Goal: Task Accomplishment & Management: Manage account settings

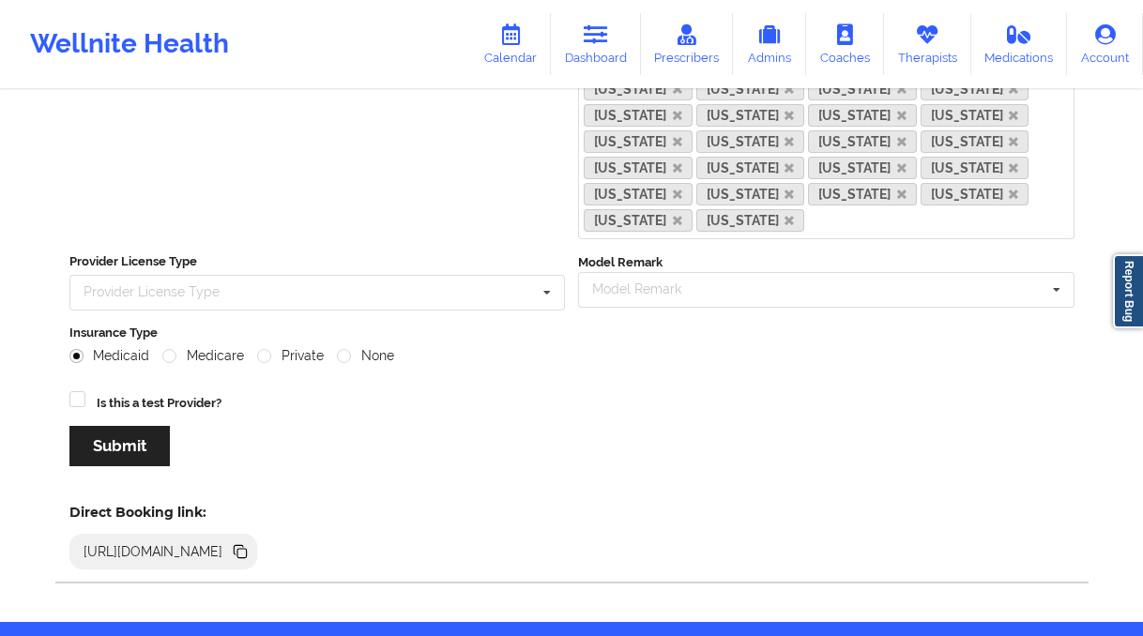
click at [489, 44] on link "Calendar" at bounding box center [510, 44] width 81 height 62
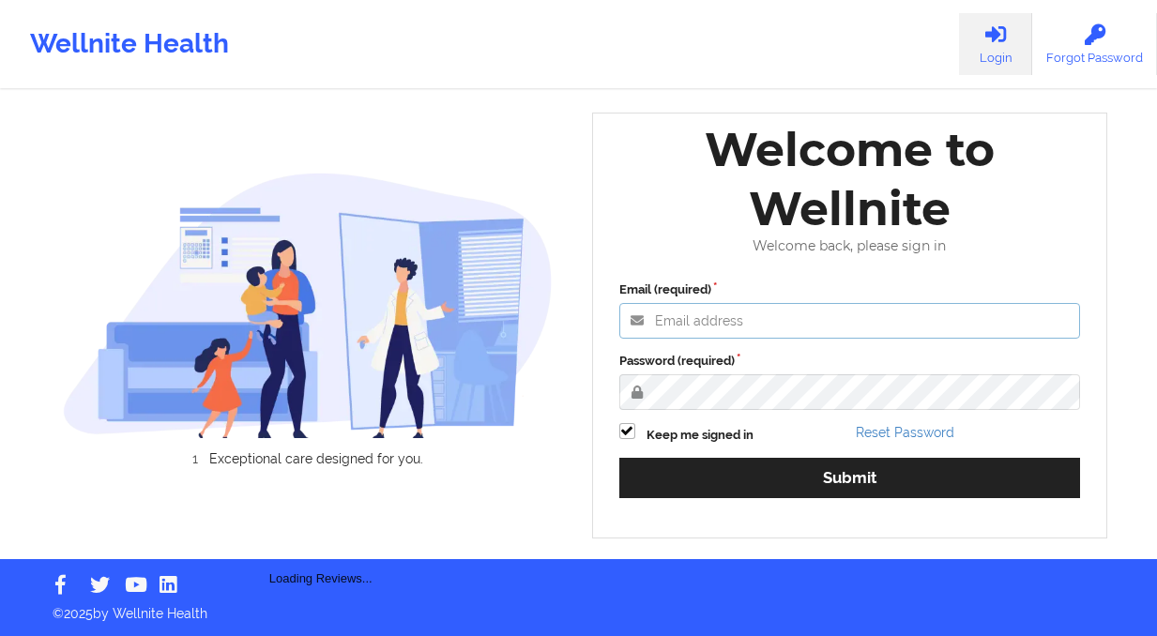
click at [705, 313] on input "Email (required)" at bounding box center [850, 321] width 462 height 36
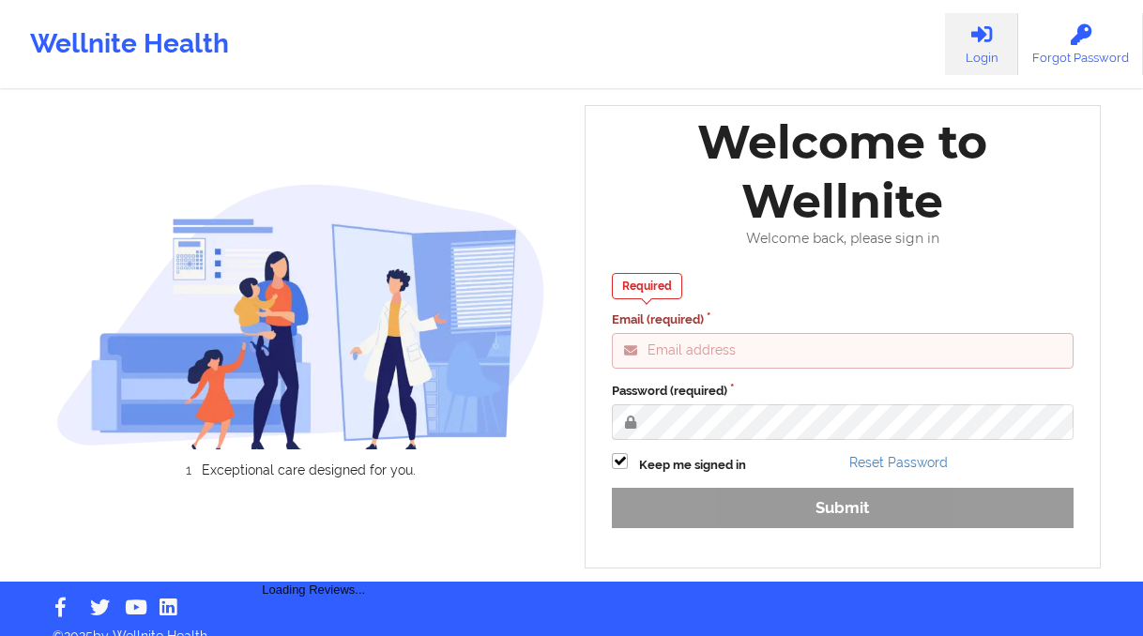
type input "[PERSON_NAME][EMAIL_ADDRESS][DOMAIN_NAME]"
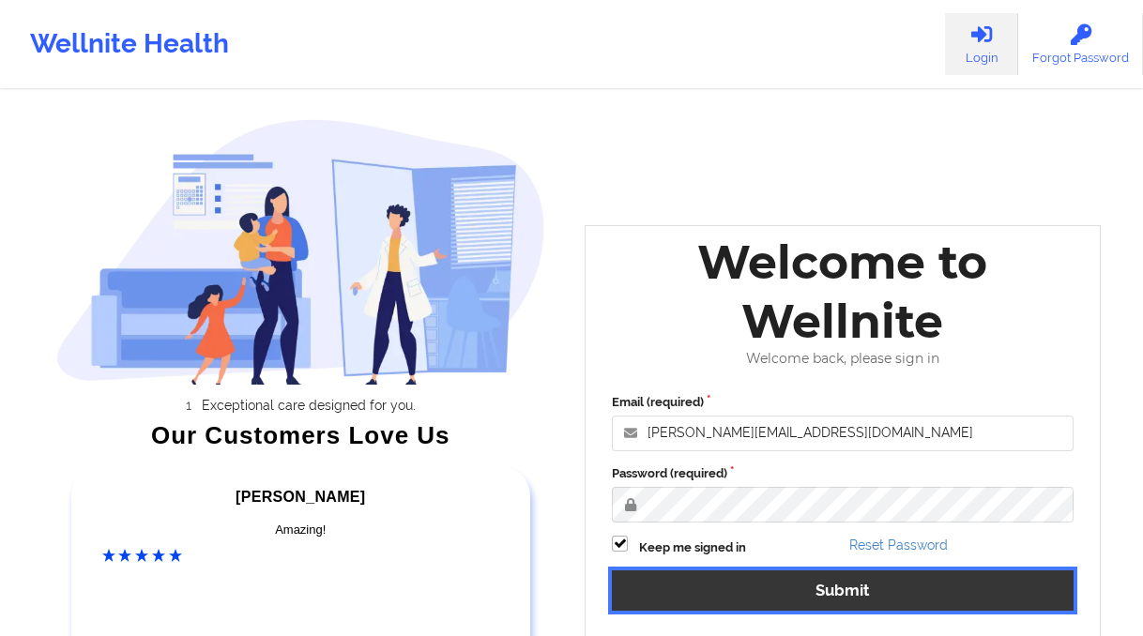
click at [659, 584] on button "Submit" at bounding box center [843, 591] width 462 height 40
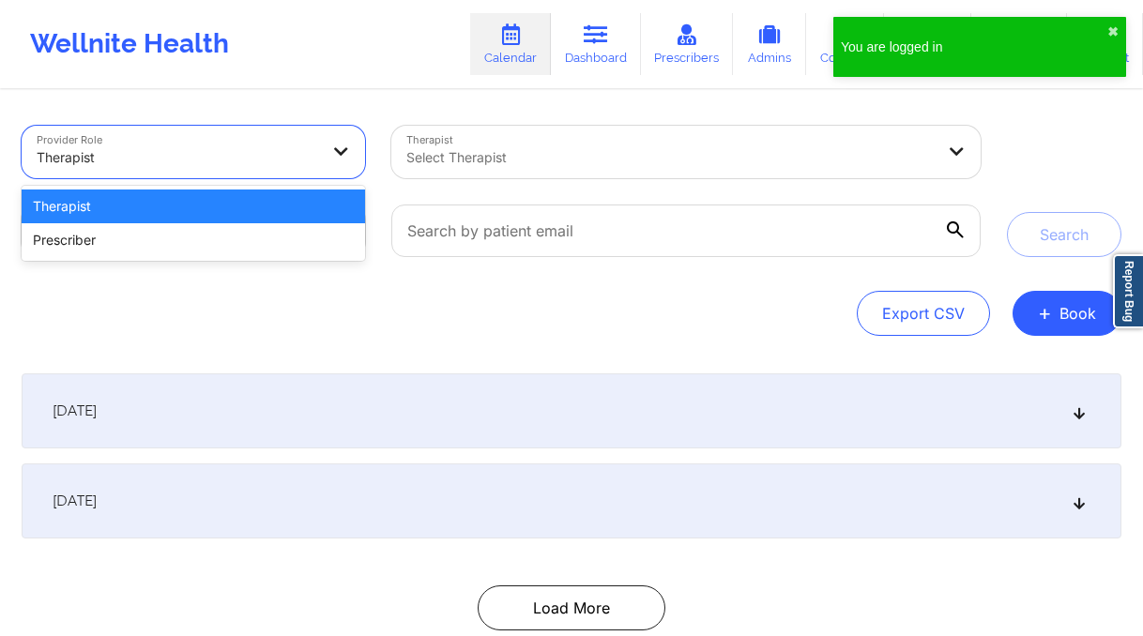
click at [311, 150] on div at bounding box center [178, 157] width 282 height 23
click at [311, 151] on div at bounding box center [178, 157] width 282 height 23
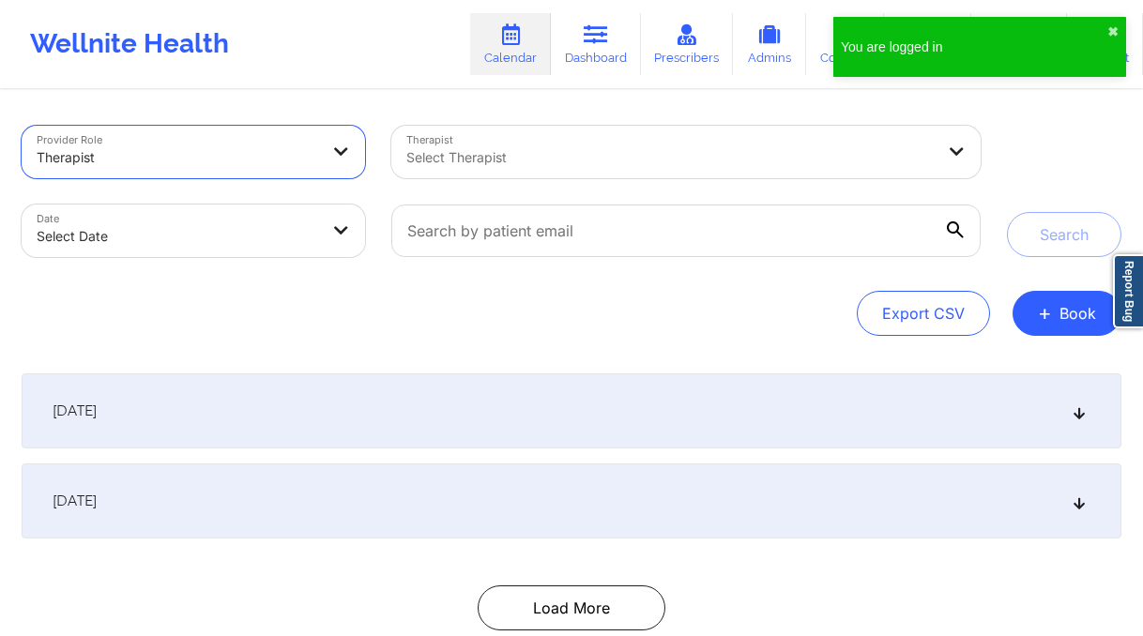
click at [268, 226] on body "You are logged in ✖︎ Wellnite Health Calendar Dashboard Prescribers Admins Coac…" at bounding box center [571, 318] width 1143 height 636
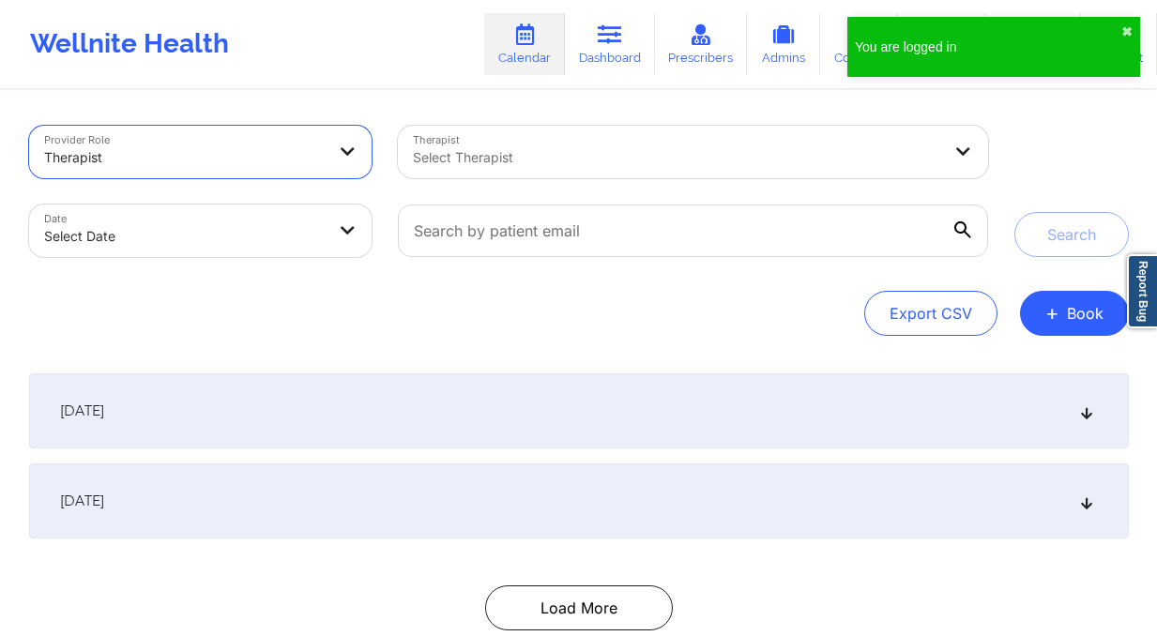
select select "2025-8"
select select "2025-9"
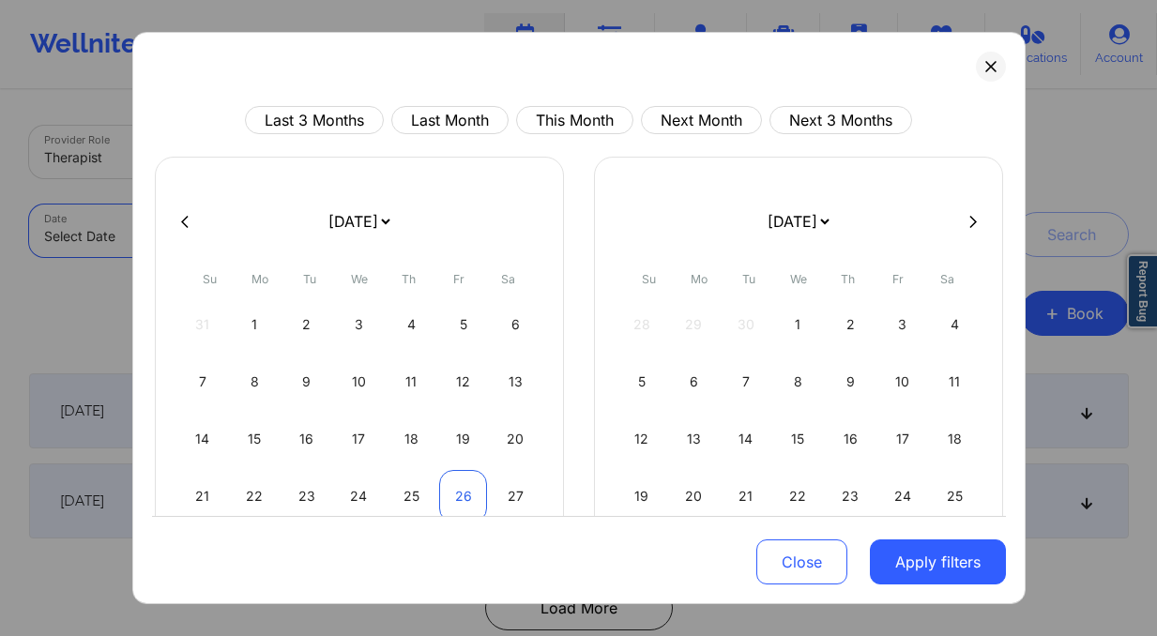
click at [453, 496] on div "26" at bounding box center [463, 496] width 48 height 53
select select "2025-8"
select select "2025-9"
click at [510, 497] on div "27" at bounding box center [516, 496] width 48 height 53
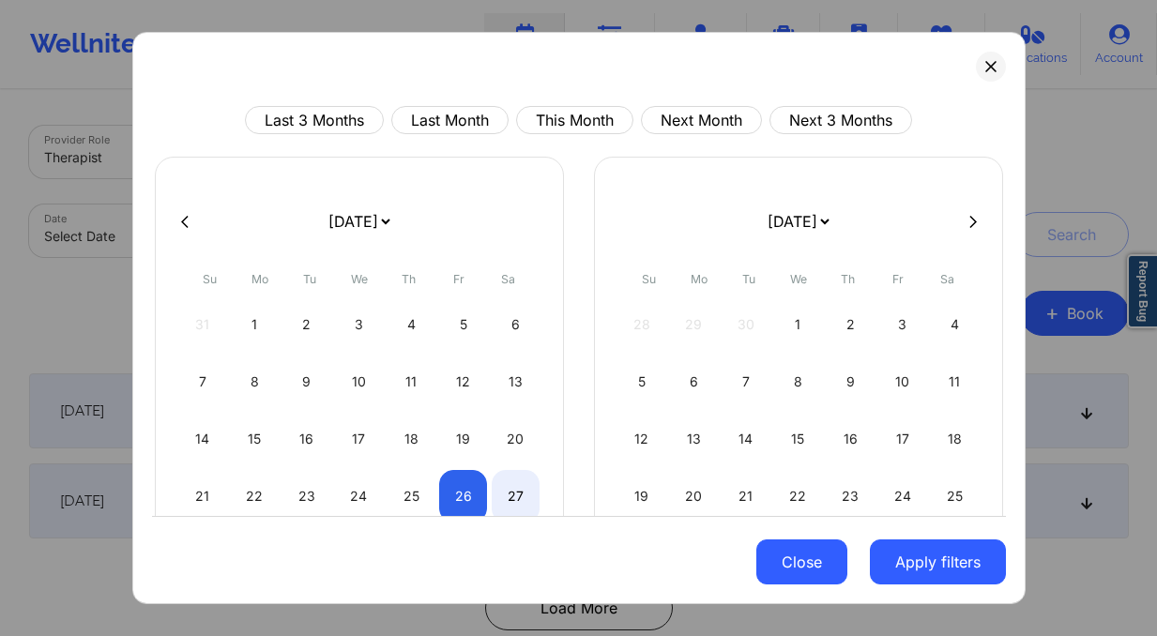
select select "2025-8"
select select "2025-9"
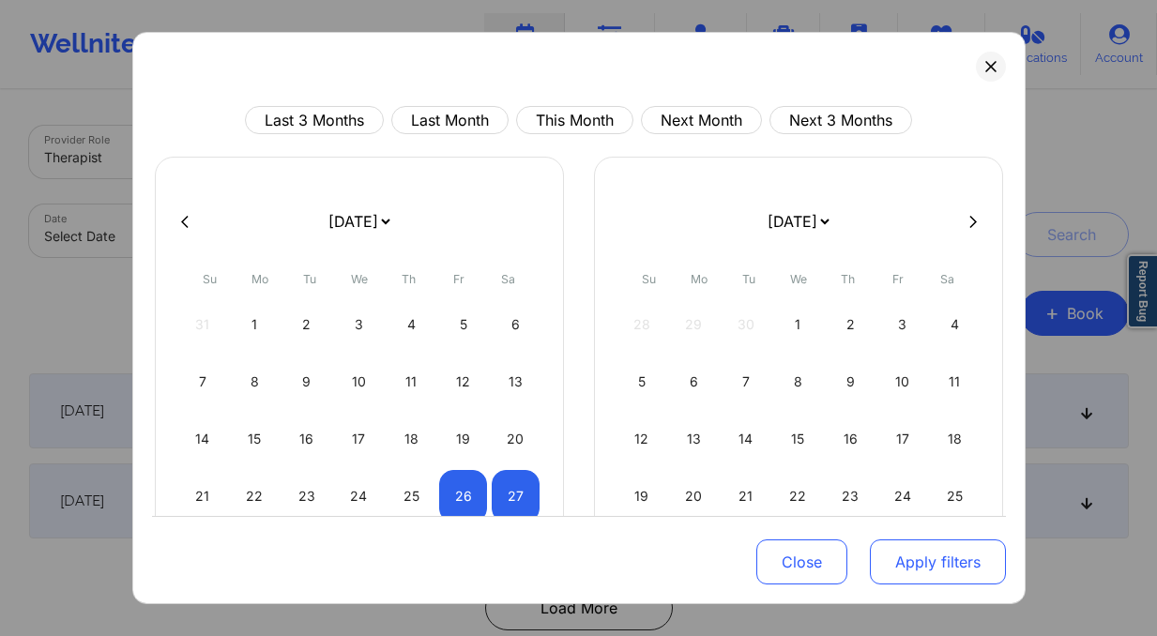
click at [928, 560] on button "Apply filters" at bounding box center [938, 562] width 136 height 45
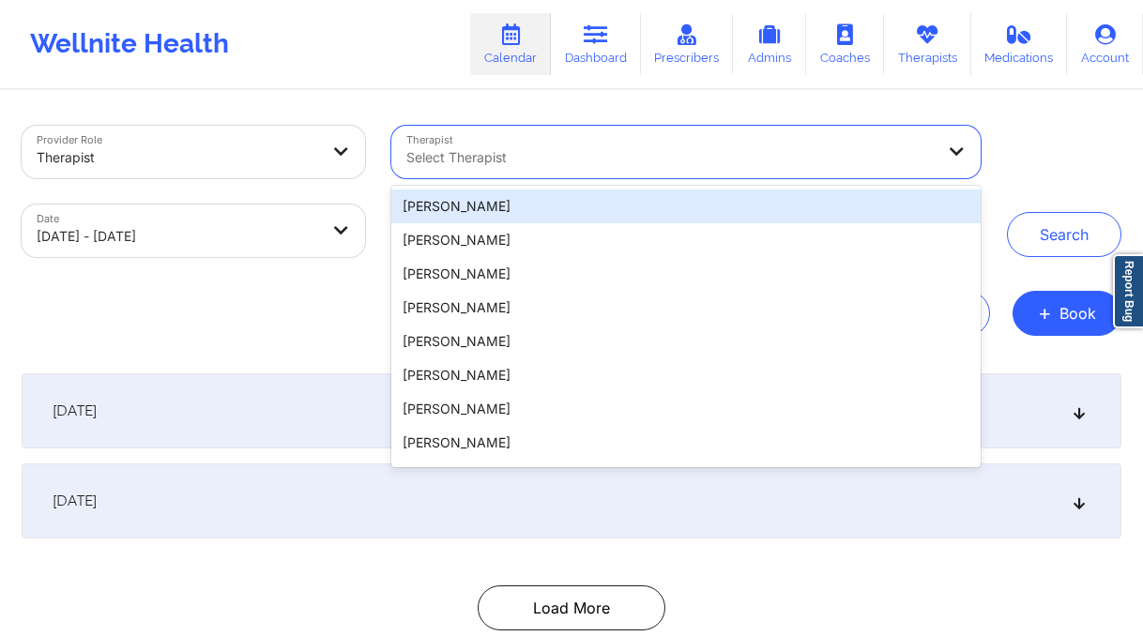
click at [680, 165] on div at bounding box center [670, 157] width 528 height 23
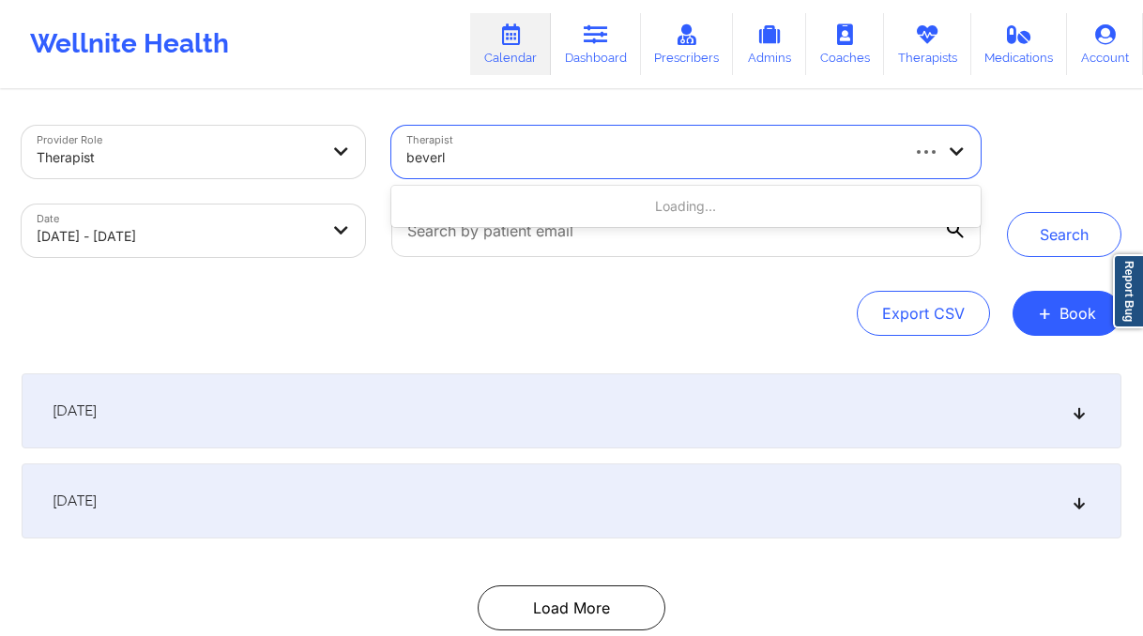
type input "[PERSON_NAME]"
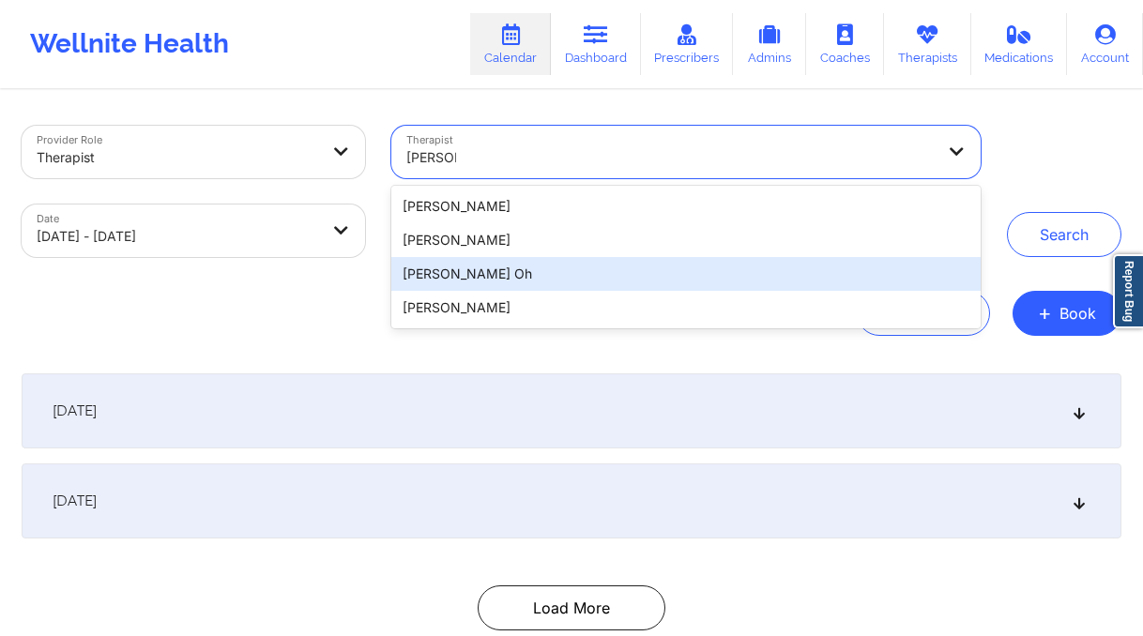
click at [583, 280] on div "[PERSON_NAME] Oh" at bounding box center [685, 274] width 589 height 34
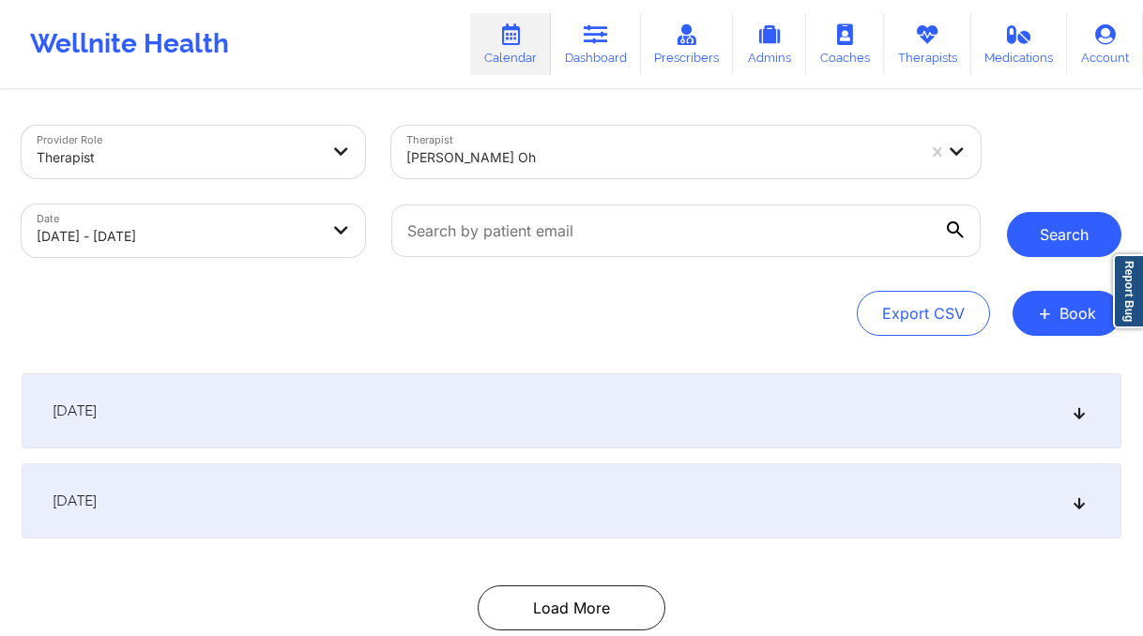
click at [1076, 230] on button "Search" at bounding box center [1064, 234] width 115 height 45
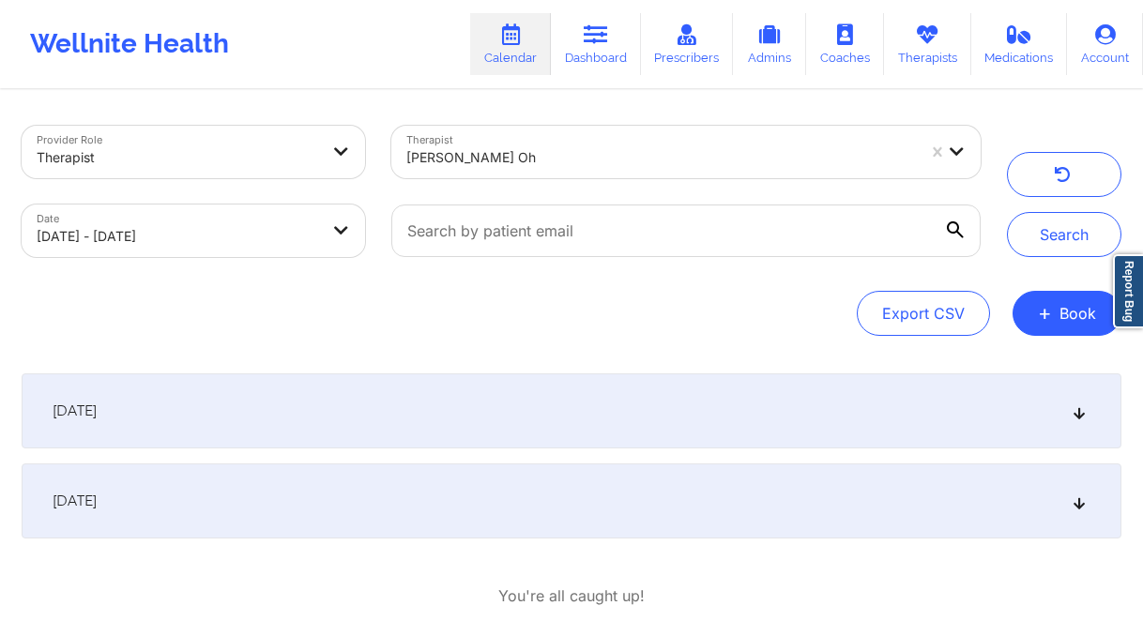
click at [571, 512] on div "[DATE]" at bounding box center [572, 501] width 1100 height 75
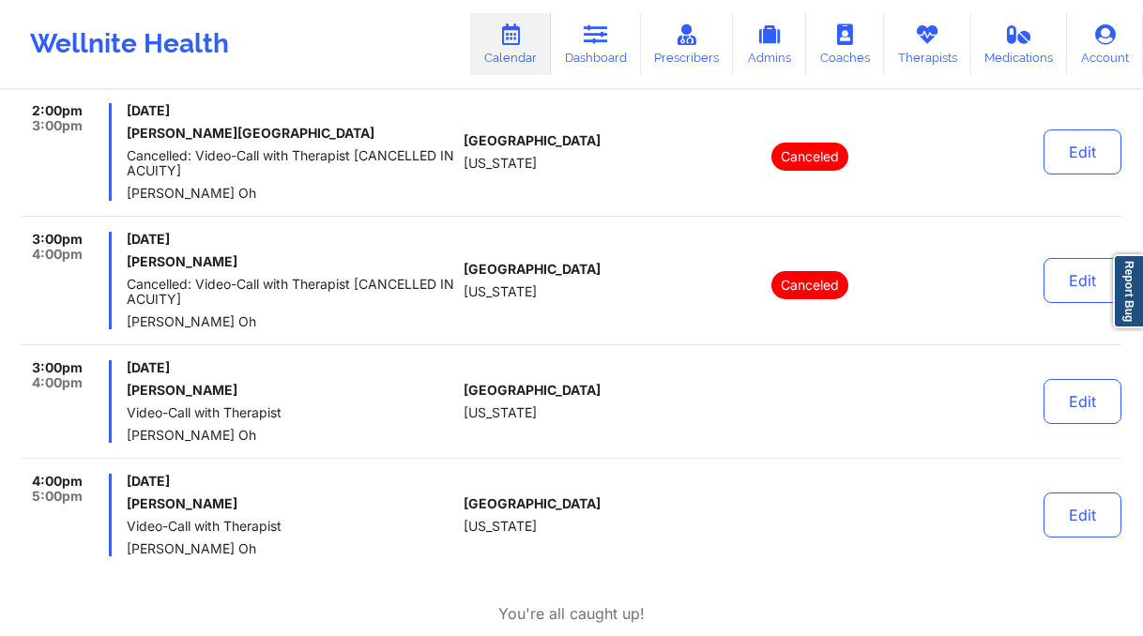
scroll to position [986, 0]
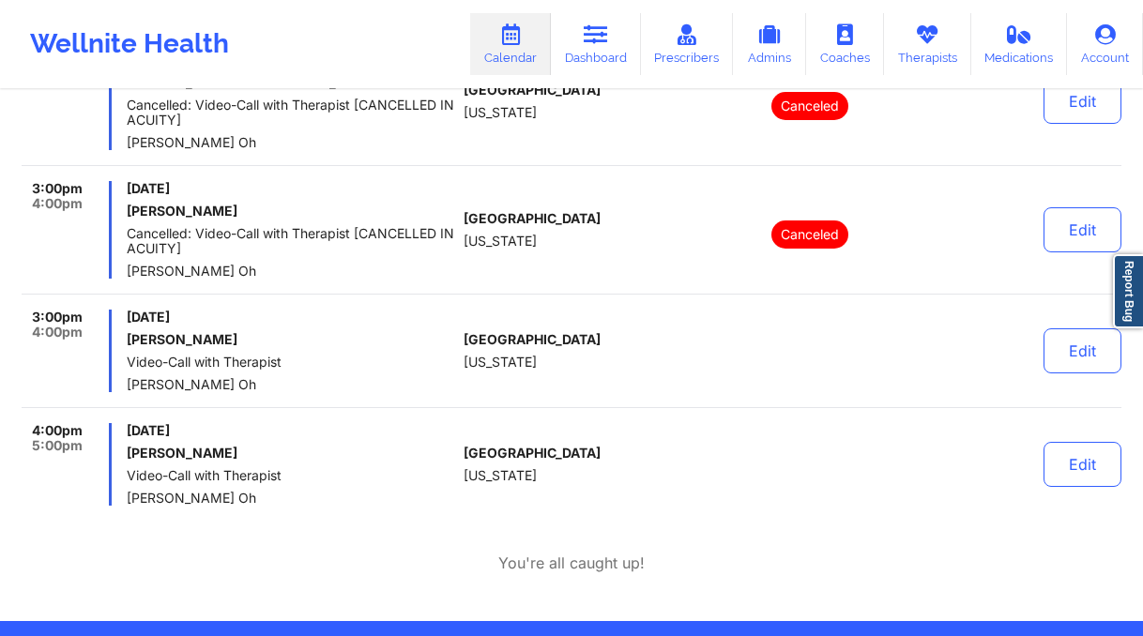
click at [196, 456] on h6 "[PERSON_NAME]" at bounding box center [291, 453] width 329 height 15
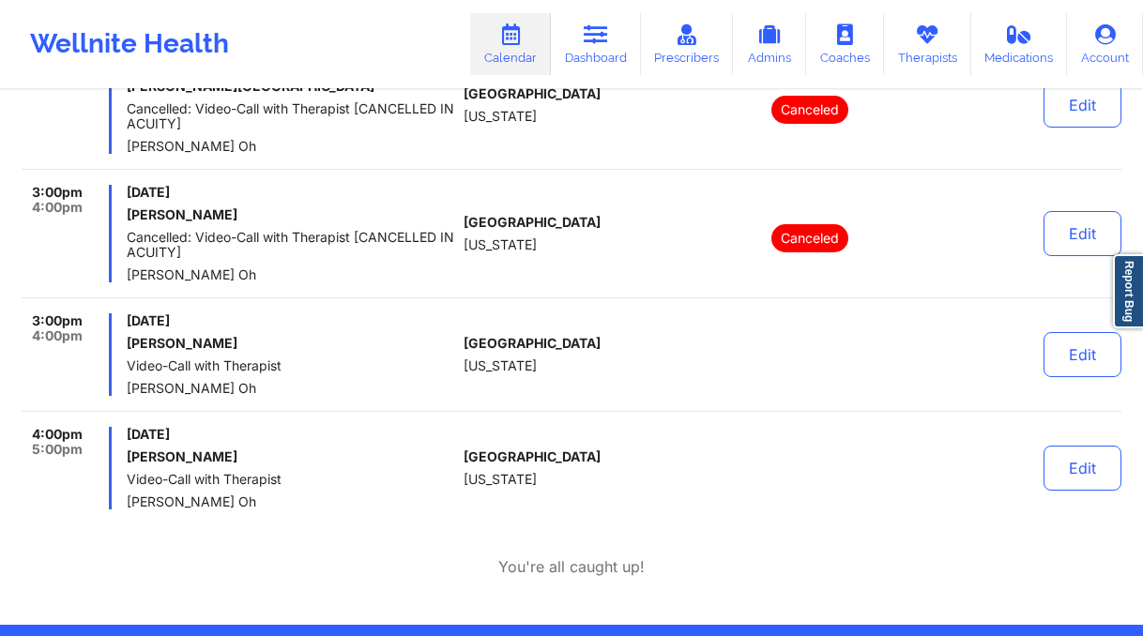
scroll to position [982, 0]
click at [1065, 464] on button "Edit" at bounding box center [1083, 468] width 78 height 45
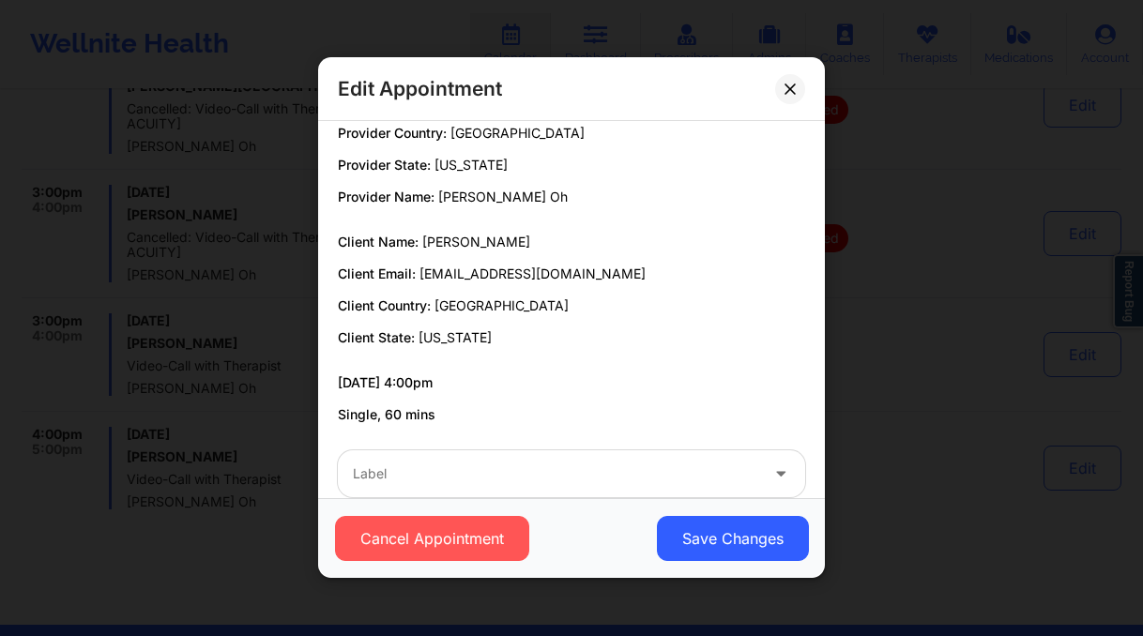
scroll to position [48, 0]
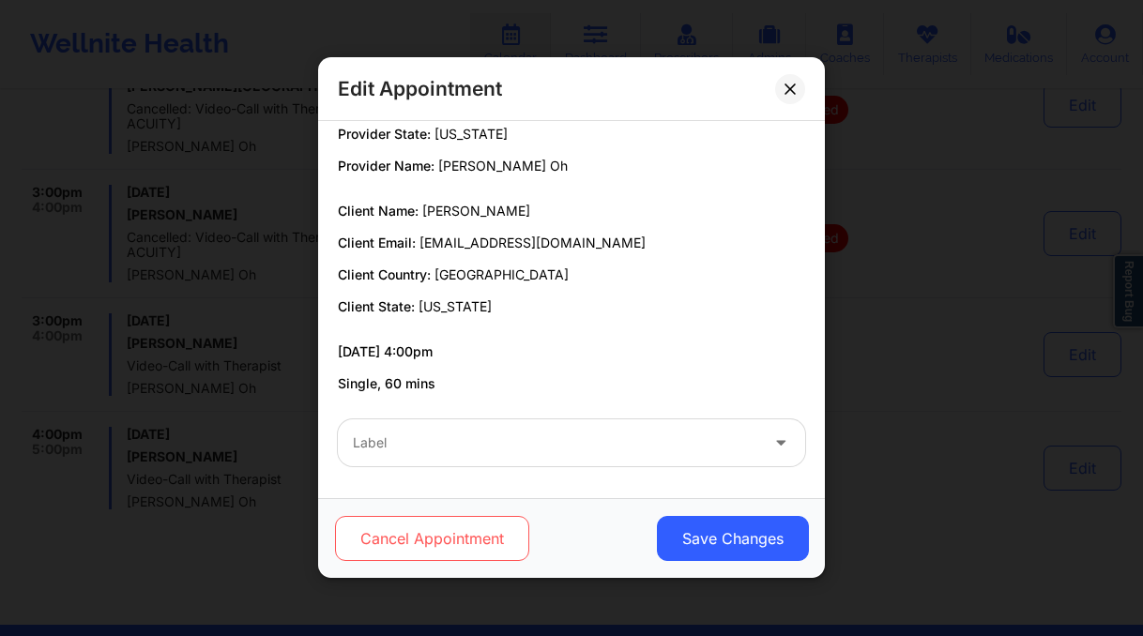
click at [457, 535] on button "Cancel Appointment" at bounding box center [432, 539] width 194 height 45
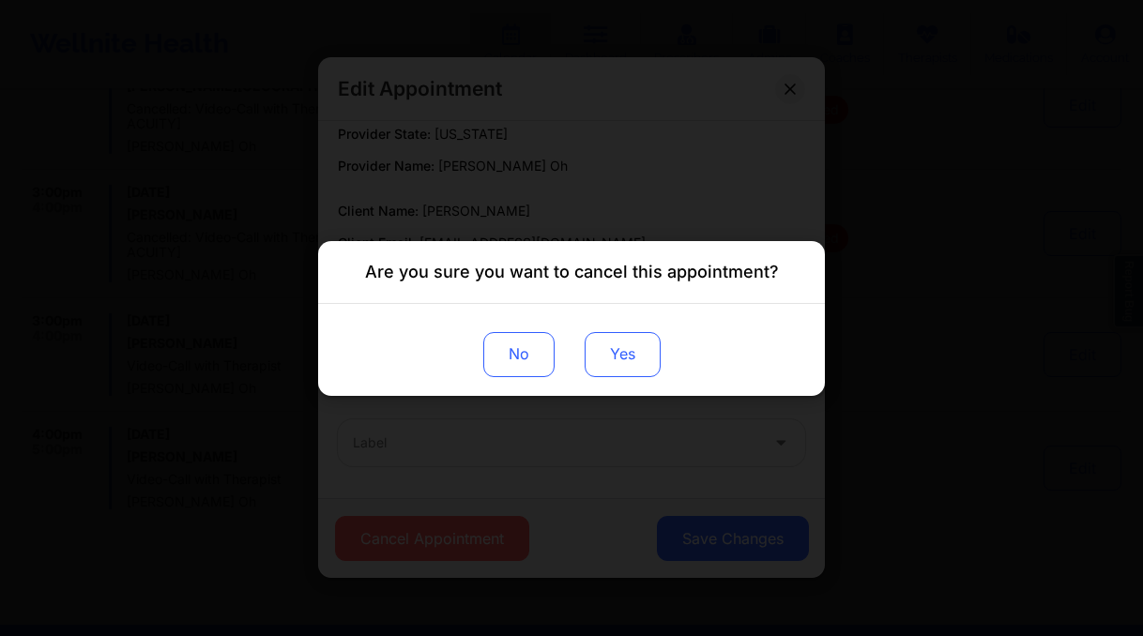
click at [644, 355] on button "Yes" at bounding box center [623, 353] width 76 height 45
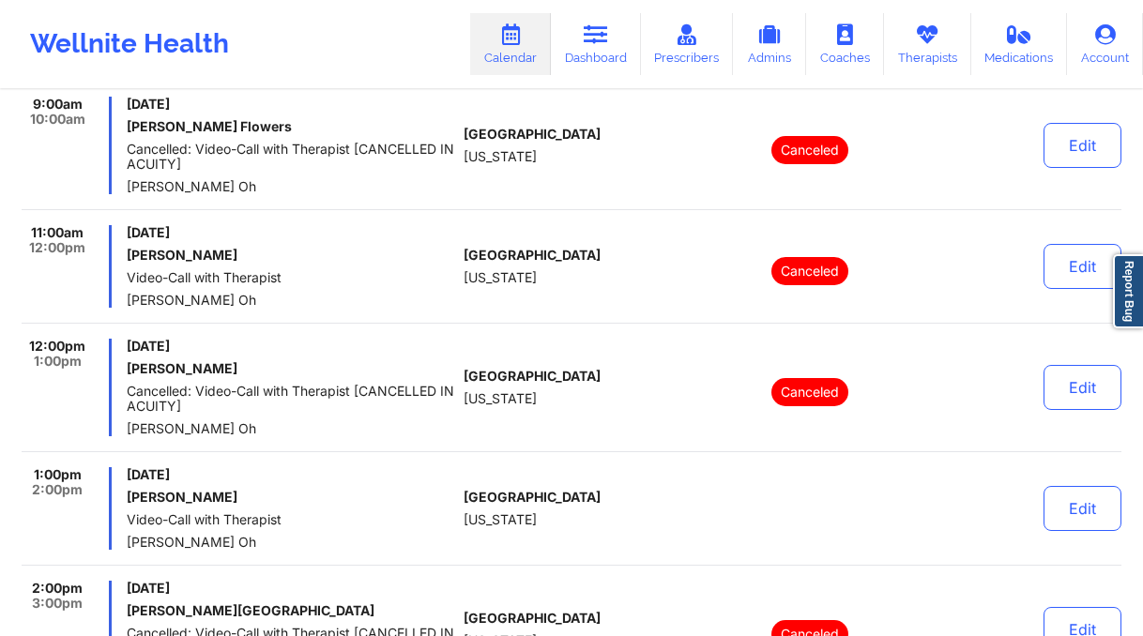
scroll to position [0, 0]
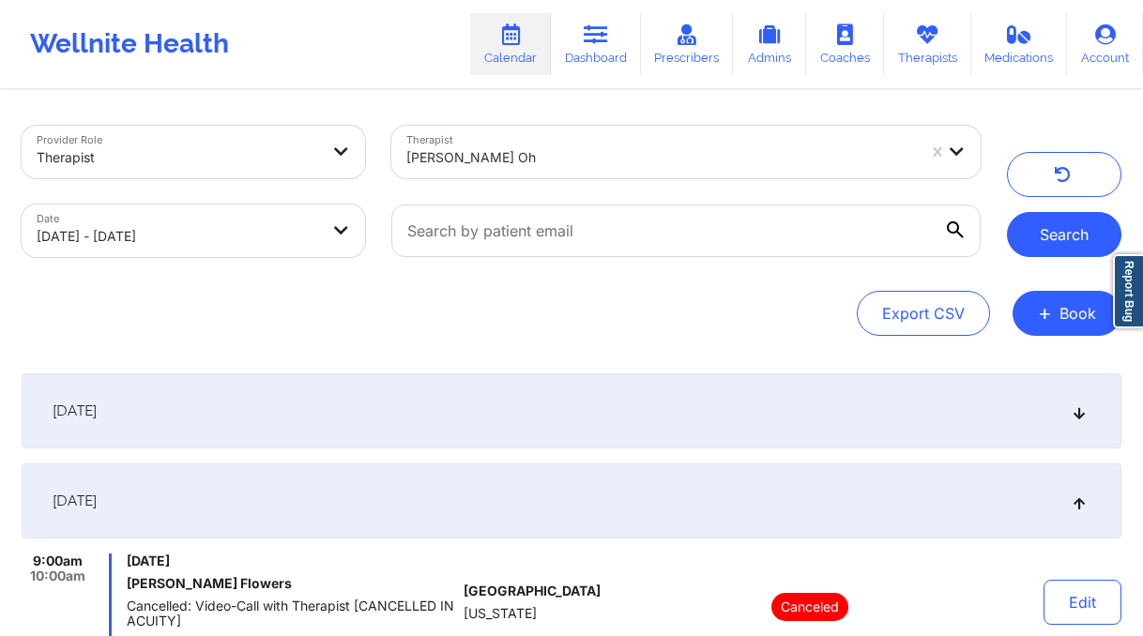
click at [1031, 241] on button "Search" at bounding box center [1064, 234] width 115 height 45
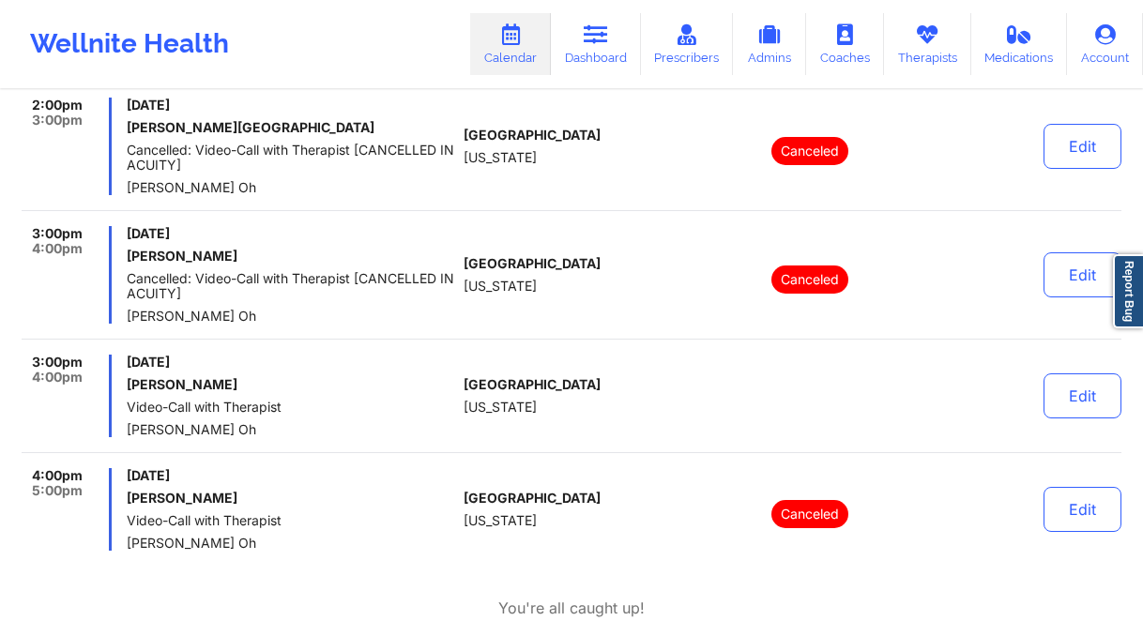
scroll to position [940, 0]
click at [589, 37] on icon at bounding box center [596, 34] width 24 height 21
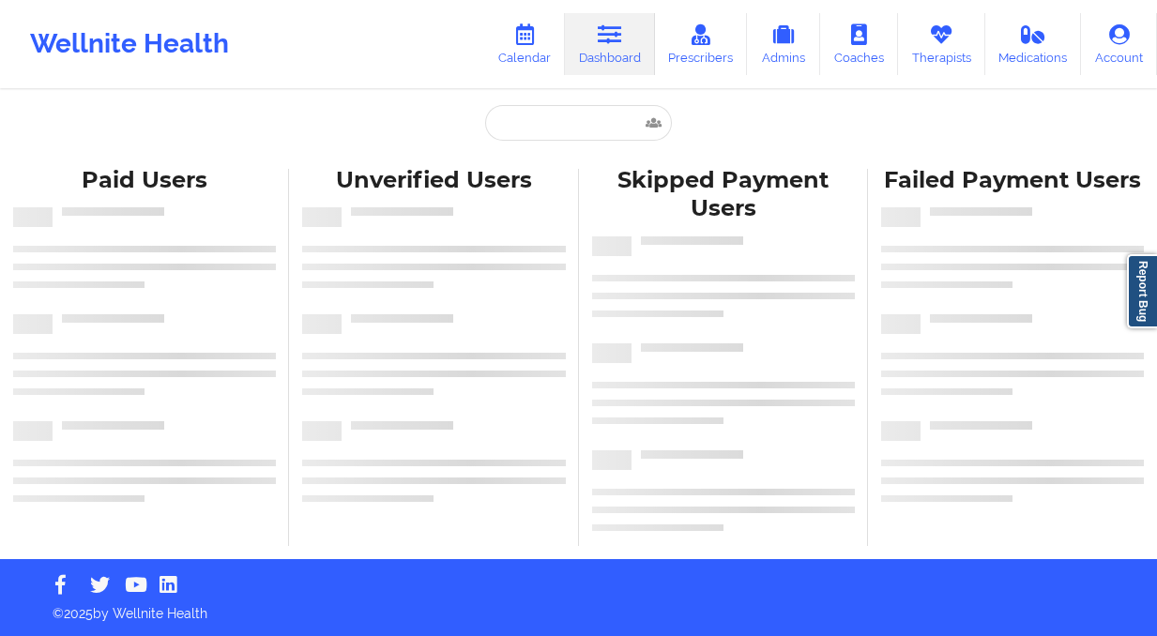
click at [540, 103] on div "Paid Unverified Skipped Failed Paid Users Unverified Users Skipped Payment User…" at bounding box center [578, 279] width 1157 height 559
click at [574, 124] on input "text" at bounding box center [578, 123] width 186 height 36
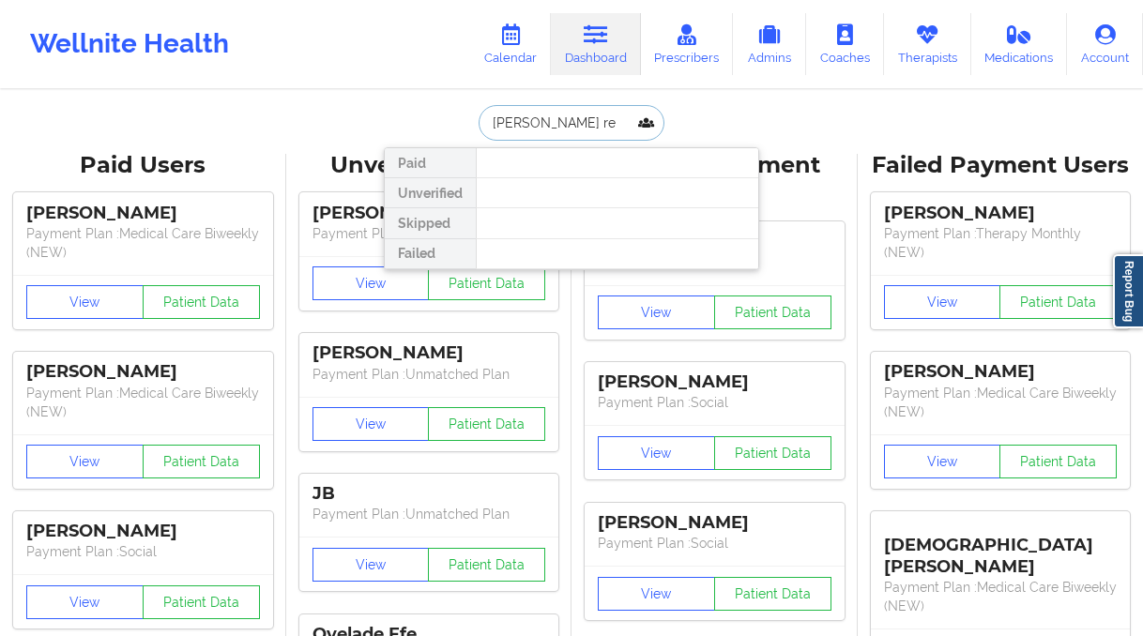
type input "[PERSON_NAME]"
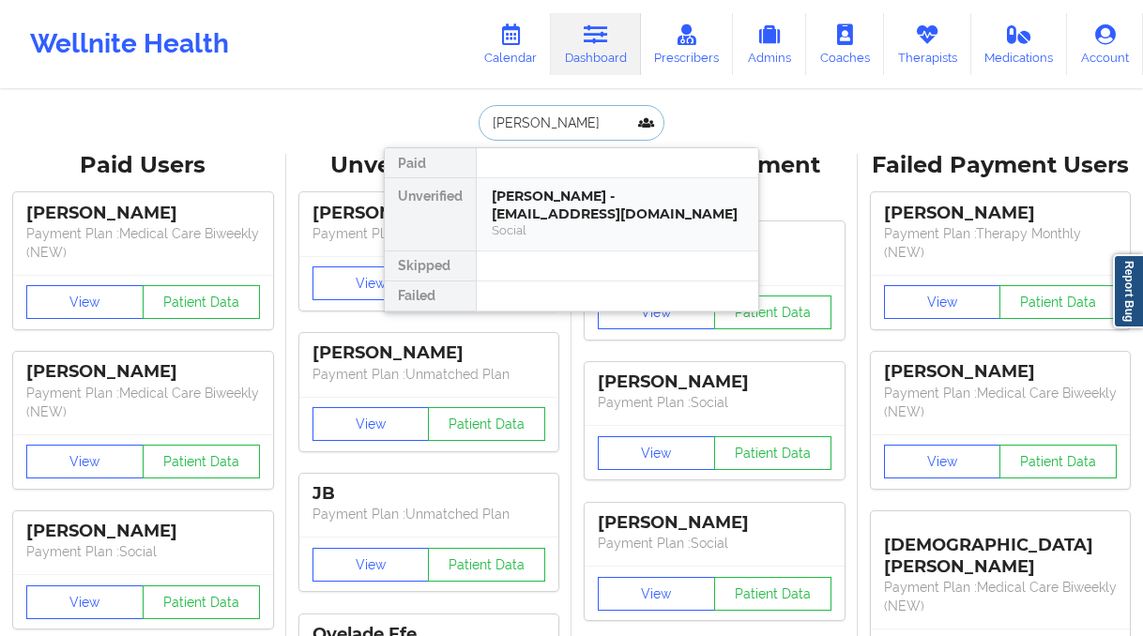
click at [601, 210] on div "[PERSON_NAME] - [EMAIL_ADDRESS][DOMAIN_NAME]" at bounding box center [618, 205] width 252 height 35
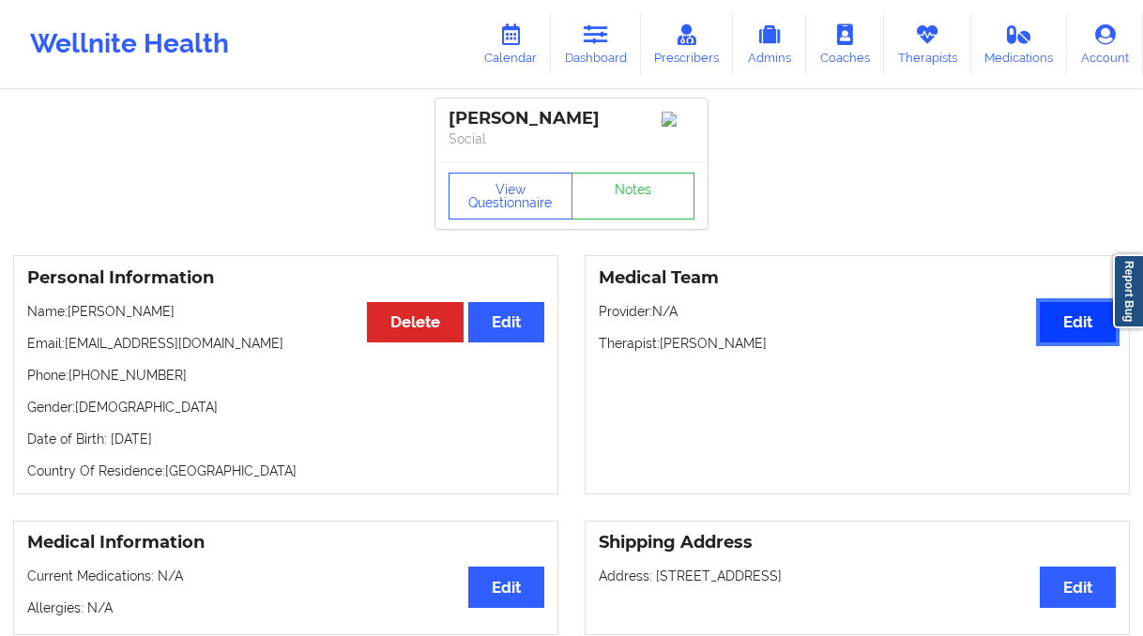
click at [1100, 324] on button "Edit" at bounding box center [1078, 322] width 76 height 40
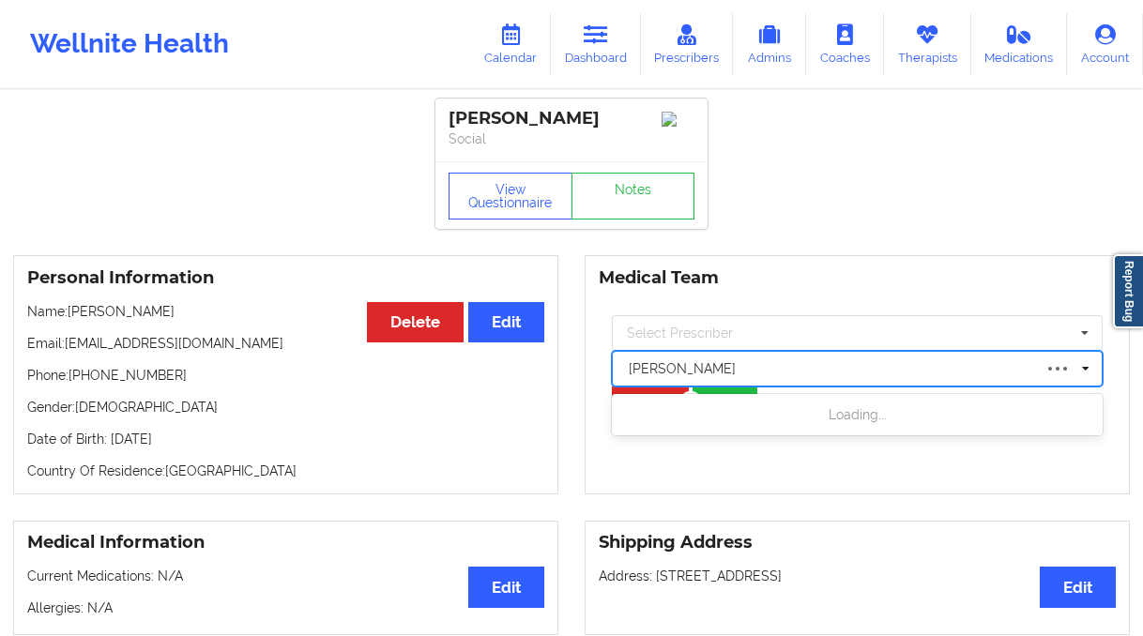
click at [715, 368] on div at bounding box center [830, 369] width 403 height 23
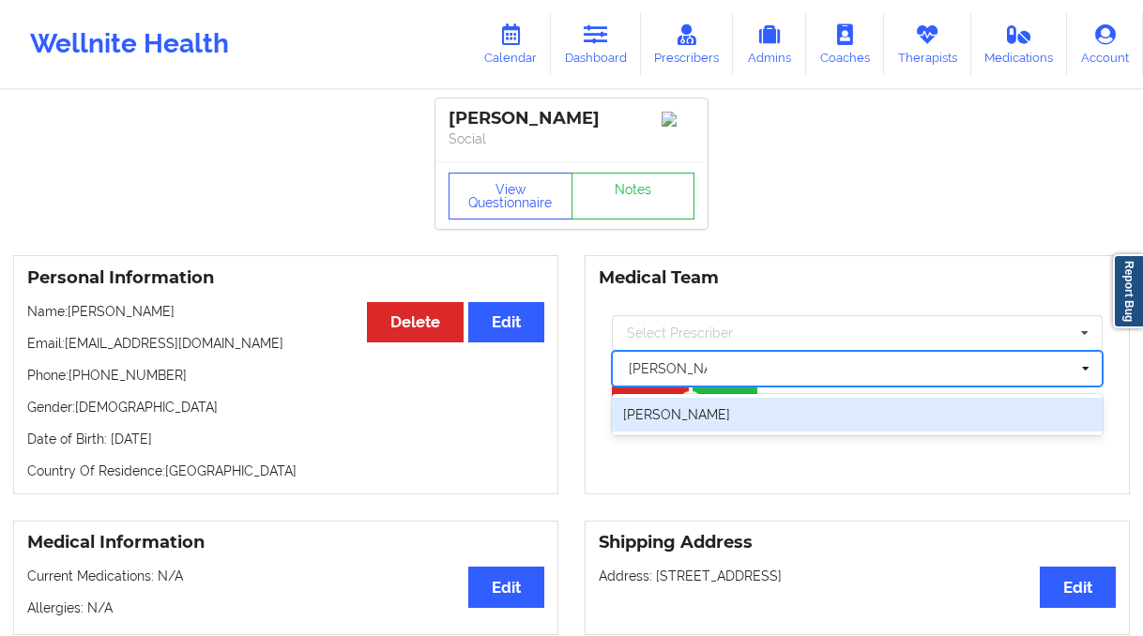
click at [732, 432] on div "[PERSON_NAME]" at bounding box center [857, 415] width 491 height 34
type input "[PERSON_NAME]"
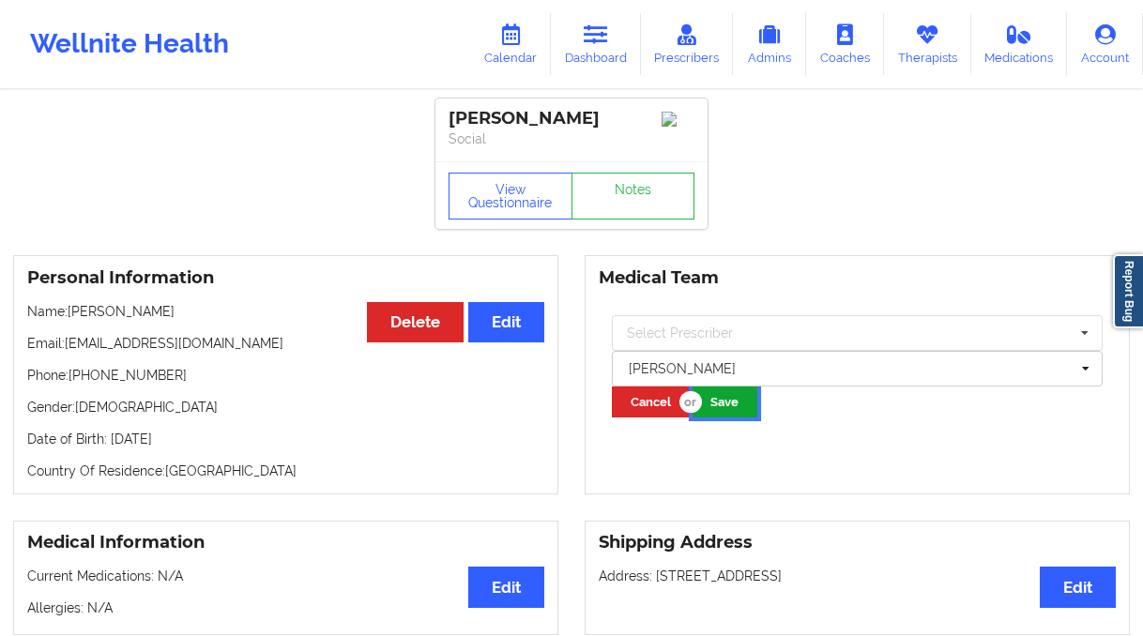
click at [728, 402] on button "Save" at bounding box center [725, 402] width 65 height 31
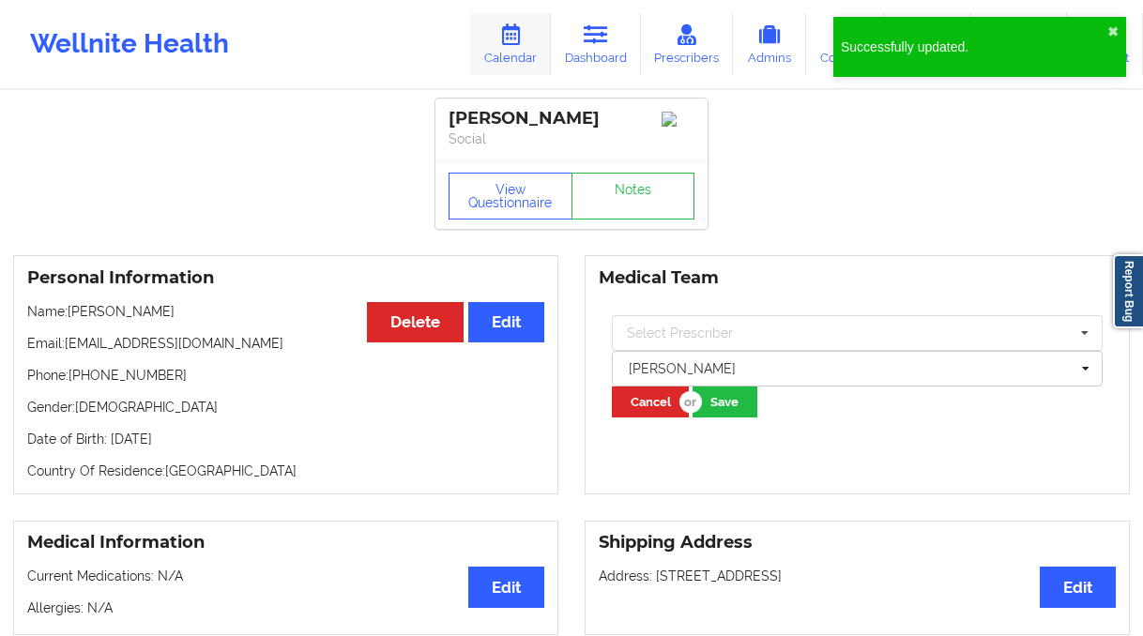
click at [528, 51] on link "Calendar" at bounding box center [510, 44] width 81 height 62
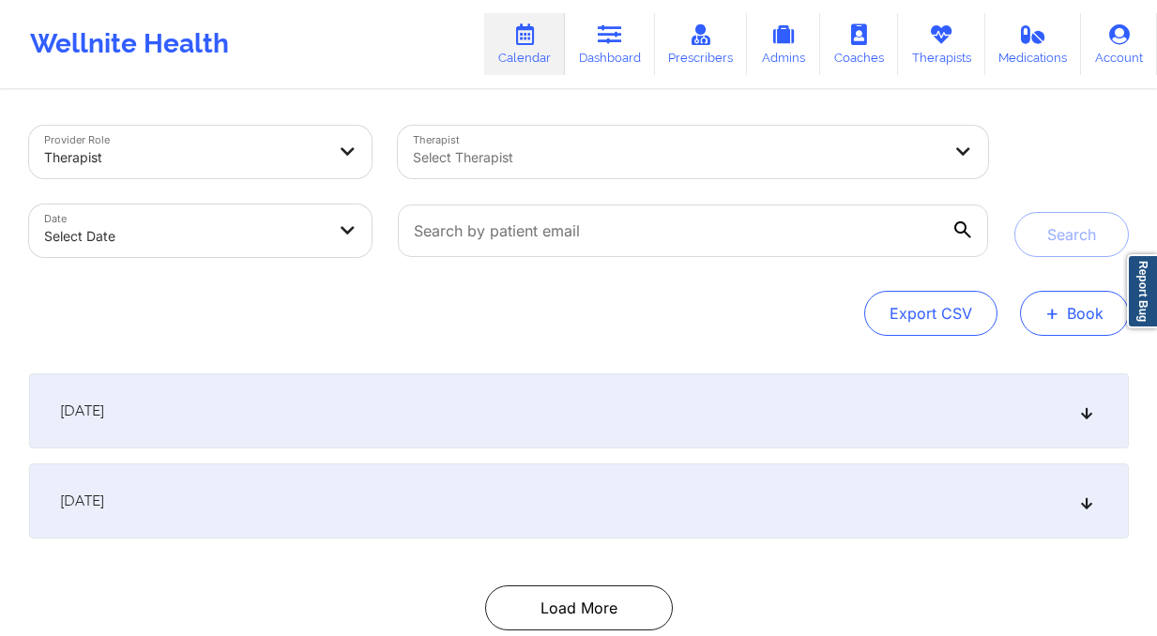
click at [1052, 304] on button "+ Book" at bounding box center [1074, 313] width 109 height 45
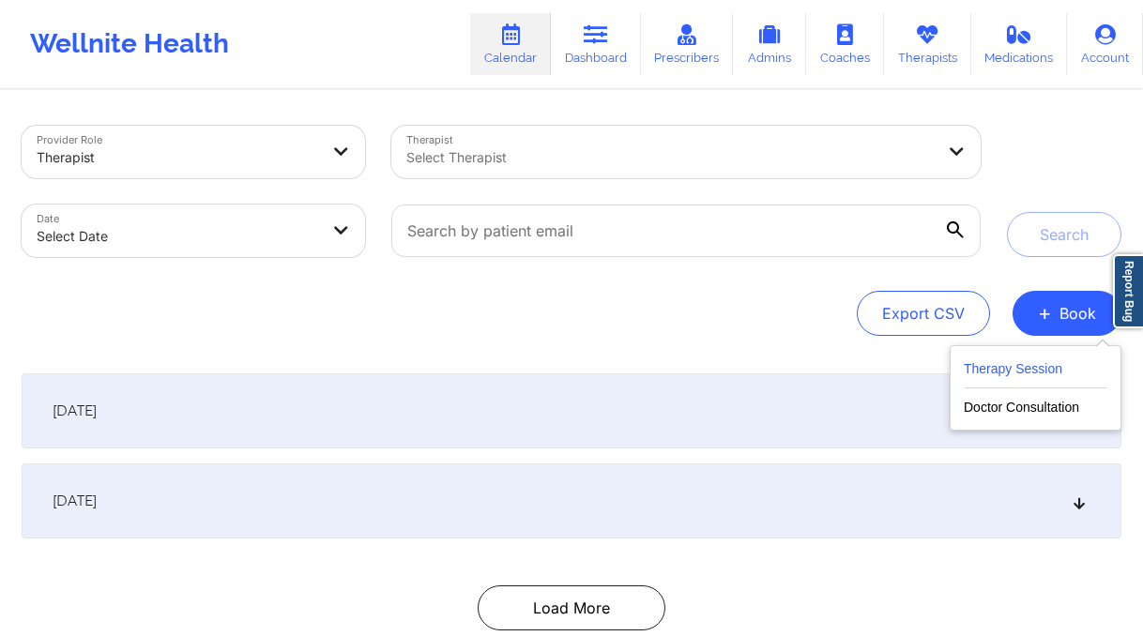
click at [1027, 364] on button "Therapy Session" at bounding box center [1036, 373] width 144 height 31
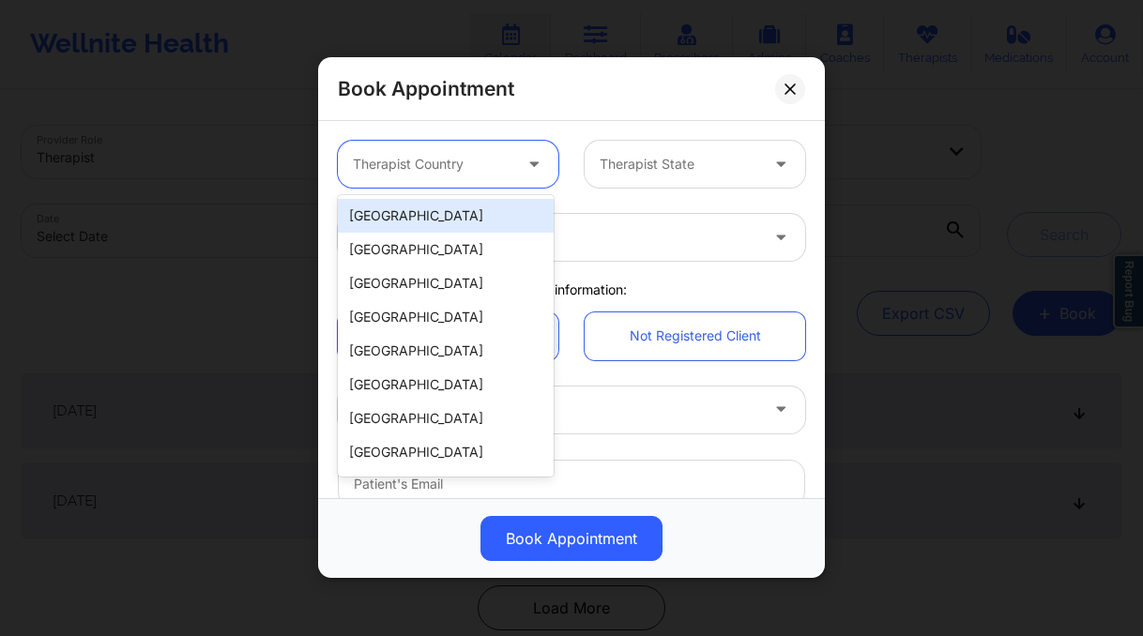
click at [460, 159] on div at bounding box center [432, 165] width 159 height 23
drag, startPoint x: 430, startPoint y: 219, endPoint x: 657, endPoint y: 174, distance: 231.6
click at [430, 219] on div "[GEOGRAPHIC_DATA]" at bounding box center [446, 216] width 216 height 34
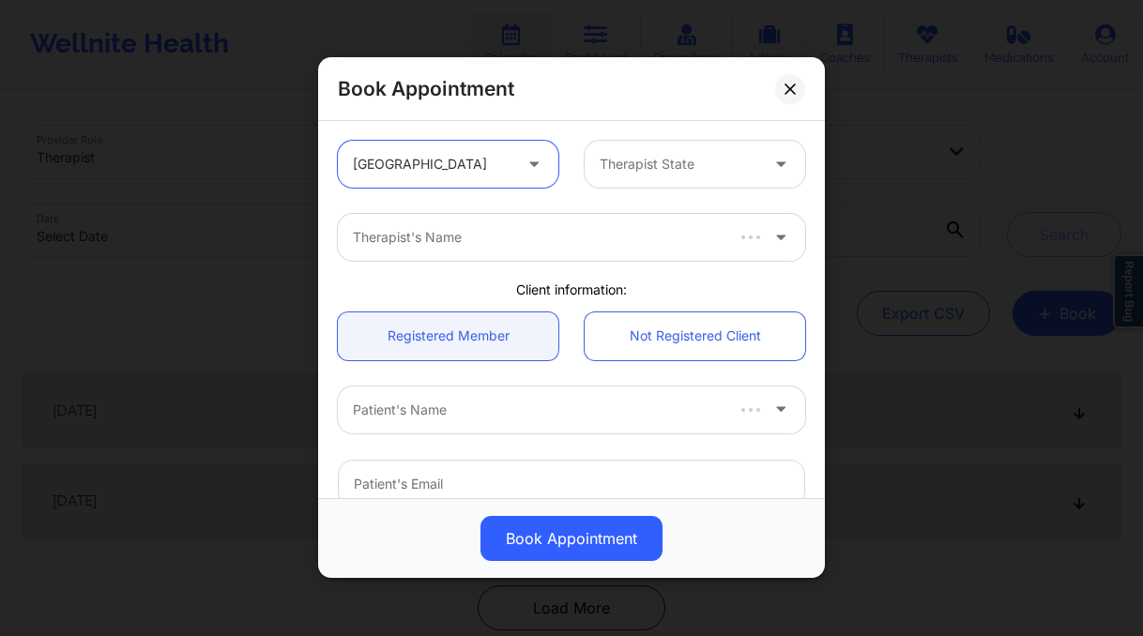
click at [678, 164] on div at bounding box center [679, 165] width 159 height 23
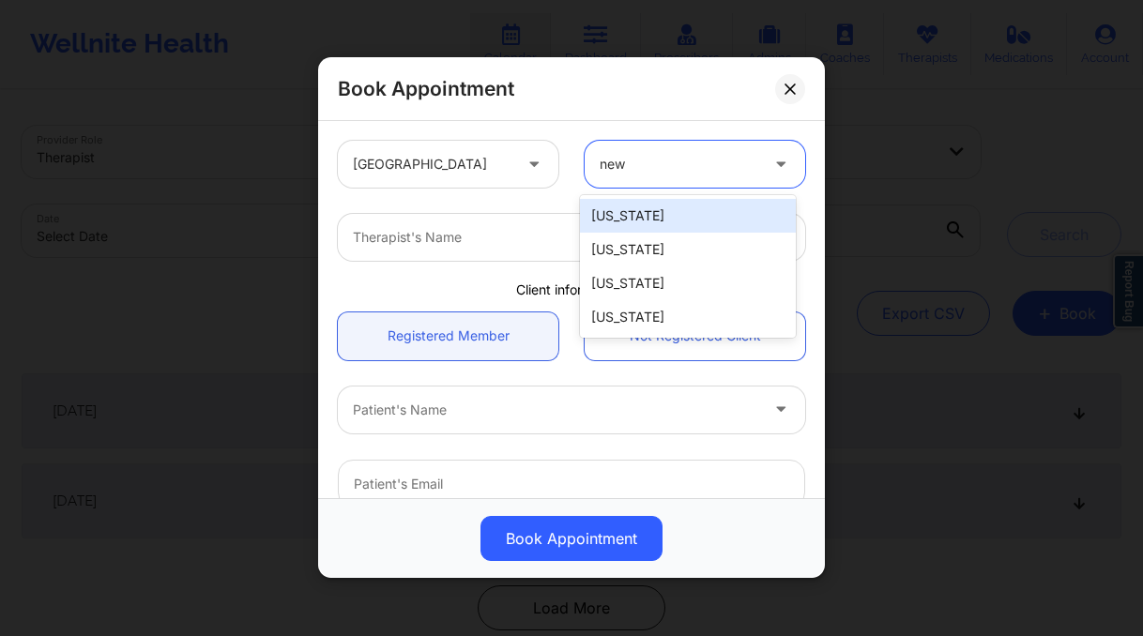
type input "new y"
click at [676, 206] on div "[US_STATE]" at bounding box center [688, 216] width 216 height 34
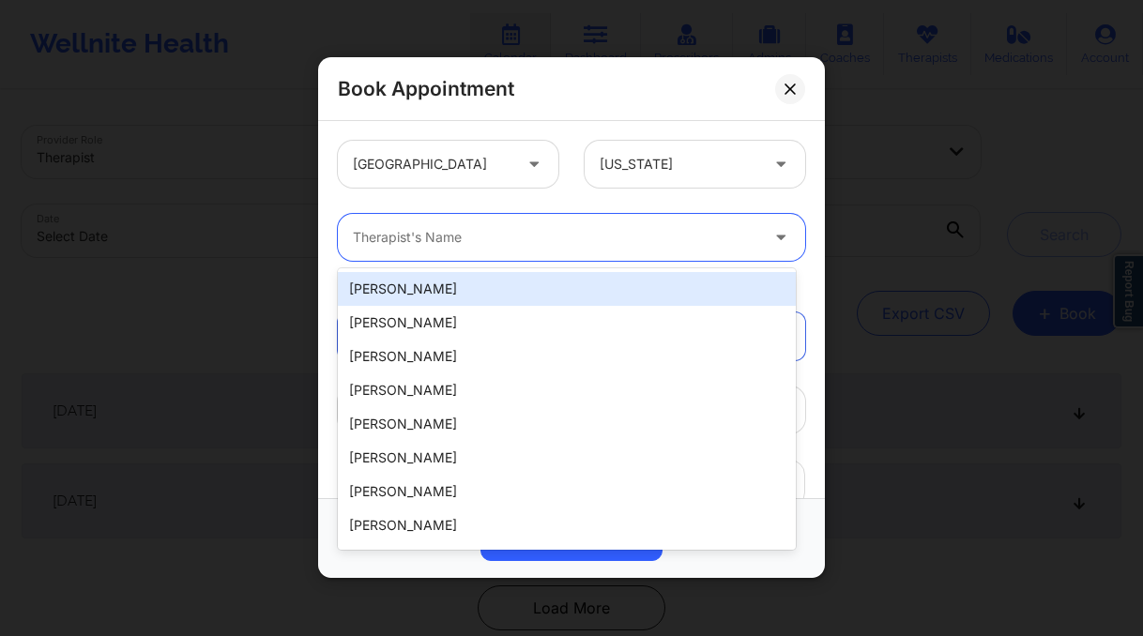
click at [567, 228] on div at bounding box center [555, 238] width 405 height 23
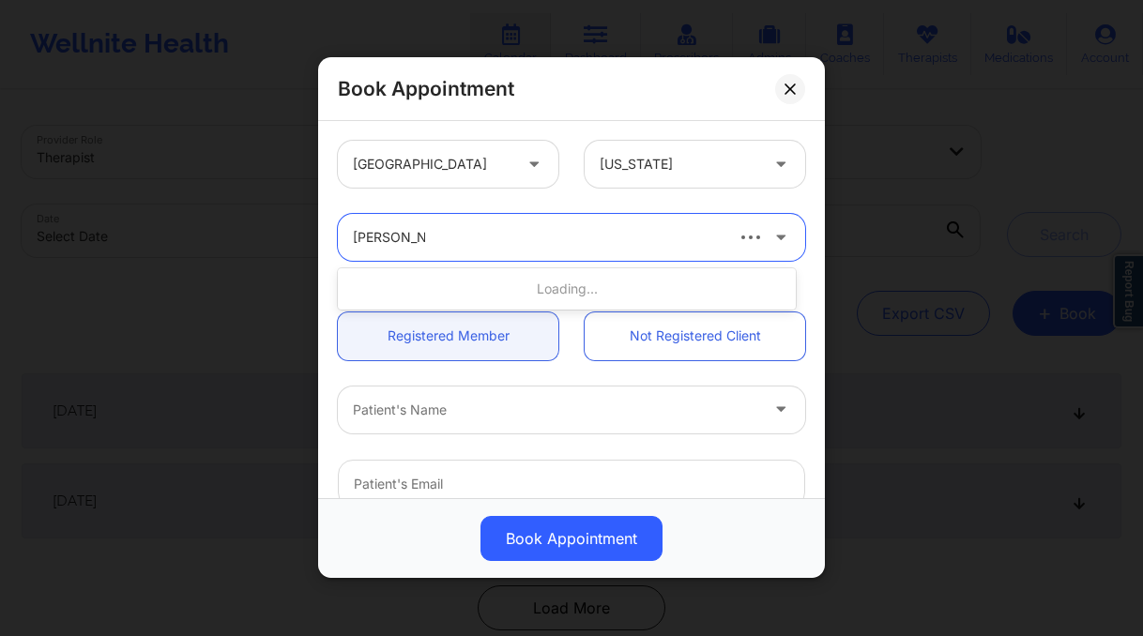
type input "[PERSON_NAME]"
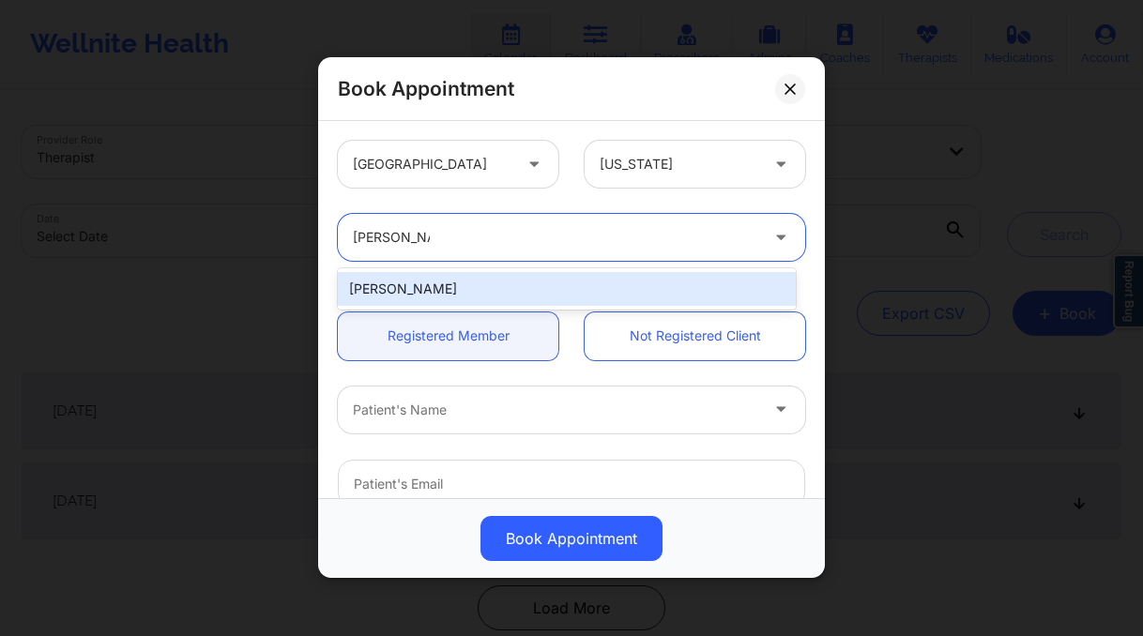
click at [503, 291] on div "[PERSON_NAME]" at bounding box center [567, 289] width 458 height 34
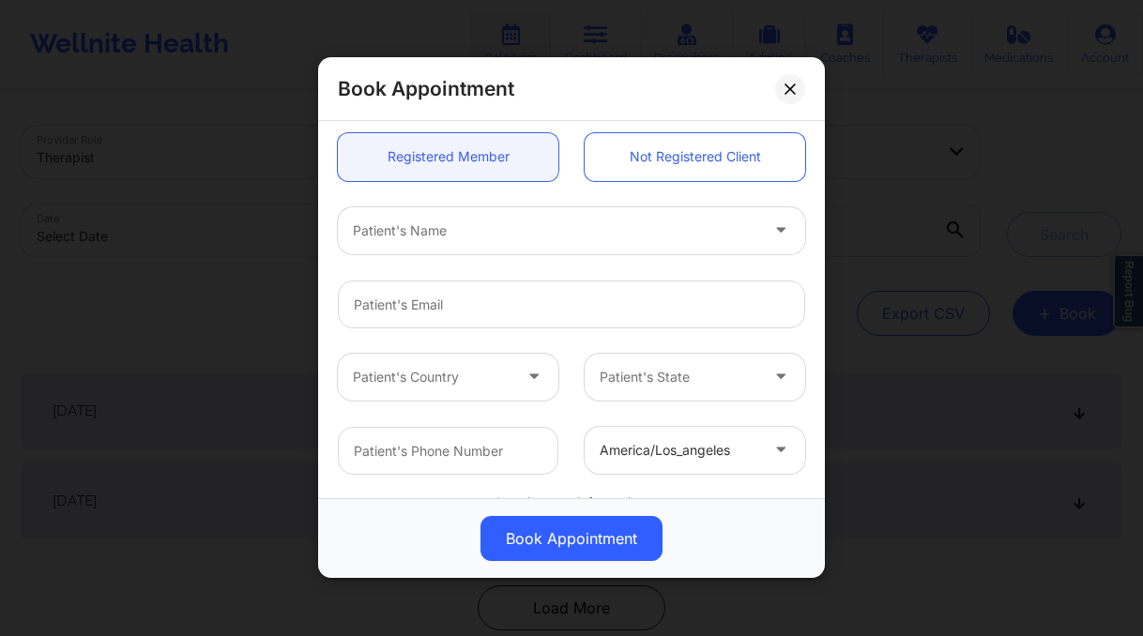
scroll to position [225, 0]
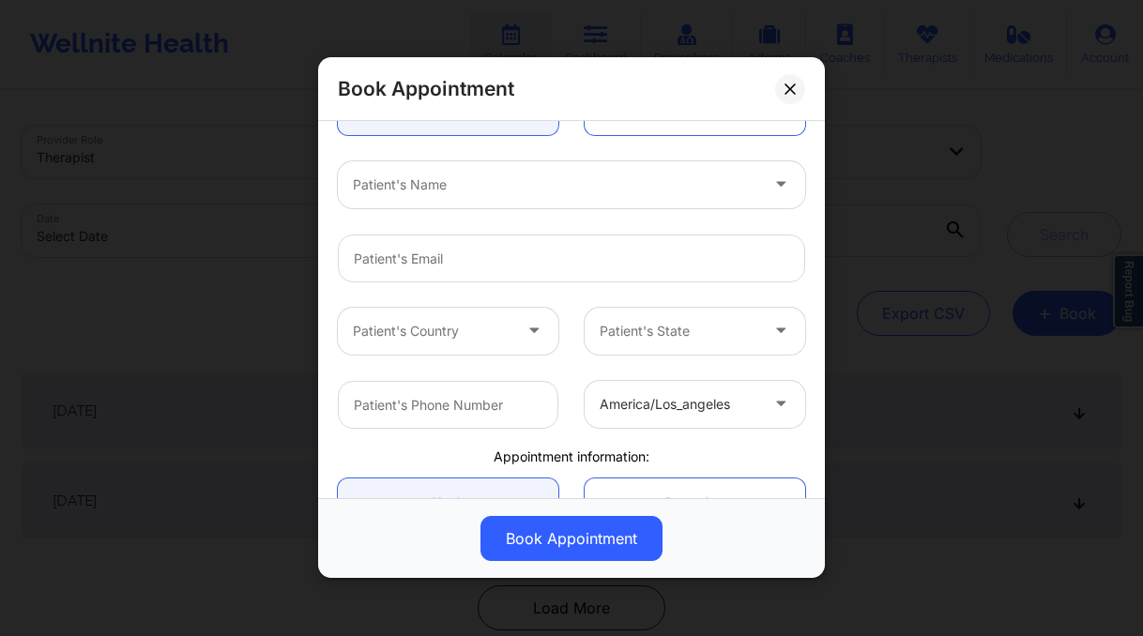
click at [455, 188] on div at bounding box center [555, 185] width 405 height 23
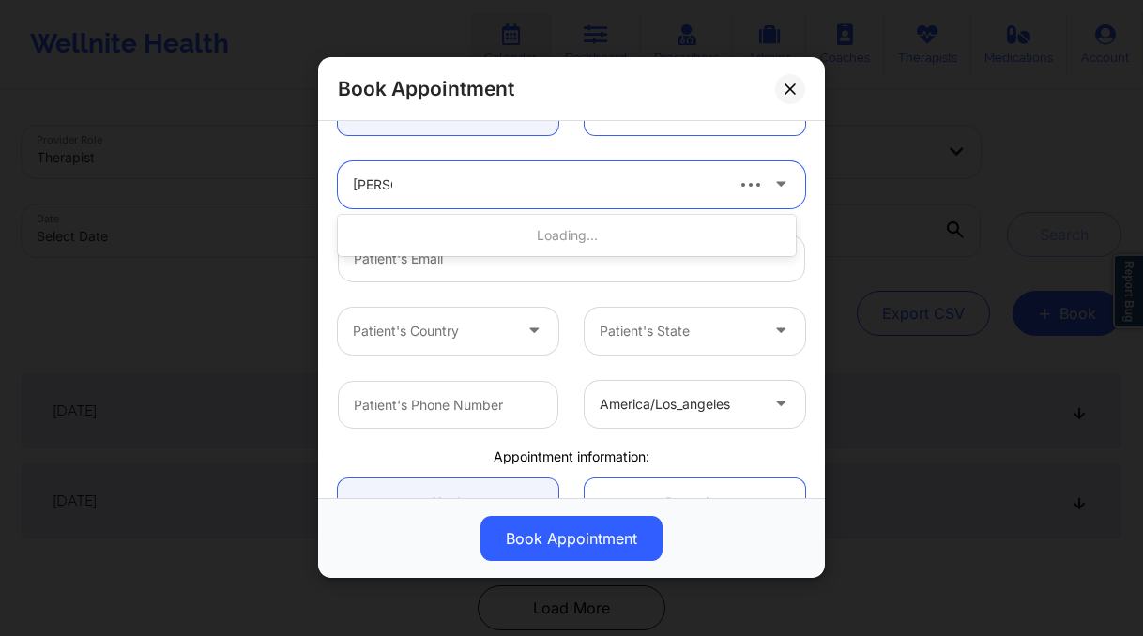
type input "[PERSON_NAME]"
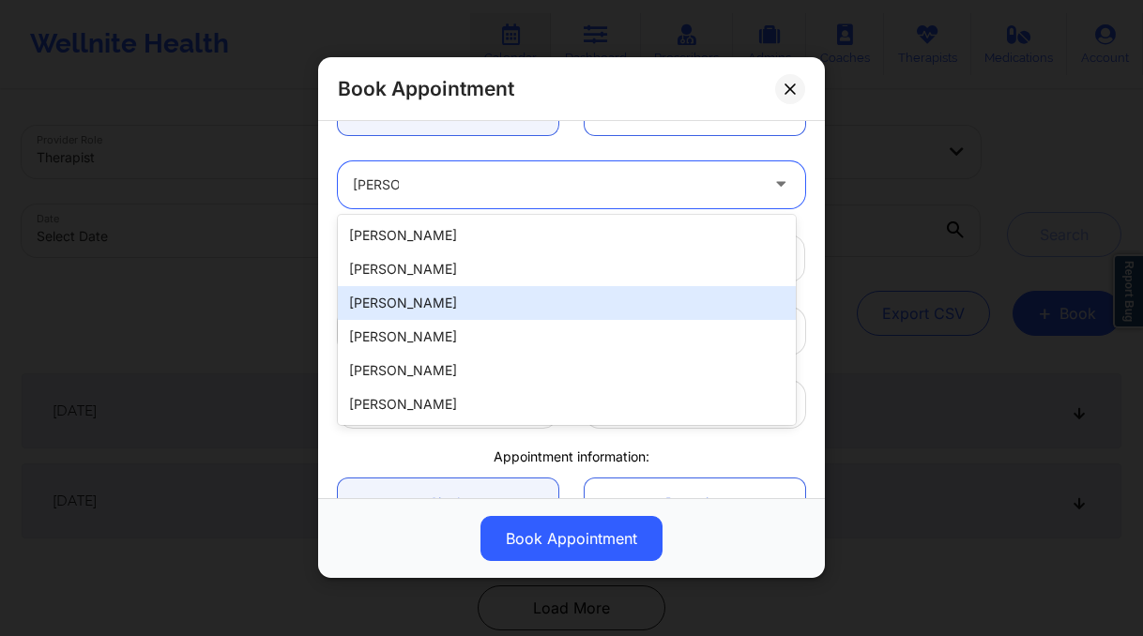
click at [441, 300] on div "[PERSON_NAME]" at bounding box center [567, 303] width 458 height 34
type input "[EMAIL_ADDRESS][DOMAIN_NAME]"
type input "[PHONE_NUMBER]"
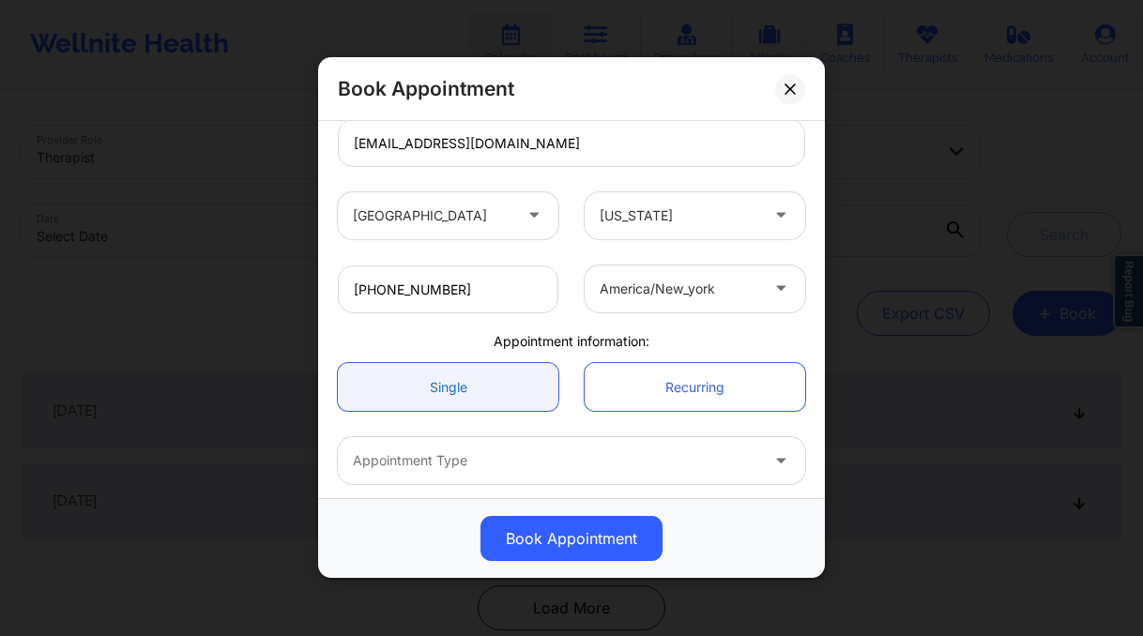
scroll to position [419, 0]
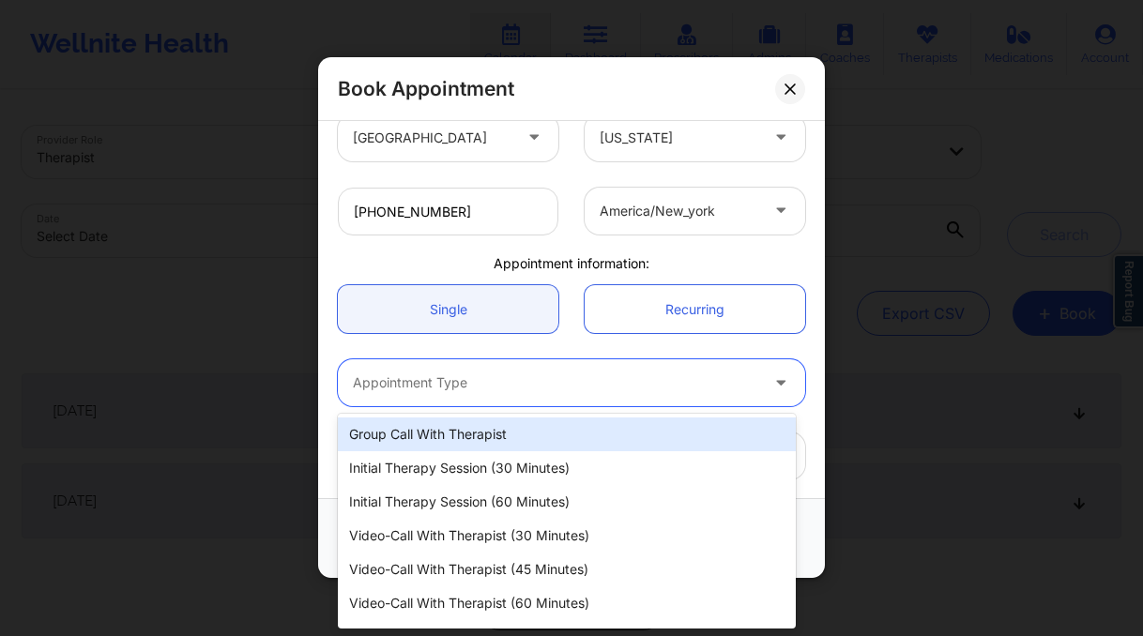
click at [524, 386] on div at bounding box center [555, 384] width 405 height 23
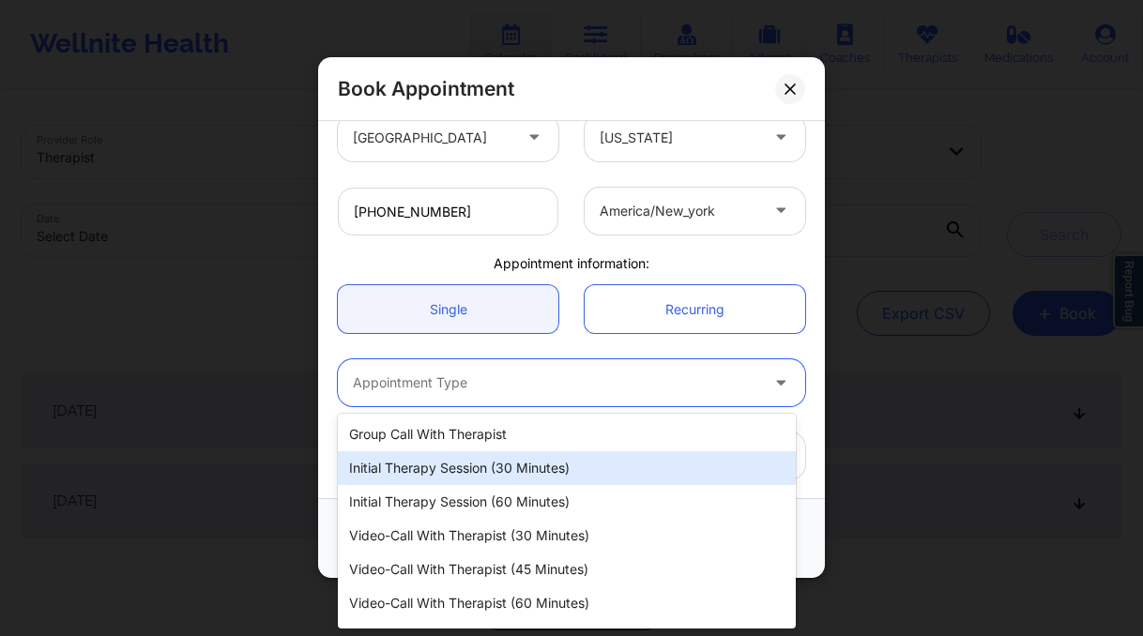
click at [516, 461] on div "Initial Therapy Session (30 minutes)" at bounding box center [567, 468] width 458 height 34
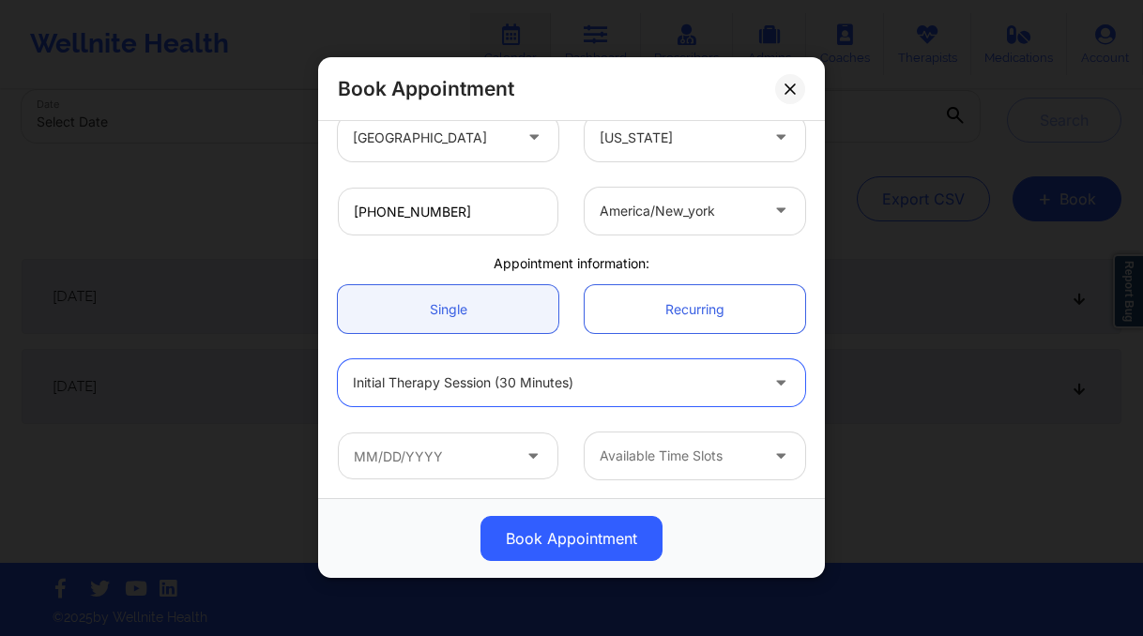
scroll to position [117, 0]
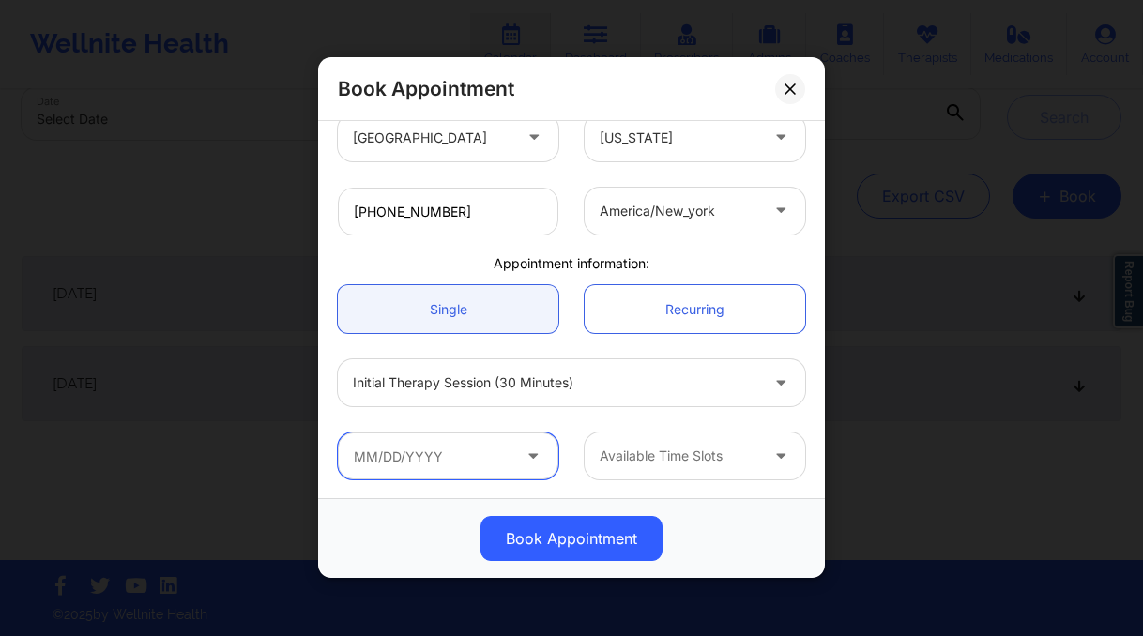
click at [512, 458] on input "text" at bounding box center [448, 456] width 221 height 47
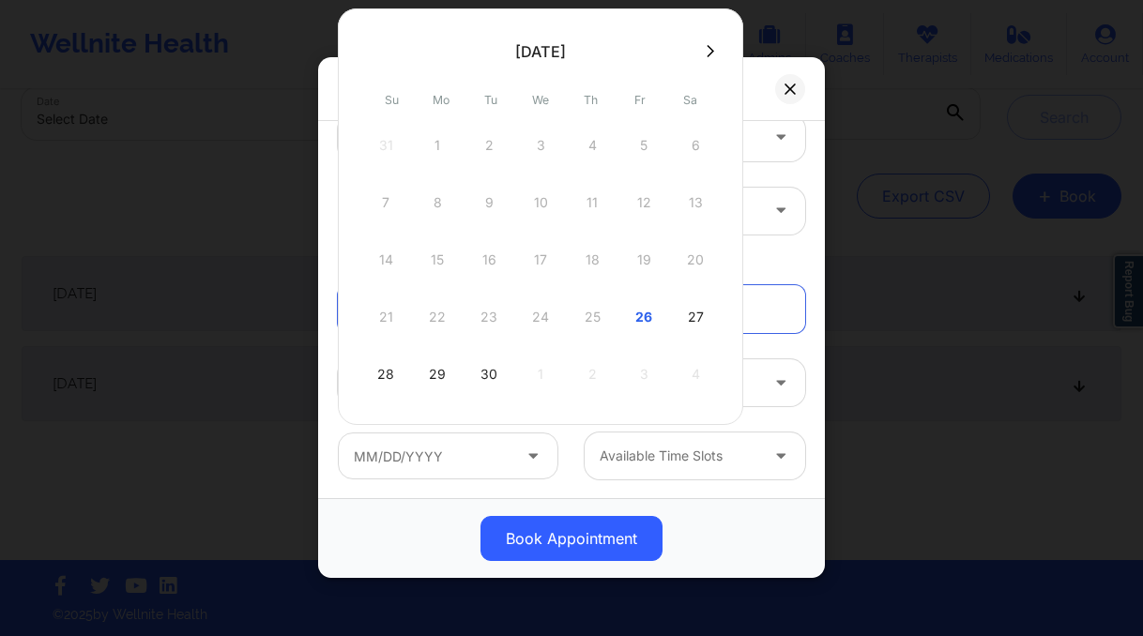
click at [708, 47] on icon at bounding box center [711, 51] width 8 height 14
click at [586, 132] on div "2" at bounding box center [592, 145] width 47 height 53
type input "[DATE]"
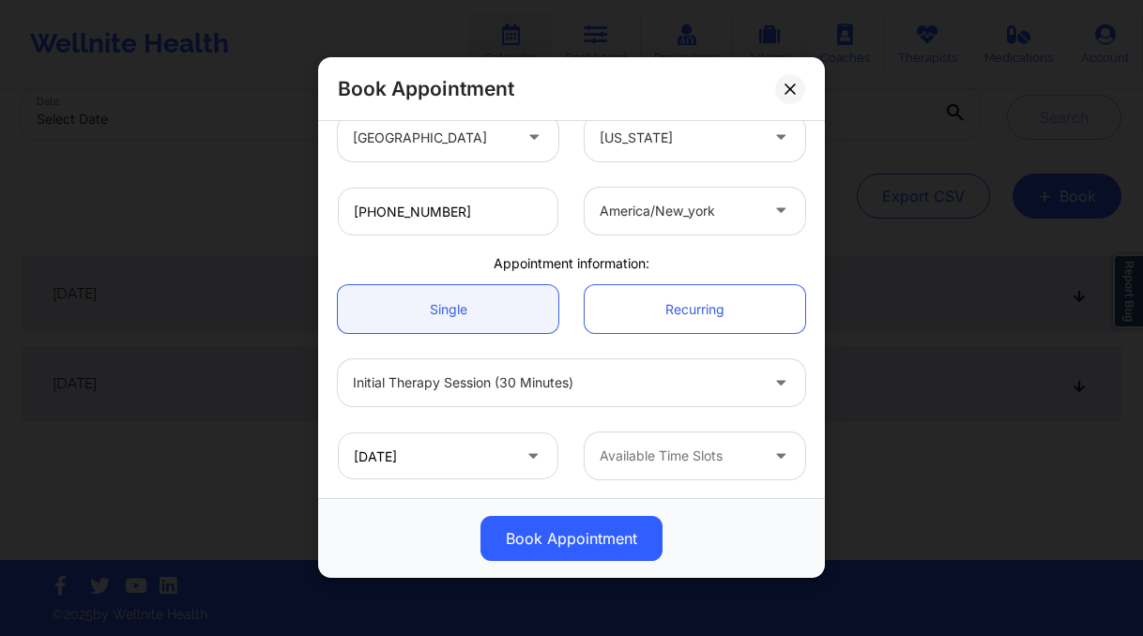
click at [699, 472] on div "Available Time Slots" at bounding box center [673, 456] width 176 height 47
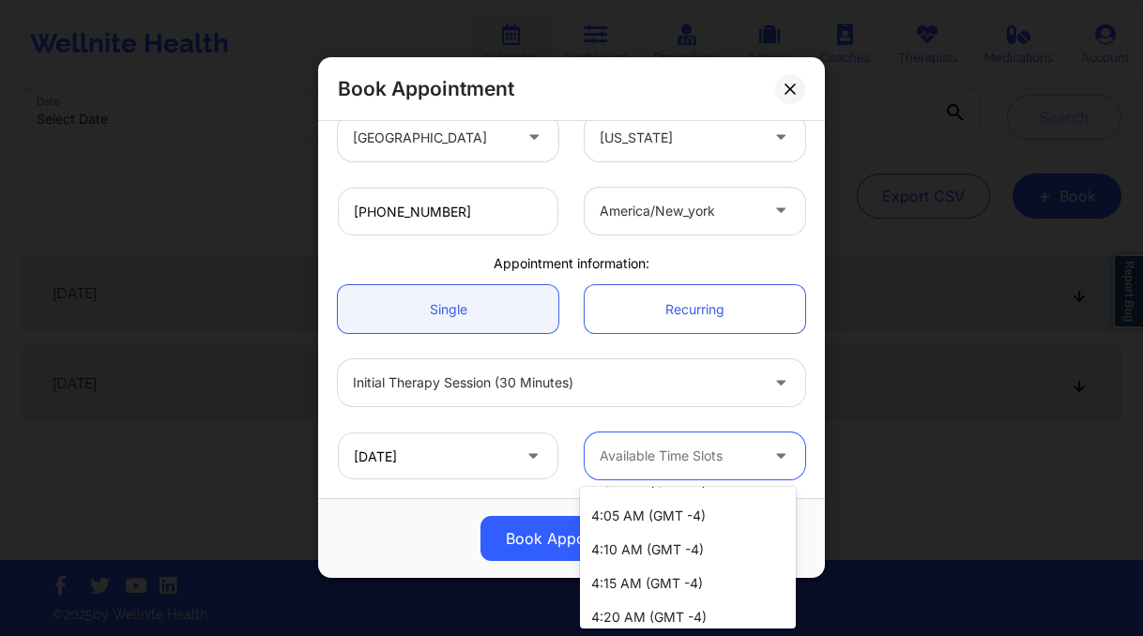
scroll to position [2941, 0]
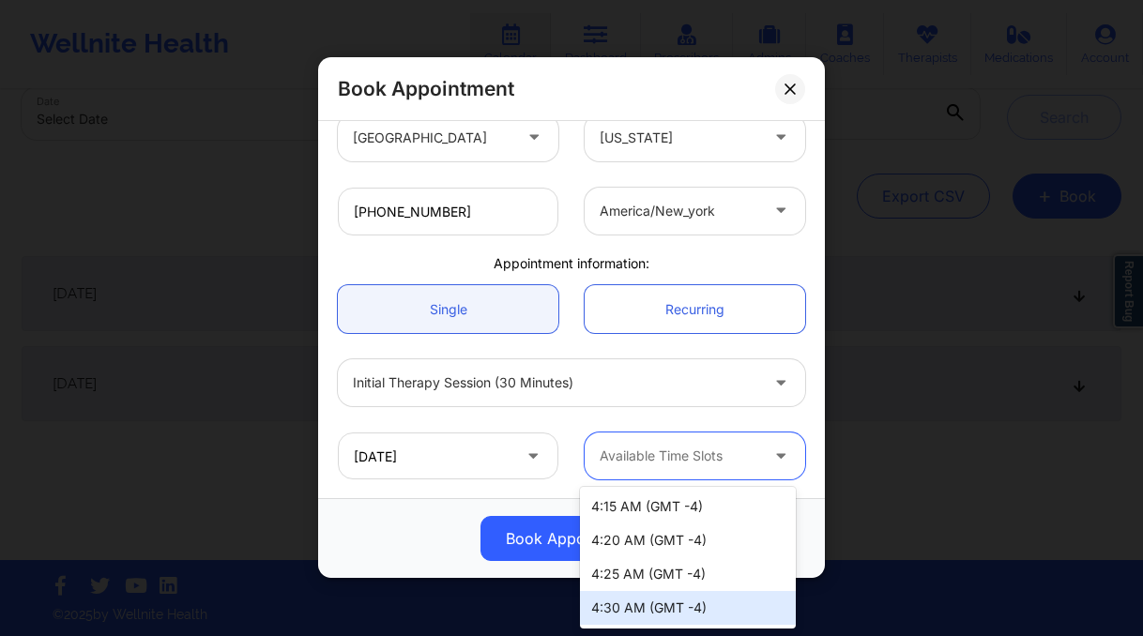
click at [690, 602] on div "4:30 AM (GMT -4)" at bounding box center [688, 608] width 216 height 34
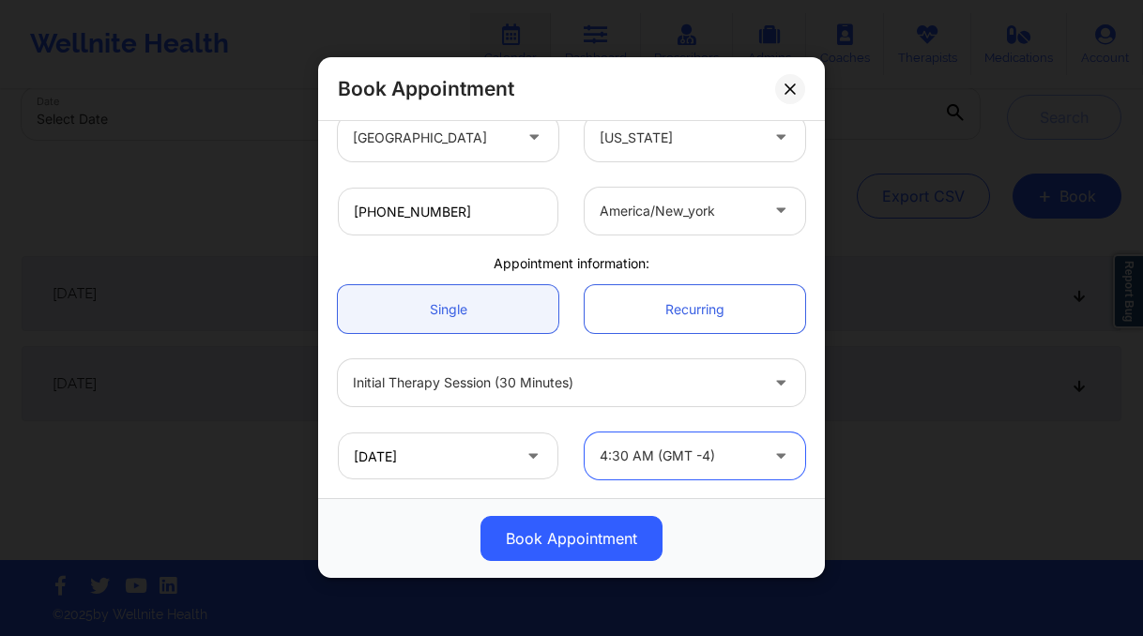
click at [710, 434] on div "4:30 AM (GMT -4)" at bounding box center [679, 456] width 159 height 47
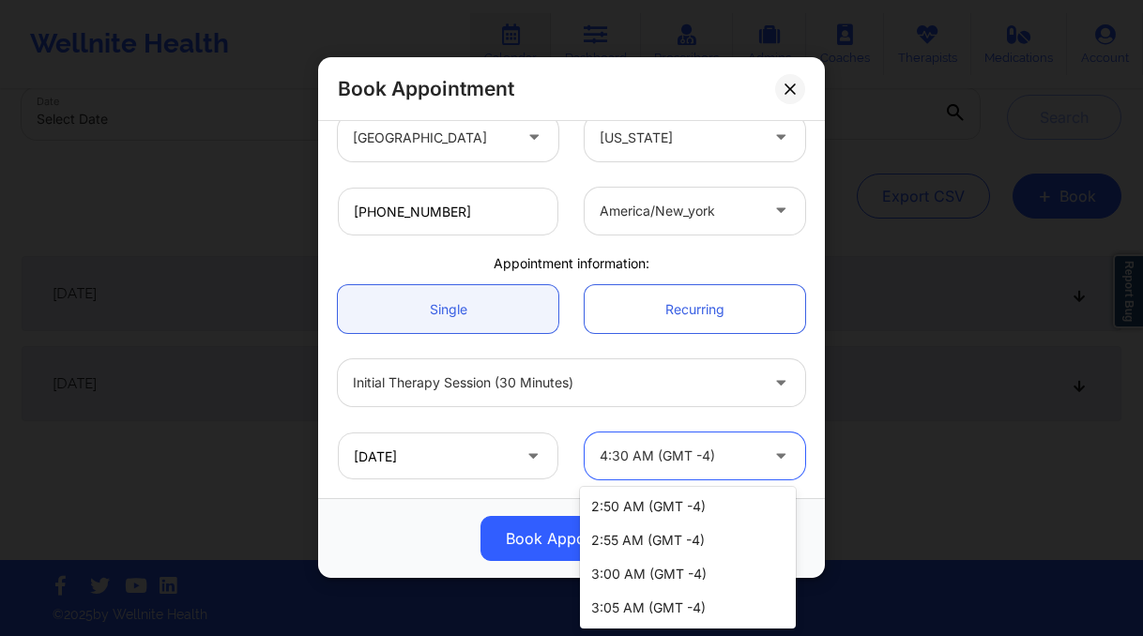
scroll to position [2366, 0]
click at [657, 578] on div "3:00 AM (GMT -4)" at bounding box center [688, 575] width 216 height 34
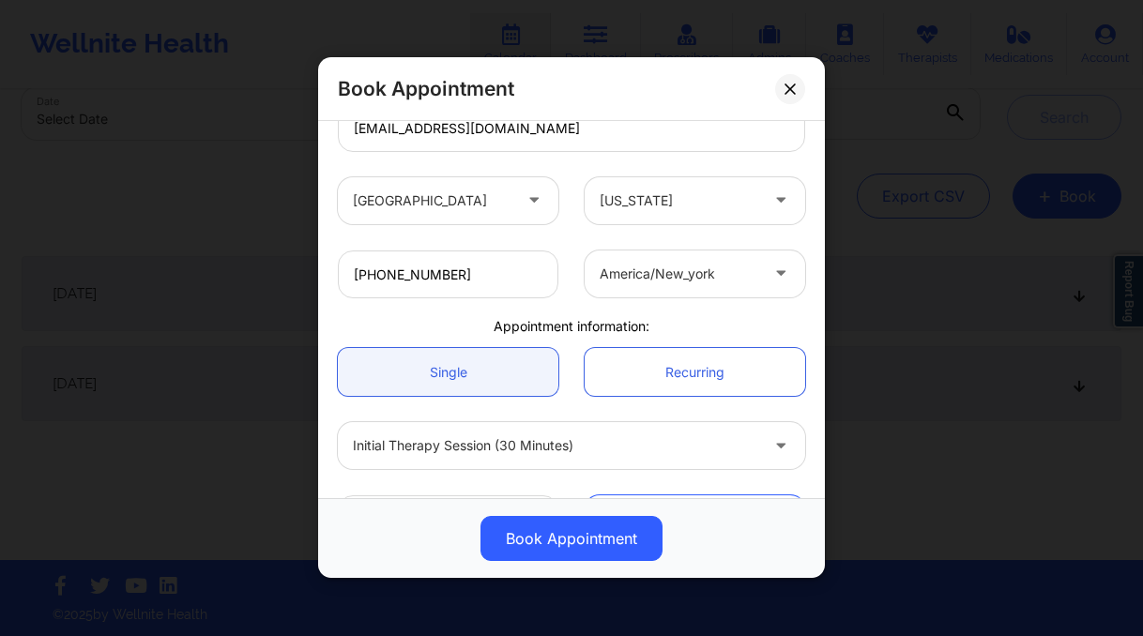
scroll to position [419, 0]
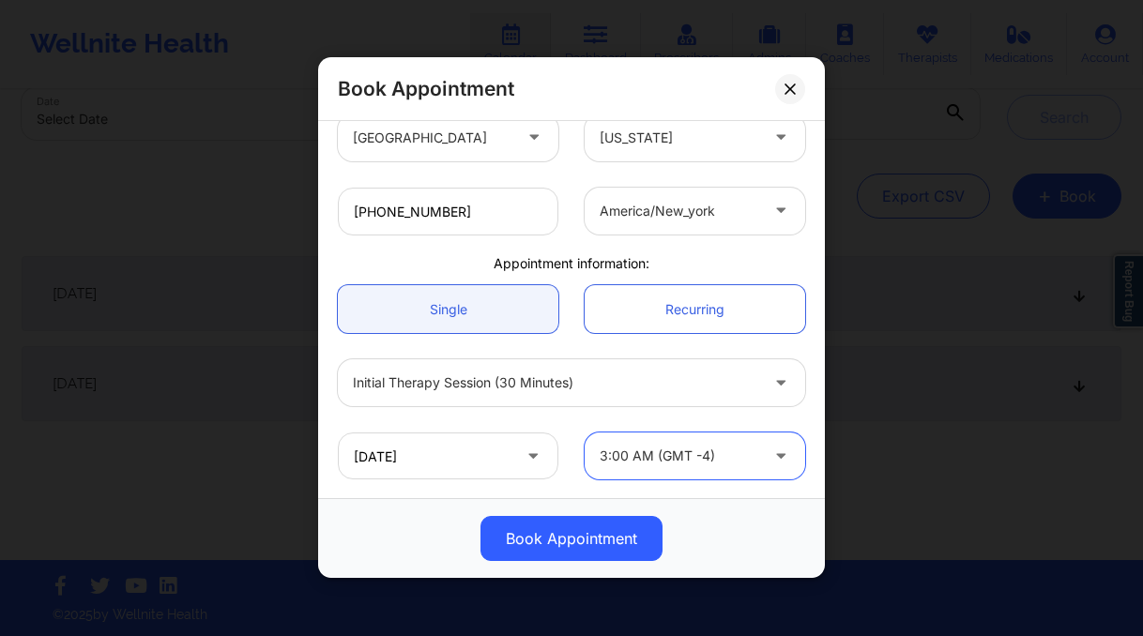
click at [570, 535] on button "Book Appointment" at bounding box center [572, 539] width 182 height 45
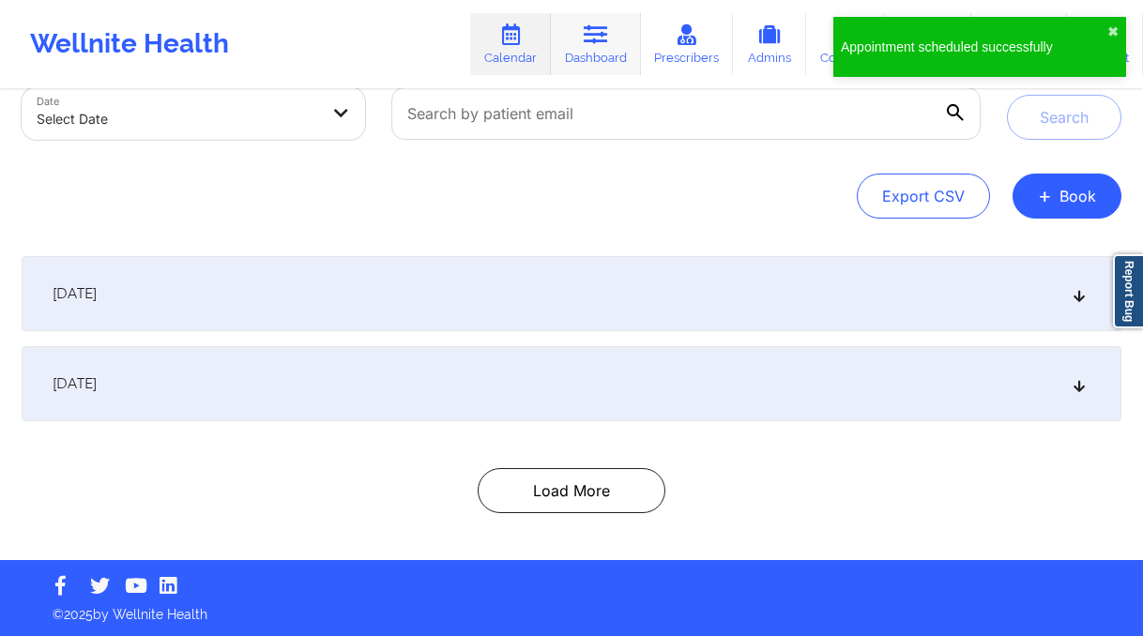
click at [587, 47] on link "Dashboard" at bounding box center [596, 44] width 90 height 62
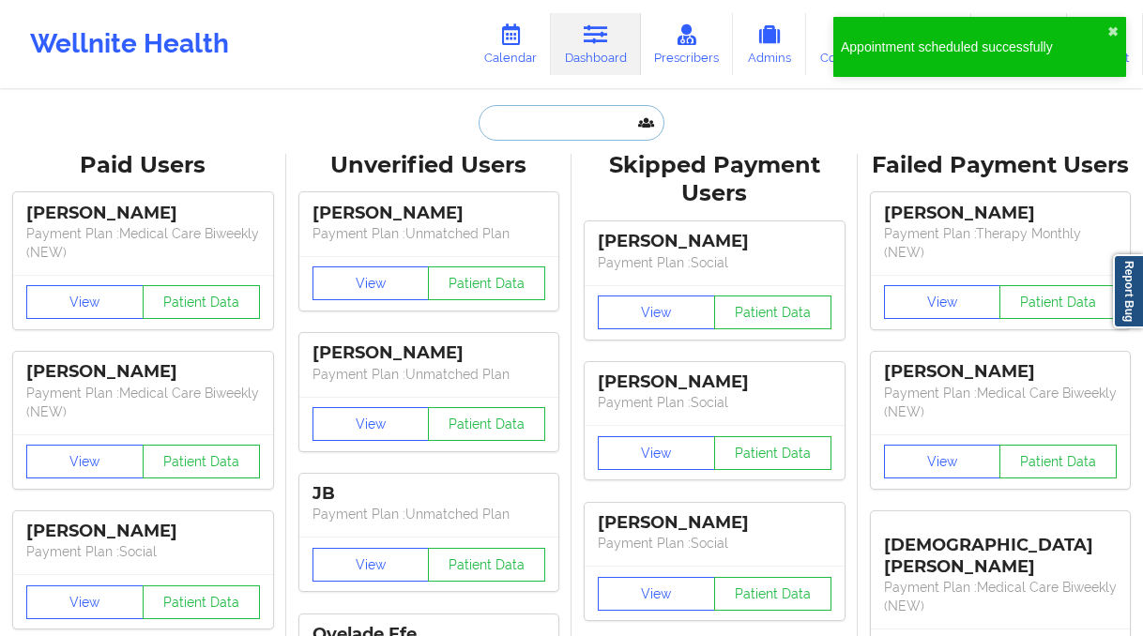
click at [529, 120] on input "text" at bounding box center [572, 123] width 186 height 36
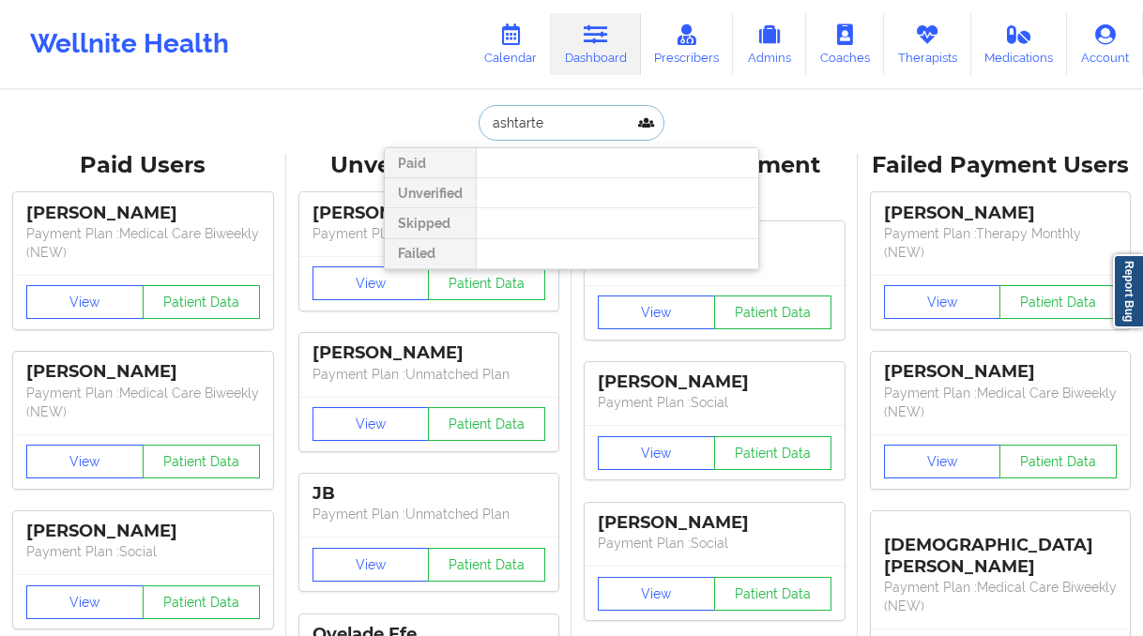
click at [531, 126] on input "ashtarte" at bounding box center [572, 123] width 186 height 36
type input "asthar"
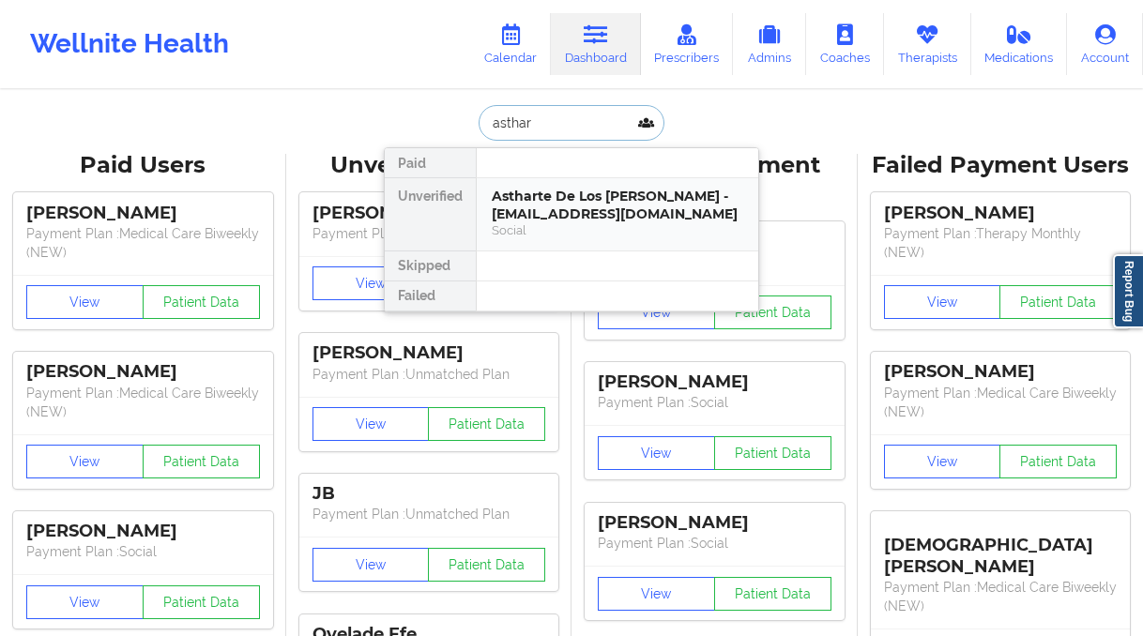
click at [567, 206] on div "Astharte De Los [PERSON_NAME] - [EMAIL_ADDRESS][DOMAIN_NAME]" at bounding box center [618, 205] width 252 height 35
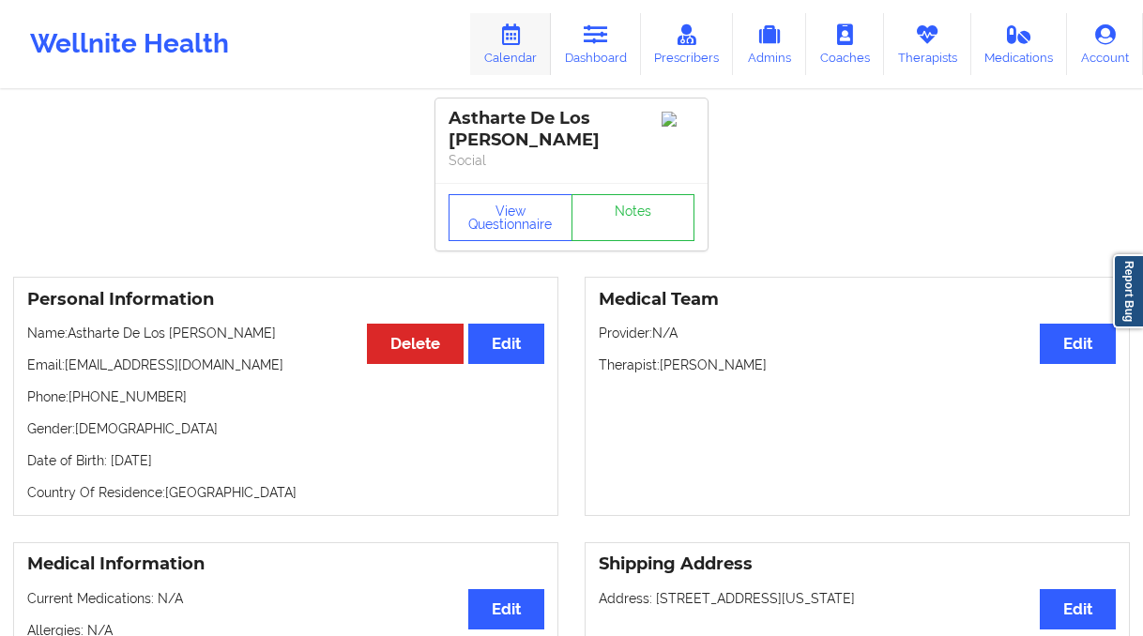
click at [529, 45] on link "Calendar" at bounding box center [510, 44] width 81 height 62
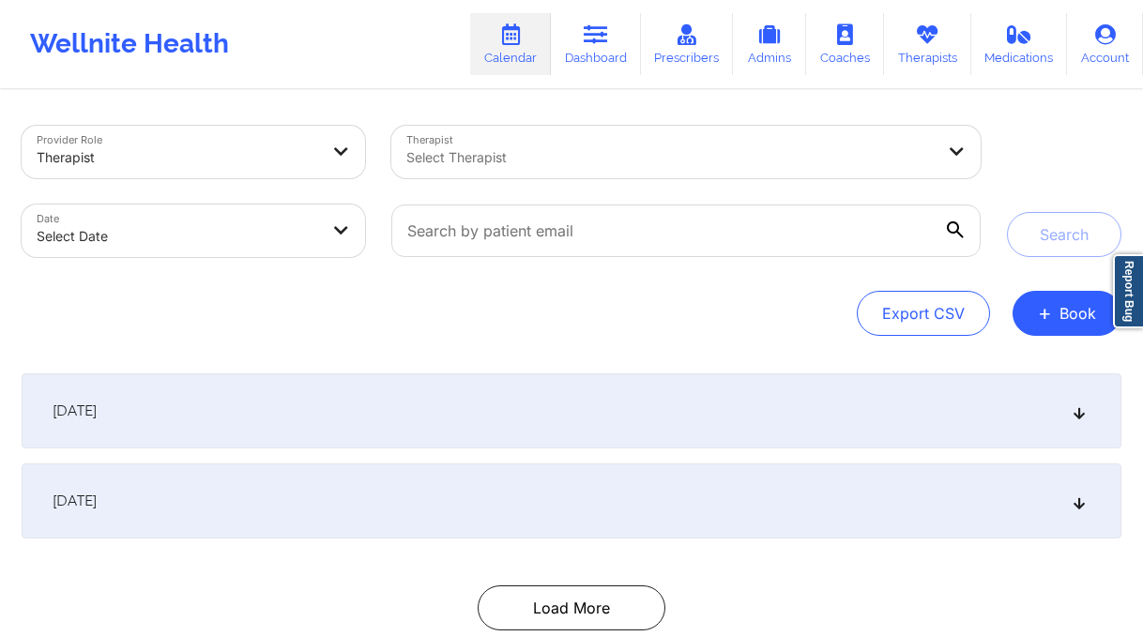
click at [293, 222] on body "Wellnite Health Calendar Dashboard Prescribers Admins Coaches Therapists Medica…" at bounding box center [571, 318] width 1143 height 636
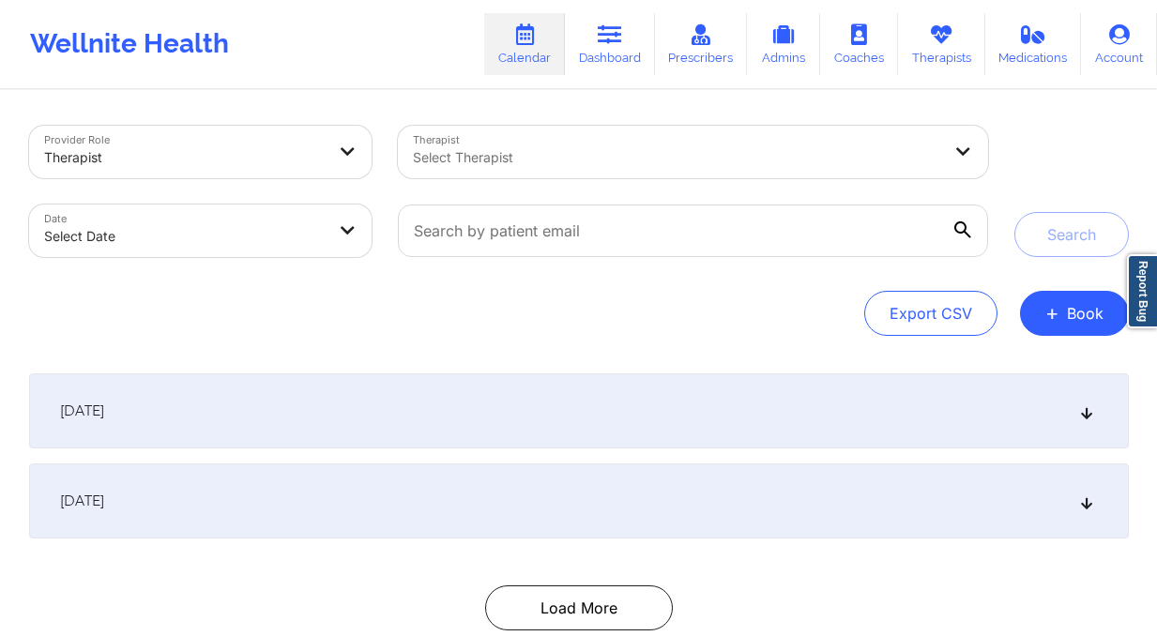
select select "2025-8"
select select "2025-9"
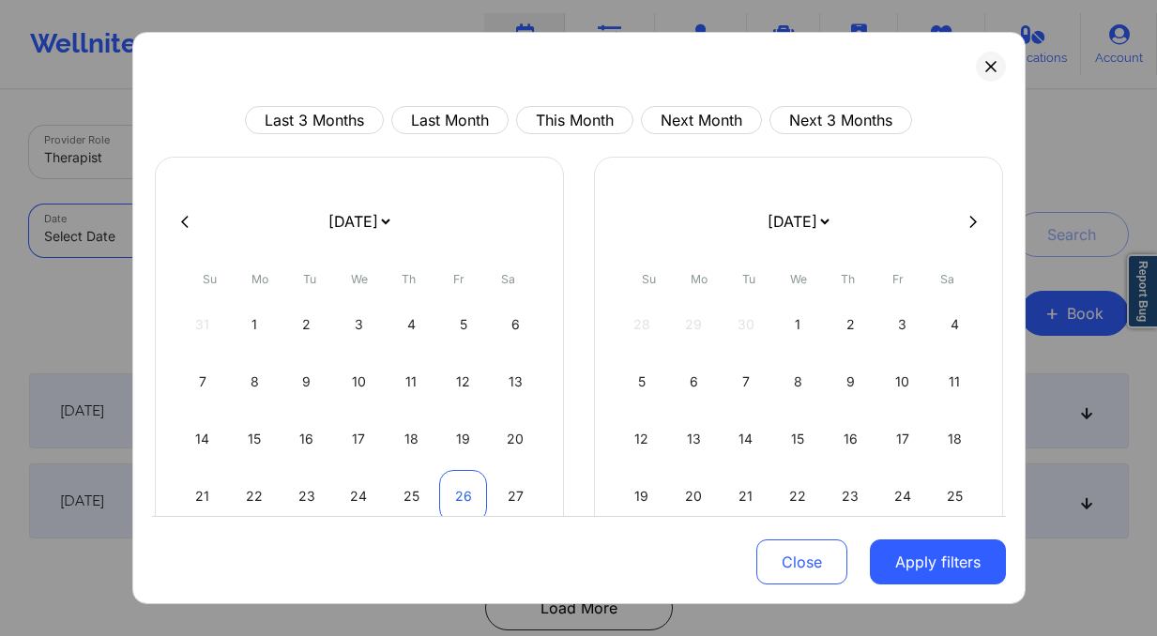
click at [470, 496] on div "26" at bounding box center [463, 496] width 48 height 53
select select "2025-8"
select select "2025-9"
click at [500, 496] on div "27" at bounding box center [516, 496] width 48 height 53
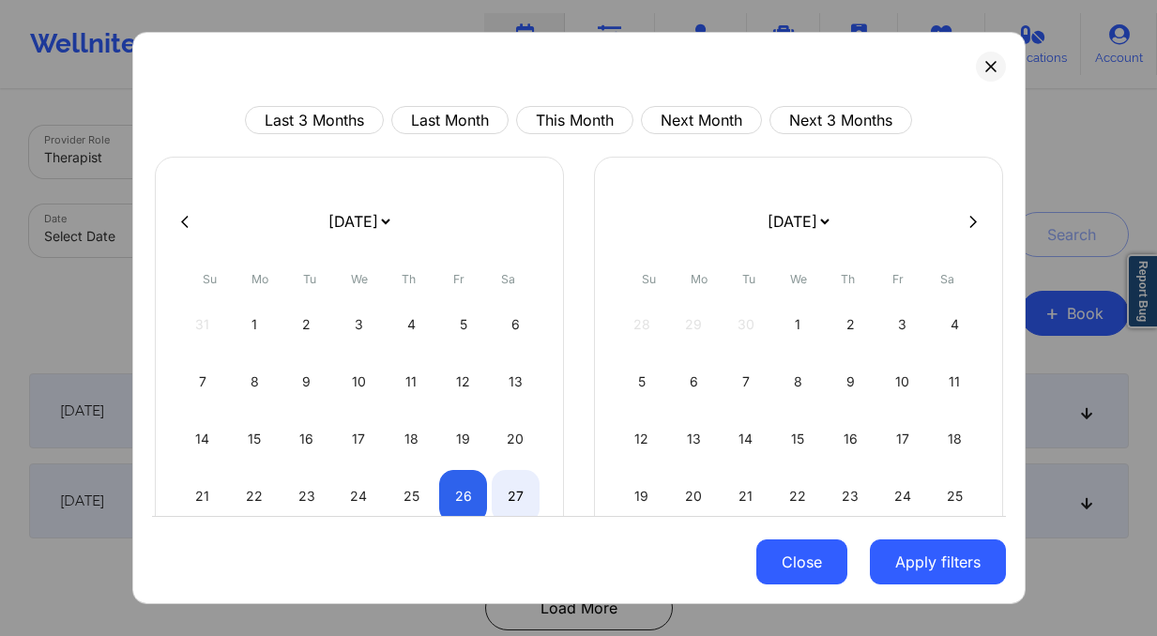
select select "2025-8"
select select "2025-9"
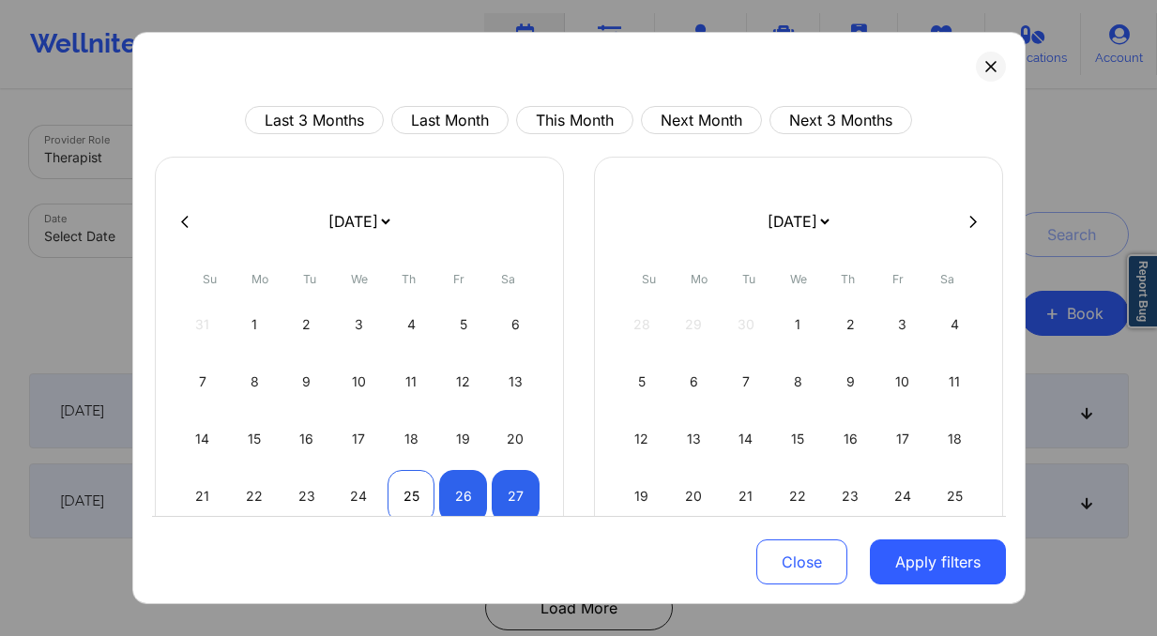
click at [423, 492] on div "25" at bounding box center [412, 496] width 48 height 53
select select "2025-8"
select select "2025-9"
click at [456, 501] on div "26" at bounding box center [463, 496] width 48 height 53
select select "2025-8"
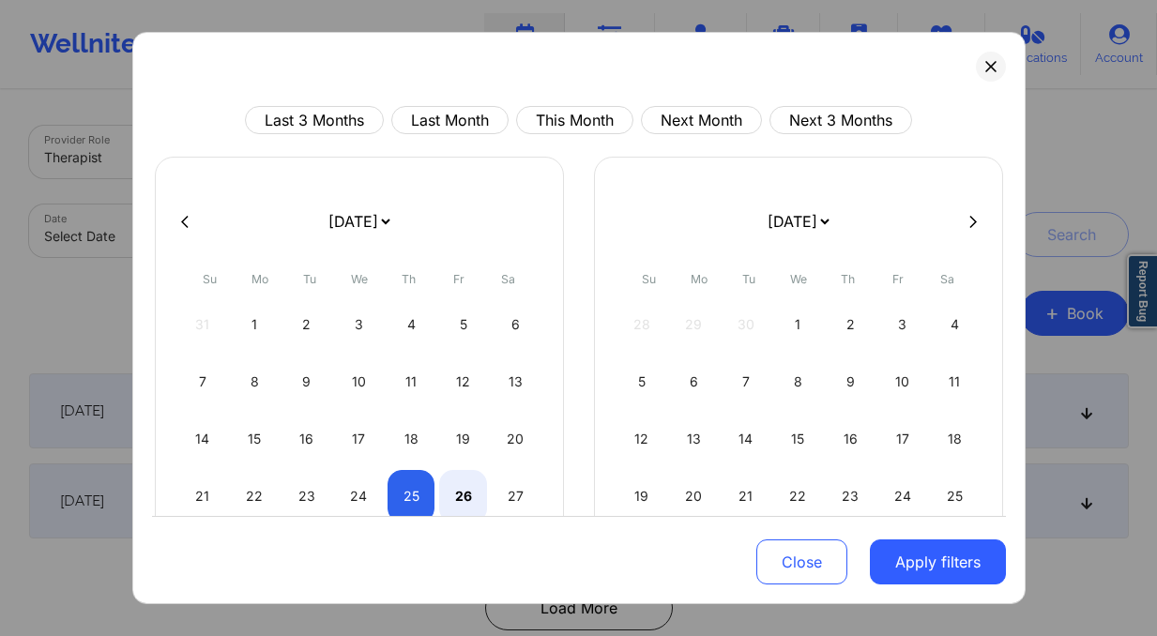
select select "2025-9"
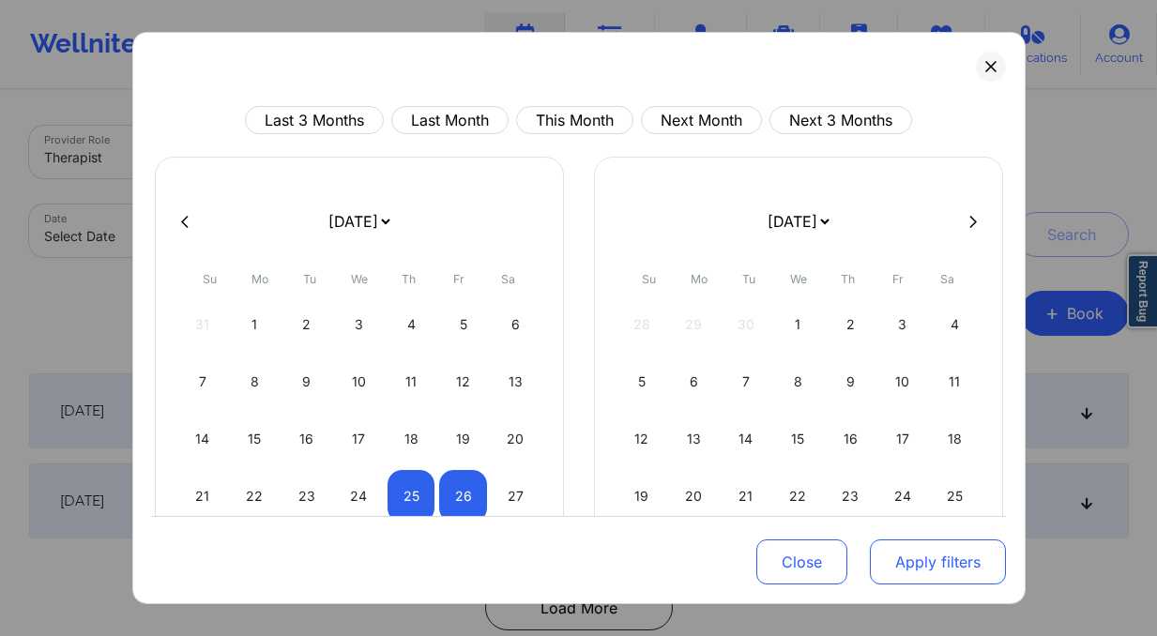
click at [939, 557] on button "Apply filters" at bounding box center [938, 562] width 136 height 45
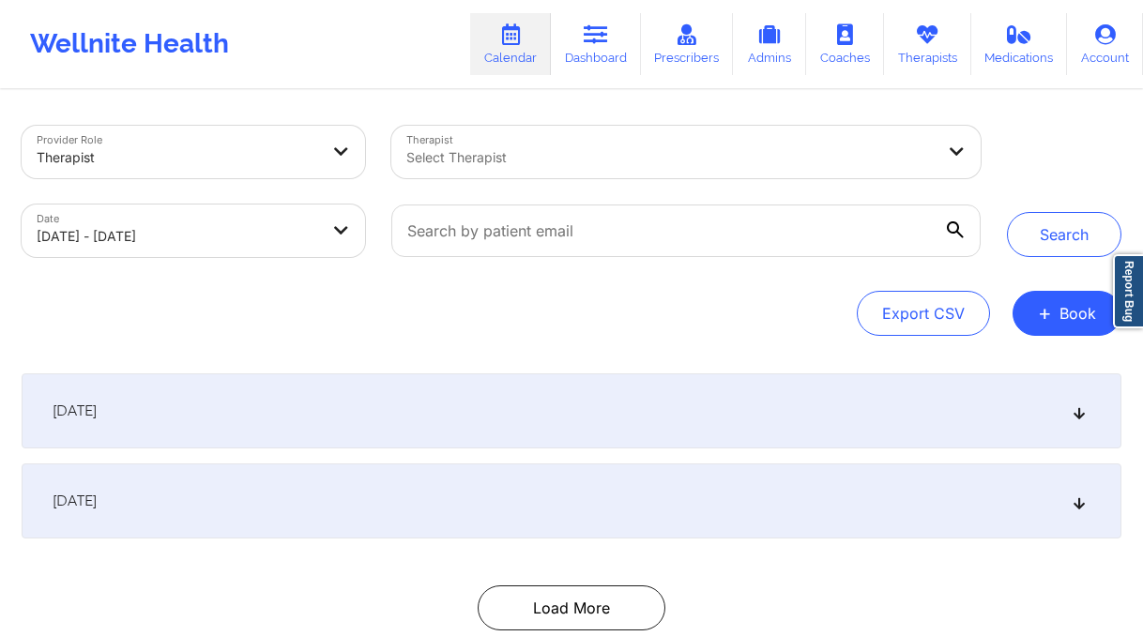
click at [735, 168] on div at bounding box center [670, 157] width 528 height 23
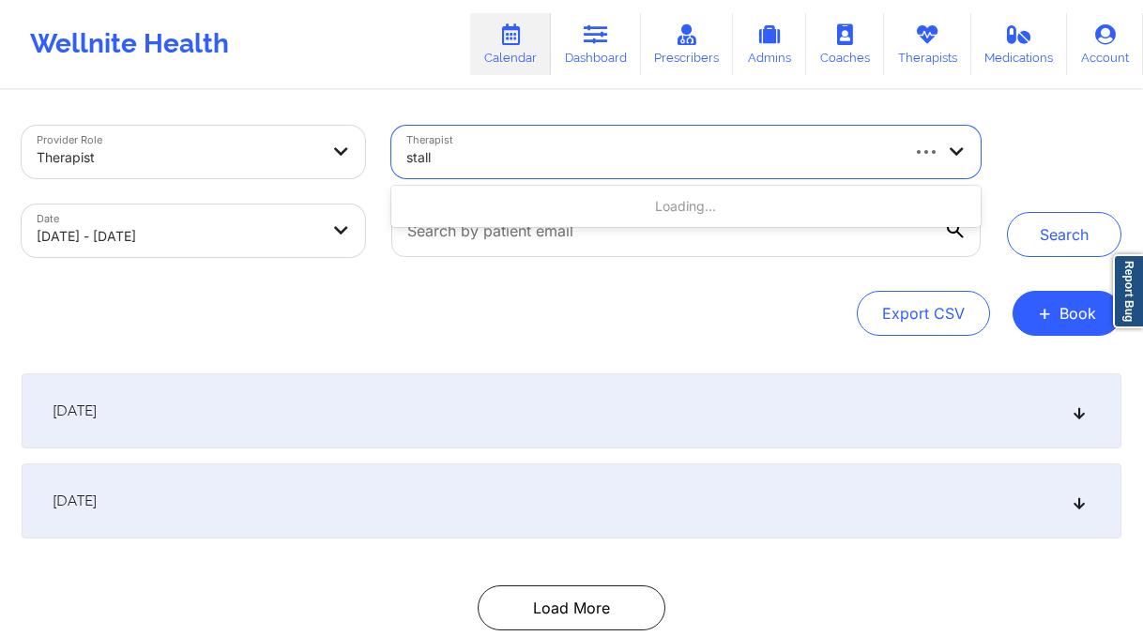
type input "stallw"
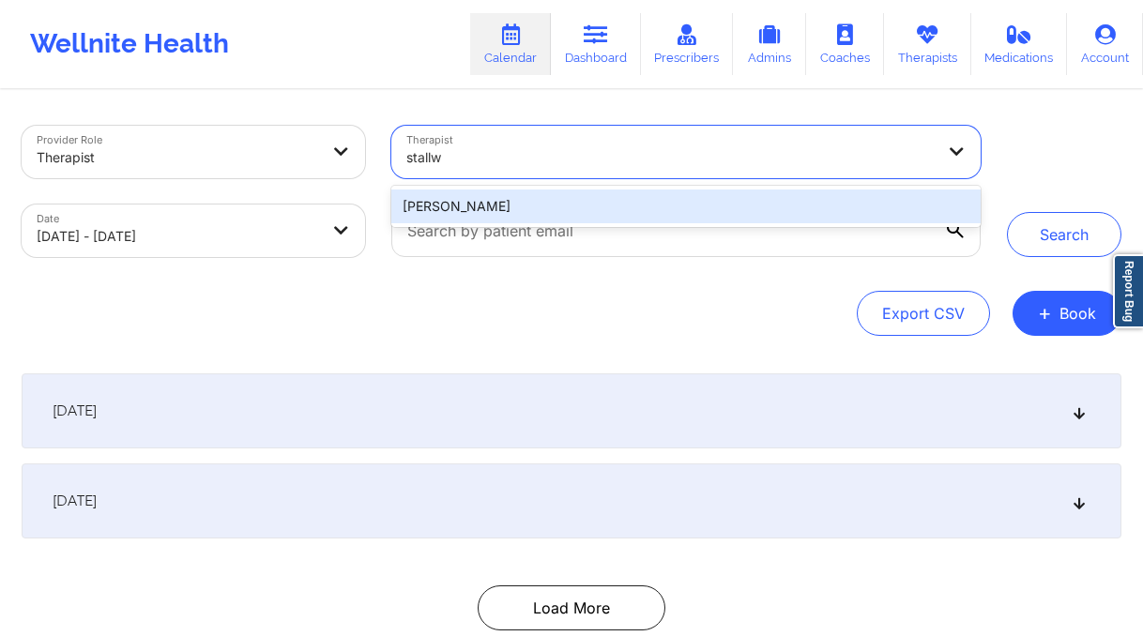
click at [633, 207] on div "[PERSON_NAME]" at bounding box center [685, 207] width 589 height 34
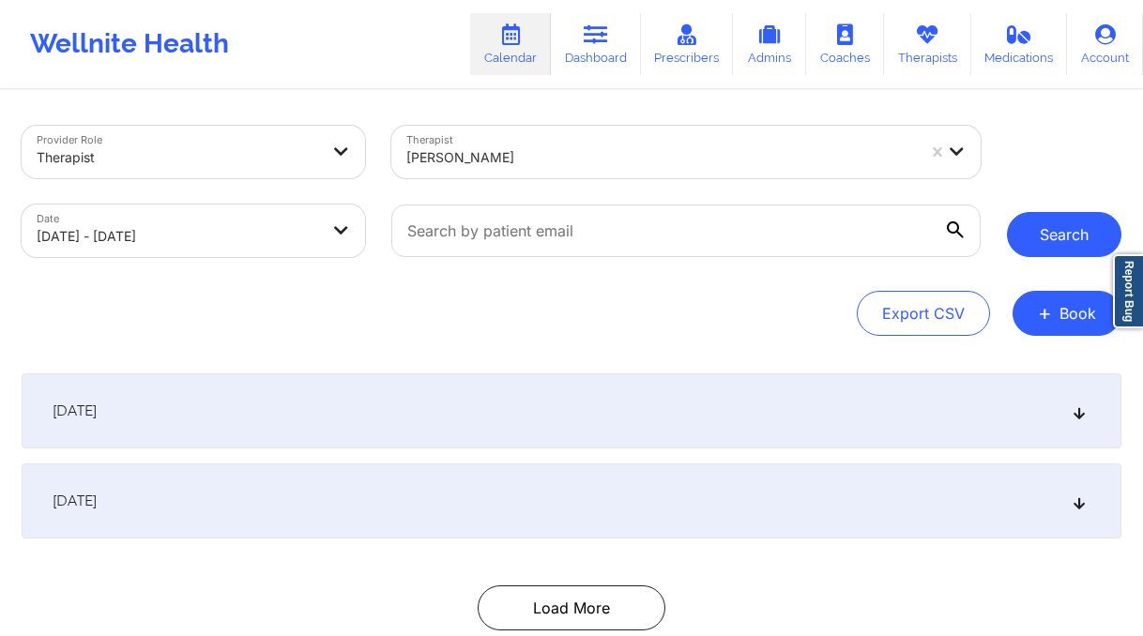
click at [1046, 231] on button "Search" at bounding box center [1064, 234] width 115 height 45
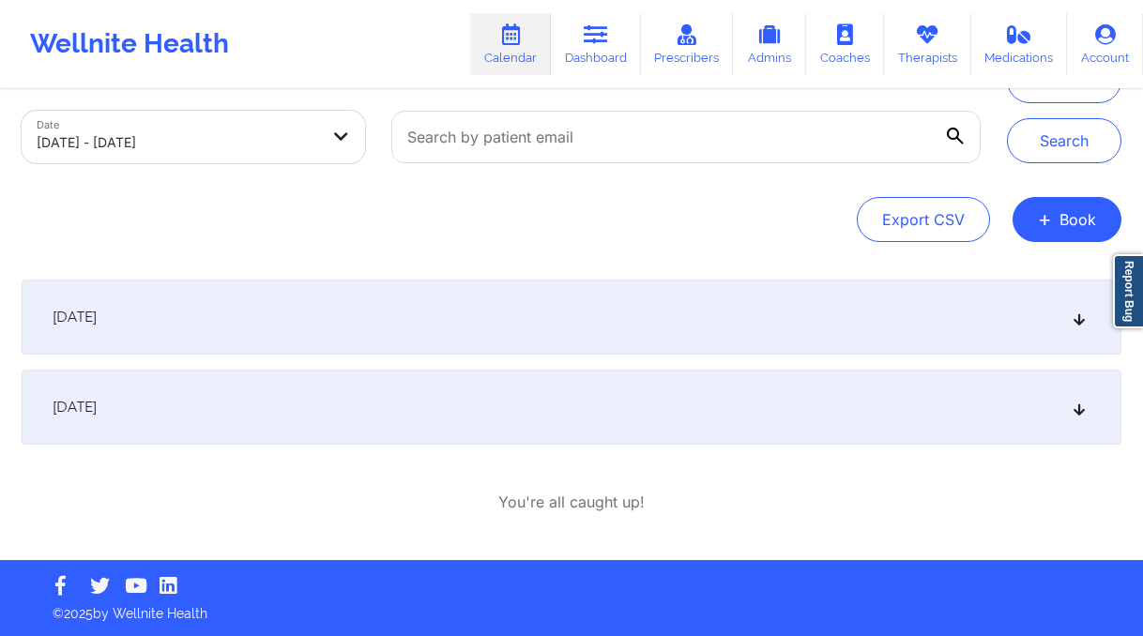
scroll to position [94, 0]
click at [315, 319] on div "[DATE]" at bounding box center [572, 317] width 1100 height 75
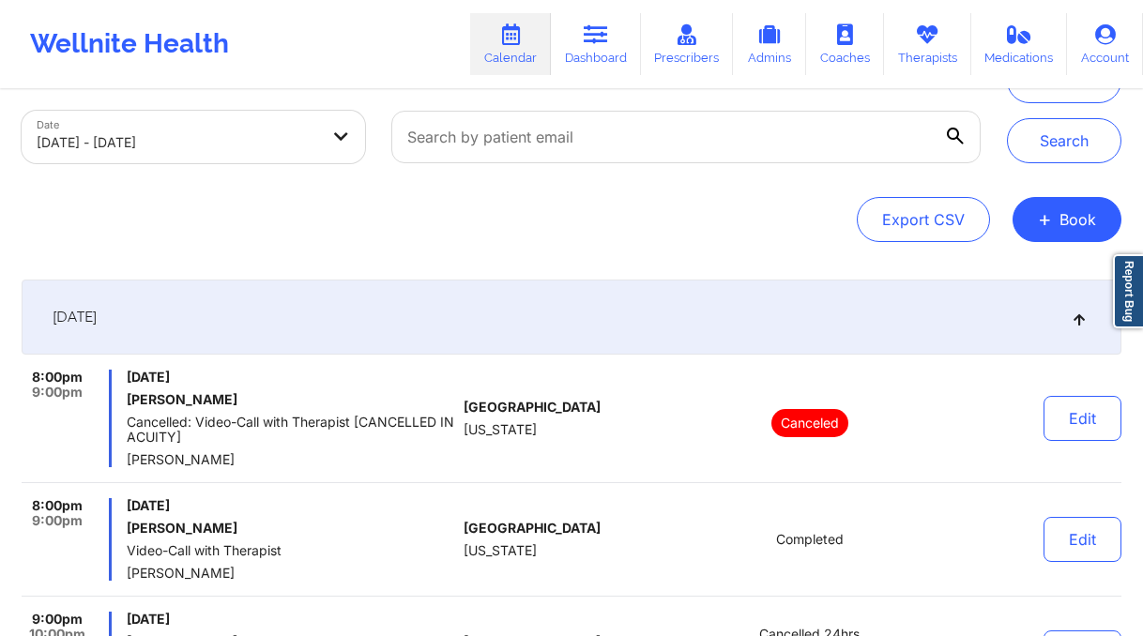
click at [331, 308] on div "[DATE]" at bounding box center [572, 317] width 1100 height 75
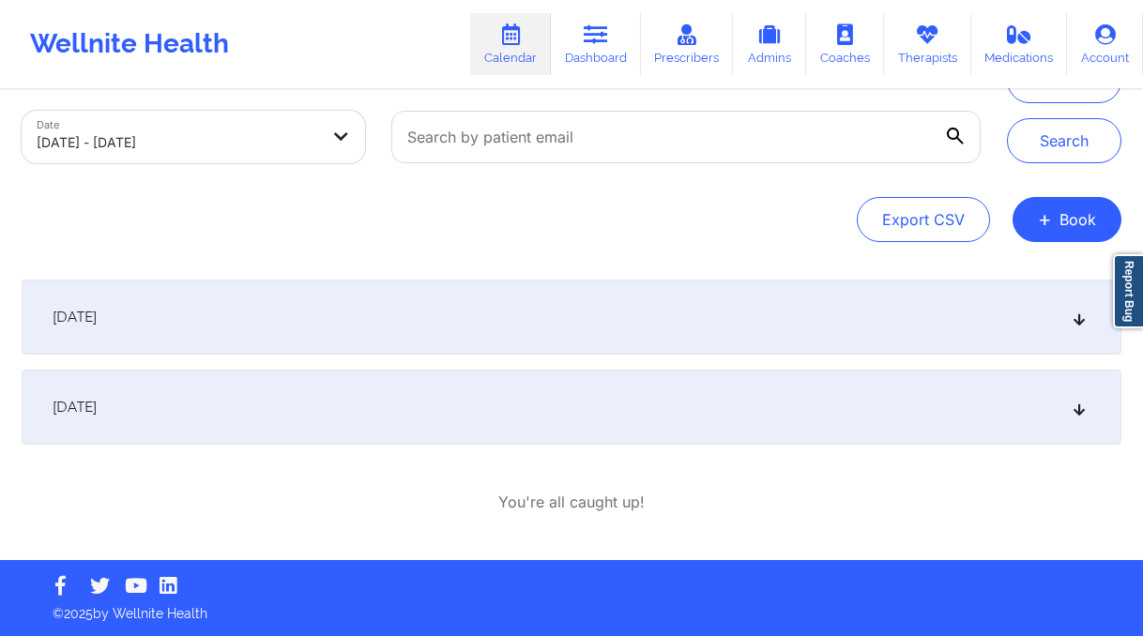
click at [341, 399] on div "[DATE]" at bounding box center [572, 407] width 1100 height 75
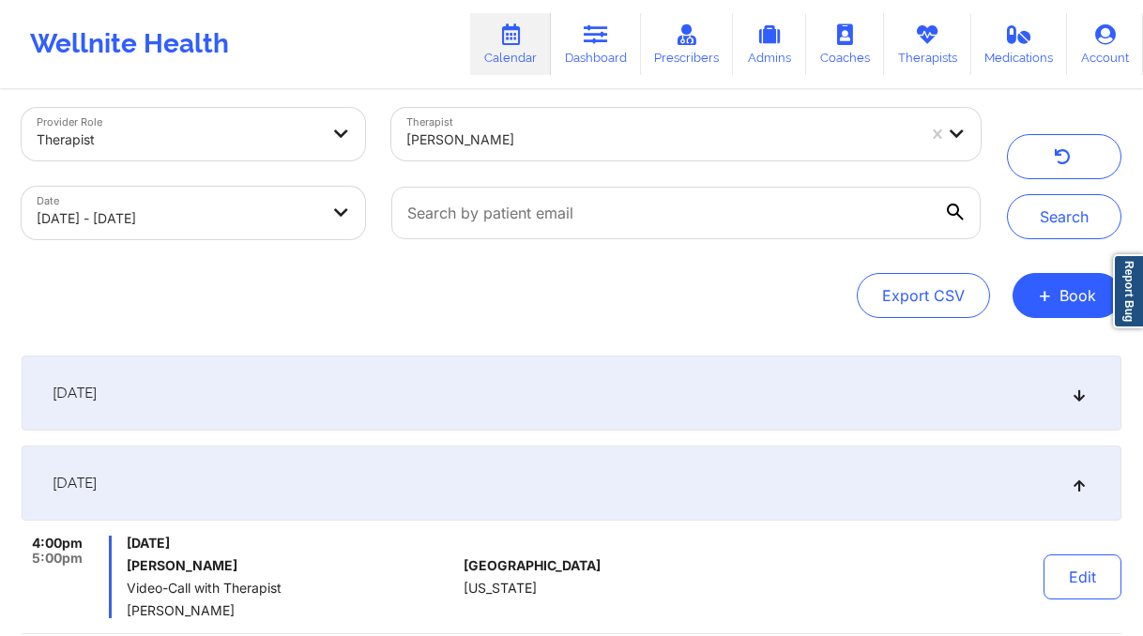
scroll to position [0, 0]
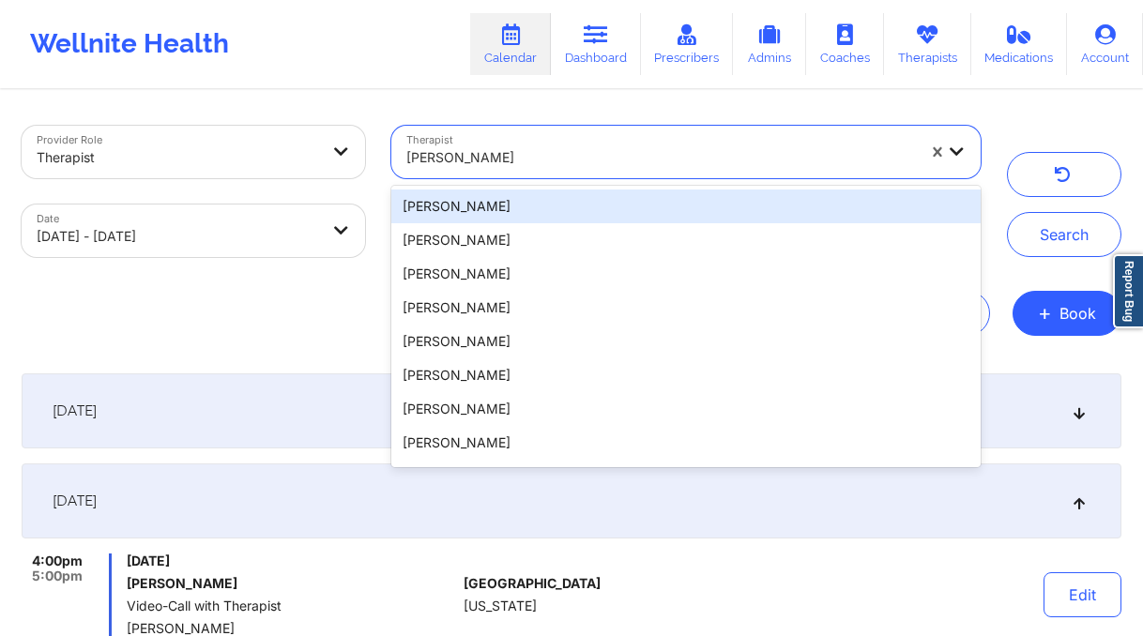
click at [507, 153] on div at bounding box center [661, 157] width 510 height 23
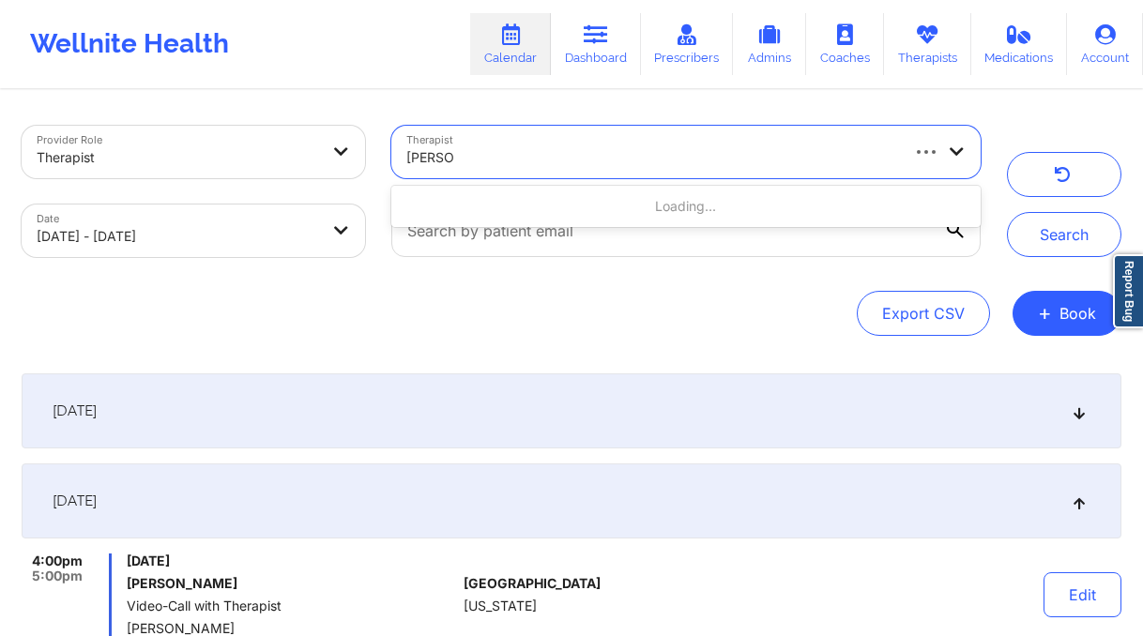
type input "[PERSON_NAME]"
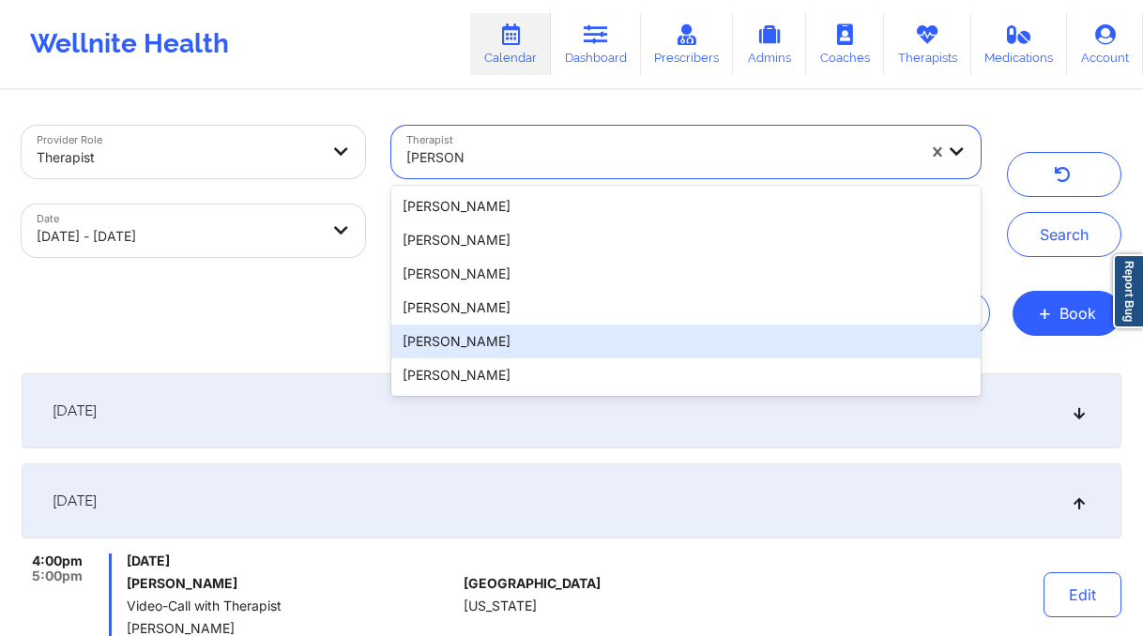
click at [537, 333] on div "[PERSON_NAME]" at bounding box center [685, 342] width 589 height 34
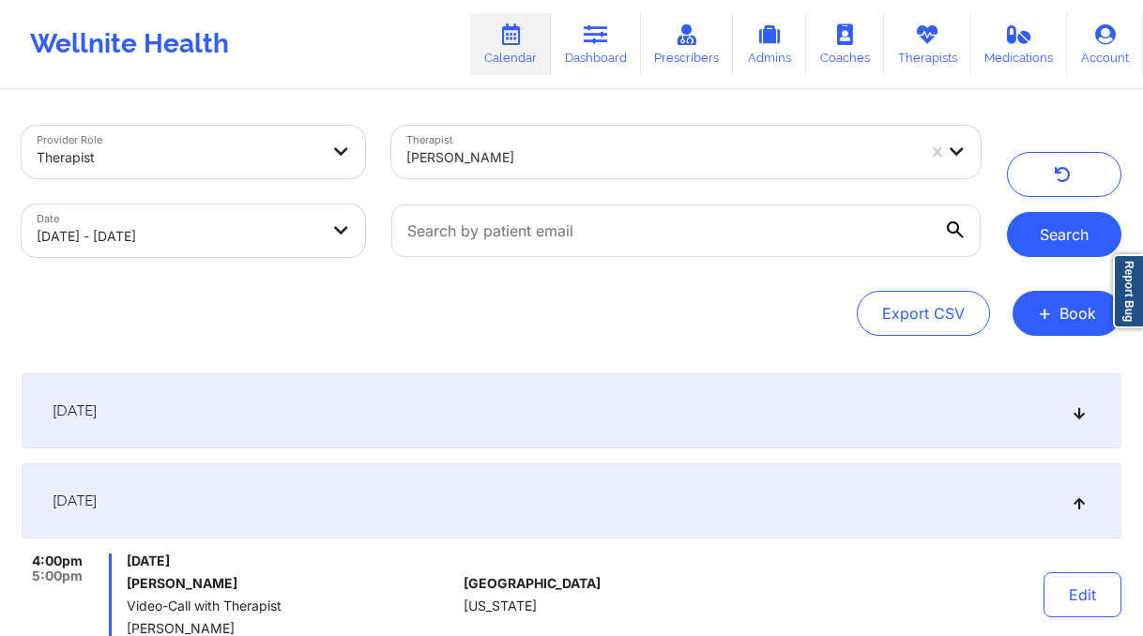
click at [1059, 224] on button "Search" at bounding box center [1064, 234] width 115 height 45
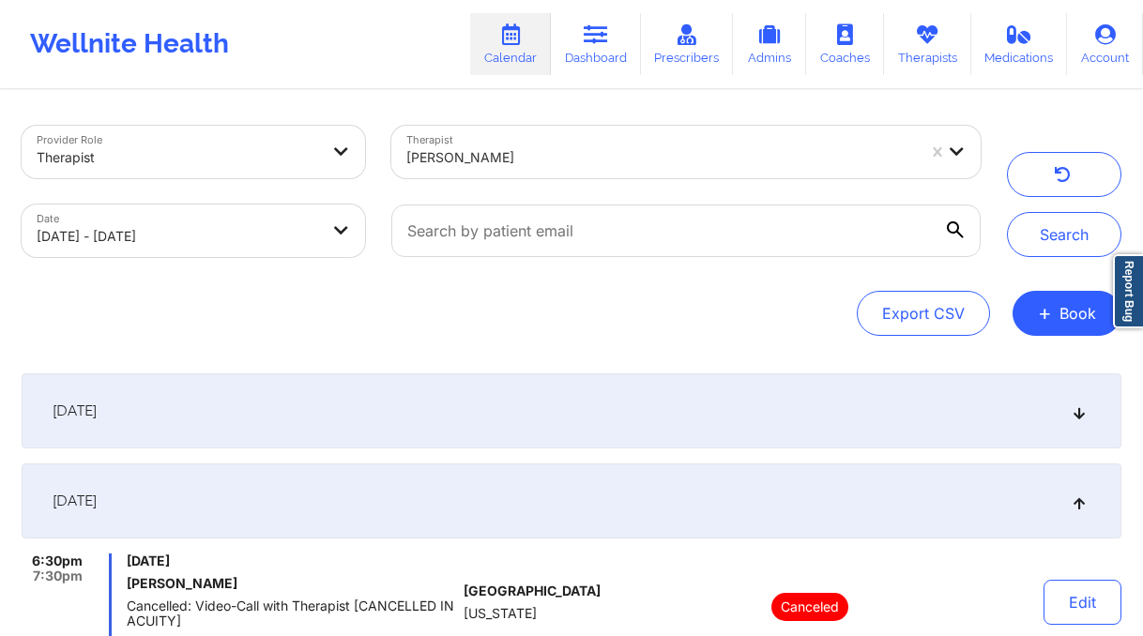
click at [640, 147] on div at bounding box center [661, 157] width 510 height 23
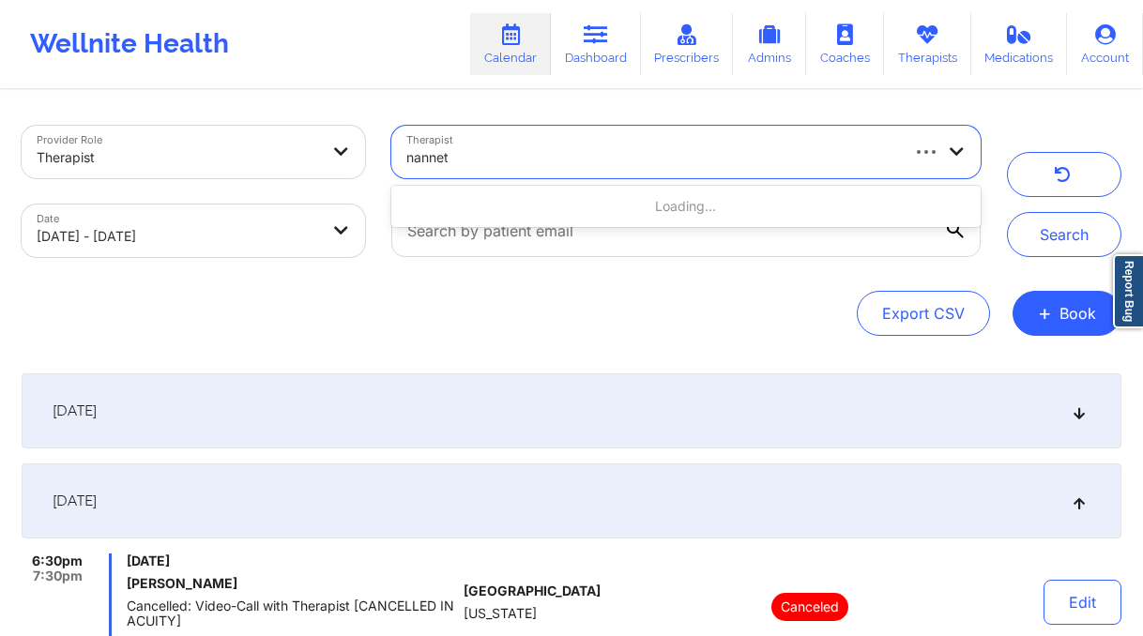
type input "[PERSON_NAME]"
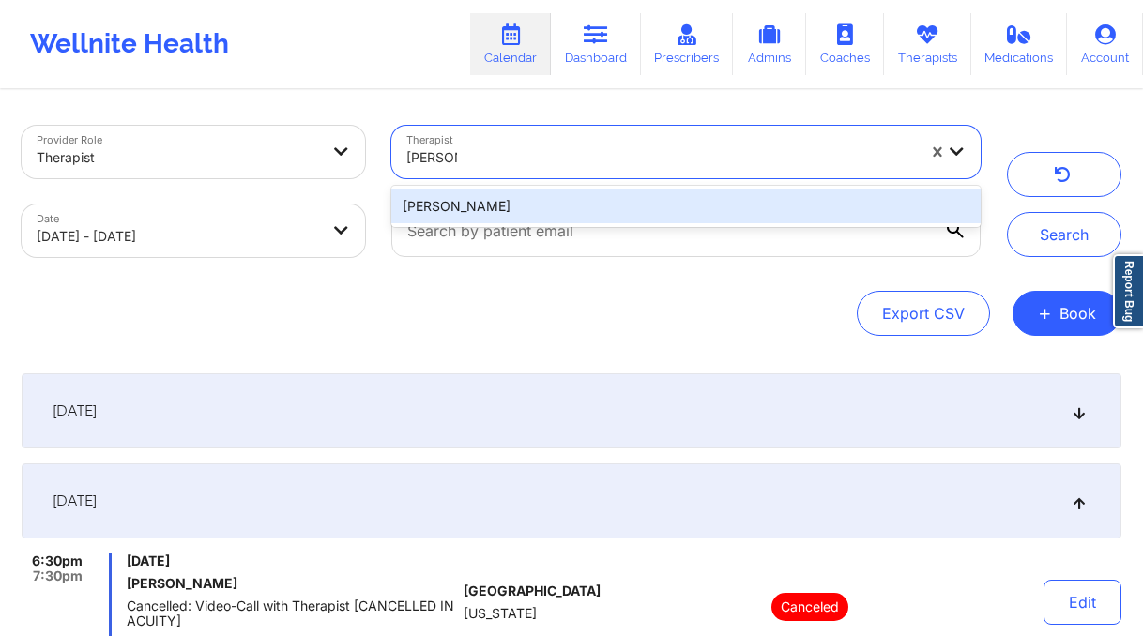
click at [628, 208] on div "[PERSON_NAME]" at bounding box center [685, 207] width 589 height 34
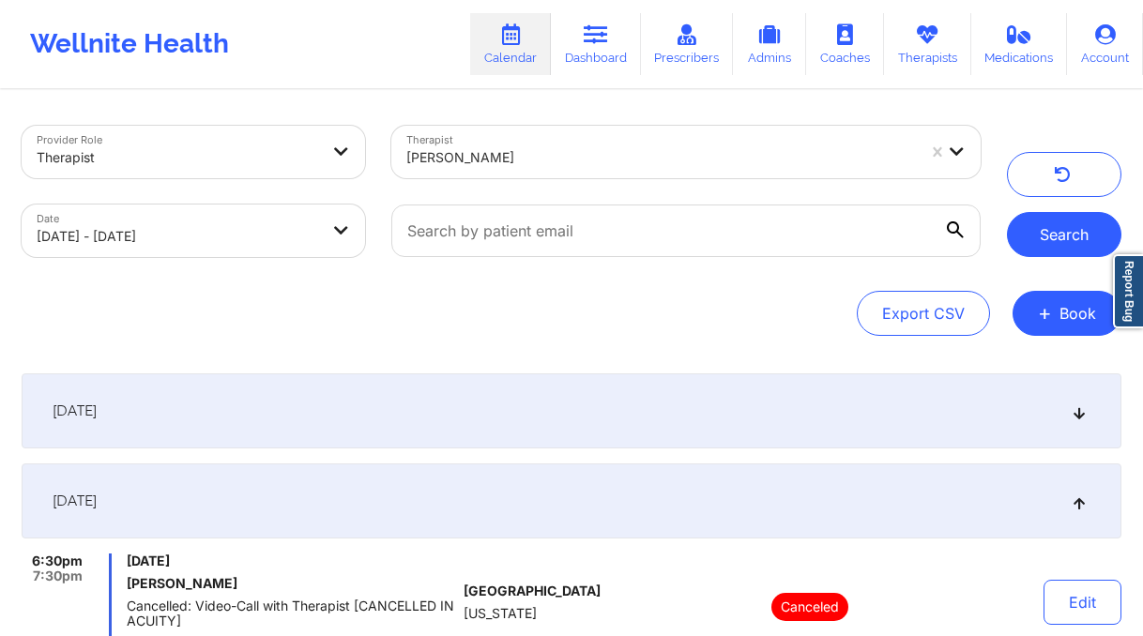
click at [1046, 234] on button "Search" at bounding box center [1064, 234] width 115 height 45
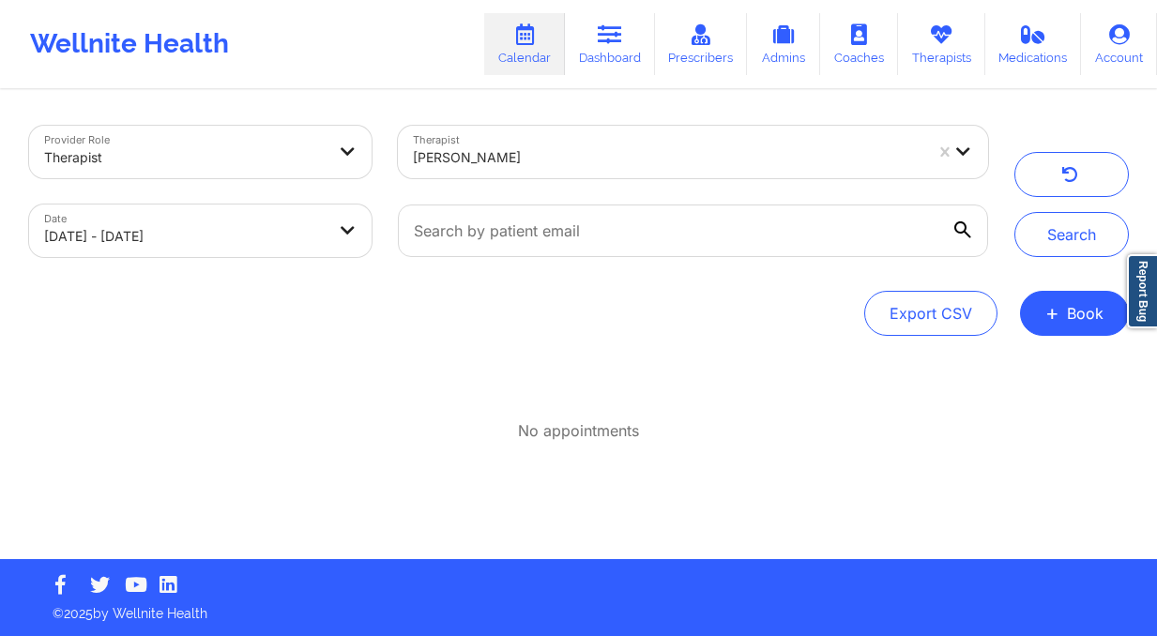
click at [306, 247] on body "Wellnite Health Calendar Dashboard Prescribers Admins Coaches Therapists Medica…" at bounding box center [578, 318] width 1157 height 636
select select "2025-8"
select select "2025-9"
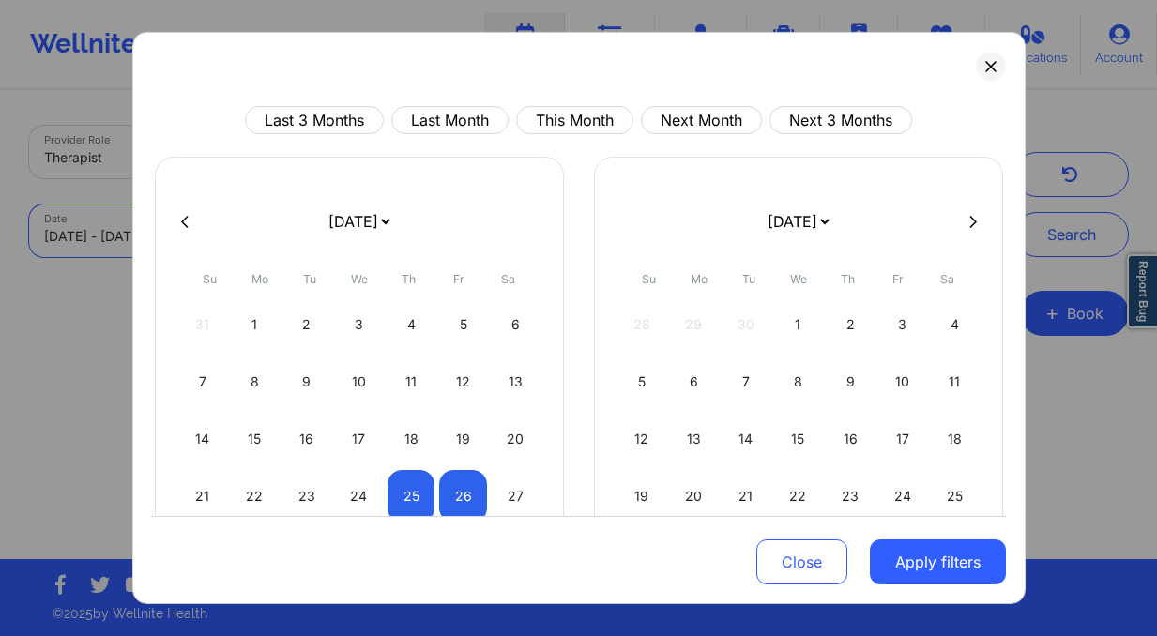
click at [135, 74] on div "Last 3 Months Last Month This Month Next Month Next 3 Months [DATE] [DATE] [DAT…" at bounding box center [579, 318] width 894 height 573
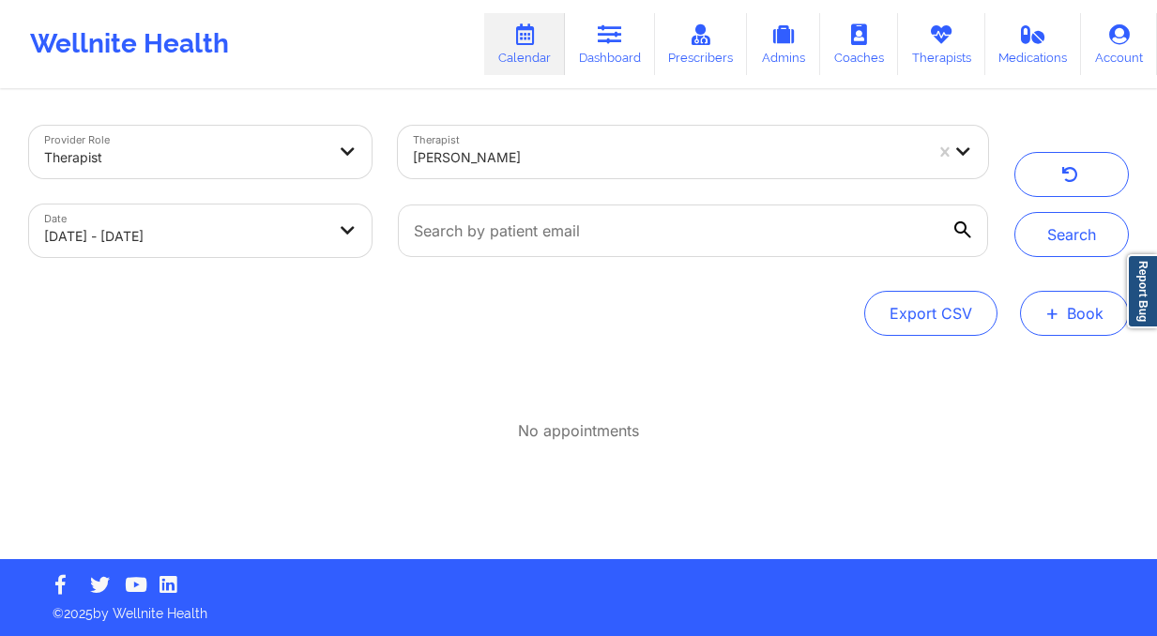
click at [1063, 299] on button "+ Book" at bounding box center [1074, 313] width 109 height 45
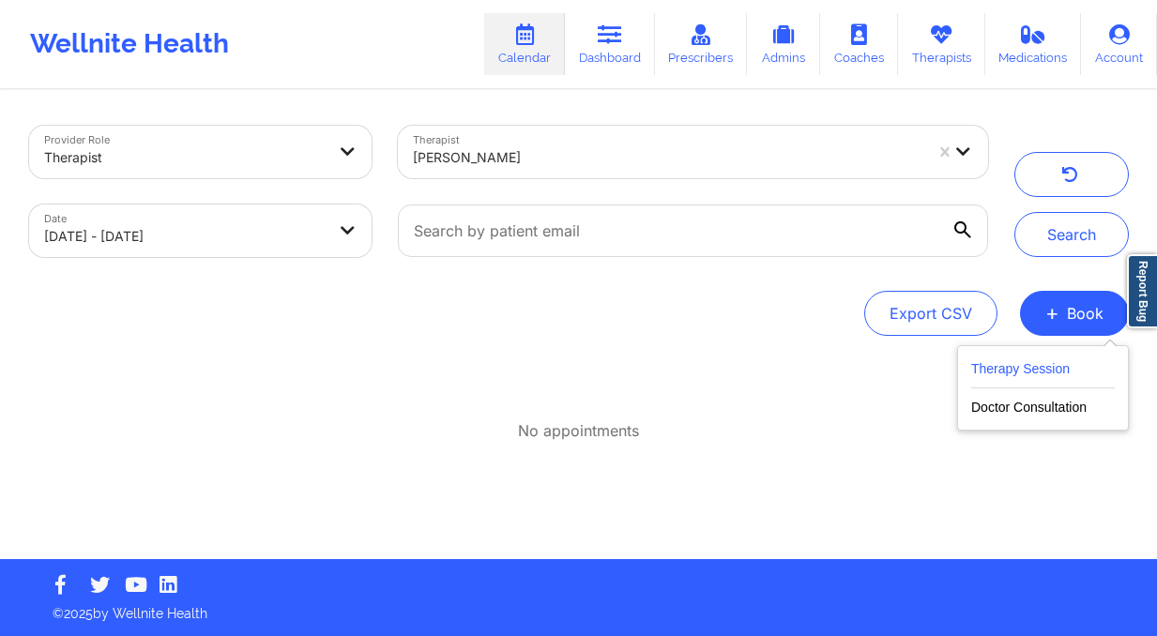
click at [1000, 370] on button "Therapy Session" at bounding box center [1043, 373] width 144 height 31
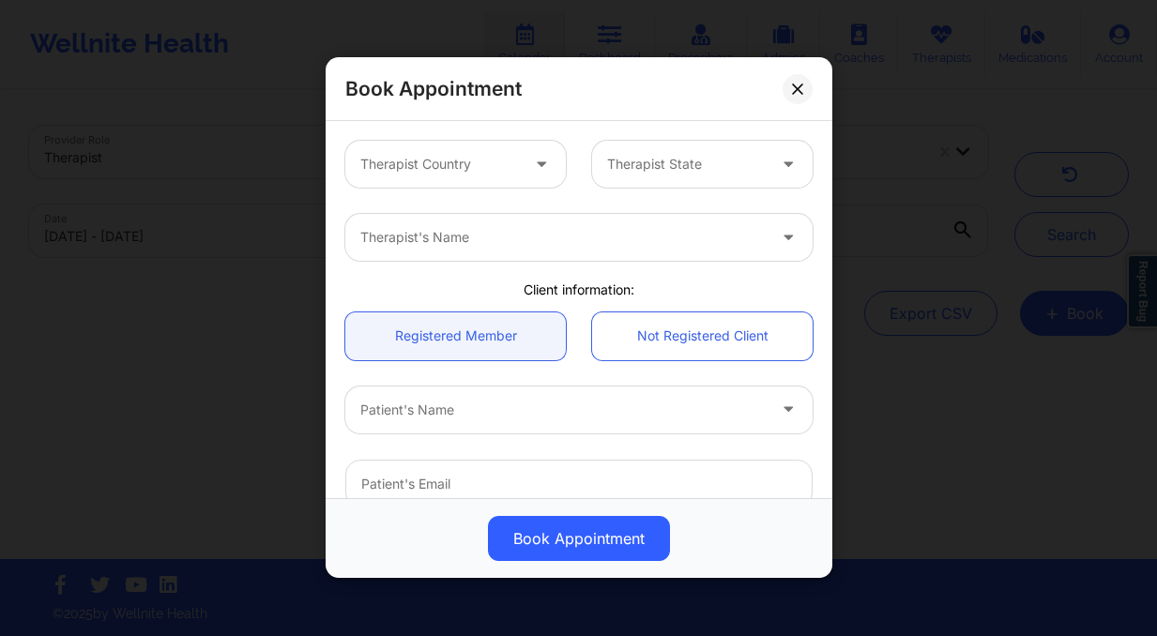
click at [490, 151] on div "Therapist Country" at bounding box center [433, 164] width 176 height 47
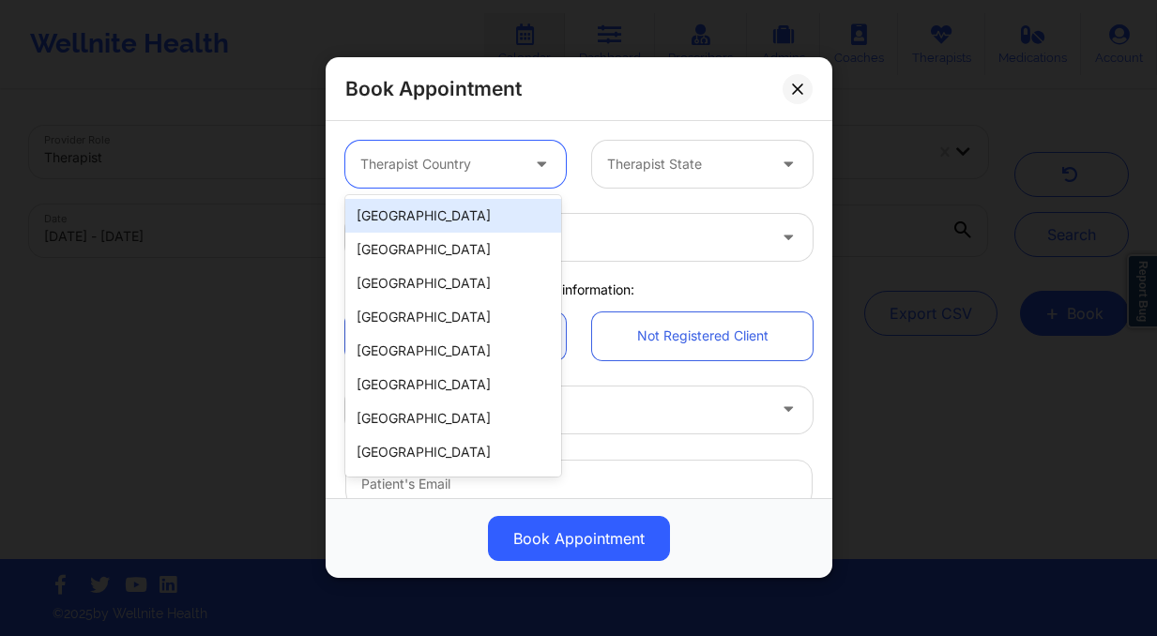
click at [481, 220] on div "[GEOGRAPHIC_DATA]" at bounding box center [453, 216] width 216 height 34
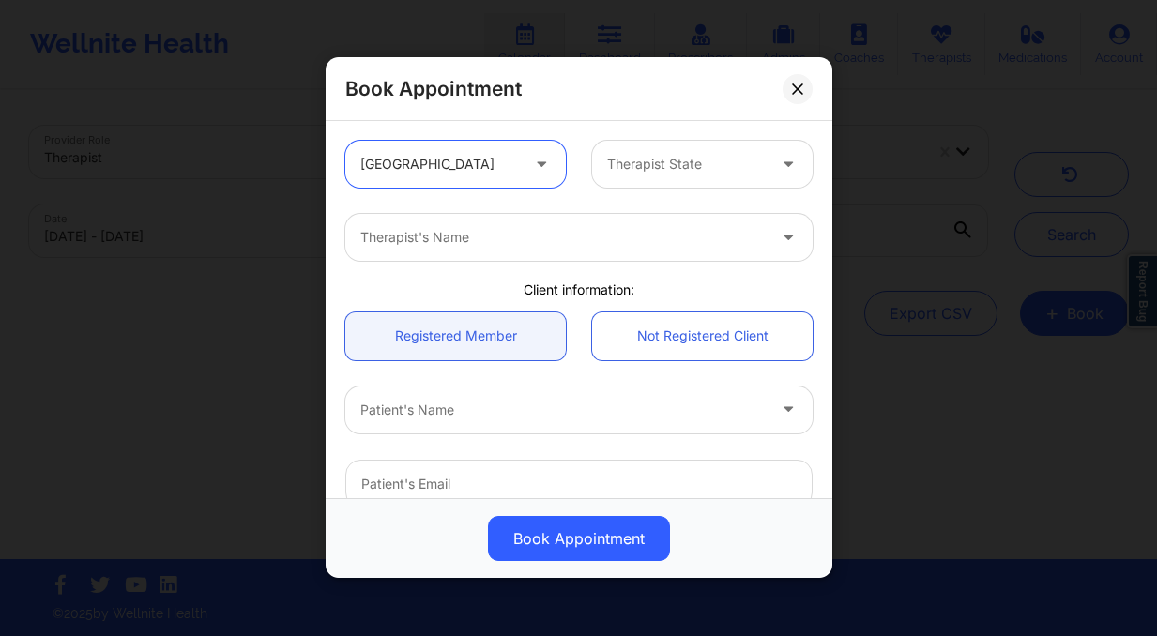
click at [615, 161] on div at bounding box center [686, 165] width 159 height 23
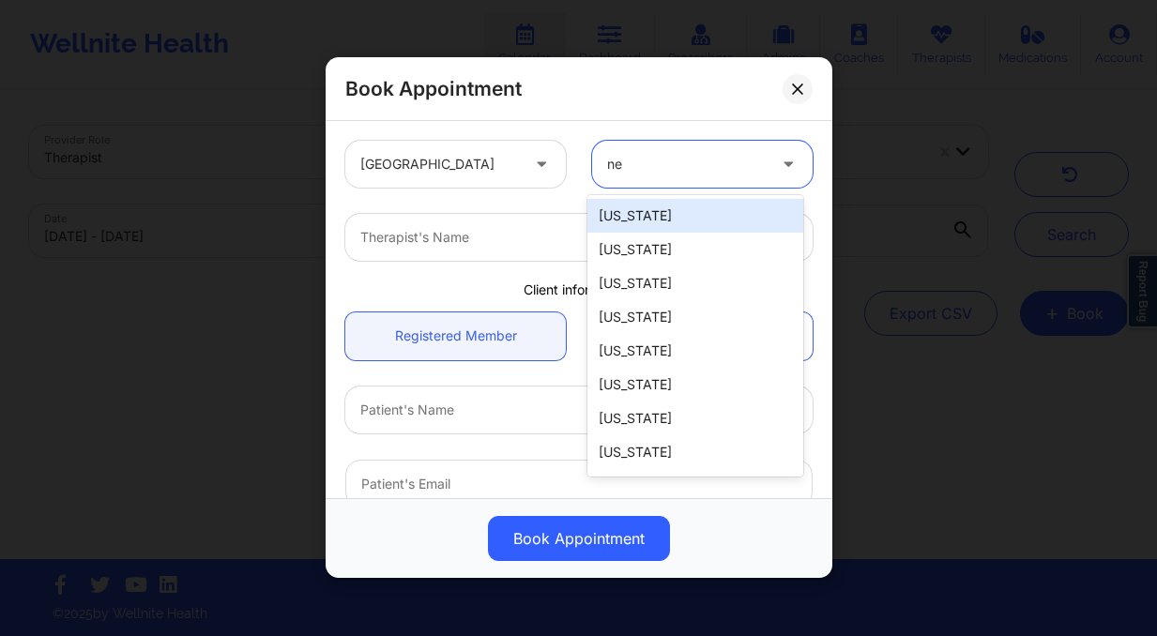
type input "new"
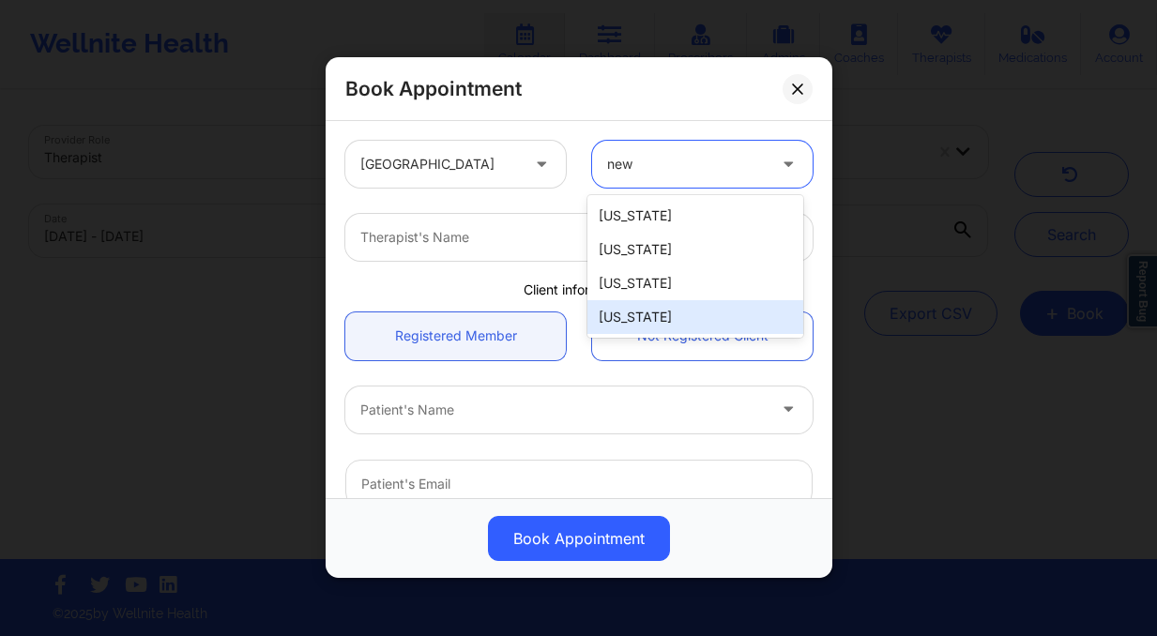
click at [668, 310] on div "[US_STATE]" at bounding box center [696, 317] width 216 height 34
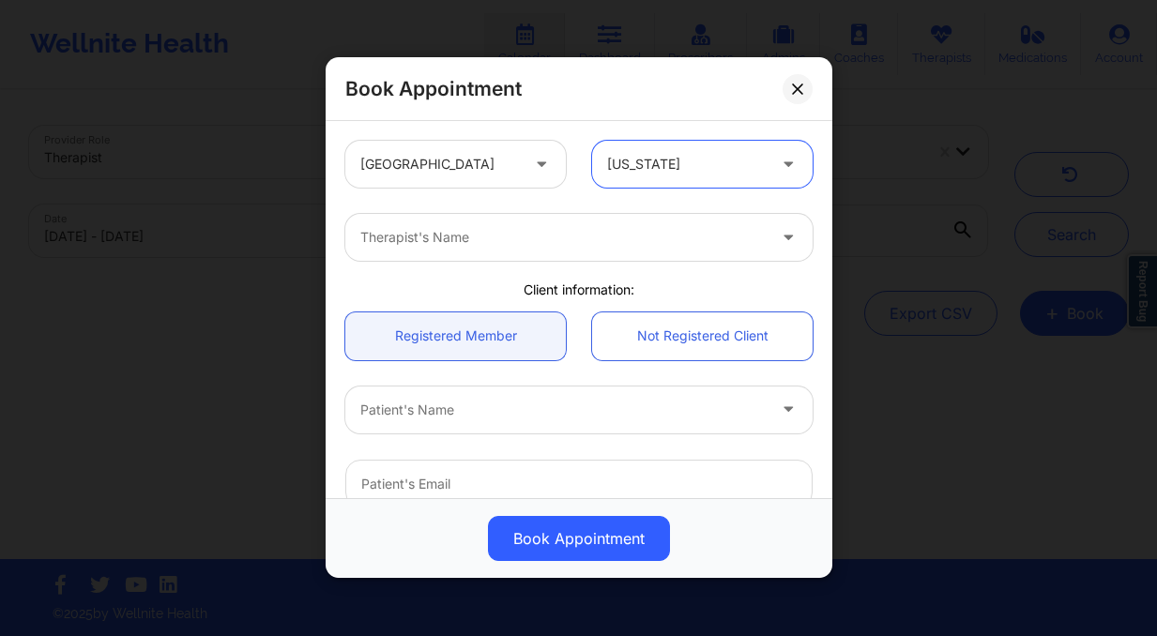
click at [491, 241] on div at bounding box center [562, 238] width 405 height 23
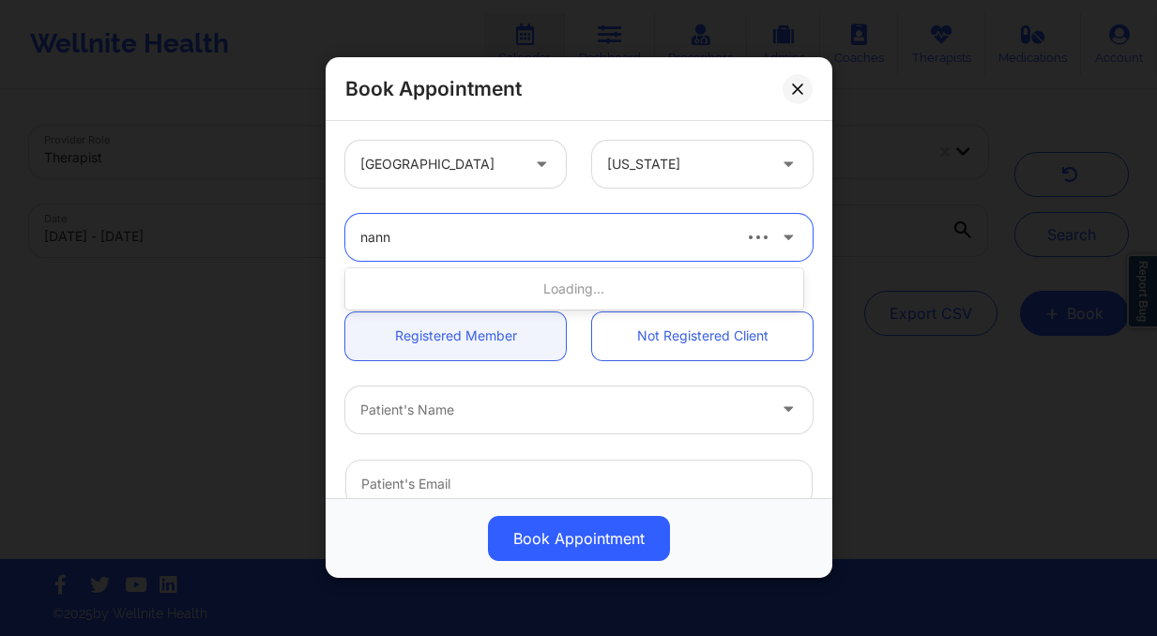
type input "nanne"
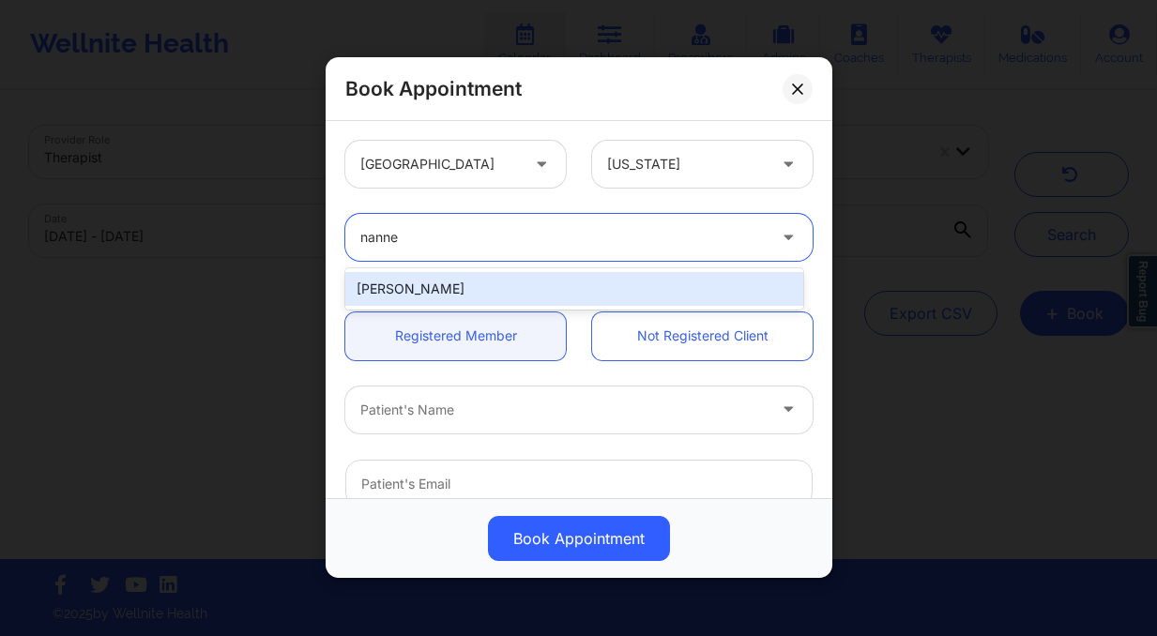
click at [538, 283] on div "[PERSON_NAME]" at bounding box center [574, 289] width 458 height 34
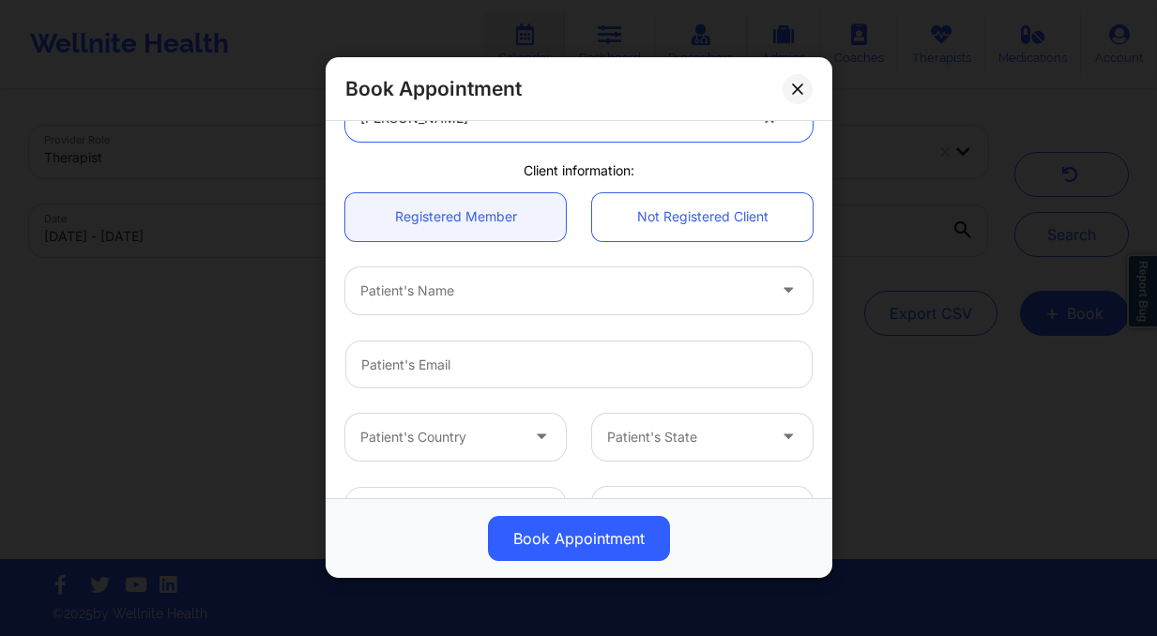
scroll to position [121, 0]
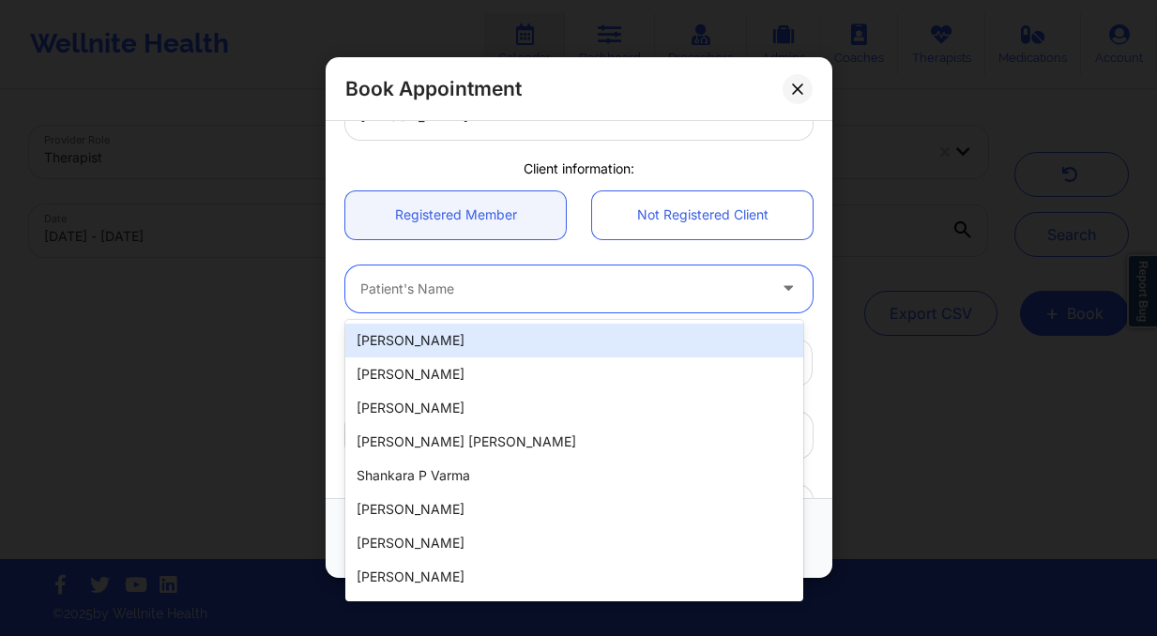
click at [527, 294] on div at bounding box center [562, 289] width 405 height 23
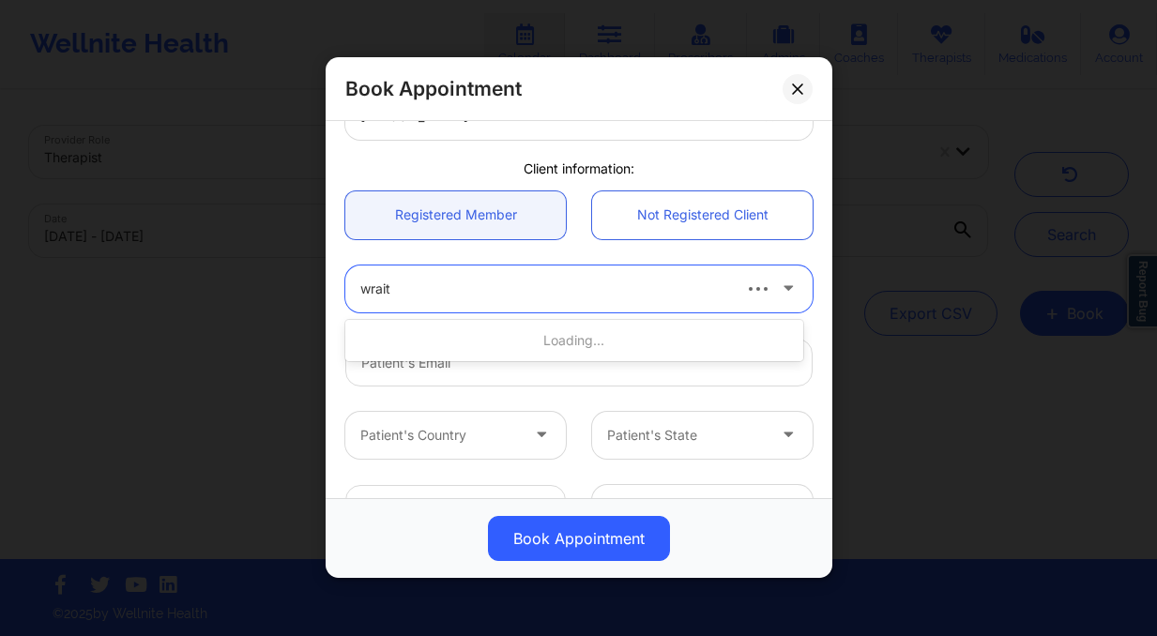
type input "wraith"
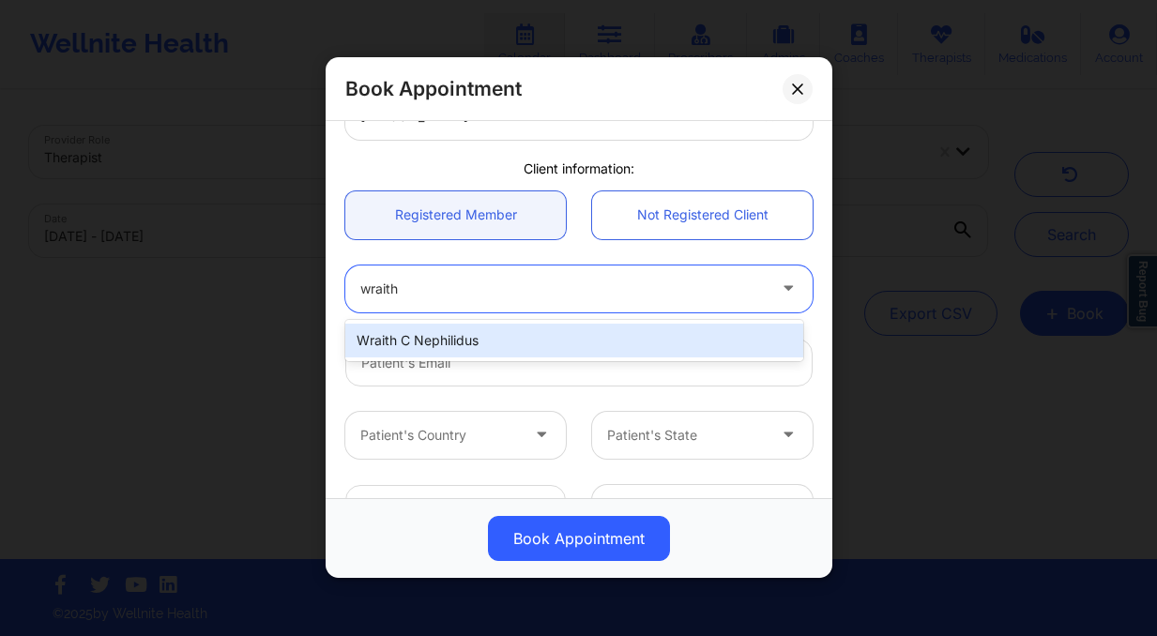
click at [555, 339] on div "Wraith C Nephilidus" at bounding box center [574, 341] width 458 height 34
type input "[EMAIL_ADDRESS][DOMAIN_NAME]"
type input "[PHONE_NUMBER]"
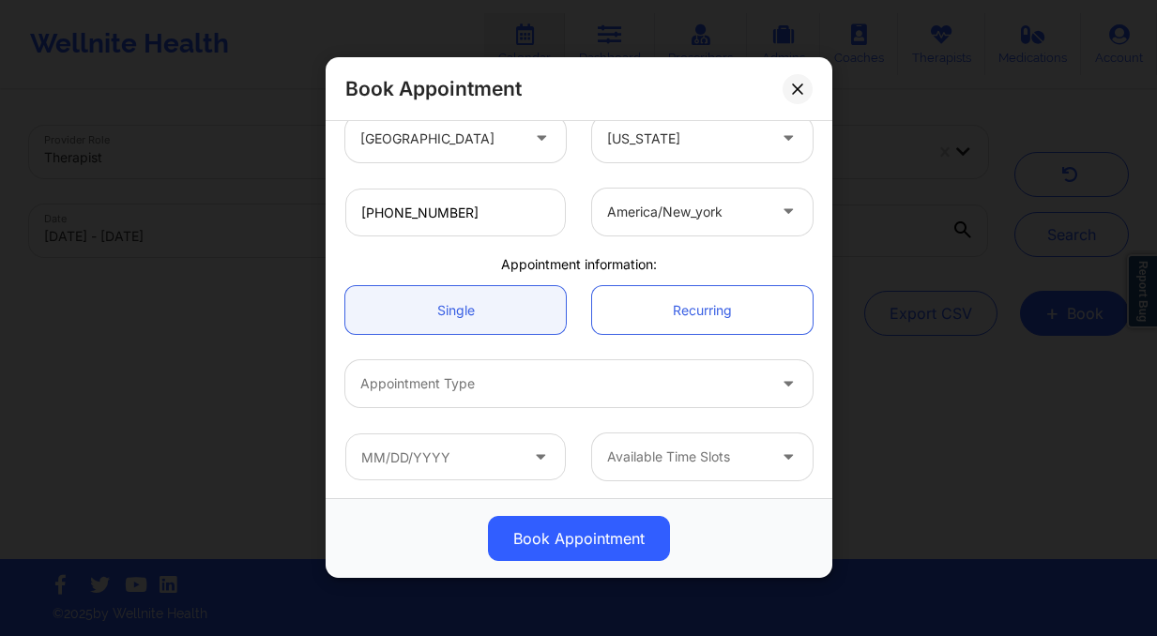
scroll to position [419, 0]
click at [517, 396] on div "Appointment Type" at bounding box center [556, 382] width 422 height 47
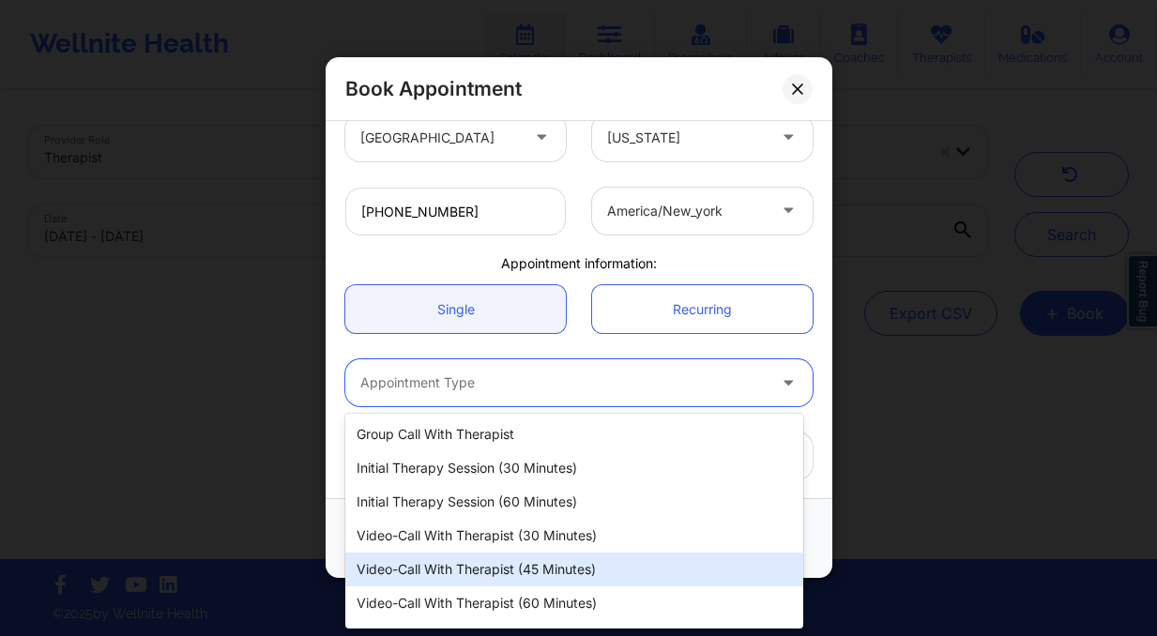
click at [578, 576] on div "Video-Call with Therapist (45 minutes)" at bounding box center [574, 570] width 458 height 34
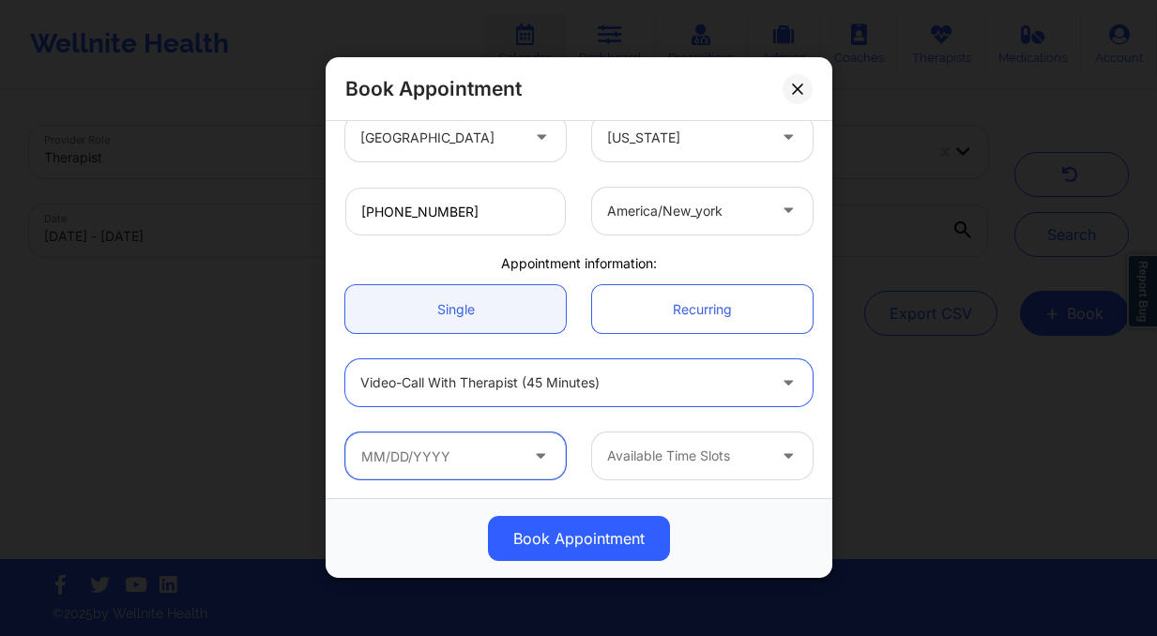
click at [484, 440] on input "text" at bounding box center [455, 456] width 221 height 47
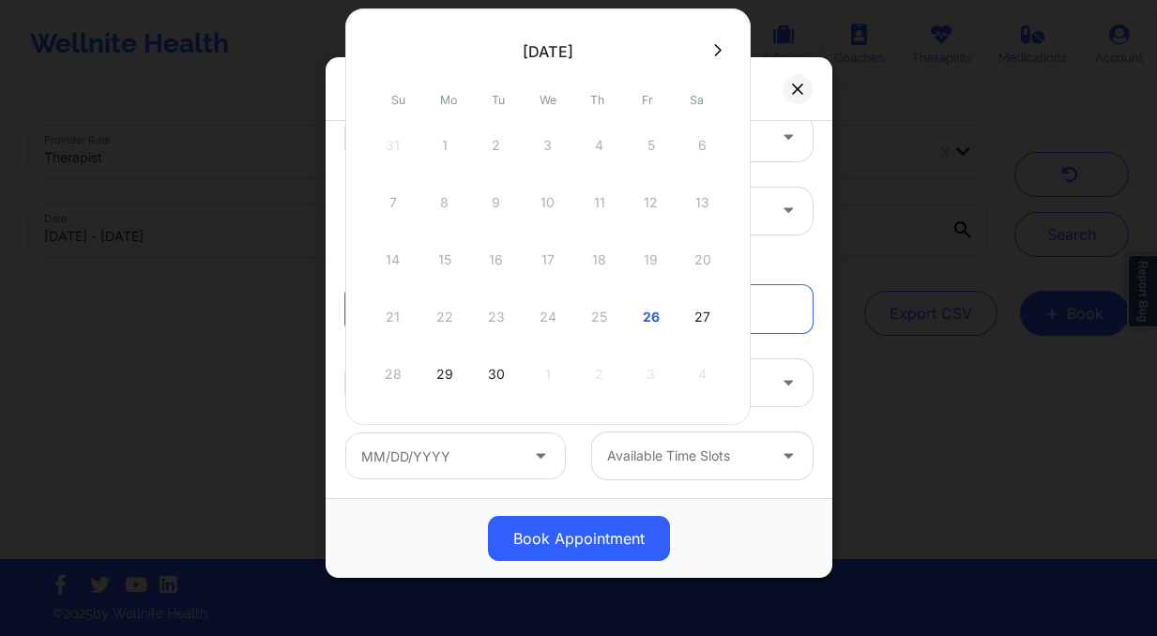
click at [646, 310] on div "26" at bounding box center [651, 317] width 47 height 53
type input "[DATE]"
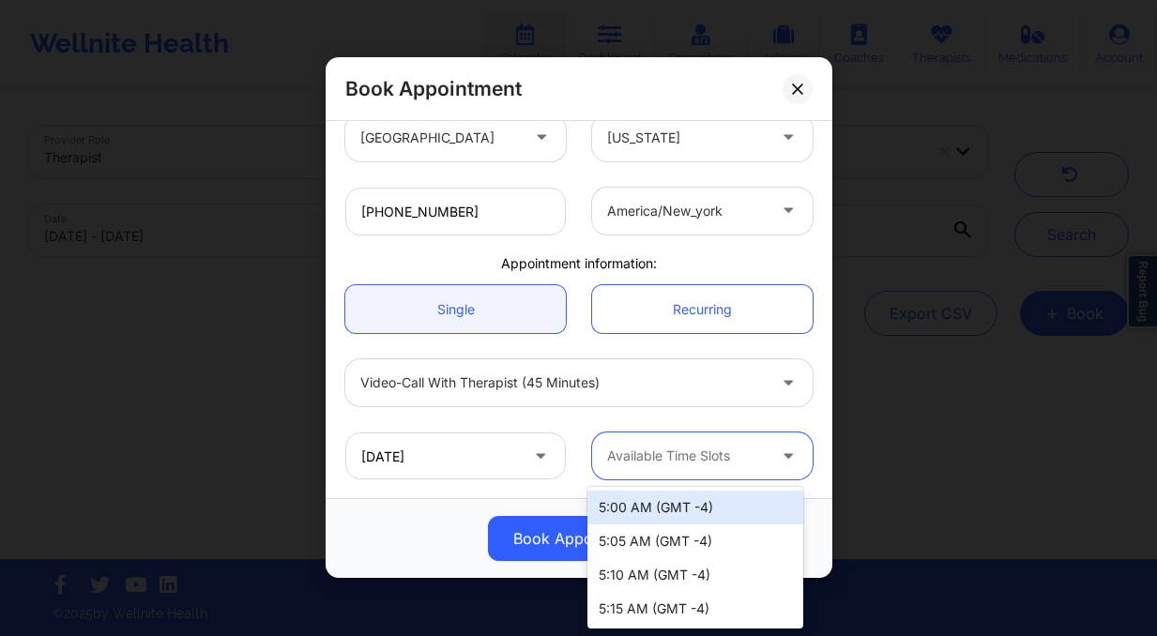
click at [755, 463] on div at bounding box center [686, 457] width 159 height 23
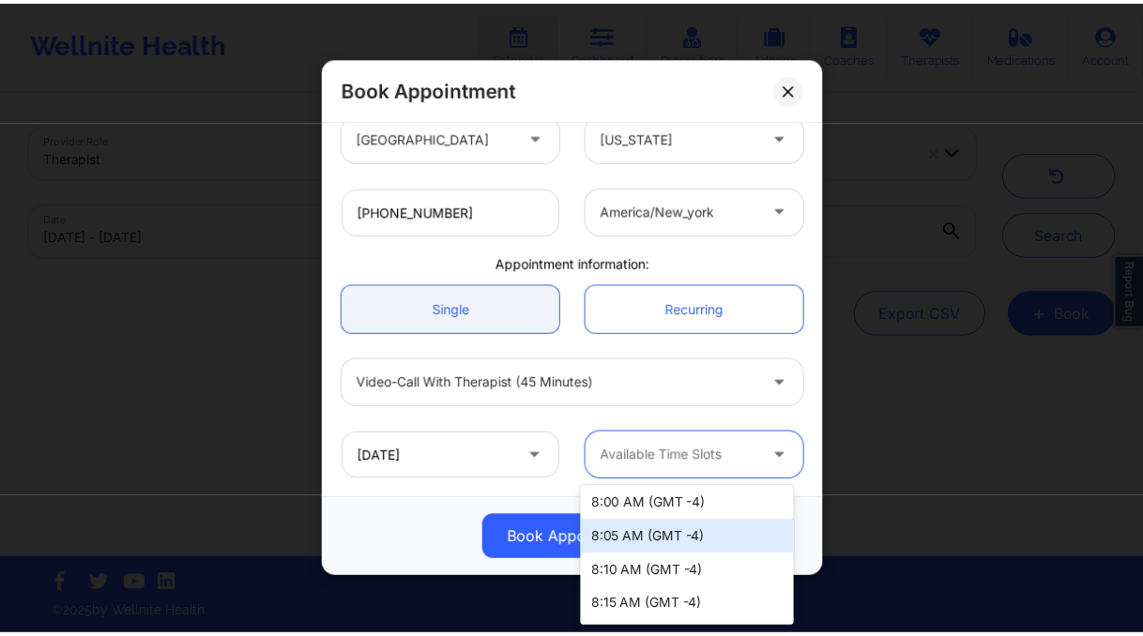
scroll to position [645, 0]
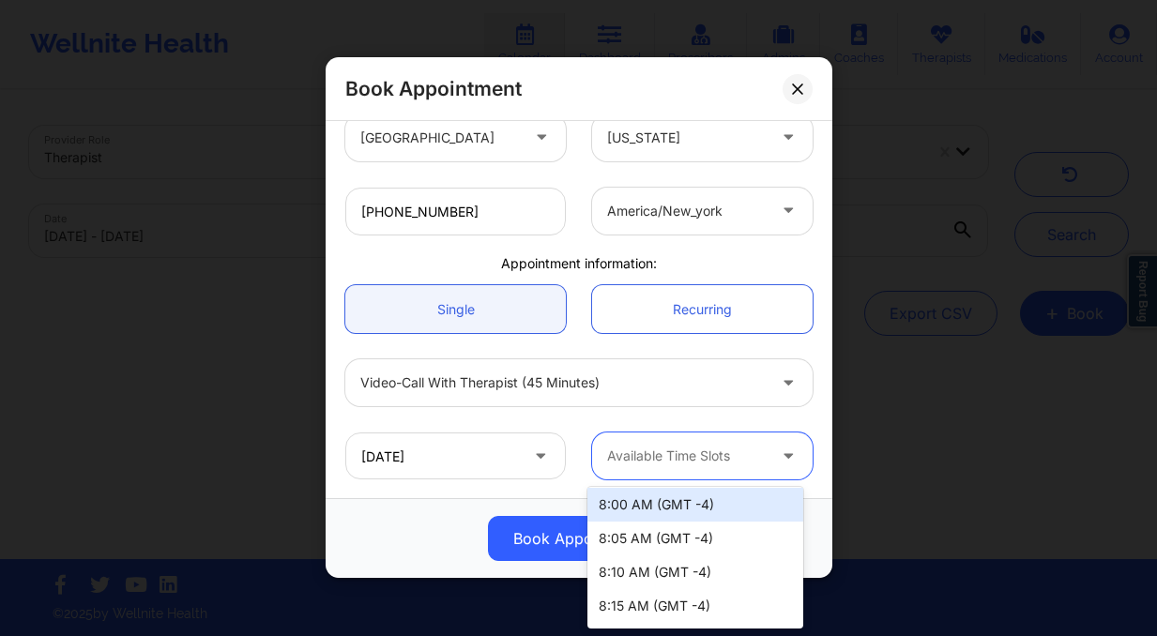
click at [695, 510] on div "8:00 AM (GMT -4)" at bounding box center [696, 505] width 216 height 34
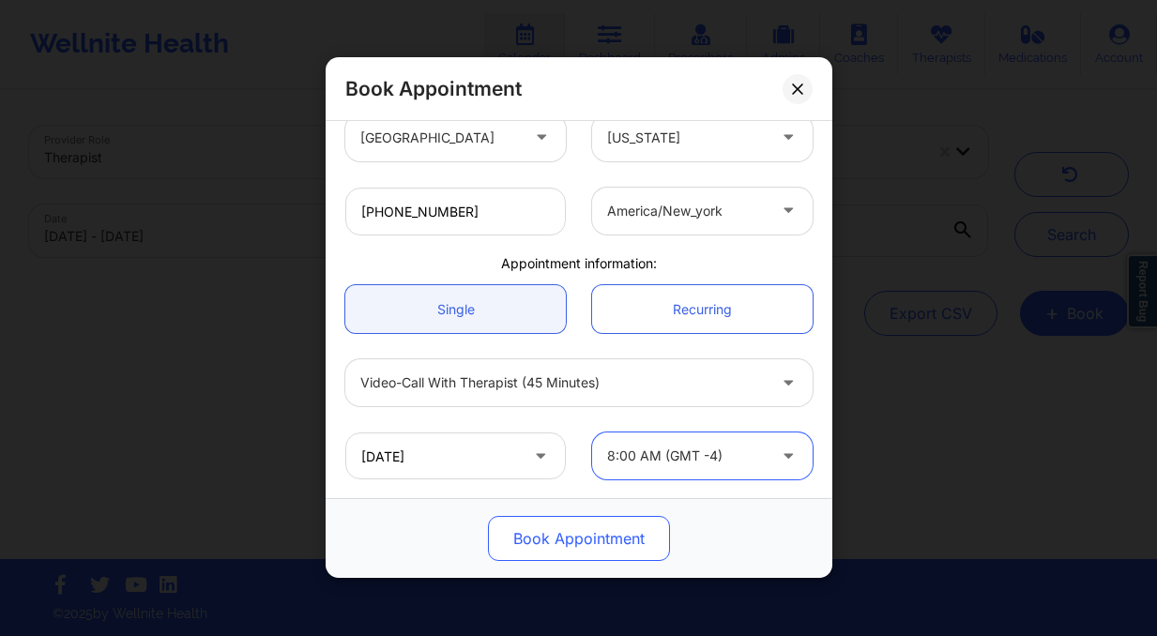
click at [561, 548] on button "Book Appointment" at bounding box center [579, 539] width 182 height 45
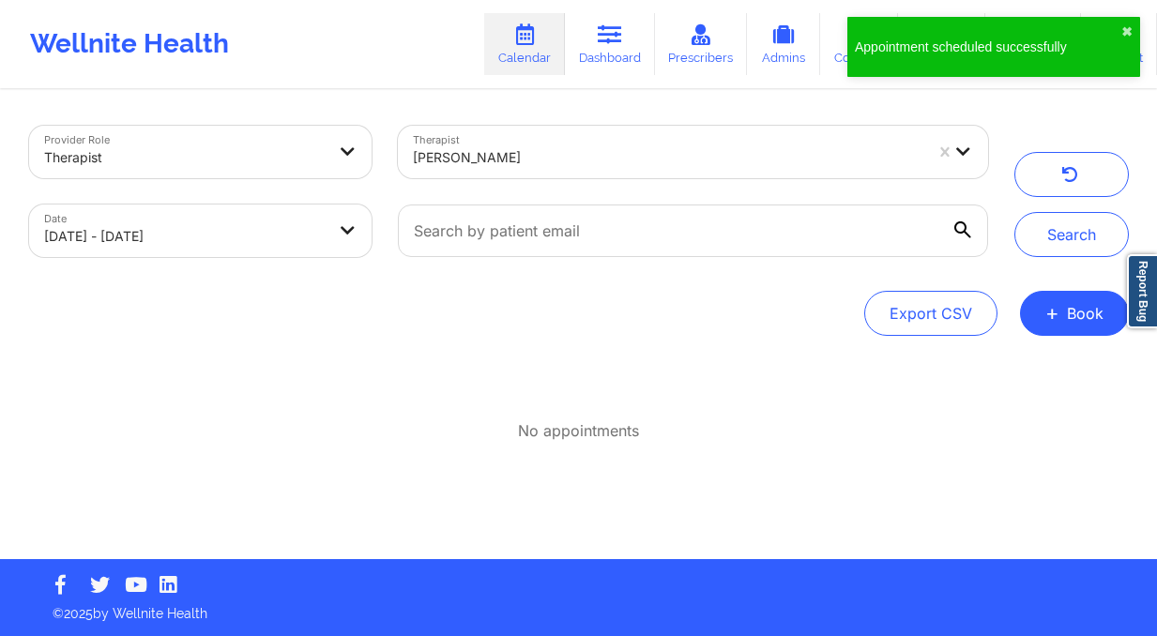
click at [525, 126] on div "[PERSON_NAME]" at bounding box center [661, 152] width 527 height 53
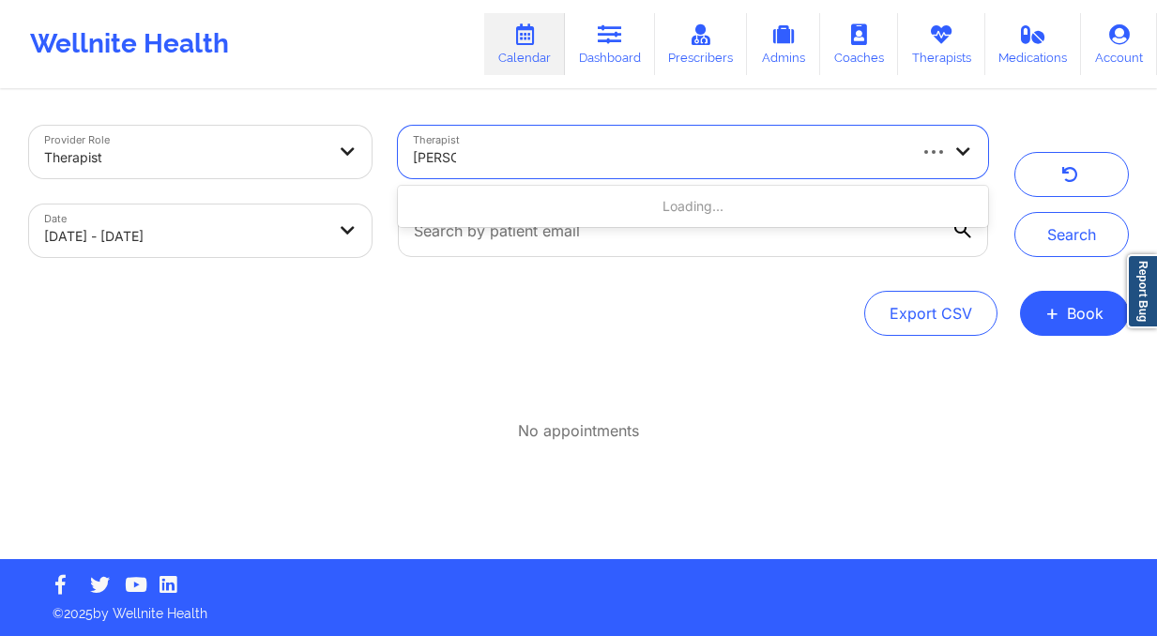
type input "[PERSON_NAME] ca"
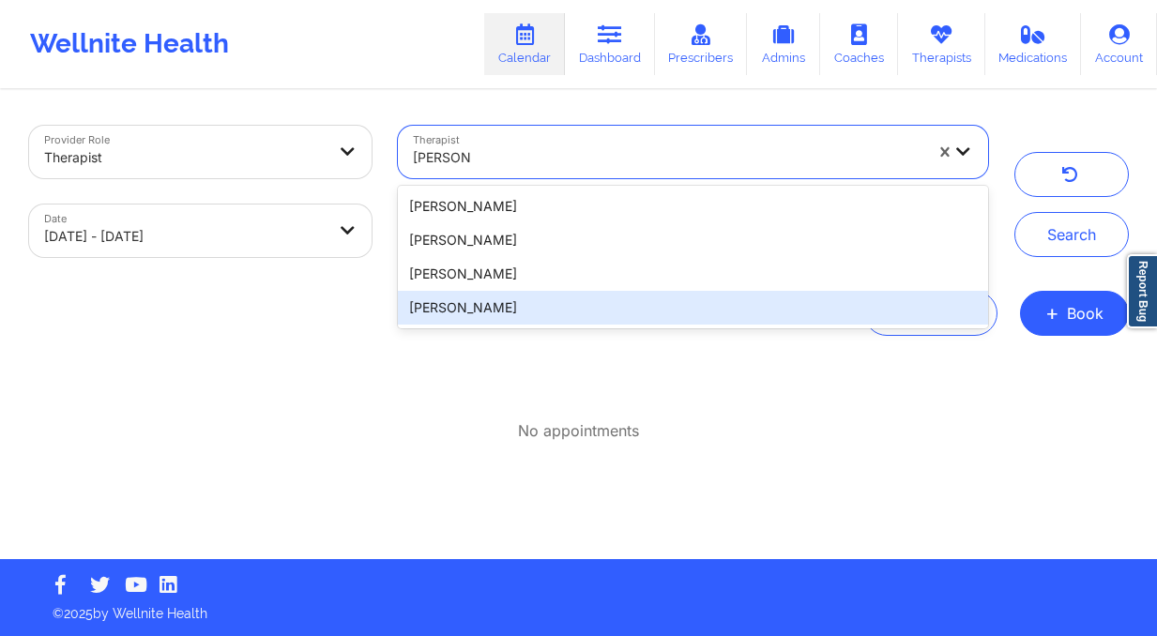
click at [528, 297] on div "[PERSON_NAME]" at bounding box center [692, 308] width 589 height 34
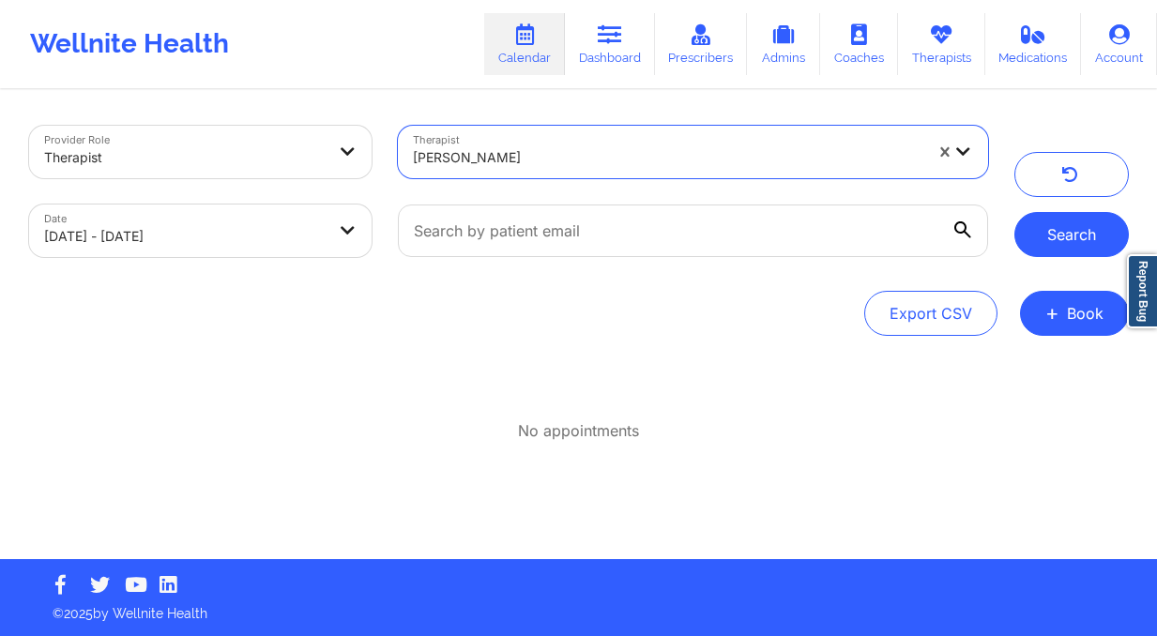
click at [1021, 223] on button "Search" at bounding box center [1072, 234] width 115 height 45
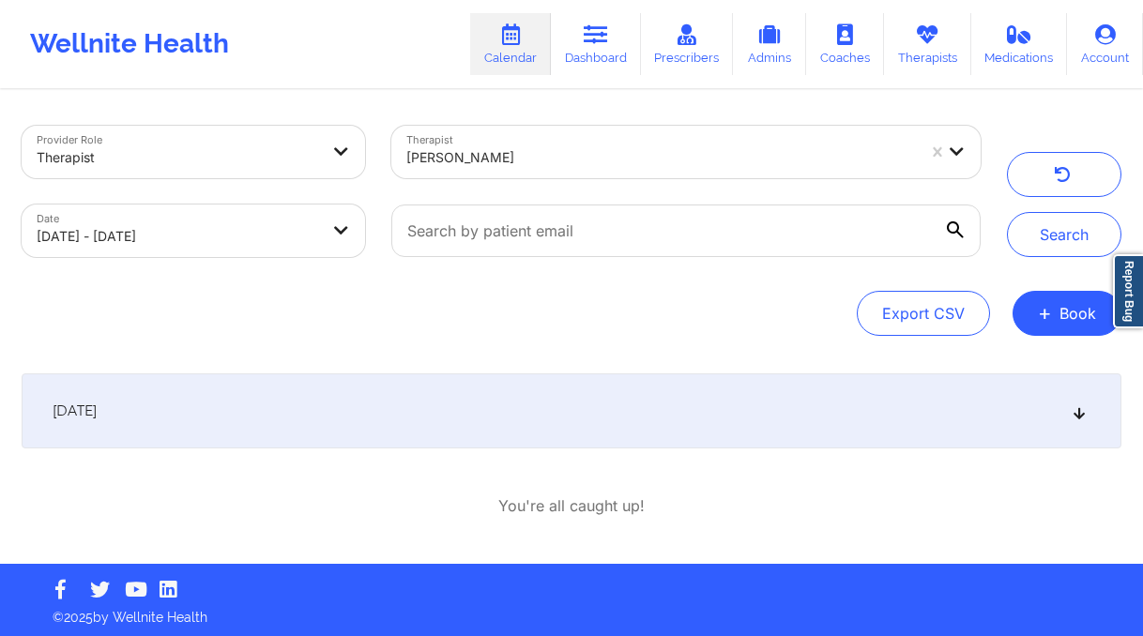
click at [596, 421] on div "[DATE]" at bounding box center [572, 411] width 1100 height 75
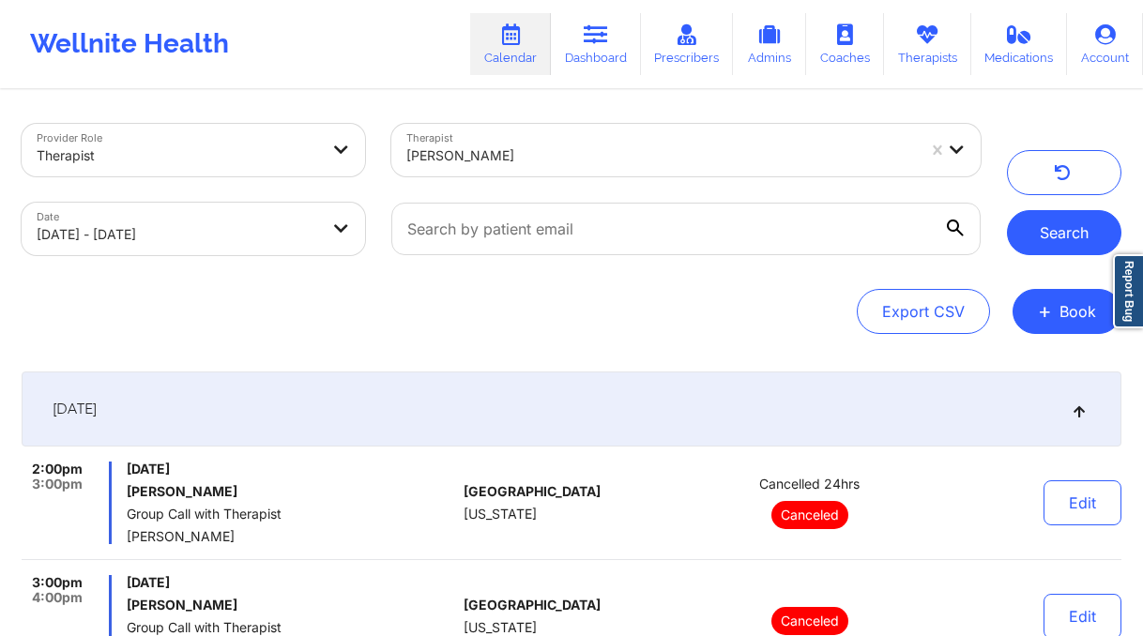
scroll to position [0, 0]
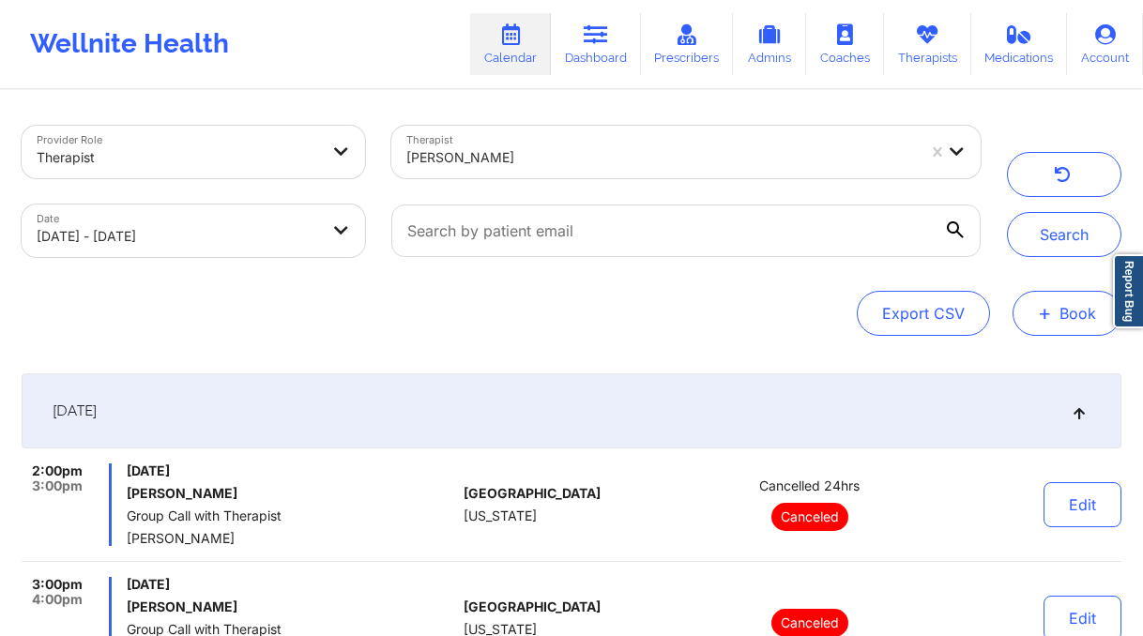
click at [1083, 306] on button "+ Book" at bounding box center [1067, 313] width 109 height 45
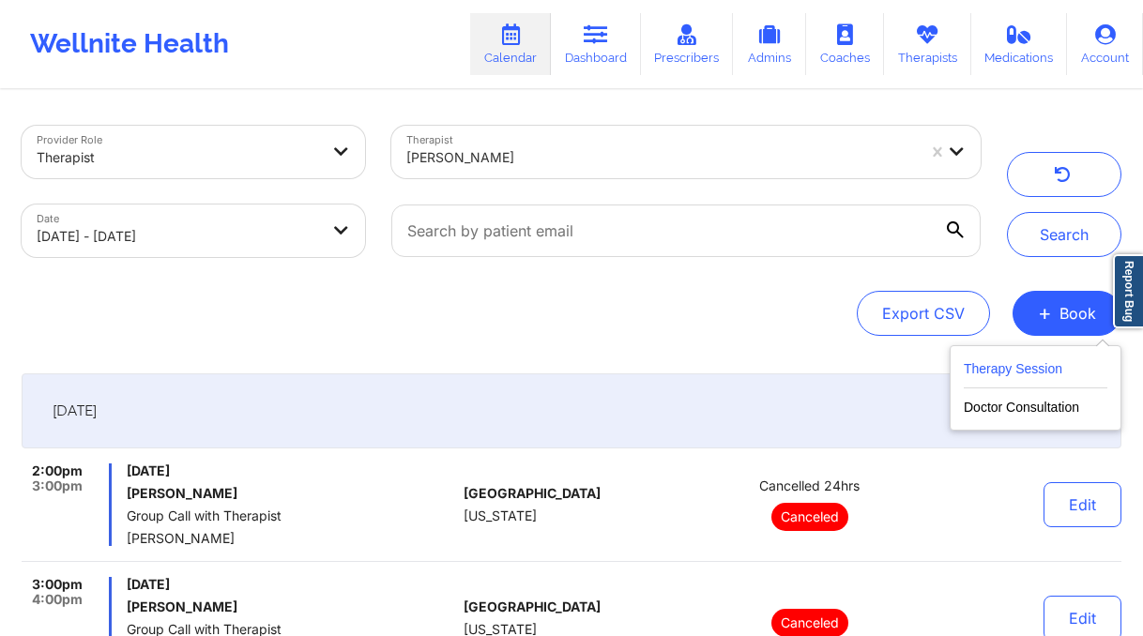
click at [999, 375] on button "Therapy Session" at bounding box center [1036, 373] width 144 height 31
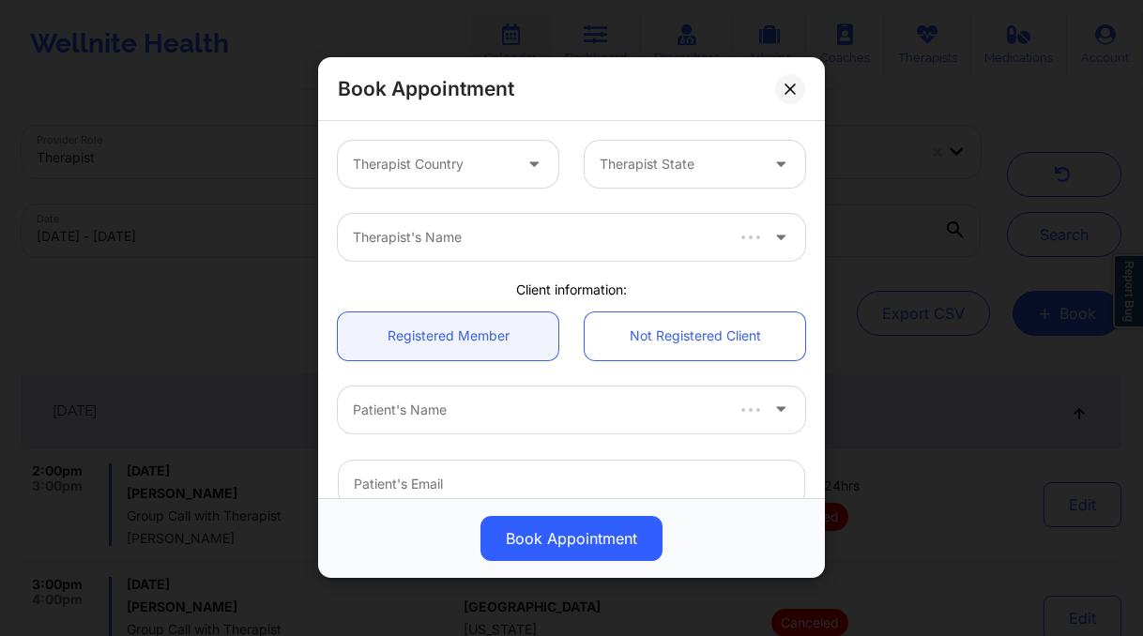
click at [437, 155] on div at bounding box center [432, 165] width 159 height 23
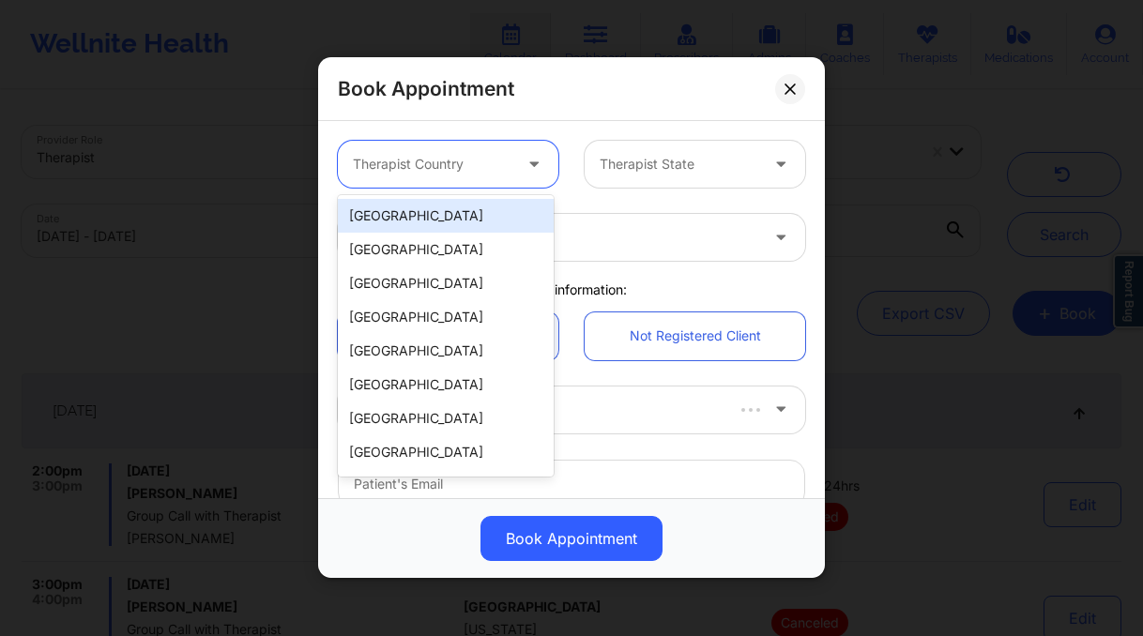
click at [475, 217] on div "[GEOGRAPHIC_DATA]" at bounding box center [446, 216] width 216 height 34
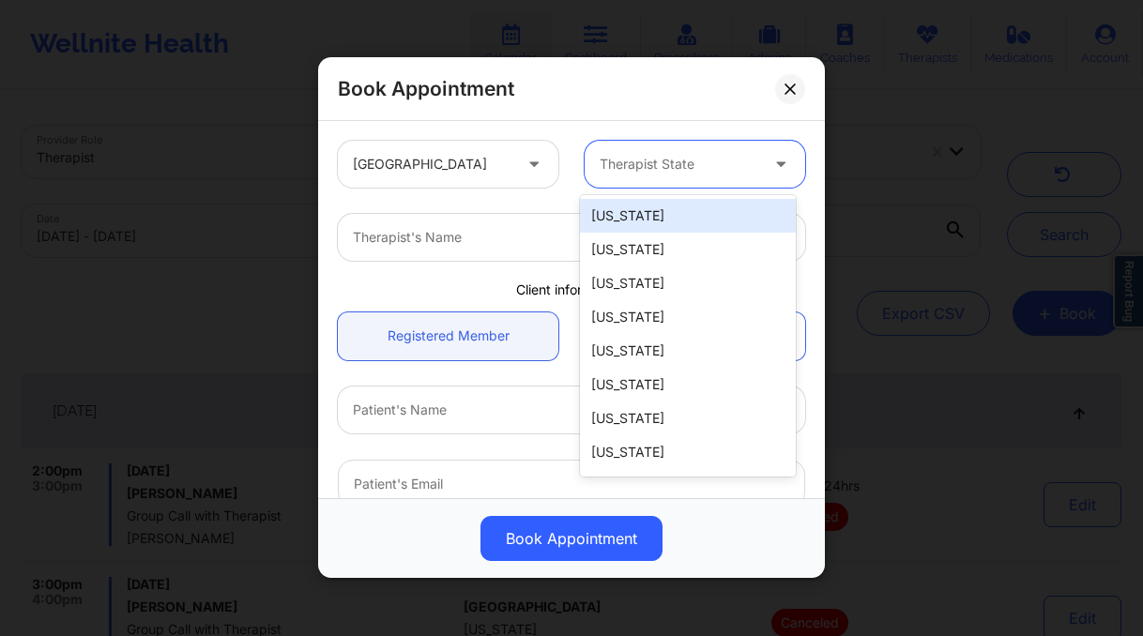
click at [658, 151] on div "Therapist State" at bounding box center [673, 164] width 176 height 47
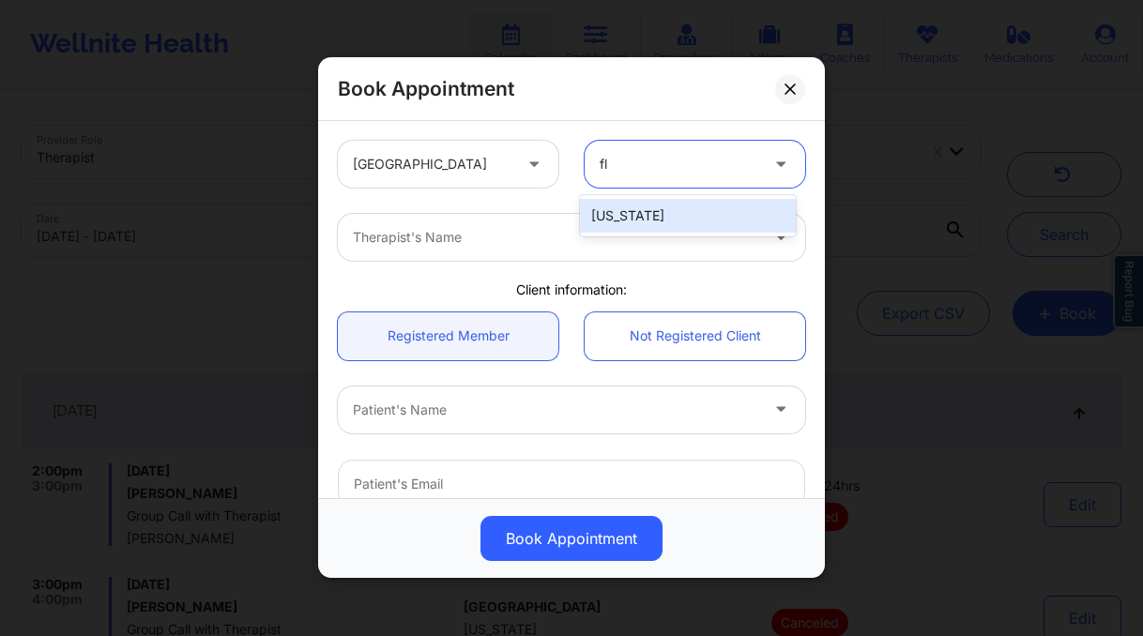
type input "flo"
click at [686, 207] on div "[US_STATE]" at bounding box center [688, 216] width 216 height 34
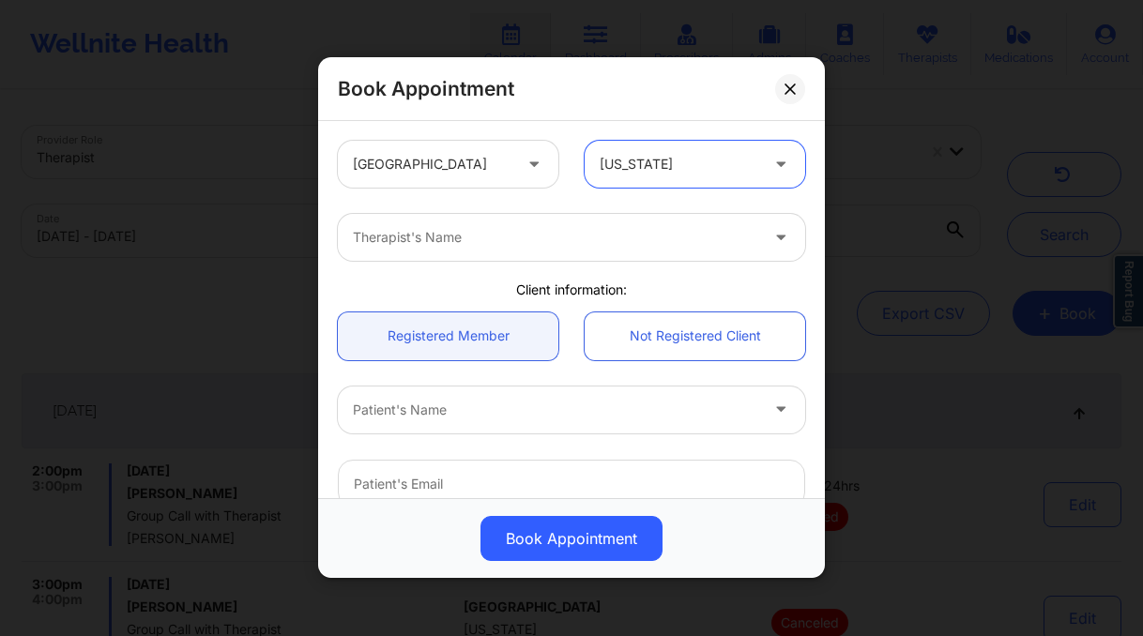
click at [466, 221] on div "Therapist's Name" at bounding box center [549, 237] width 422 height 47
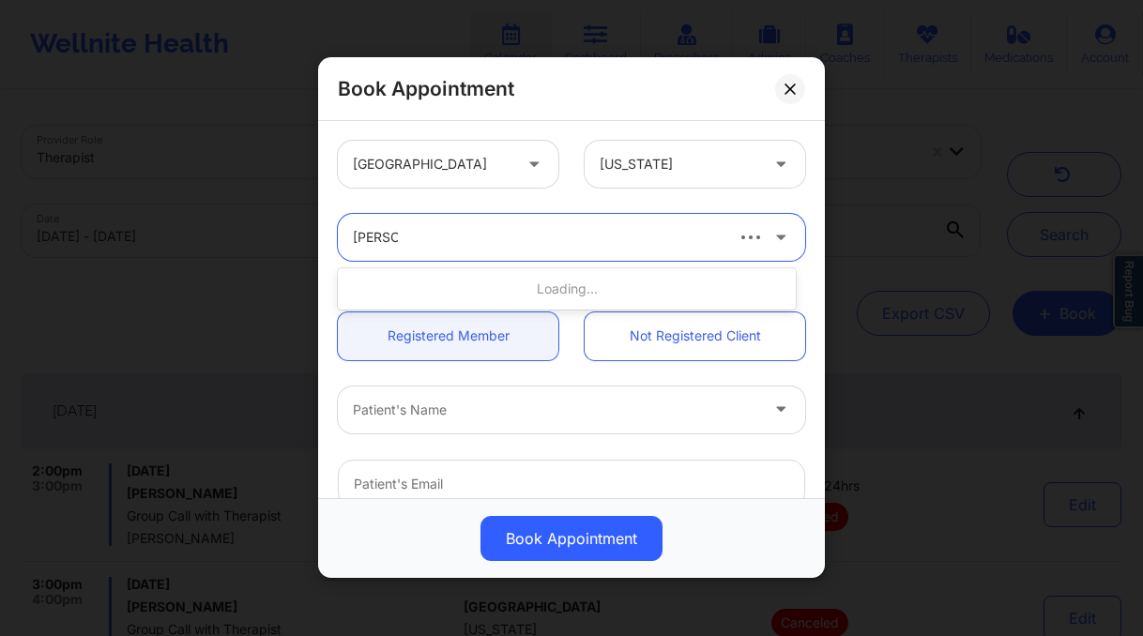
type input "[PERSON_NAME]"
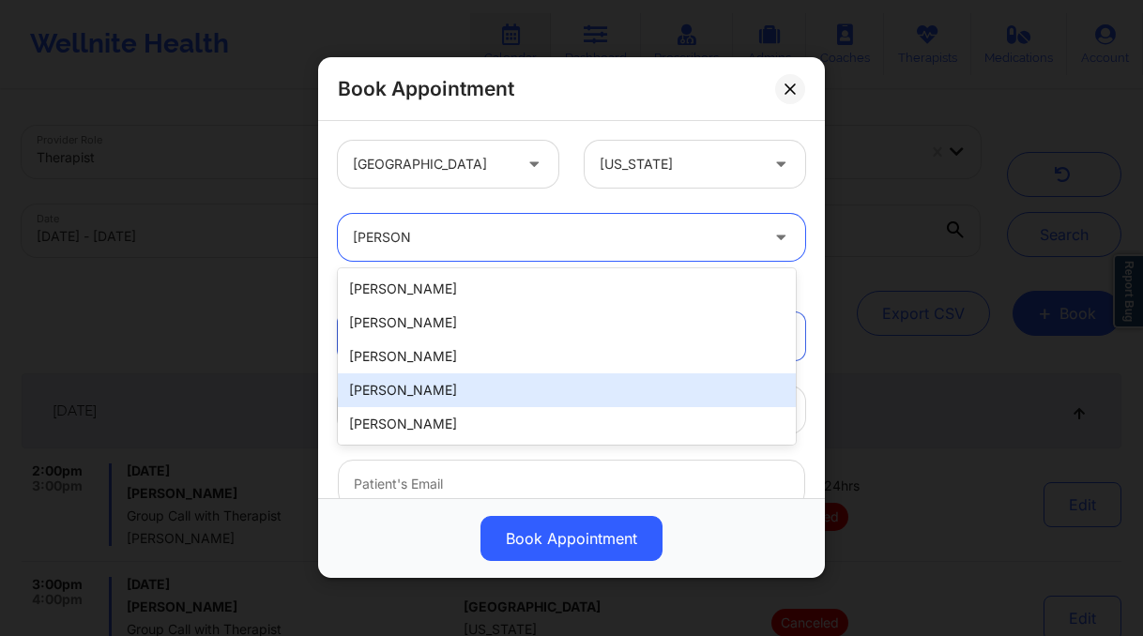
click at [480, 394] on div "[PERSON_NAME]" at bounding box center [567, 391] width 458 height 34
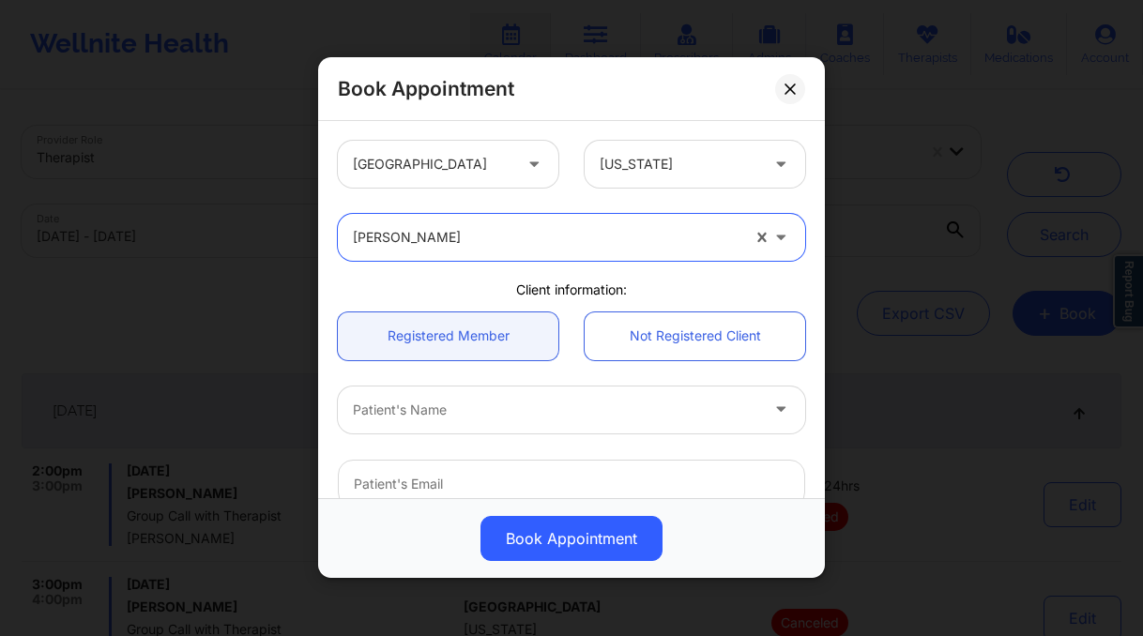
click at [484, 409] on div at bounding box center [555, 410] width 405 height 23
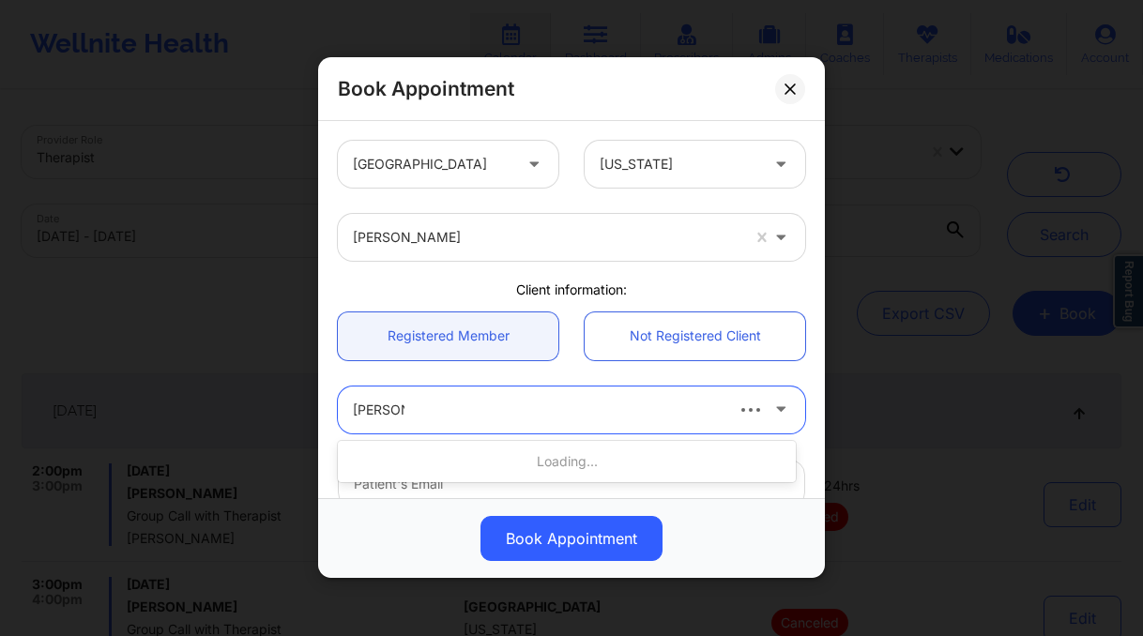
type input "[PERSON_NAME]"
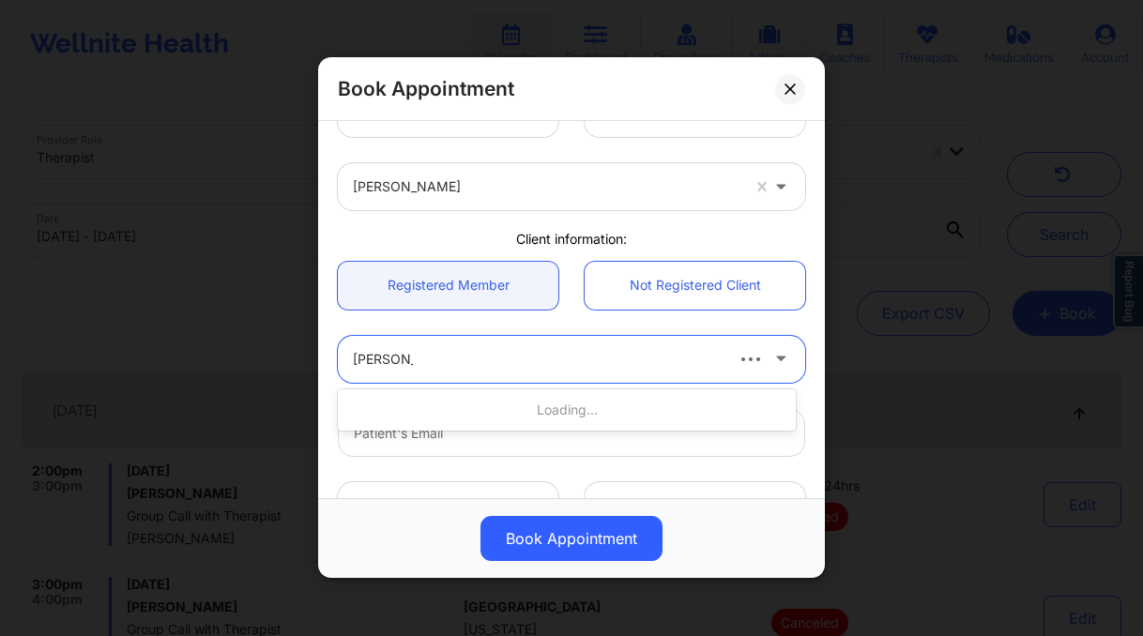
scroll to position [152, 0]
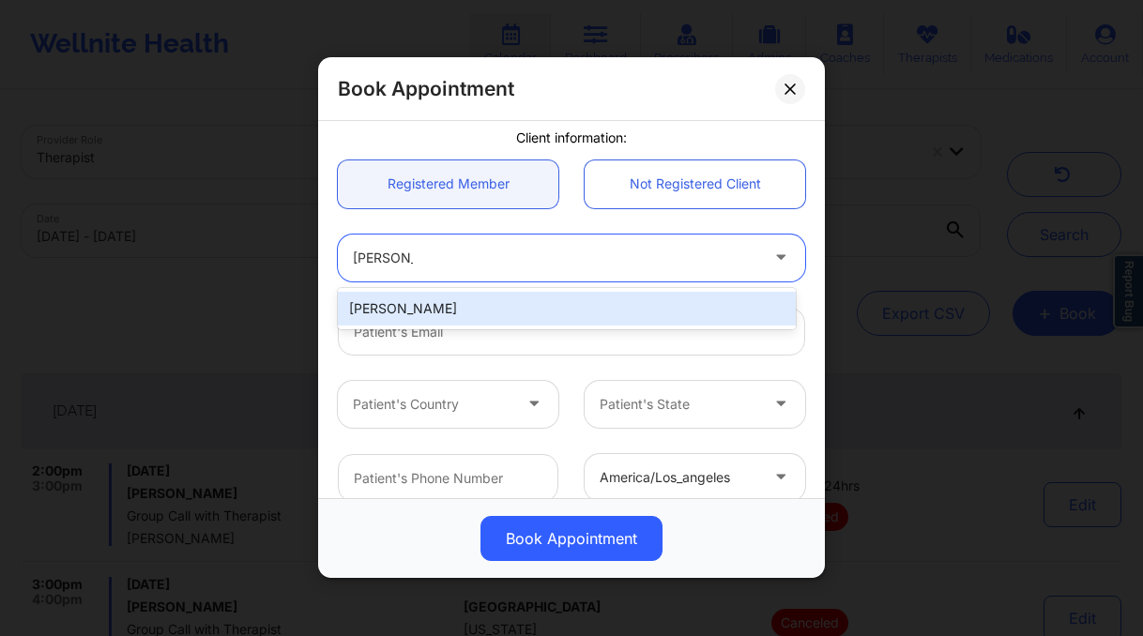
click at [523, 311] on div "[PERSON_NAME]" at bounding box center [567, 309] width 458 height 34
type input "[EMAIL_ADDRESS][DOMAIN_NAME]"
type input "[PHONE_NUMBER]"
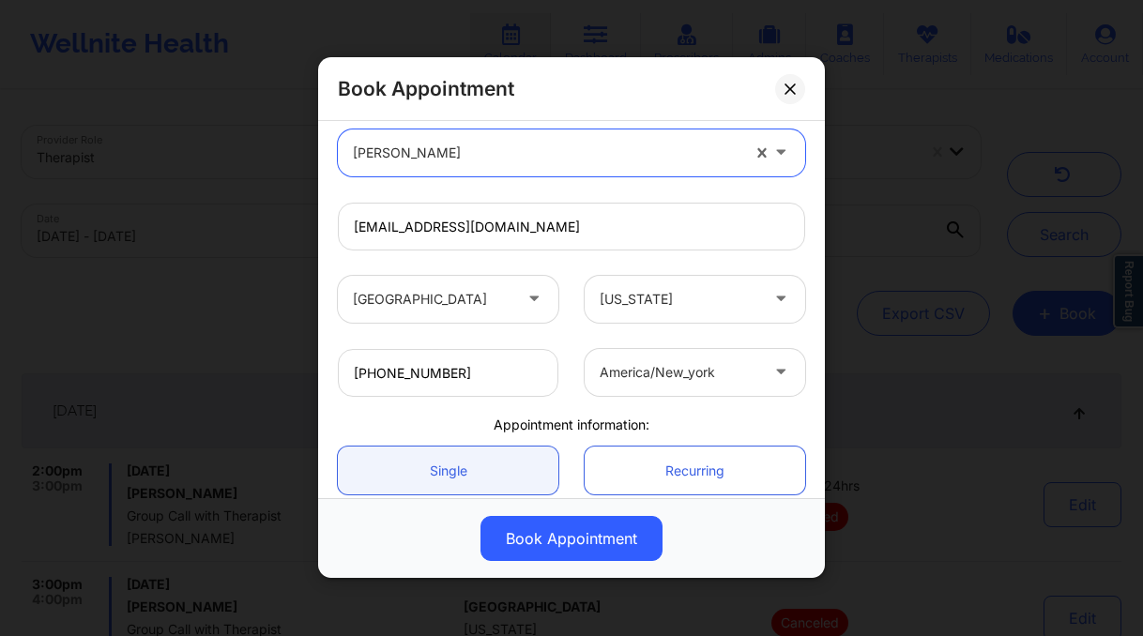
scroll to position [419, 0]
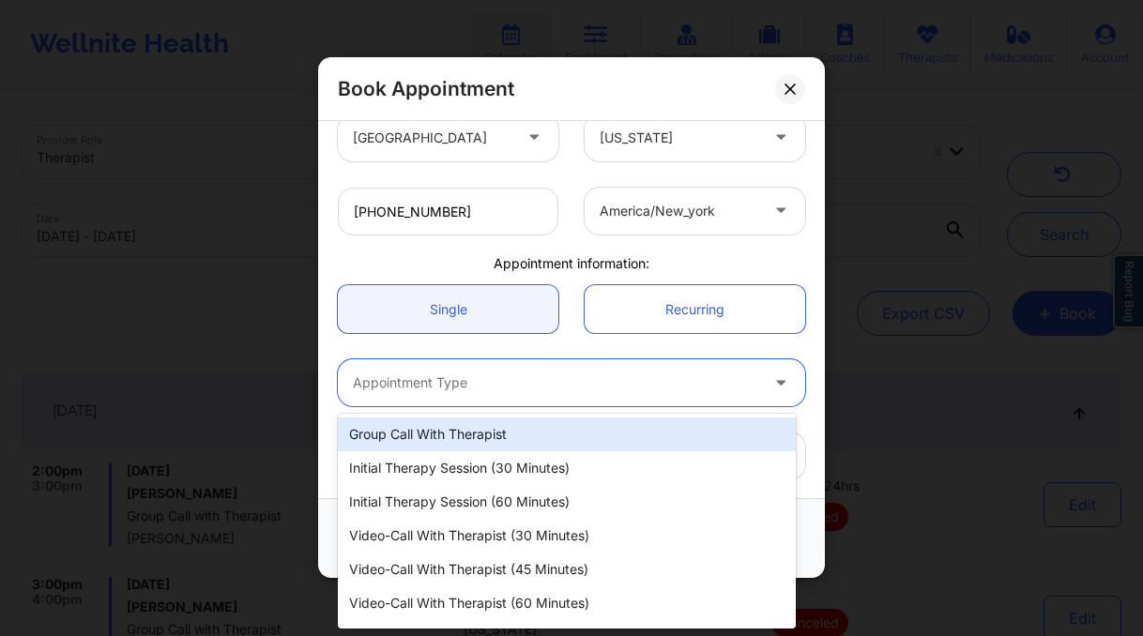
click at [410, 386] on div at bounding box center [555, 384] width 405 height 23
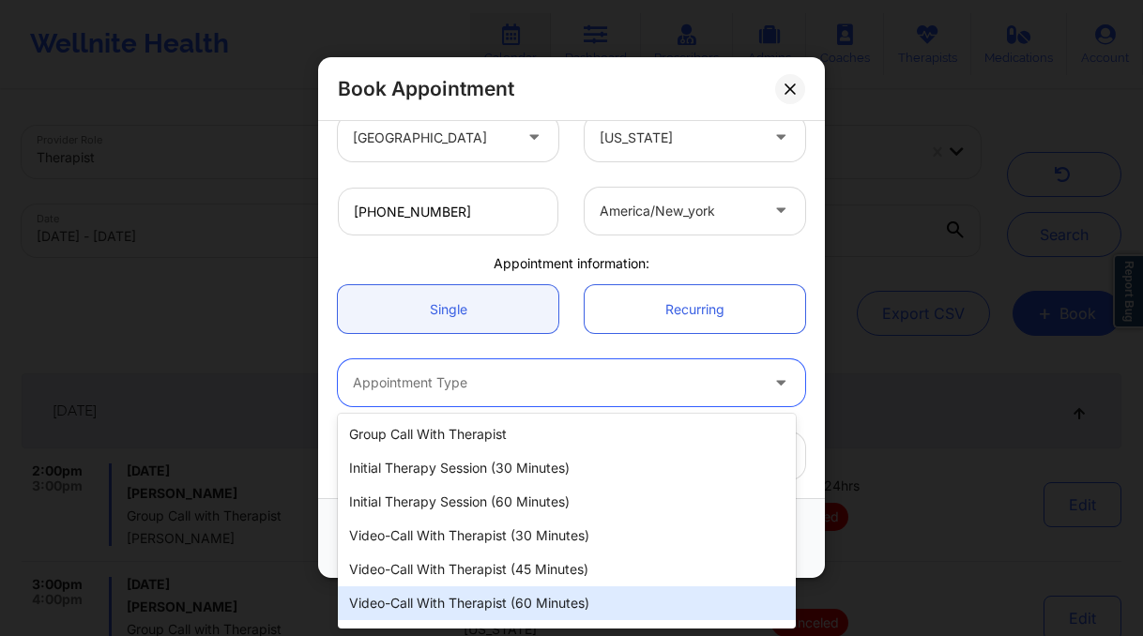
click at [544, 601] on div "Video-Call with Therapist (60 minutes)" at bounding box center [567, 604] width 458 height 34
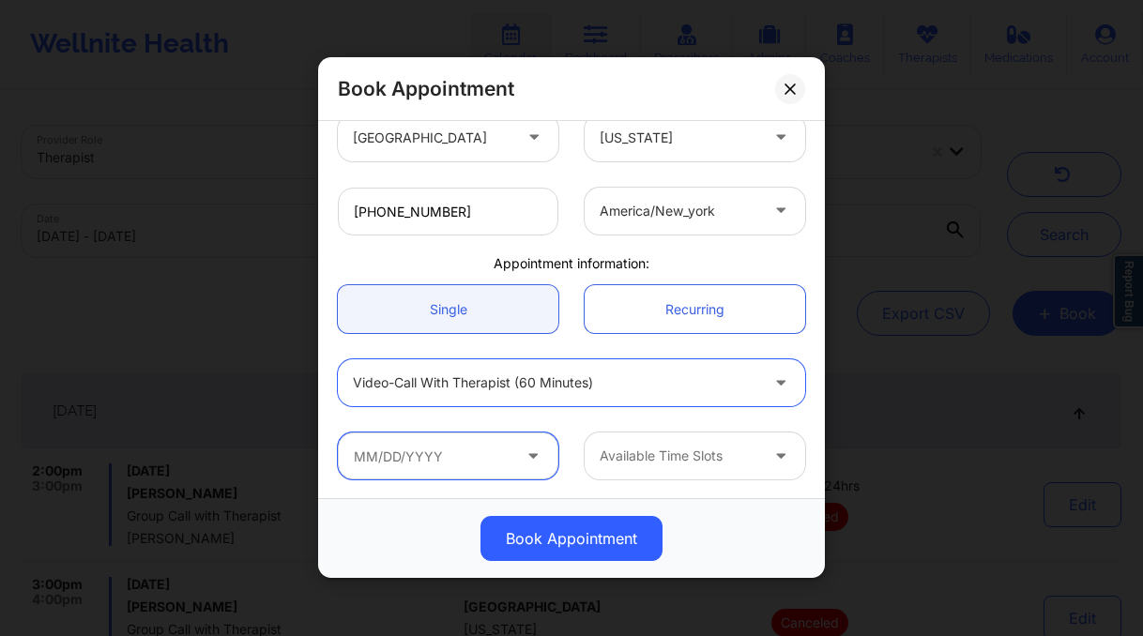
click at [396, 454] on input "text" at bounding box center [448, 456] width 221 height 47
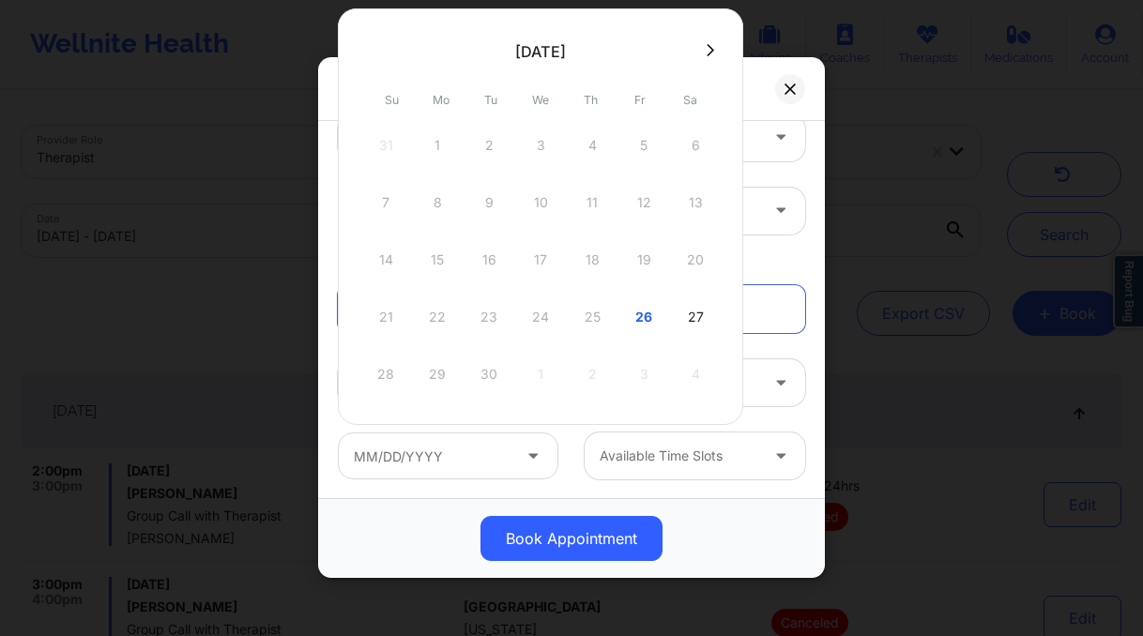
click at [713, 319] on div "27" at bounding box center [695, 317] width 47 height 53
type input "[DATE]"
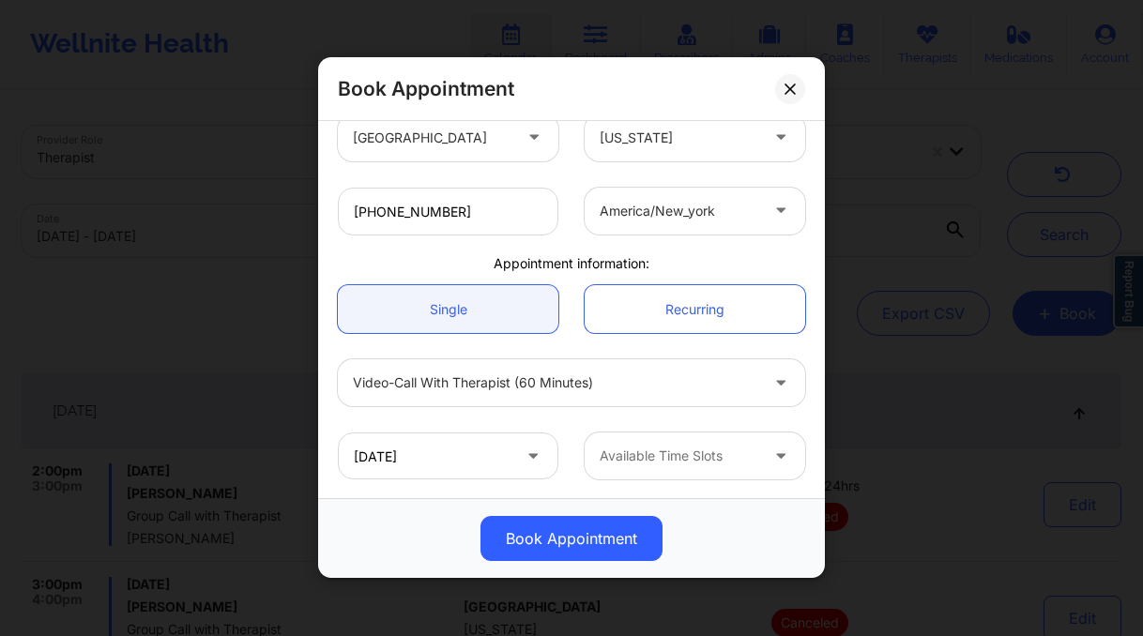
click at [772, 466] on div at bounding box center [783, 456] width 23 height 23
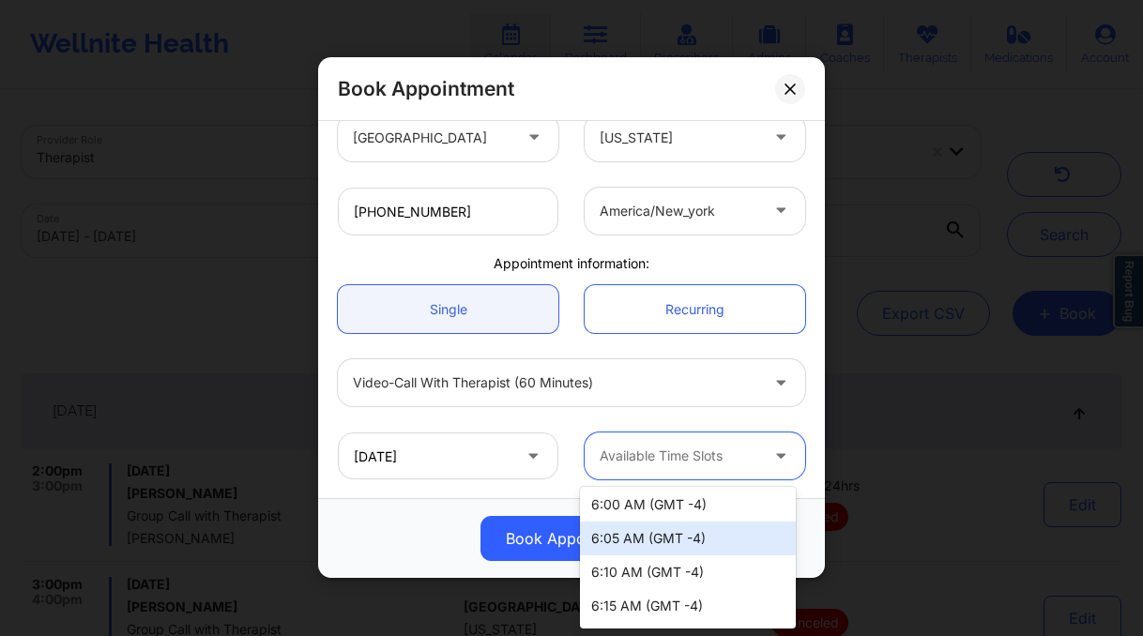
scroll to position [4, 0]
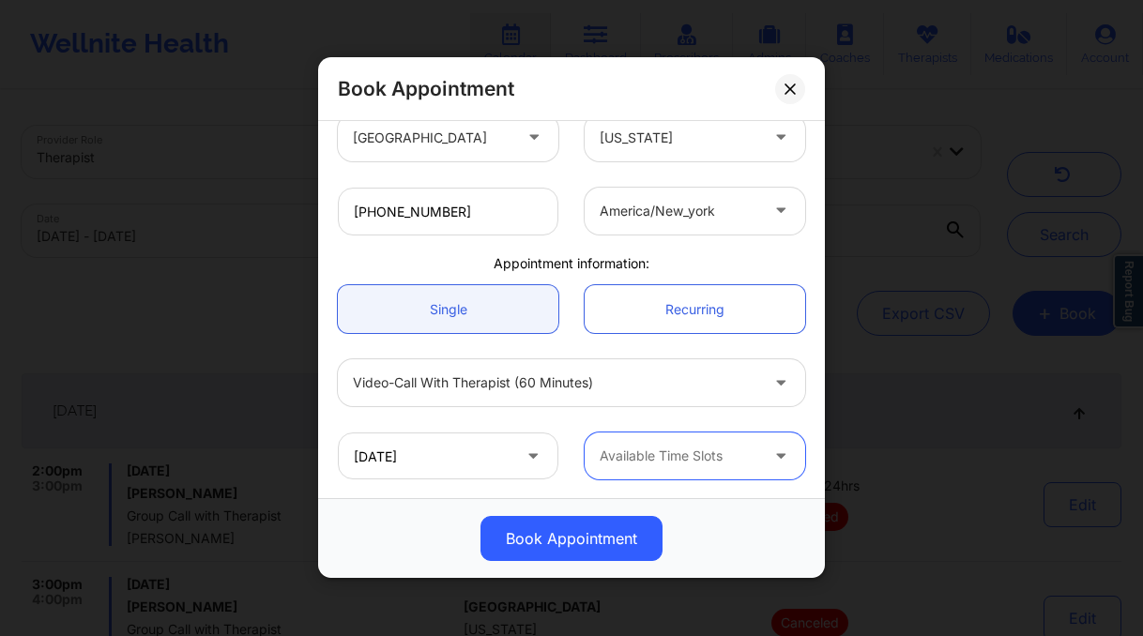
click at [702, 474] on div "Available Time Slots" at bounding box center [673, 456] width 176 height 47
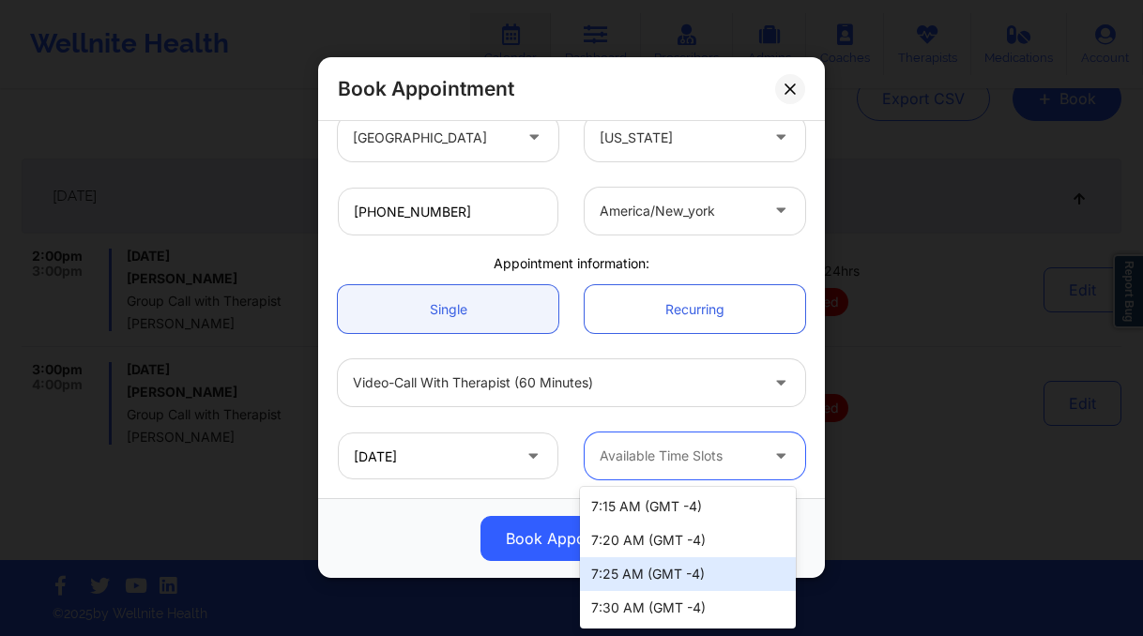
scroll to position [0, 0]
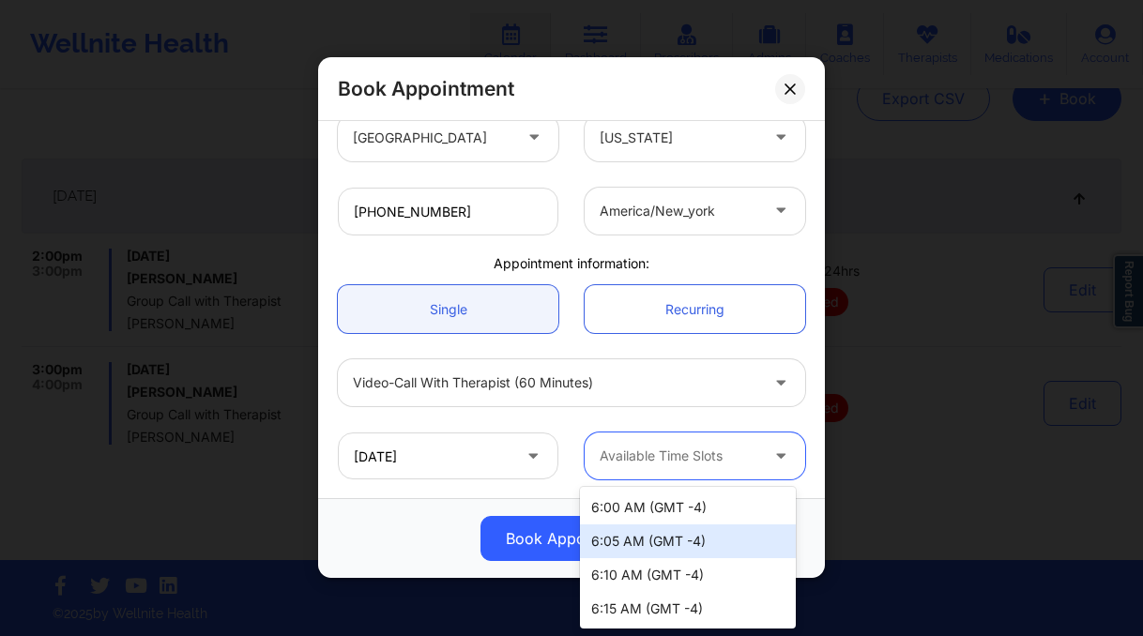
click at [421, 512] on div "Book Appointment" at bounding box center [571, 539] width 507 height 80
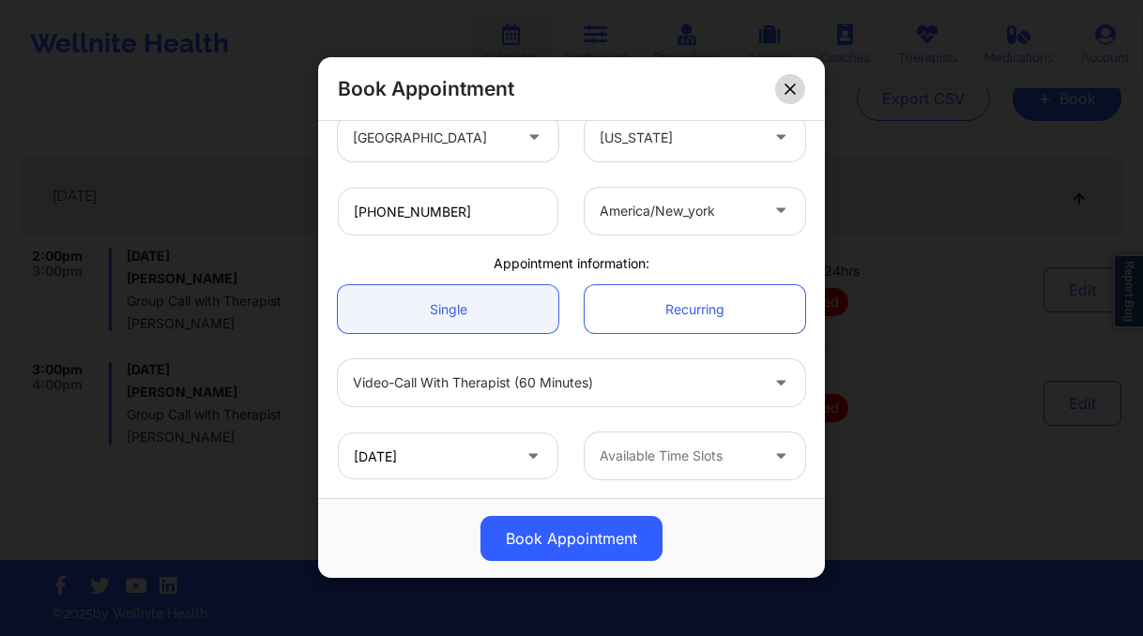
click at [793, 86] on icon at bounding box center [790, 89] width 11 height 11
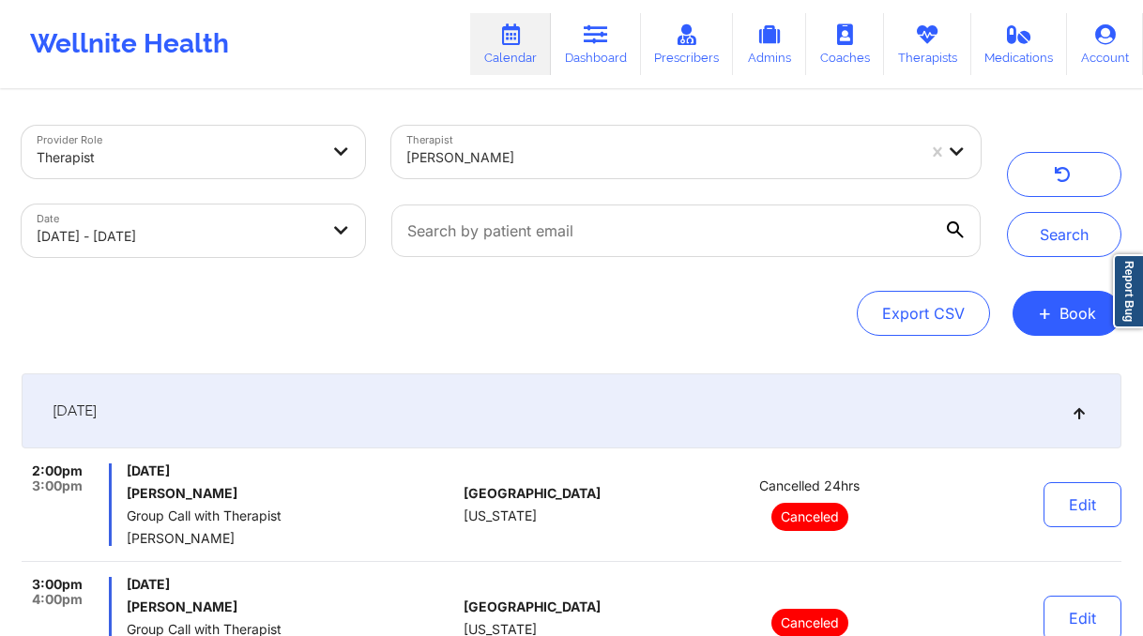
click at [567, 140] on div "[PERSON_NAME]" at bounding box center [661, 157] width 510 height 41
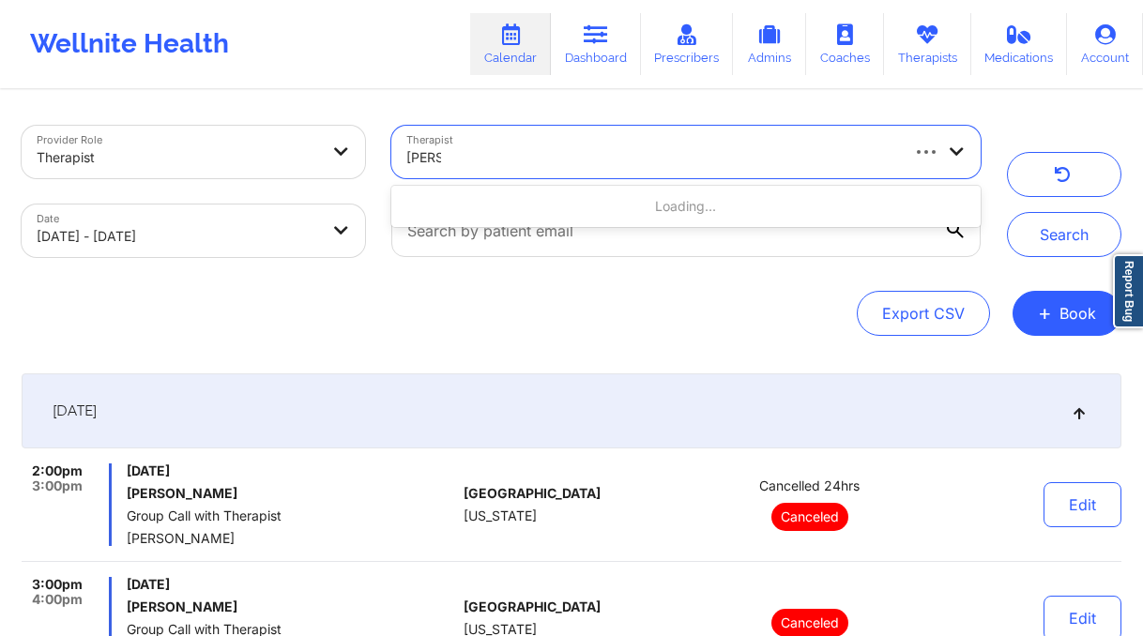
type input "[PERSON_NAME]"
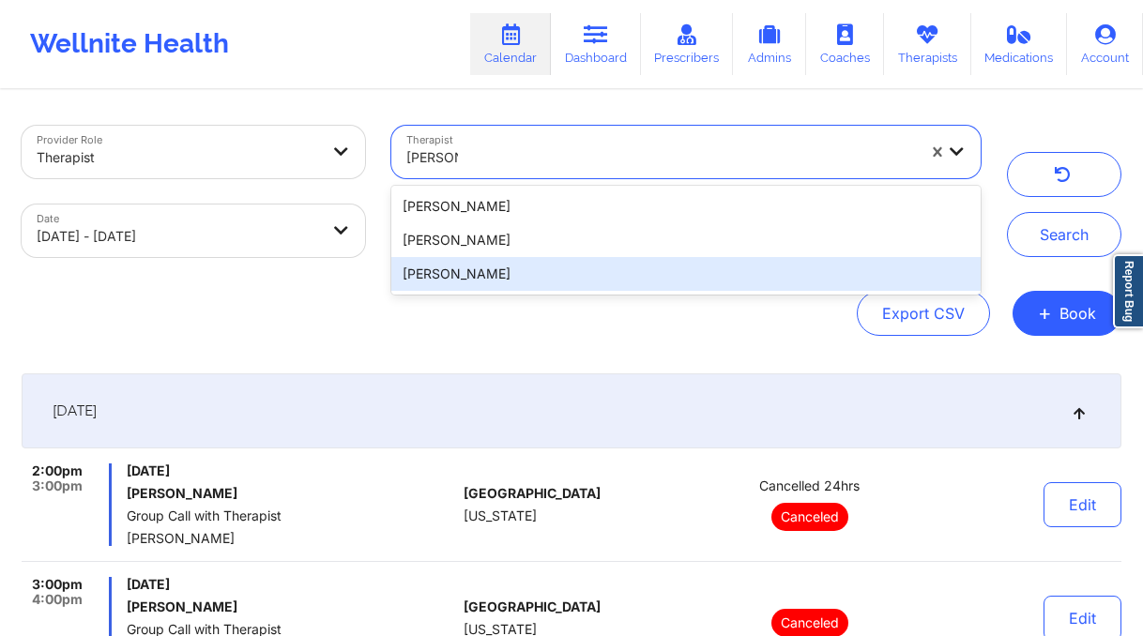
click at [551, 288] on div "[PERSON_NAME]" at bounding box center [685, 274] width 589 height 34
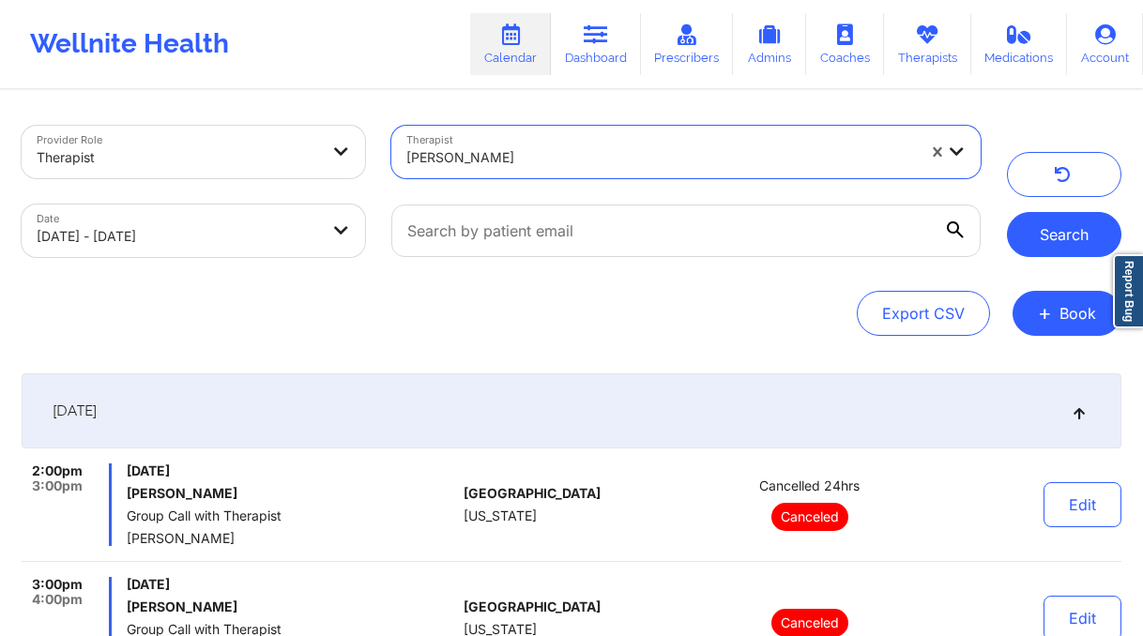
click at [1061, 251] on button "Search" at bounding box center [1064, 234] width 115 height 45
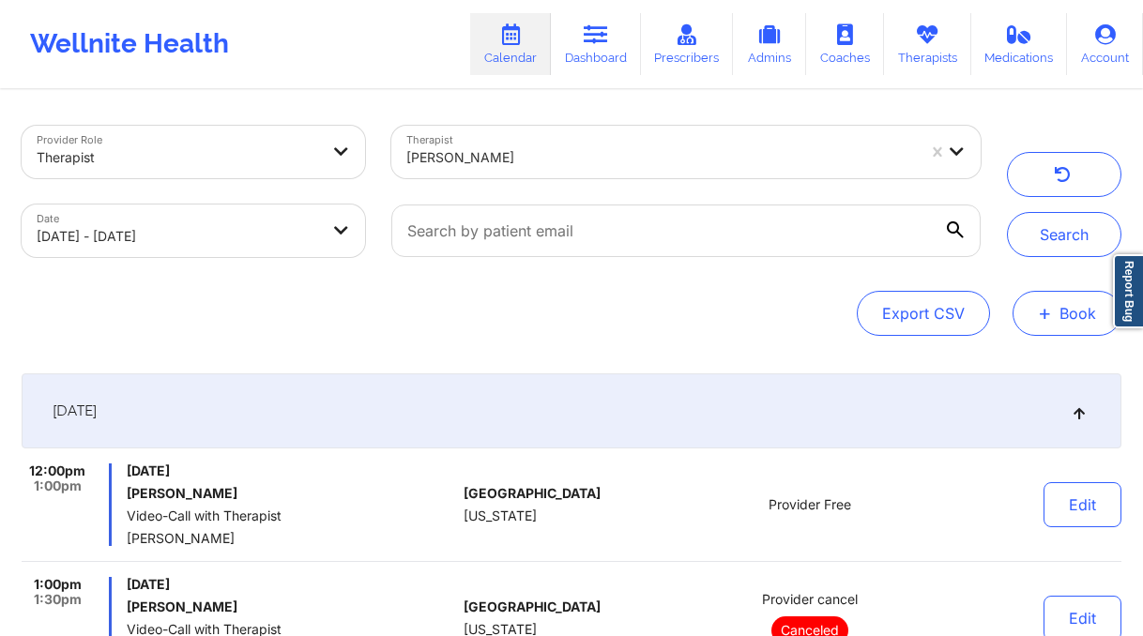
click at [1068, 320] on button "+ Book" at bounding box center [1067, 313] width 109 height 45
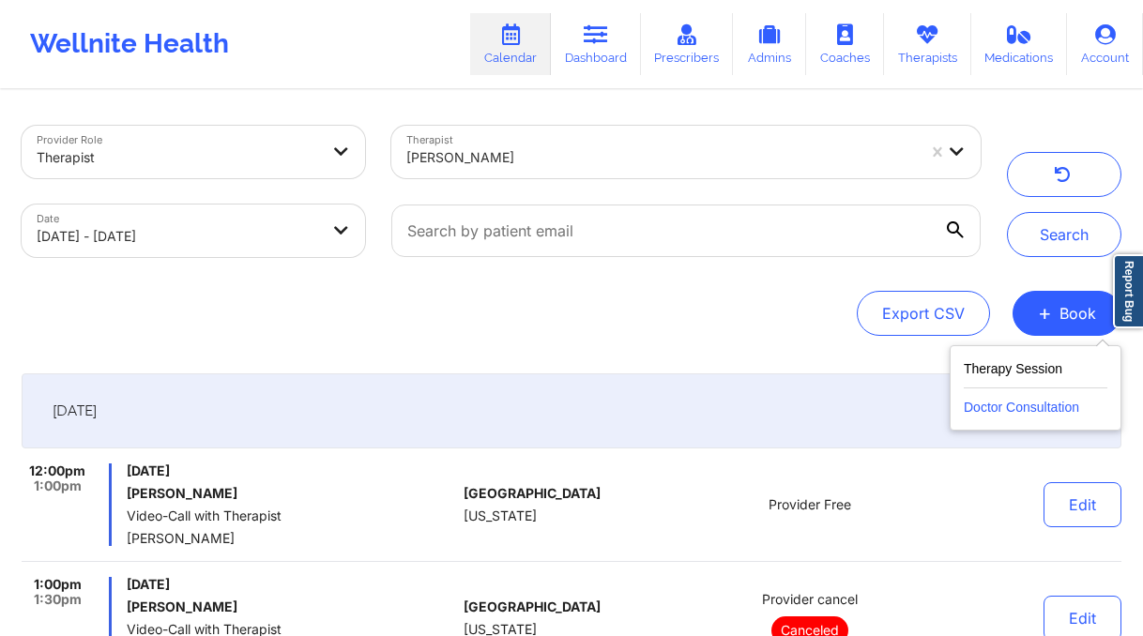
click at [1009, 410] on button "Doctor Consultation" at bounding box center [1036, 404] width 144 height 30
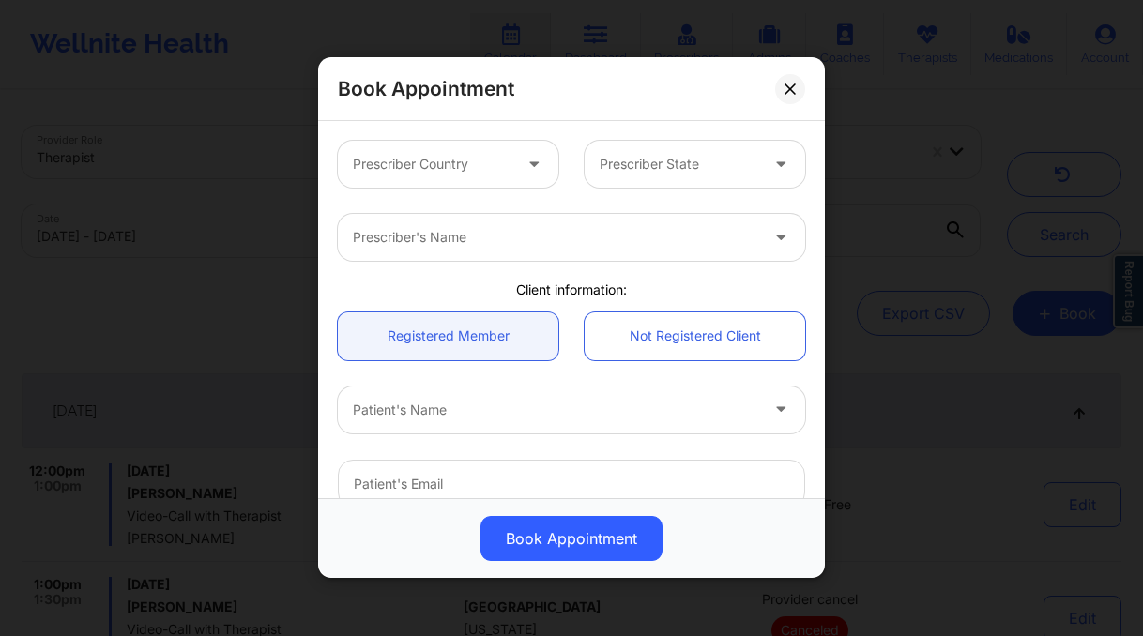
click at [463, 162] on div at bounding box center [432, 165] width 159 height 23
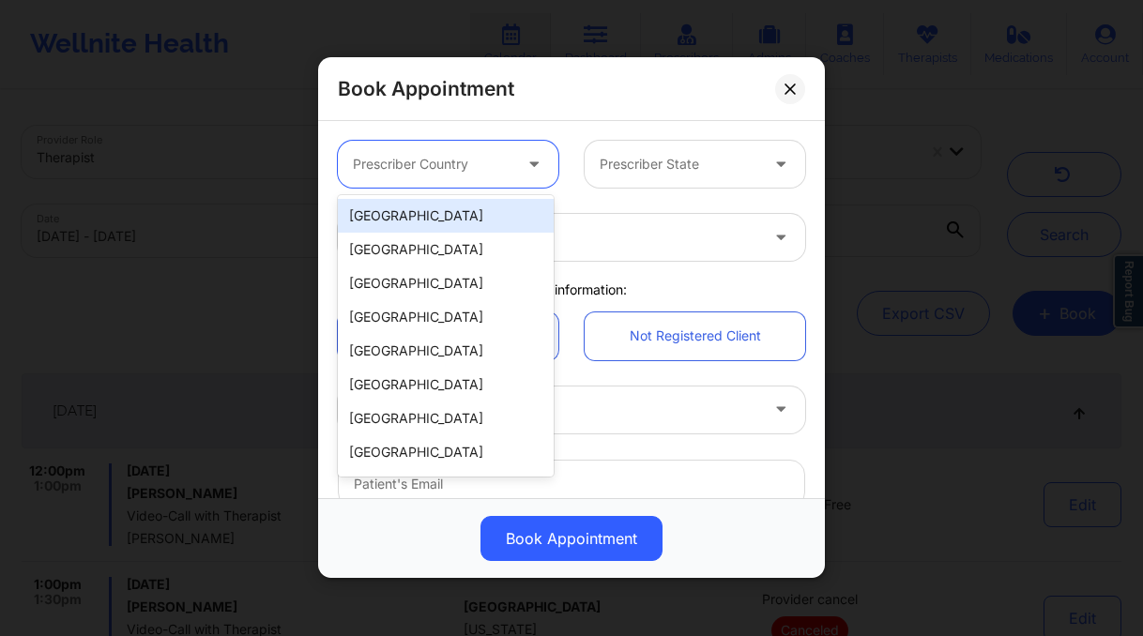
click at [458, 212] on div "[GEOGRAPHIC_DATA]" at bounding box center [446, 216] width 216 height 34
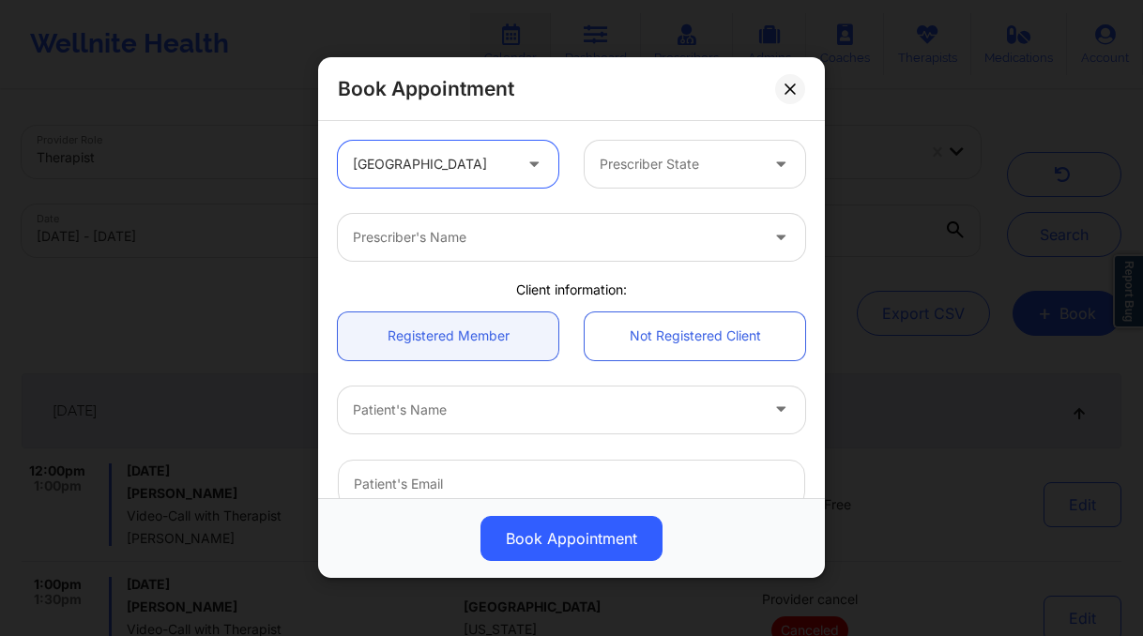
click at [669, 155] on div at bounding box center [679, 165] width 159 height 23
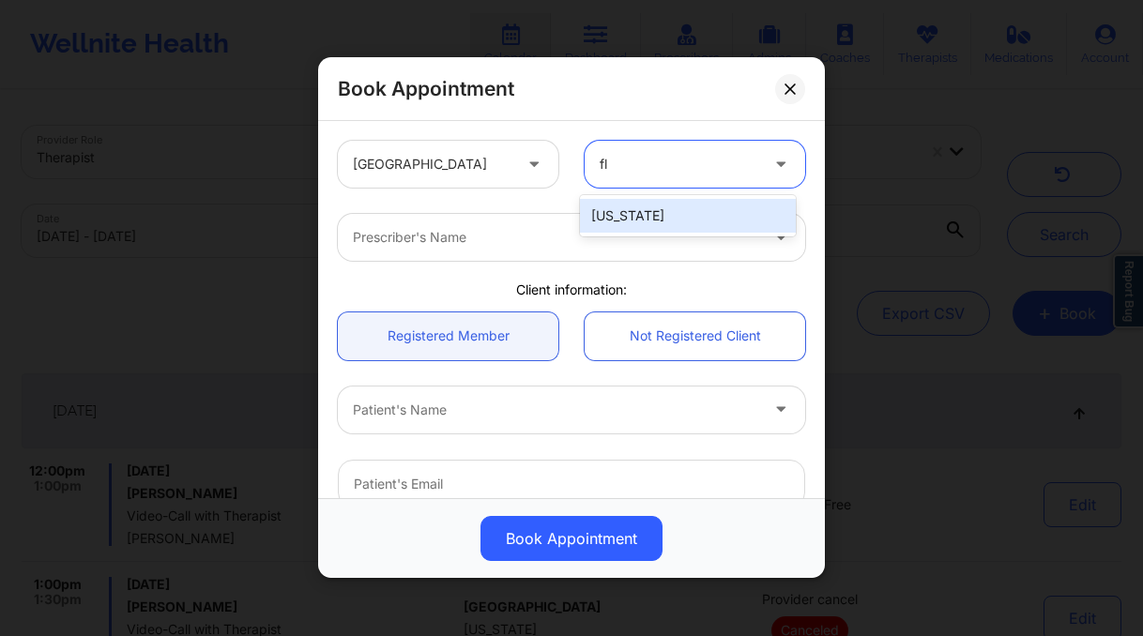
type input "flo"
click at [665, 213] on div "[US_STATE]" at bounding box center [688, 216] width 216 height 34
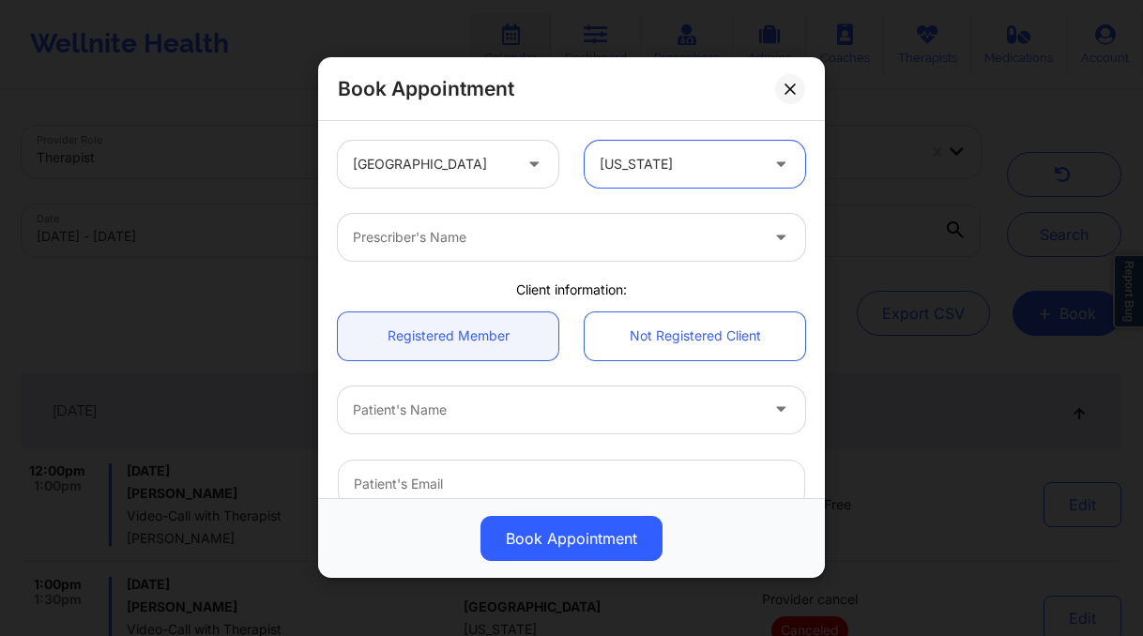
click at [595, 237] on div at bounding box center [555, 238] width 405 height 23
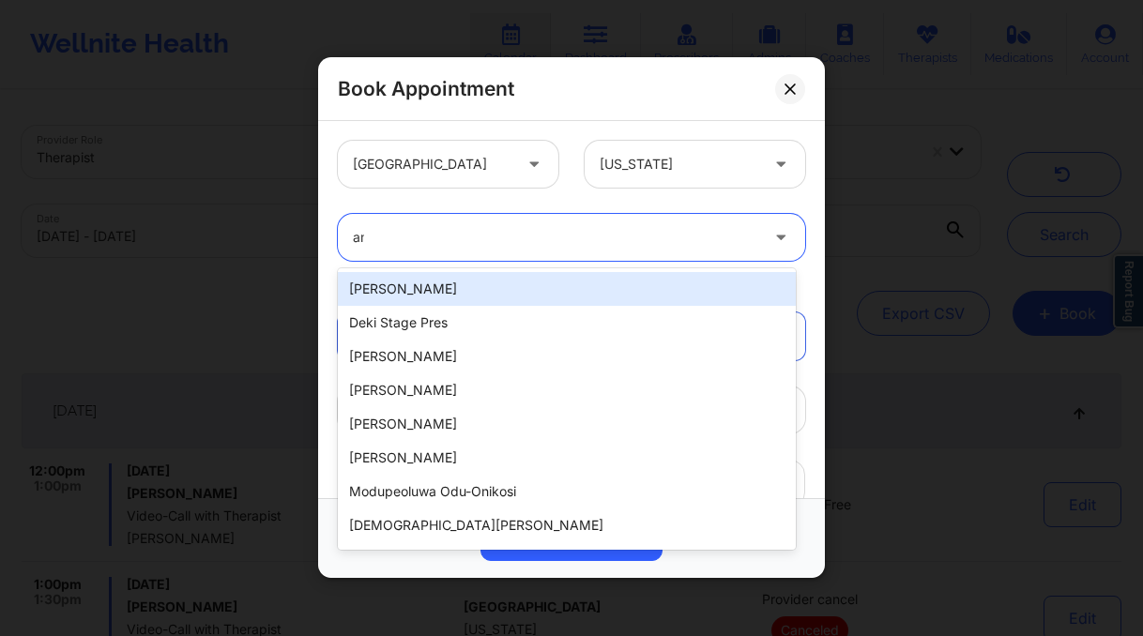
type input "[PERSON_NAME]"
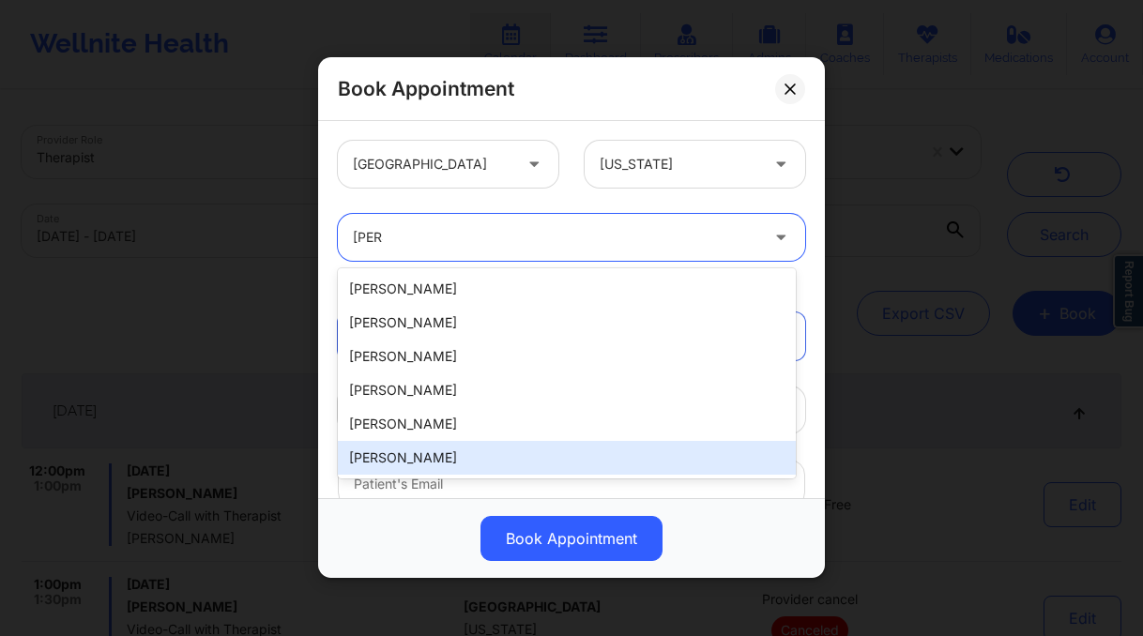
click at [467, 453] on div "[PERSON_NAME]" at bounding box center [567, 458] width 458 height 34
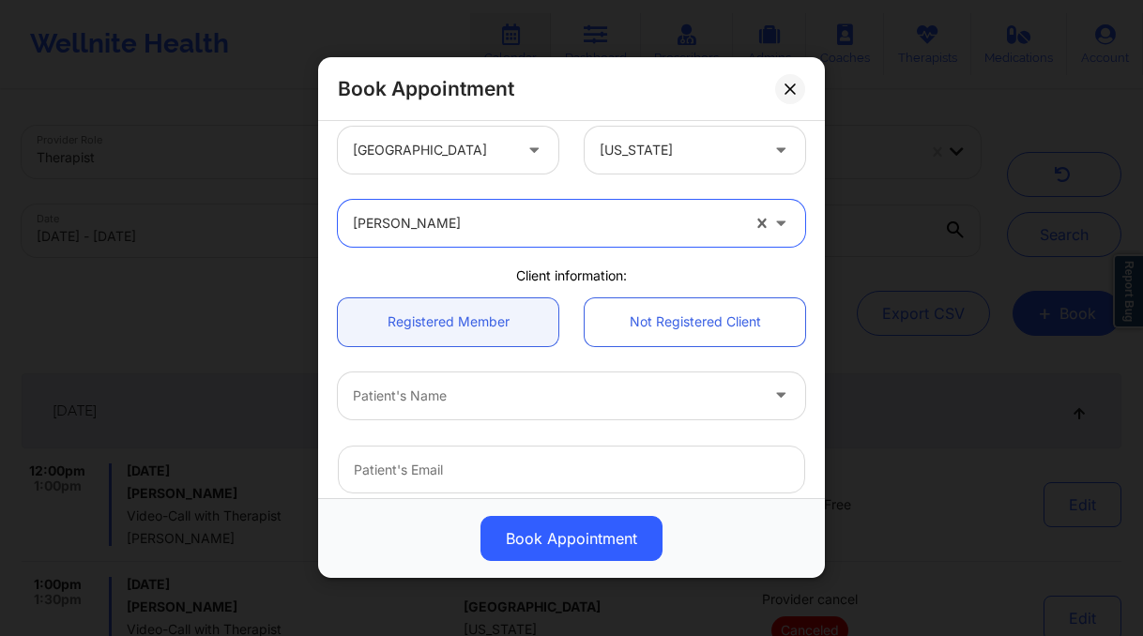
scroll to position [36, 0]
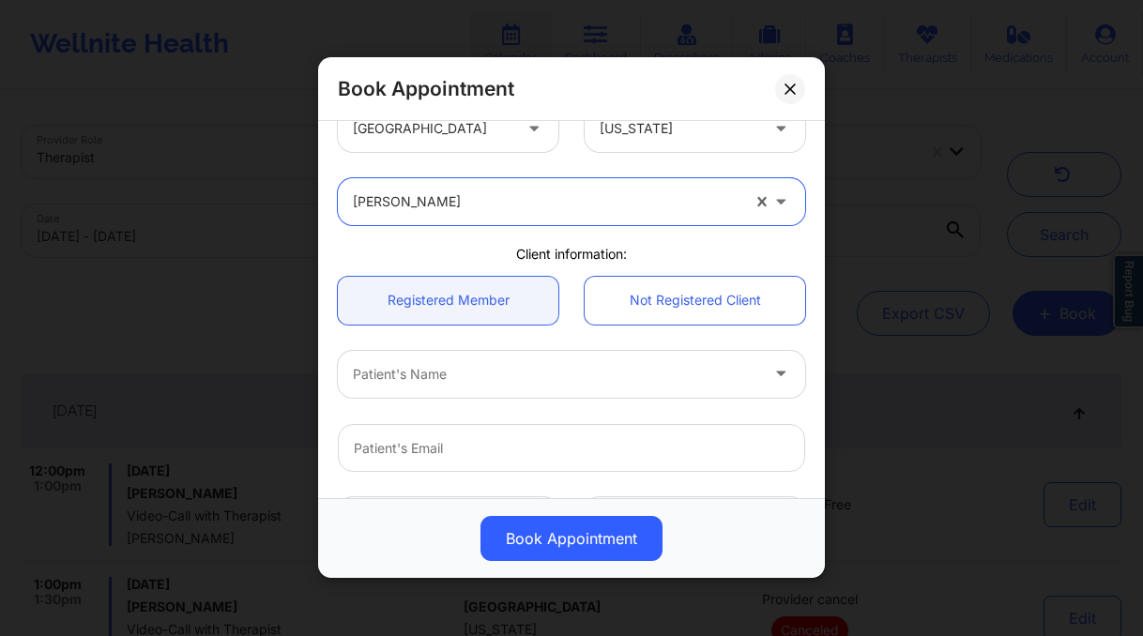
click at [454, 375] on div at bounding box center [555, 374] width 405 height 23
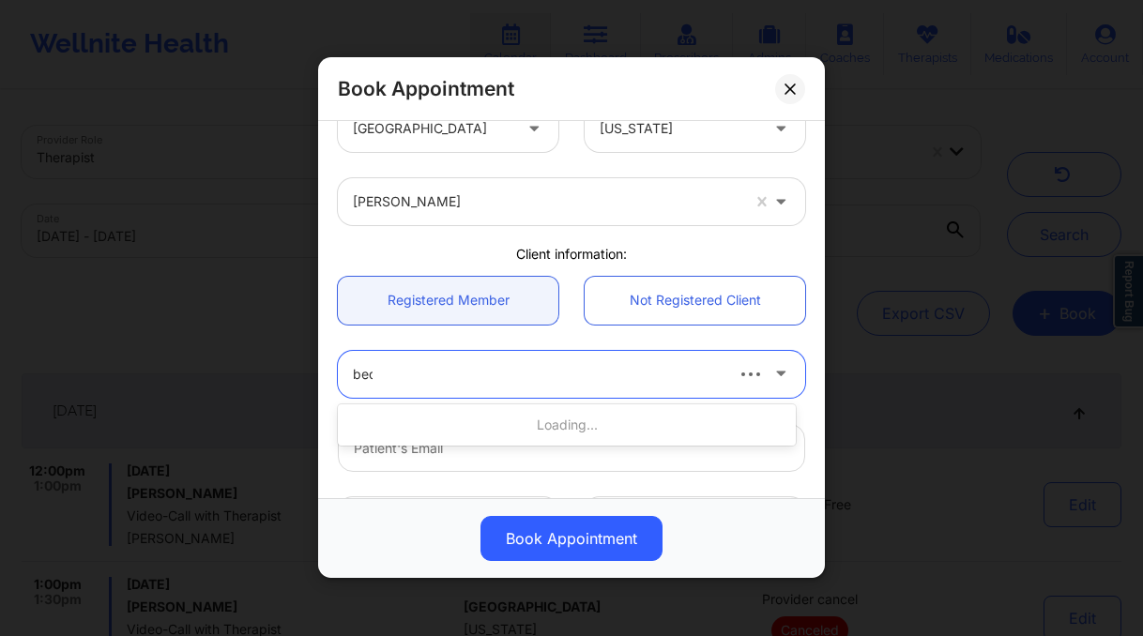
type input "bedd"
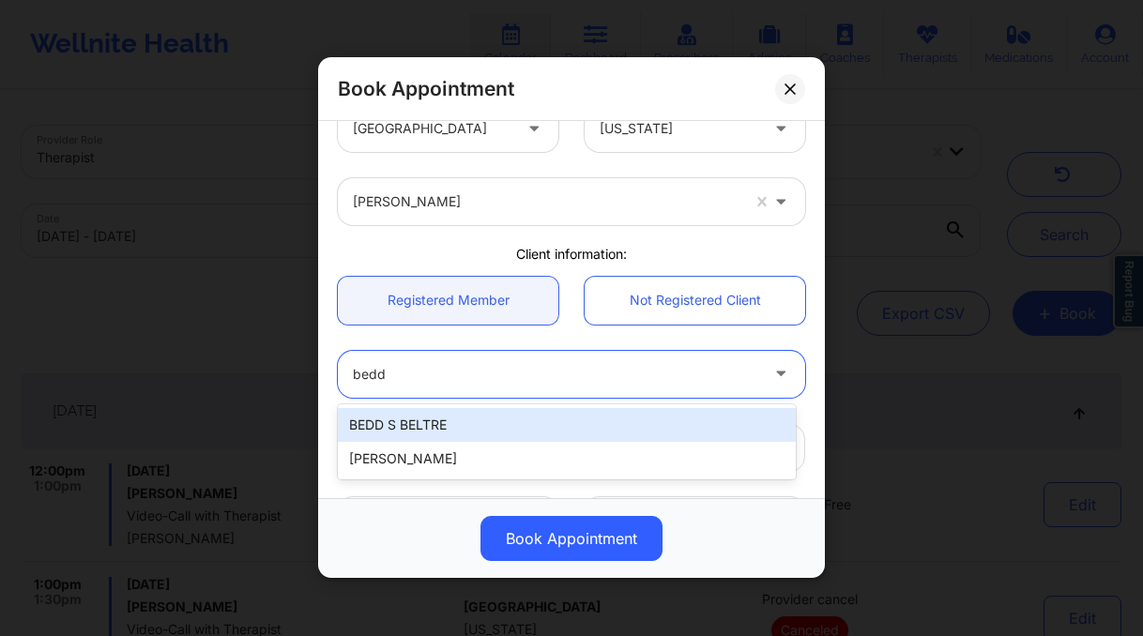
click at [462, 435] on div "BEDD S BELTRE" at bounding box center [567, 425] width 458 height 34
type input "[EMAIL_ADDRESS][DOMAIN_NAME]"
type input "7863329736"
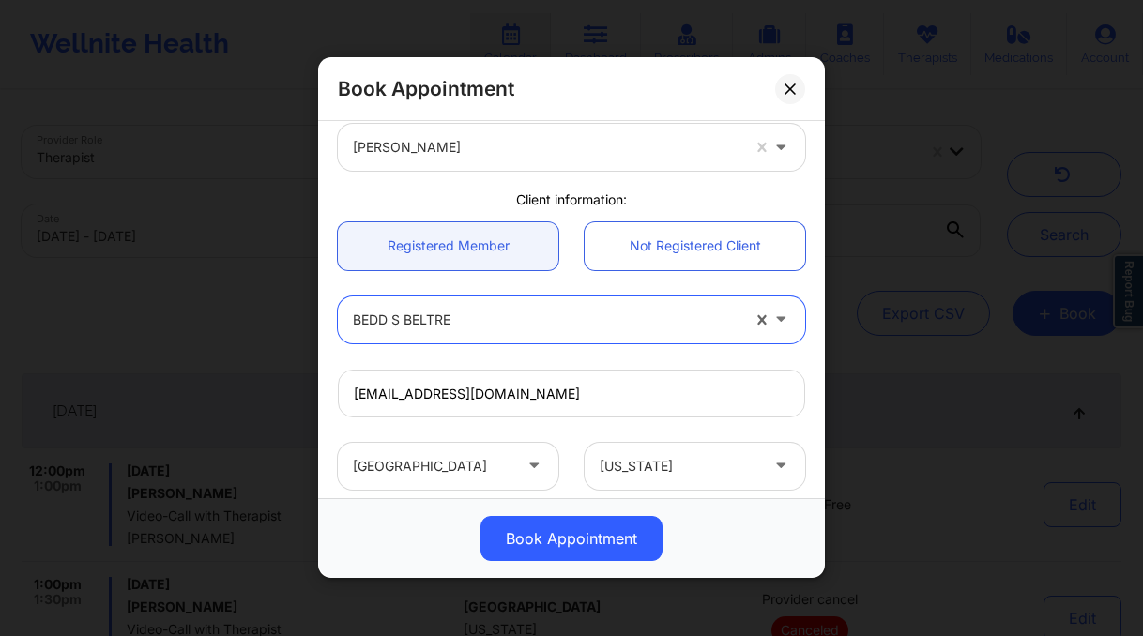
scroll to position [419, 0]
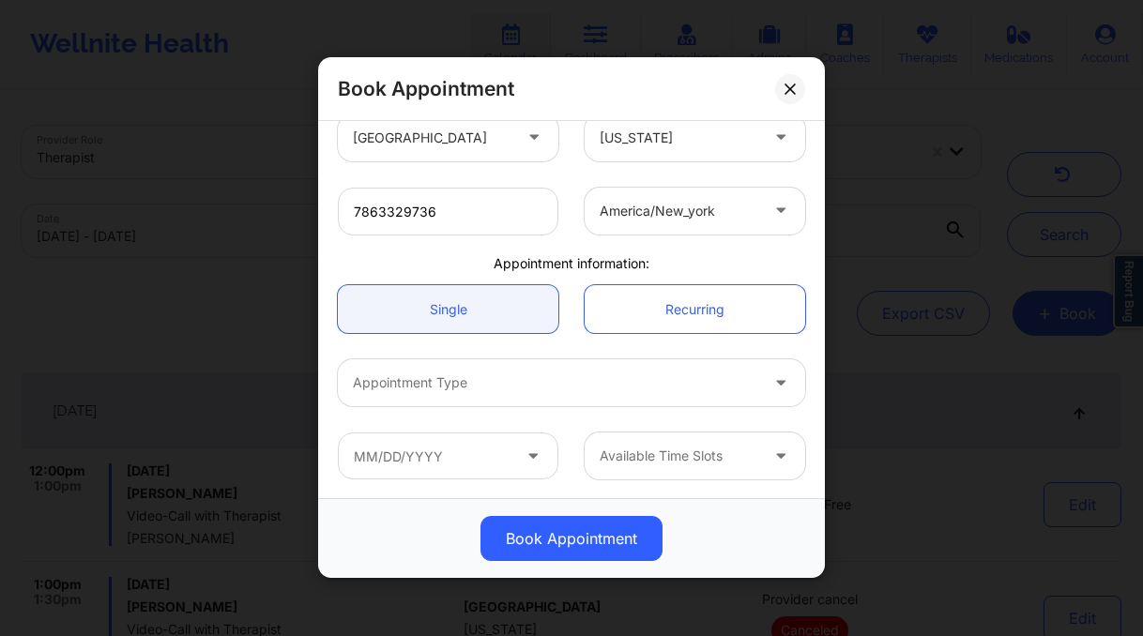
click at [485, 375] on div at bounding box center [555, 384] width 405 height 23
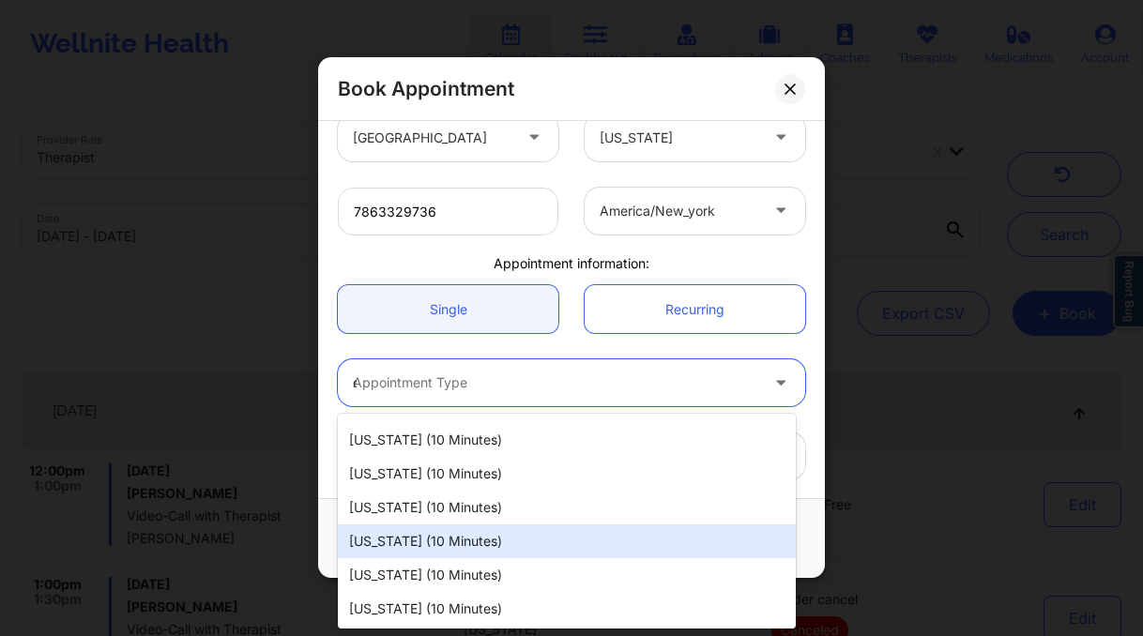
scroll to position [0, 0]
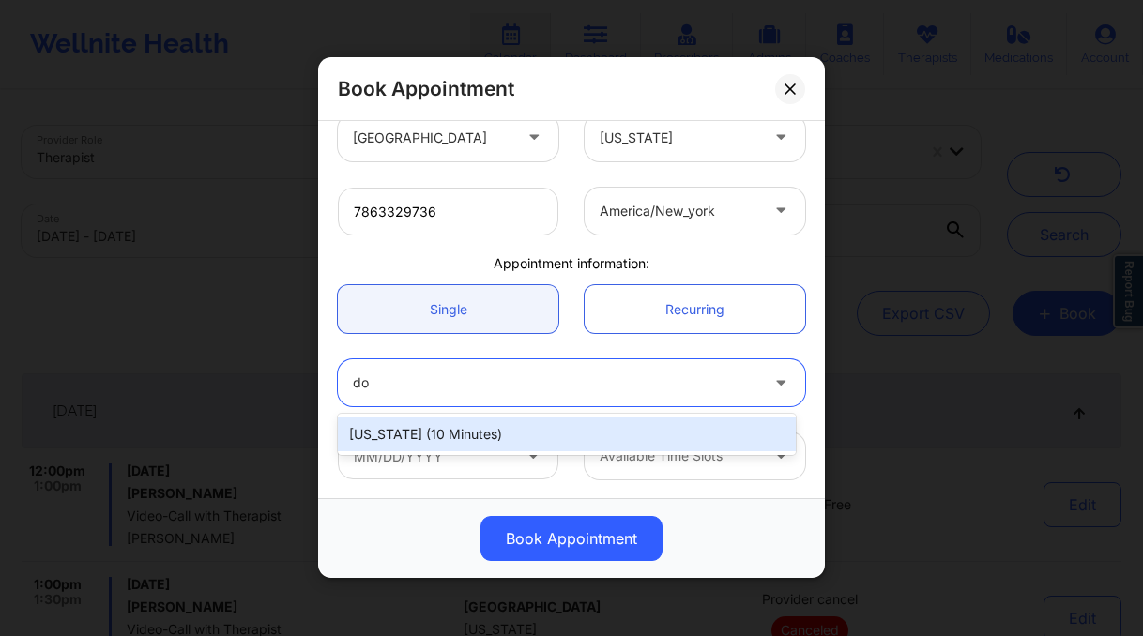
type input "d"
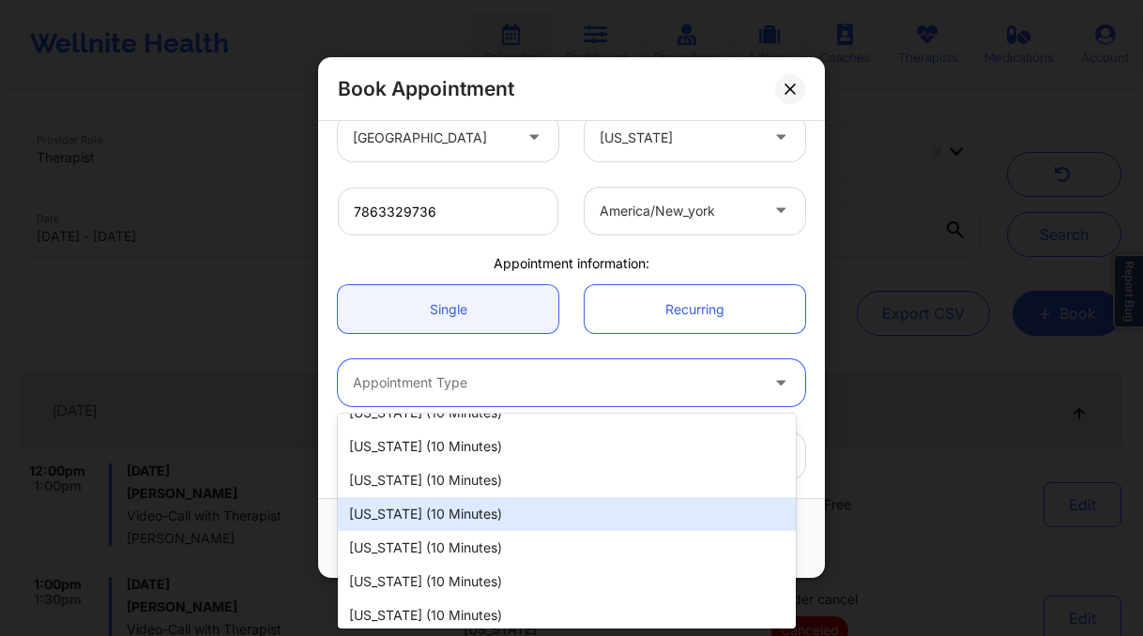
scroll to position [272, 0]
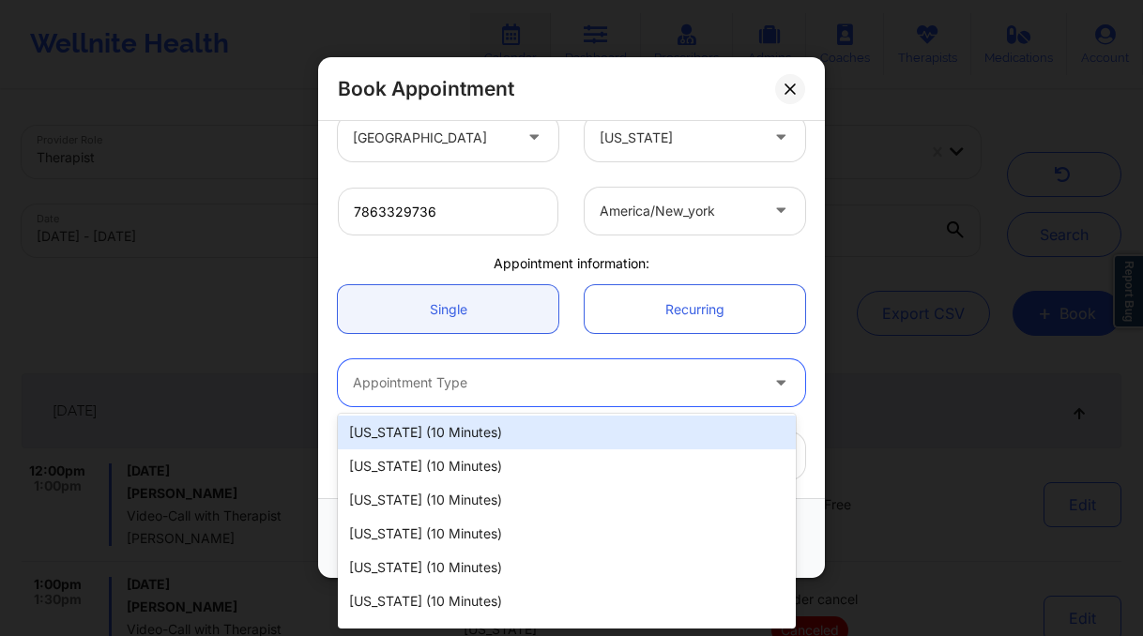
click at [530, 430] on div "[US_STATE] (10 minutes)" at bounding box center [567, 433] width 458 height 34
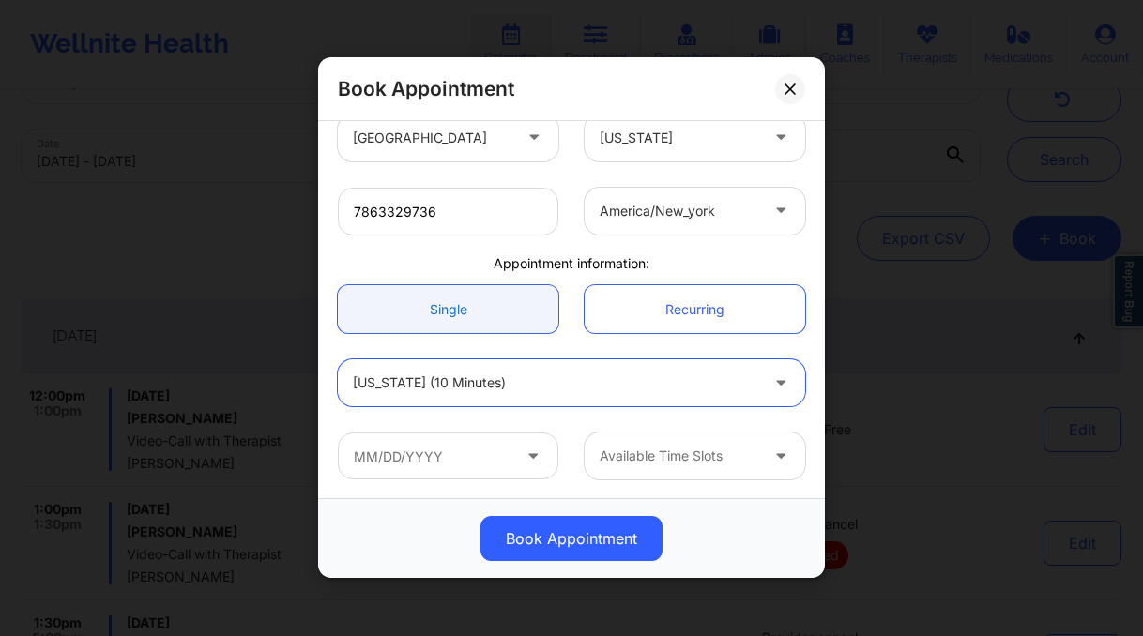
scroll to position [115, 0]
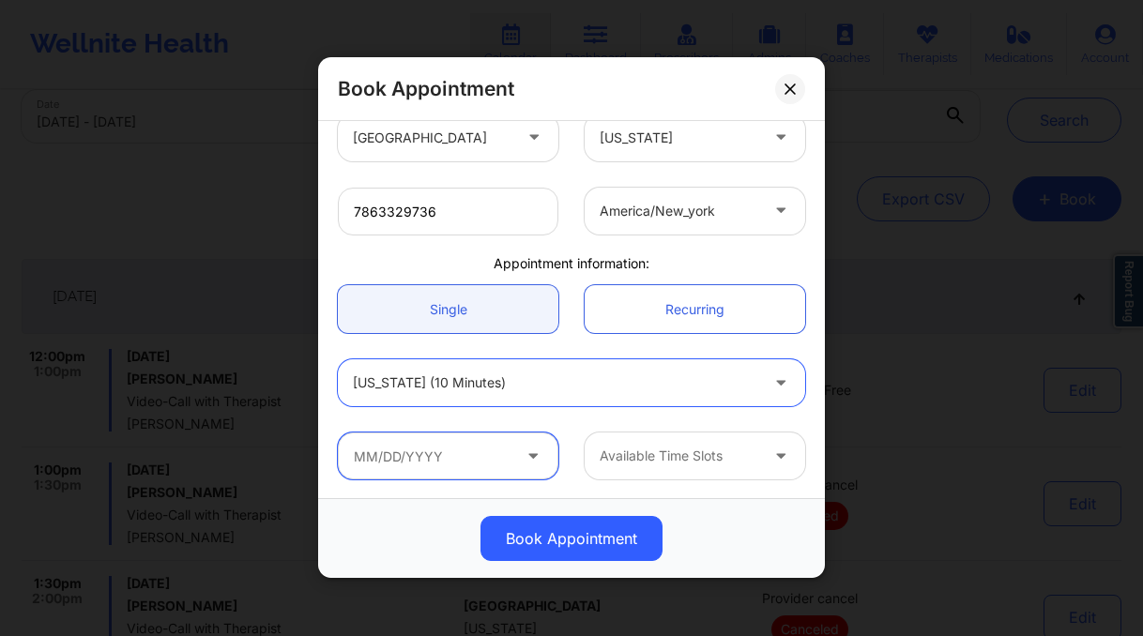
click at [485, 456] on input "text" at bounding box center [448, 456] width 221 height 47
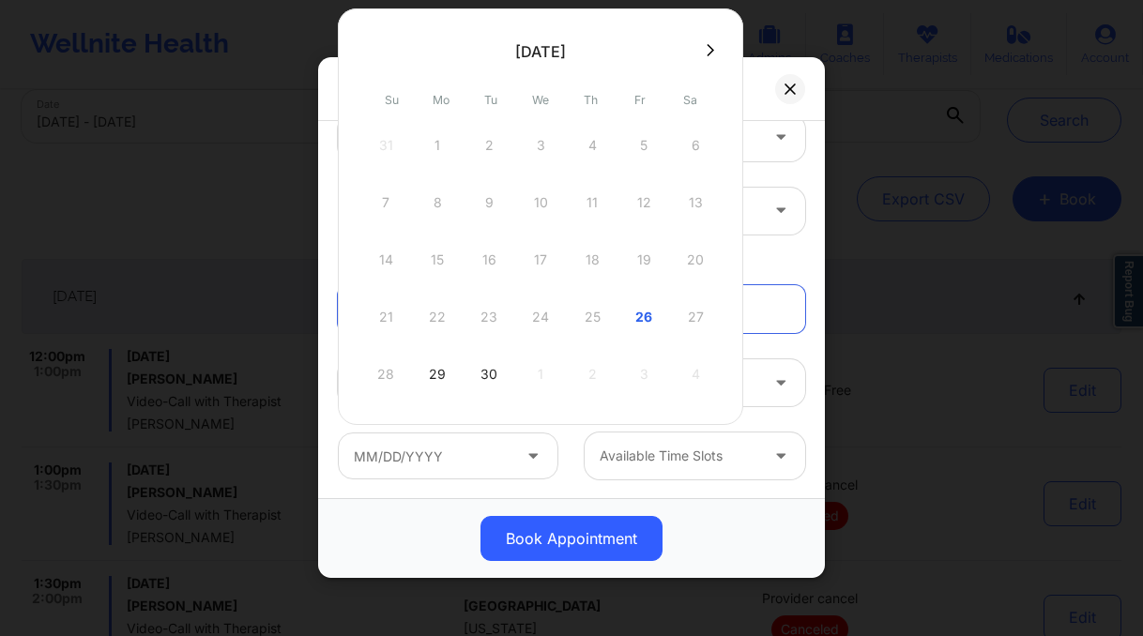
click at [634, 309] on div "26" at bounding box center [643, 317] width 47 height 53
type input "[DATE]"
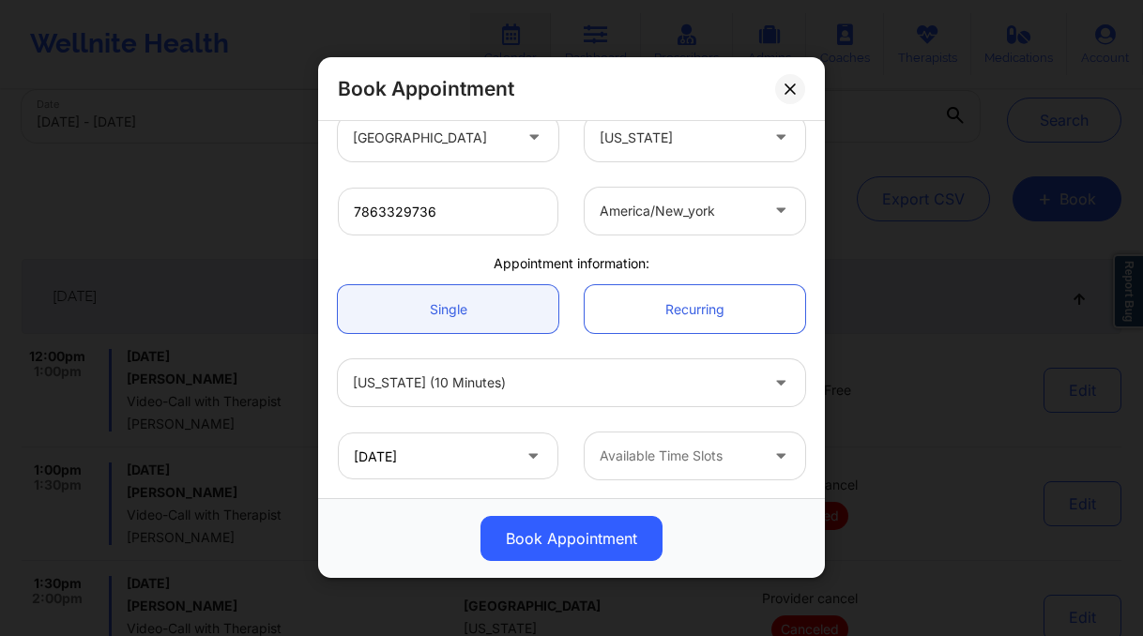
click at [709, 456] on div at bounding box center [679, 457] width 159 height 23
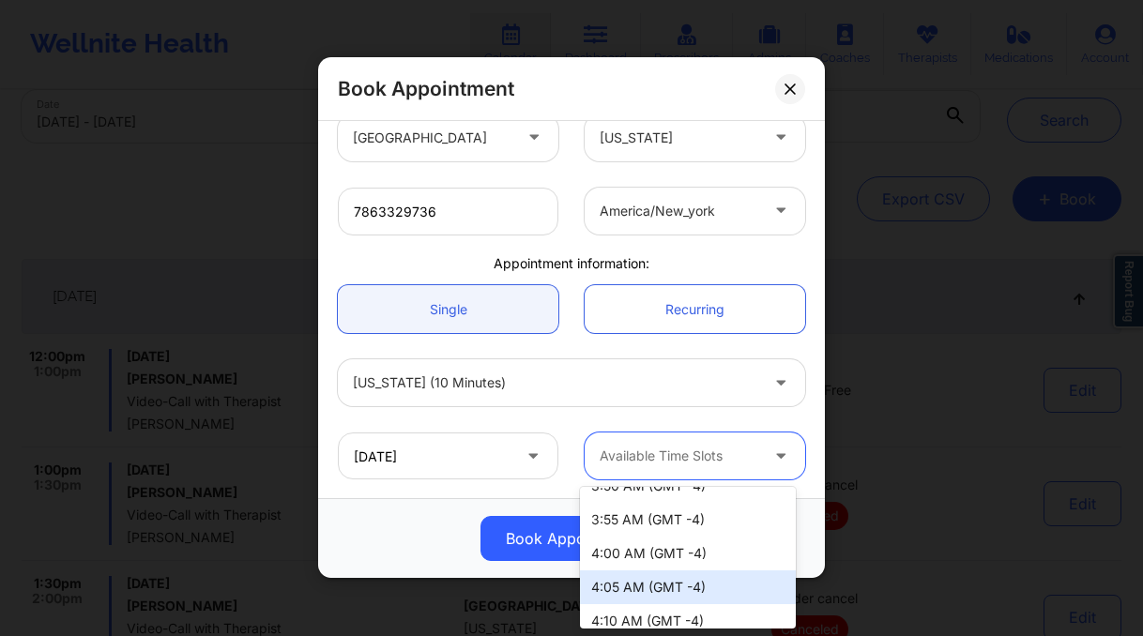
scroll to position [500, 0]
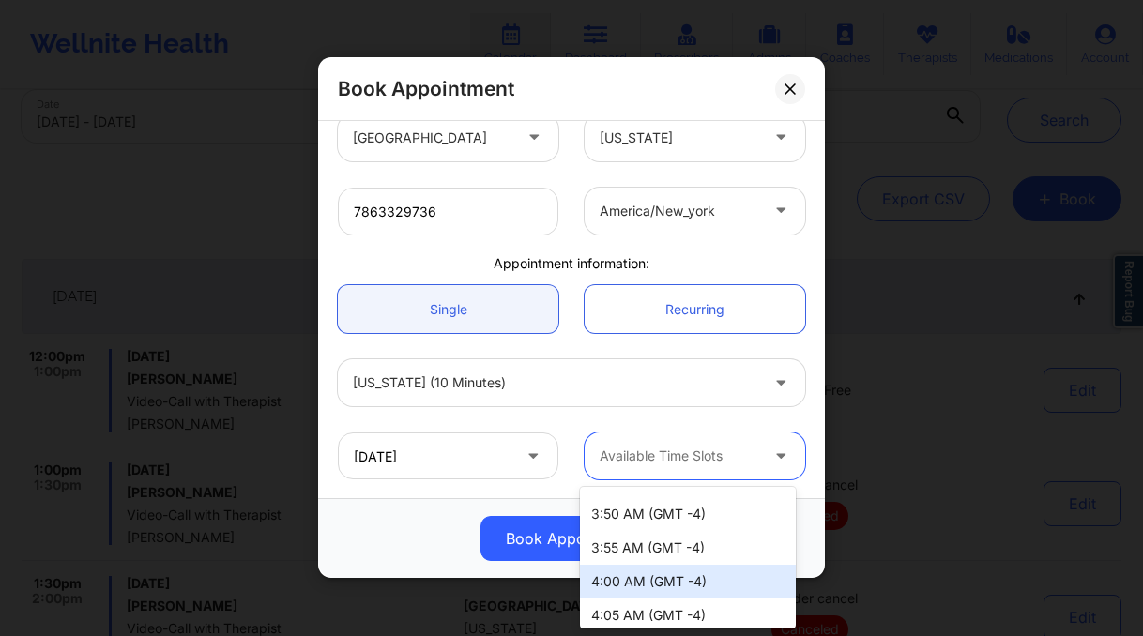
click at [711, 567] on div "4:00 AM (GMT -4)" at bounding box center [688, 582] width 216 height 34
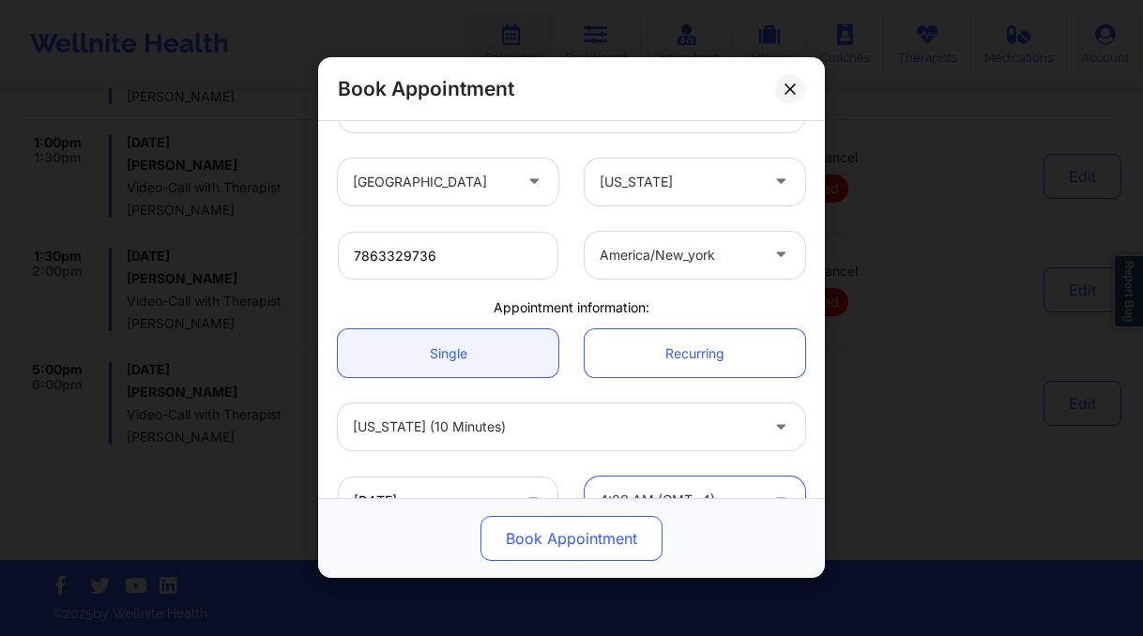
scroll to position [377, 0]
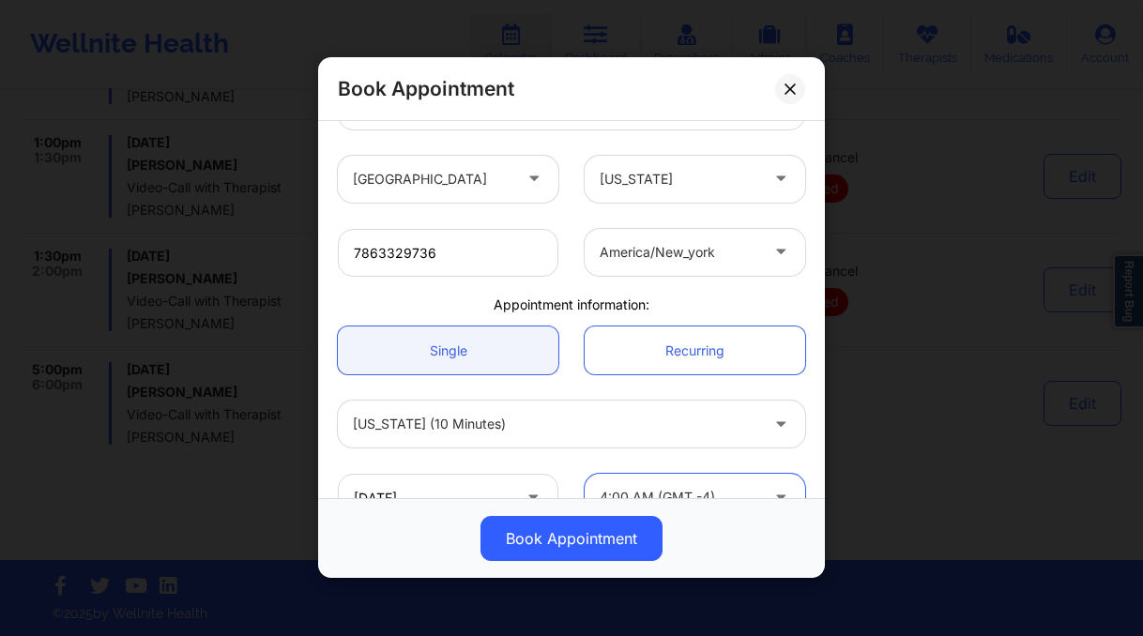
click at [760, 412] on div at bounding box center [782, 424] width 45 height 47
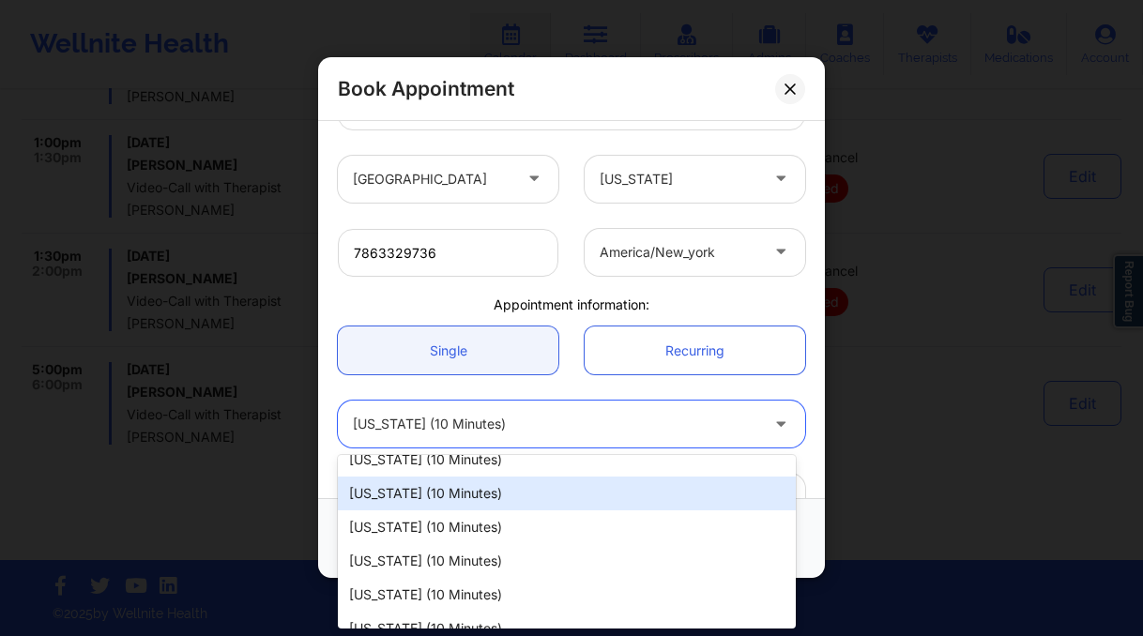
scroll to position [0, 0]
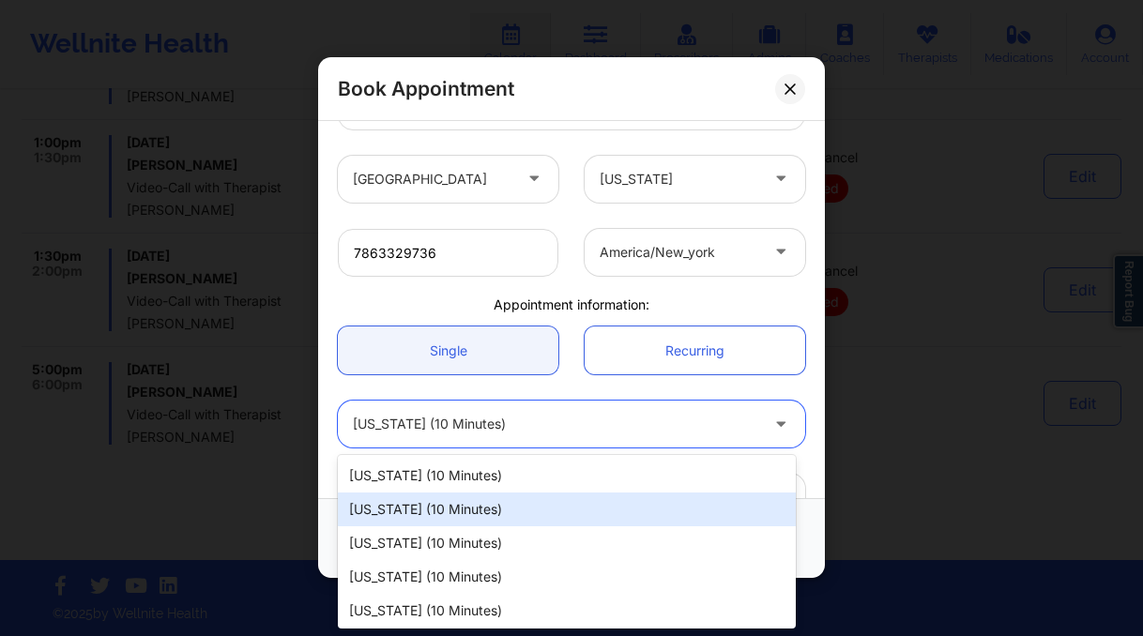
click at [793, 384] on div "Single Recurring" at bounding box center [572, 350] width 494 height 74
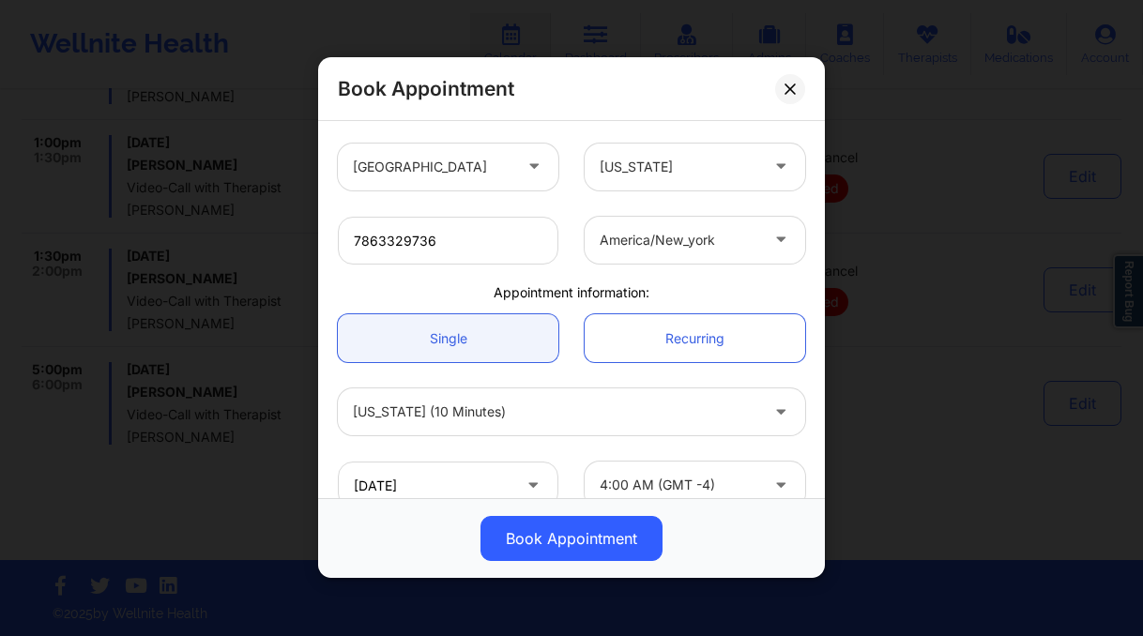
scroll to position [419, 0]
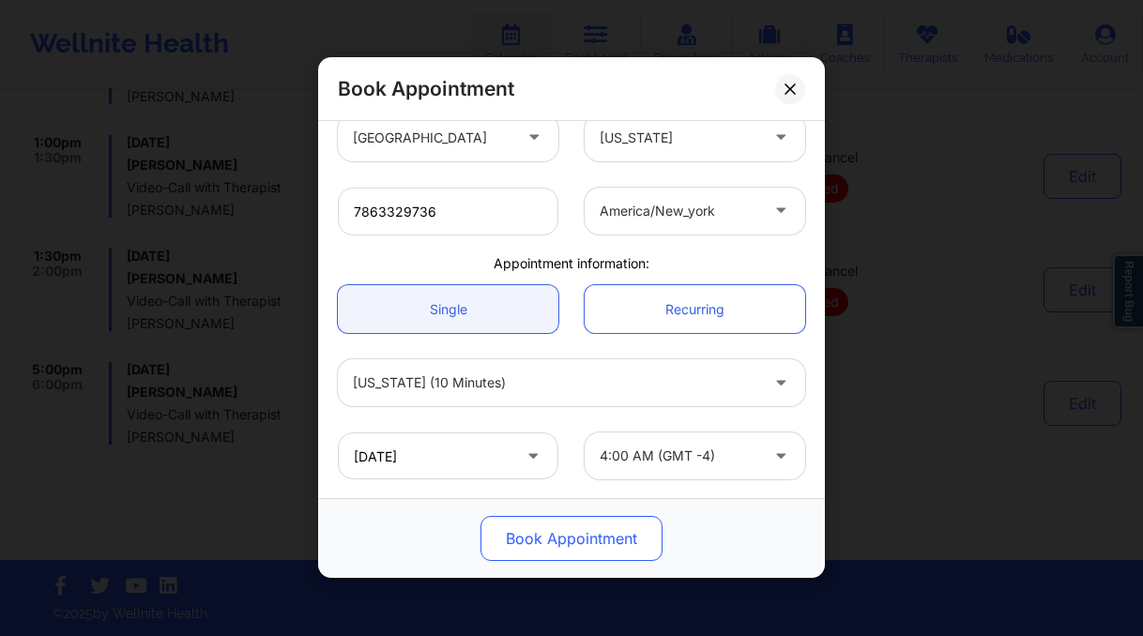
click at [618, 536] on button "Book Appointment" at bounding box center [572, 539] width 182 height 45
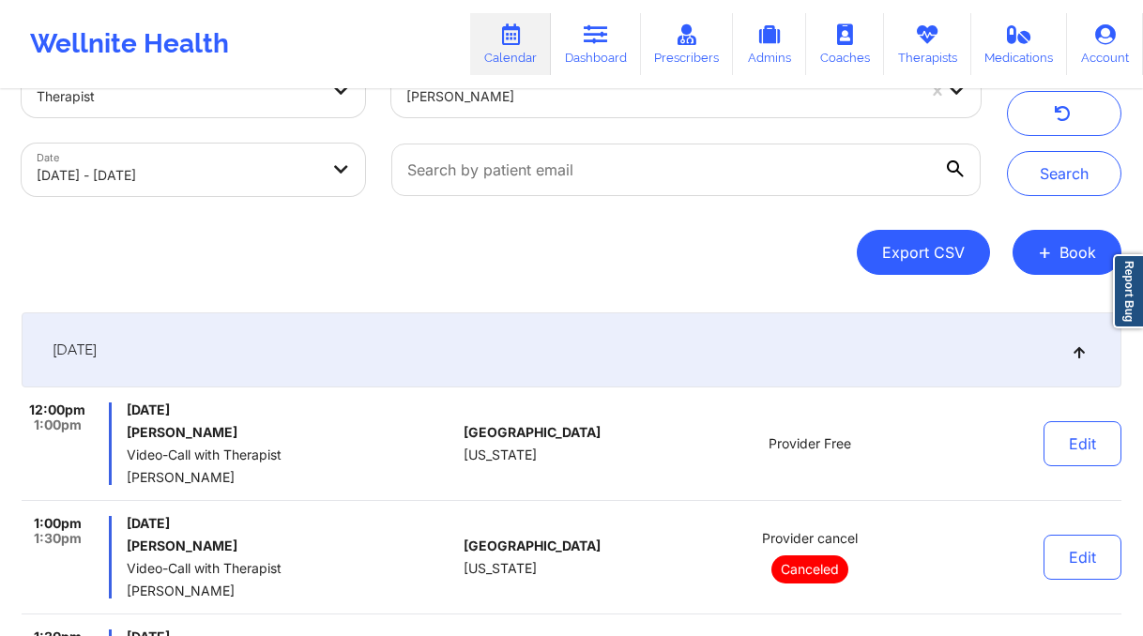
scroll to position [61, 0]
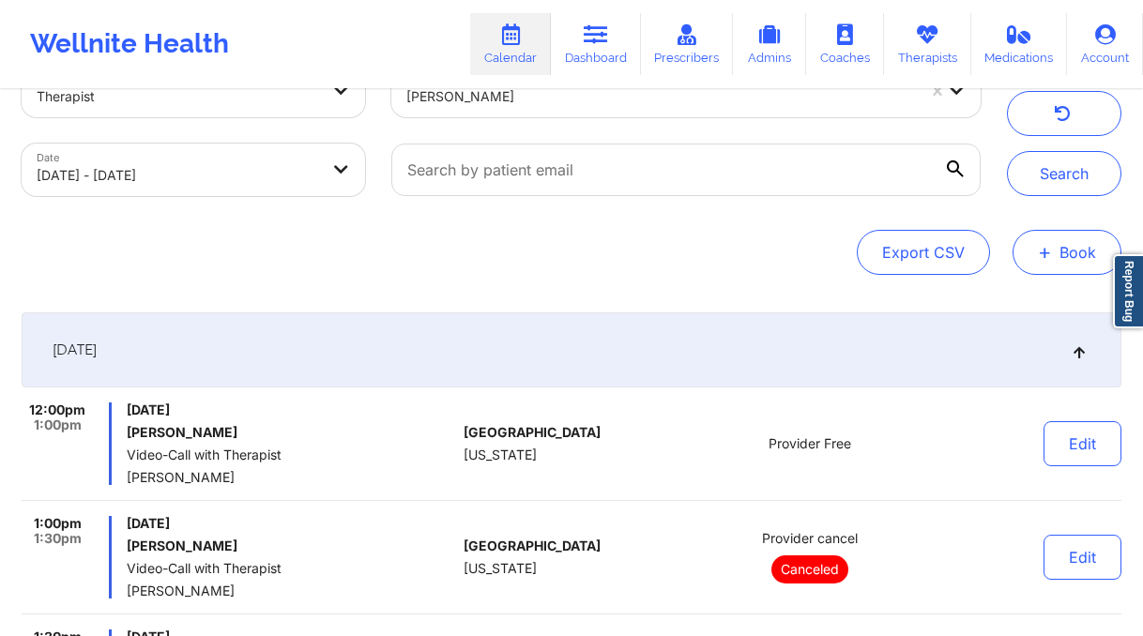
click at [1072, 245] on button "+ Book" at bounding box center [1067, 252] width 109 height 45
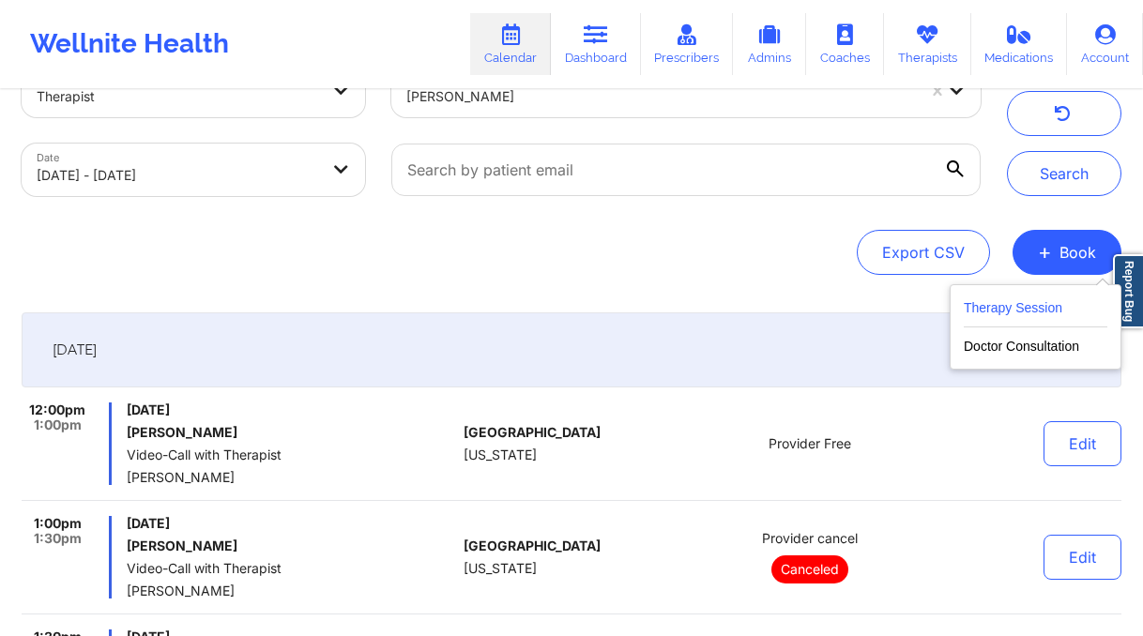
click at [1061, 314] on button "Therapy Session" at bounding box center [1036, 312] width 144 height 31
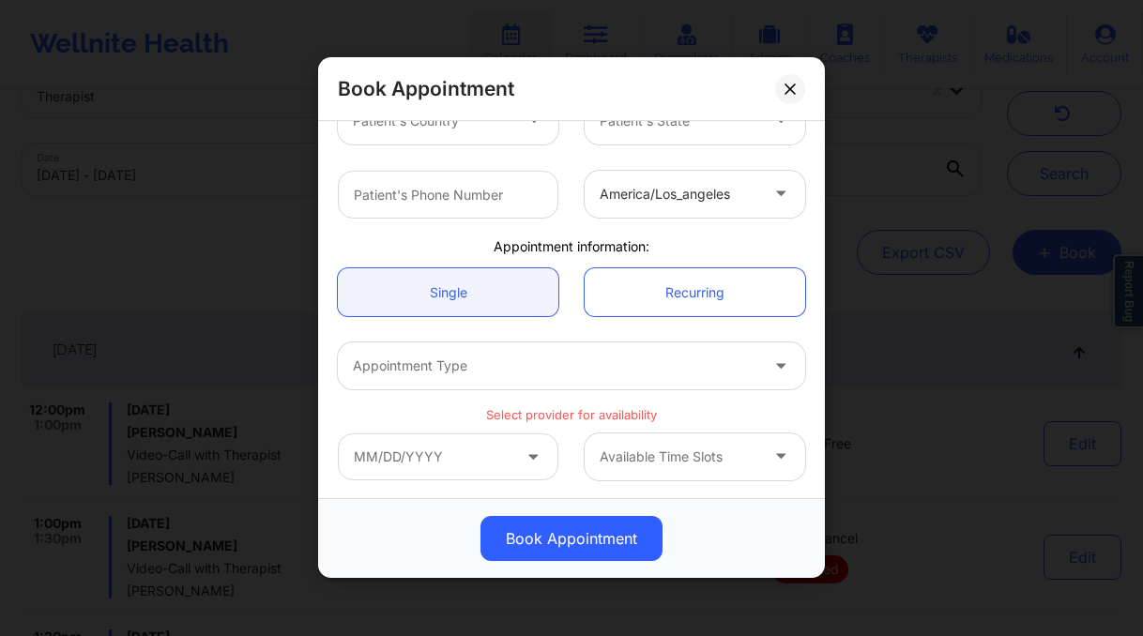
scroll to position [436, 0]
click at [479, 369] on div at bounding box center [555, 366] width 405 height 23
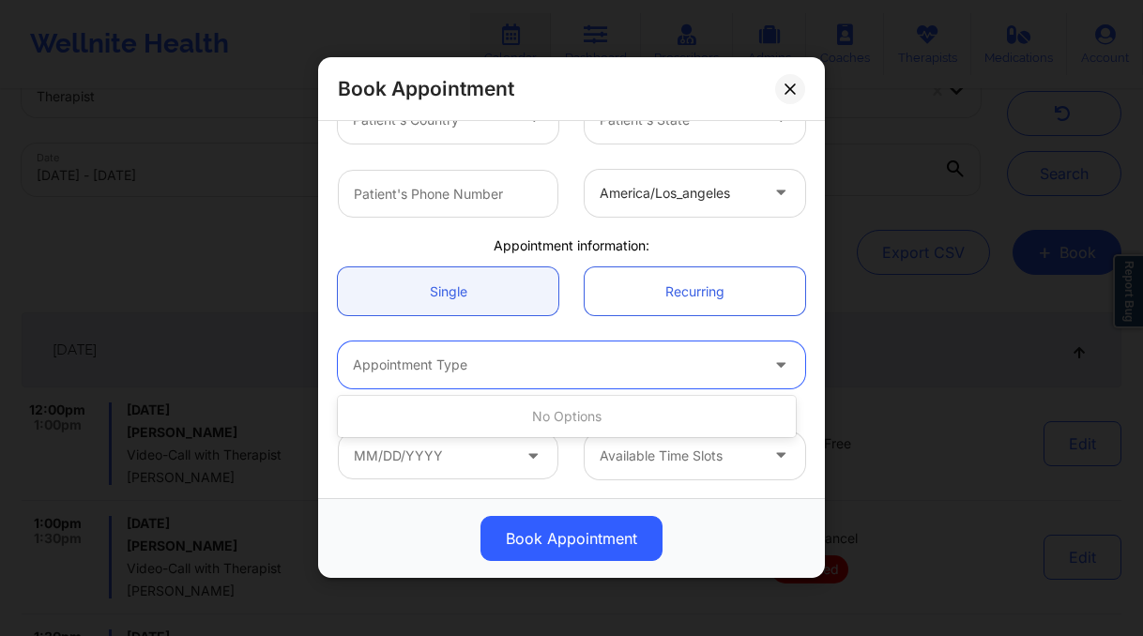
click at [600, 367] on div at bounding box center [555, 366] width 405 height 23
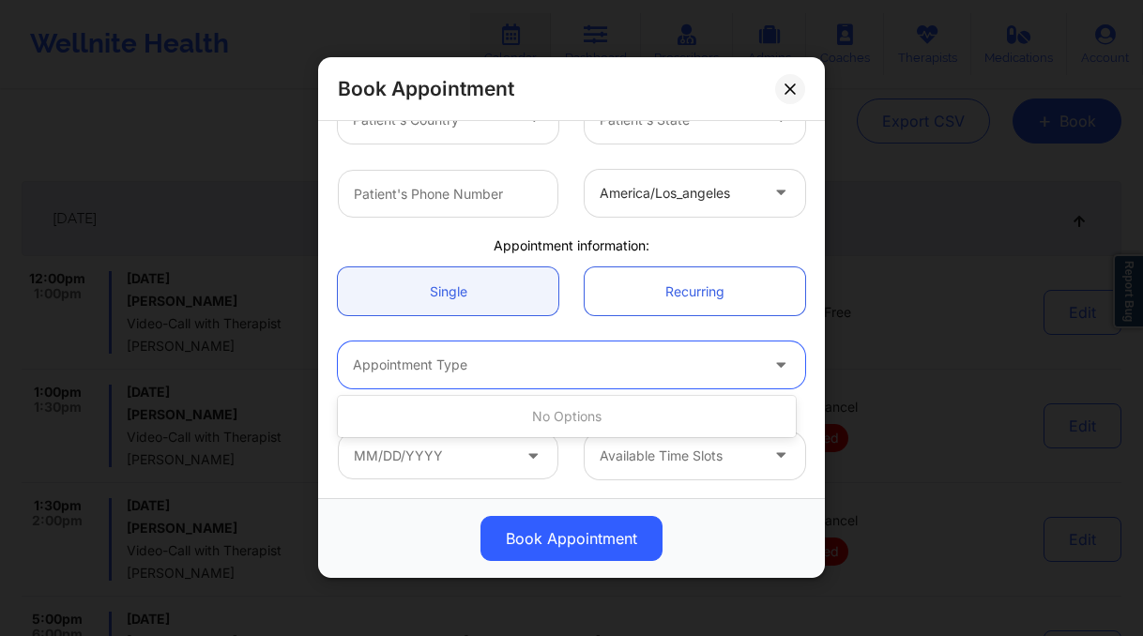
scroll to position [442, 0]
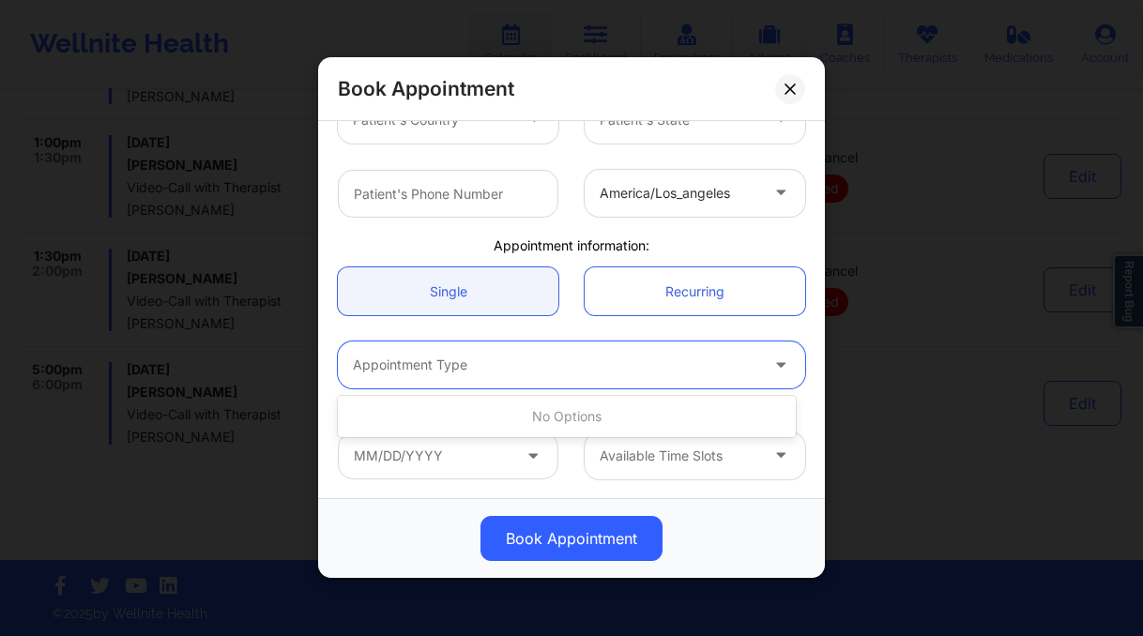
click at [913, 414] on div "Book Appointment Therapist Country Therapist State Therapist's Name Client info…" at bounding box center [571, 318] width 1143 height 636
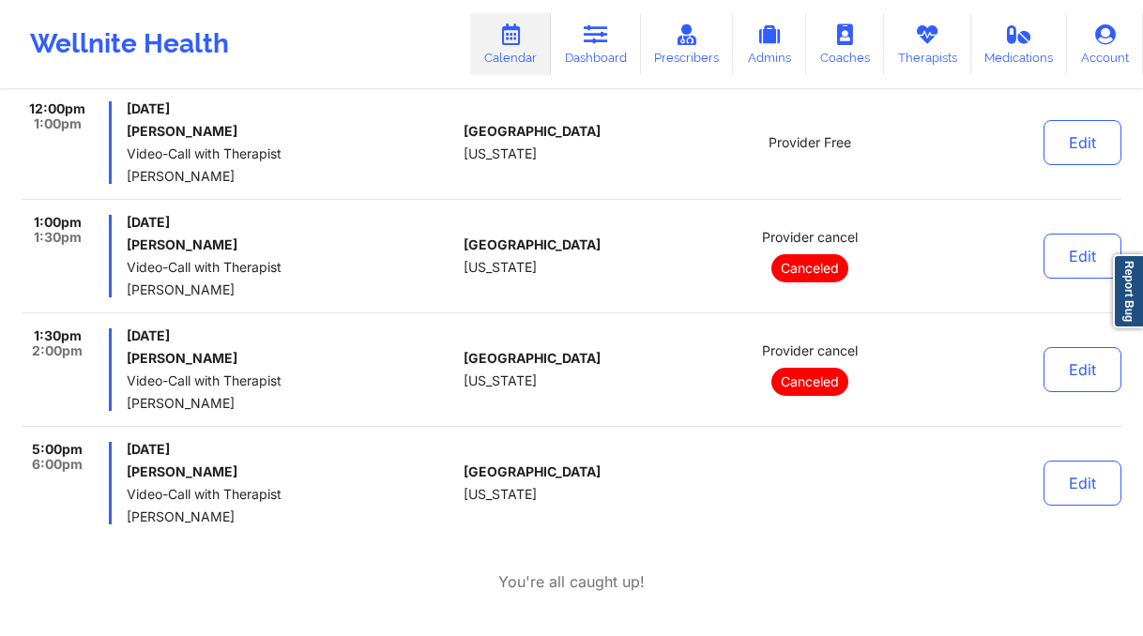
scroll to position [0, 0]
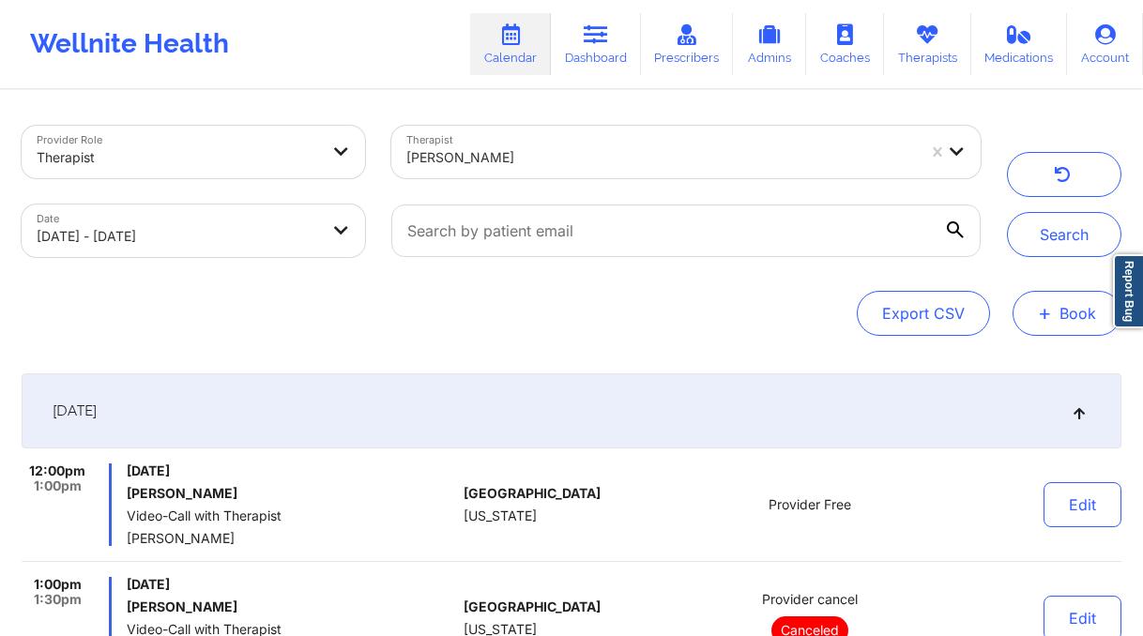
click at [1021, 305] on button "+ Book" at bounding box center [1067, 313] width 109 height 45
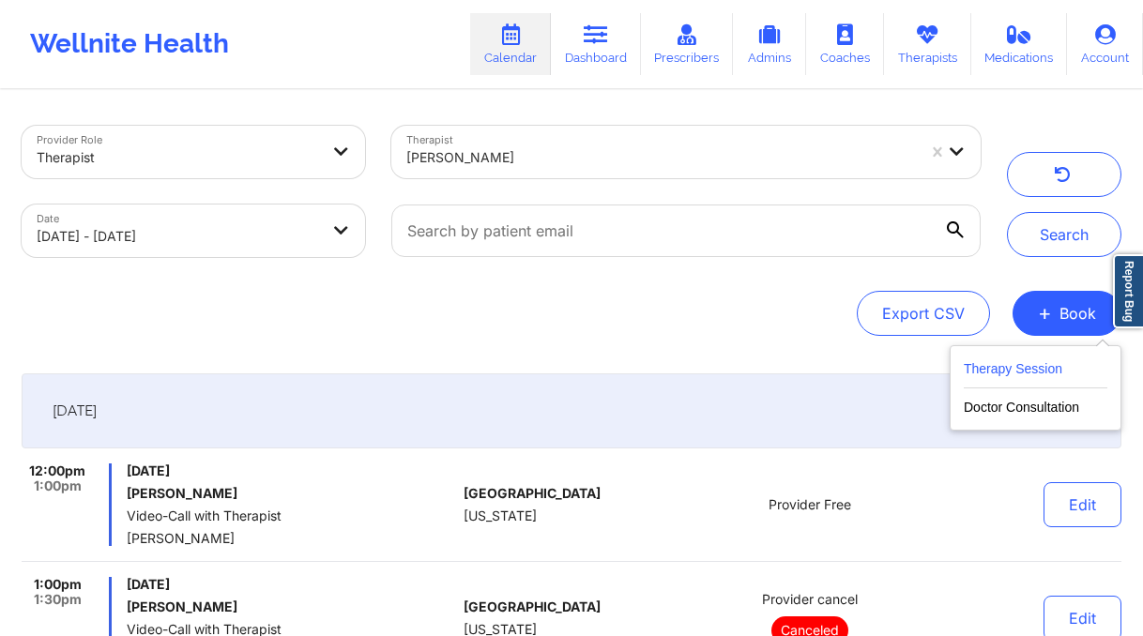
click at [1029, 373] on button "Therapy Session" at bounding box center [1036, 373] width 144 height 31
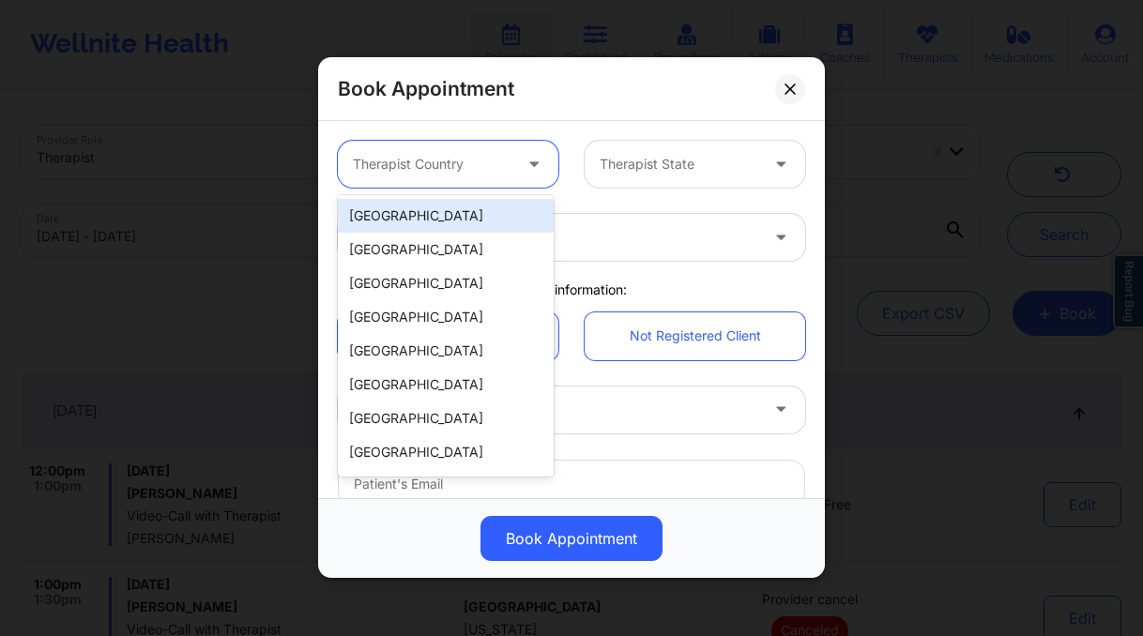
click at [513, 176] on div at bounding box center [535, 164] width 45 height 47
click at [459, 227] on div "[GEOGRAPHIC_DATA]" at bounding box center [446, 216] width 216 height 34
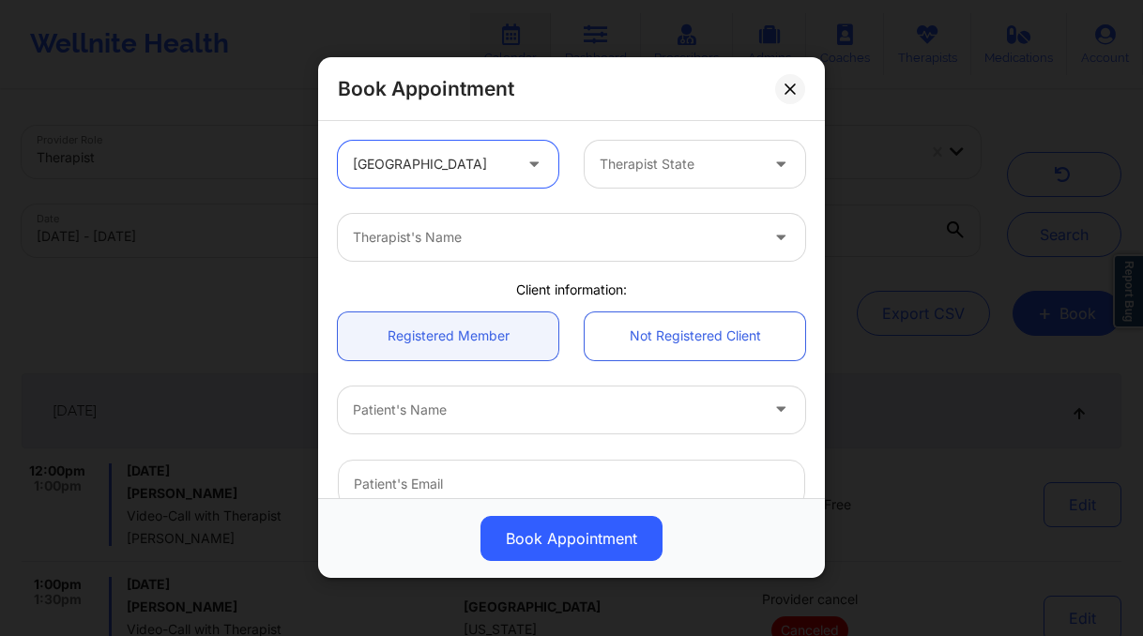
click at [668, 143] on div "Therapist State" at bounding box center [673, 164] width 176 height 47
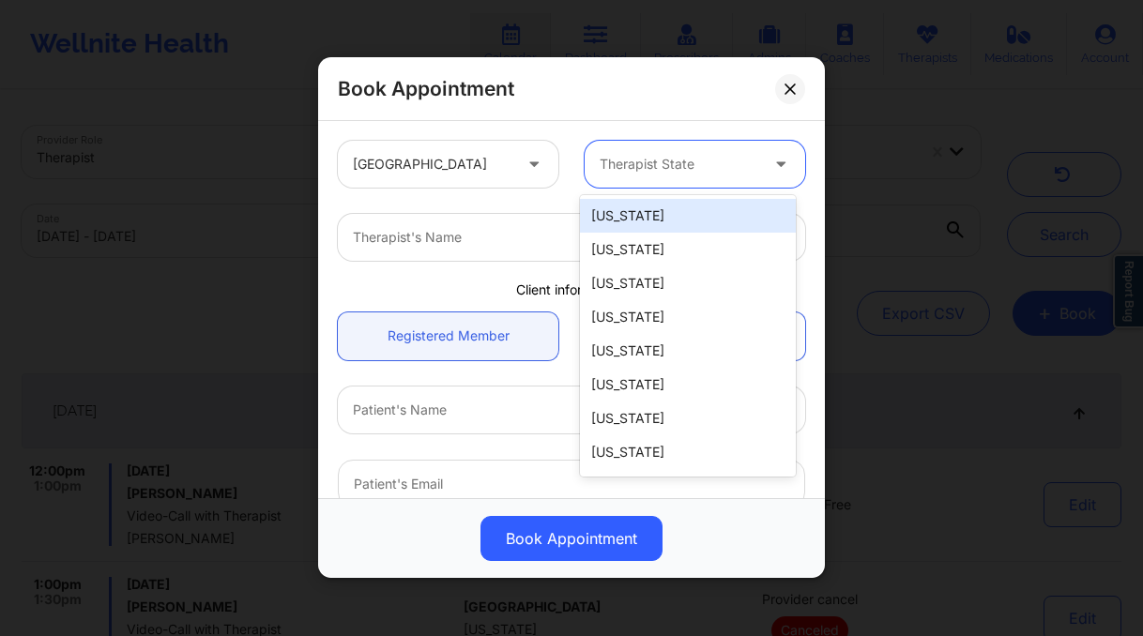
type input "p"
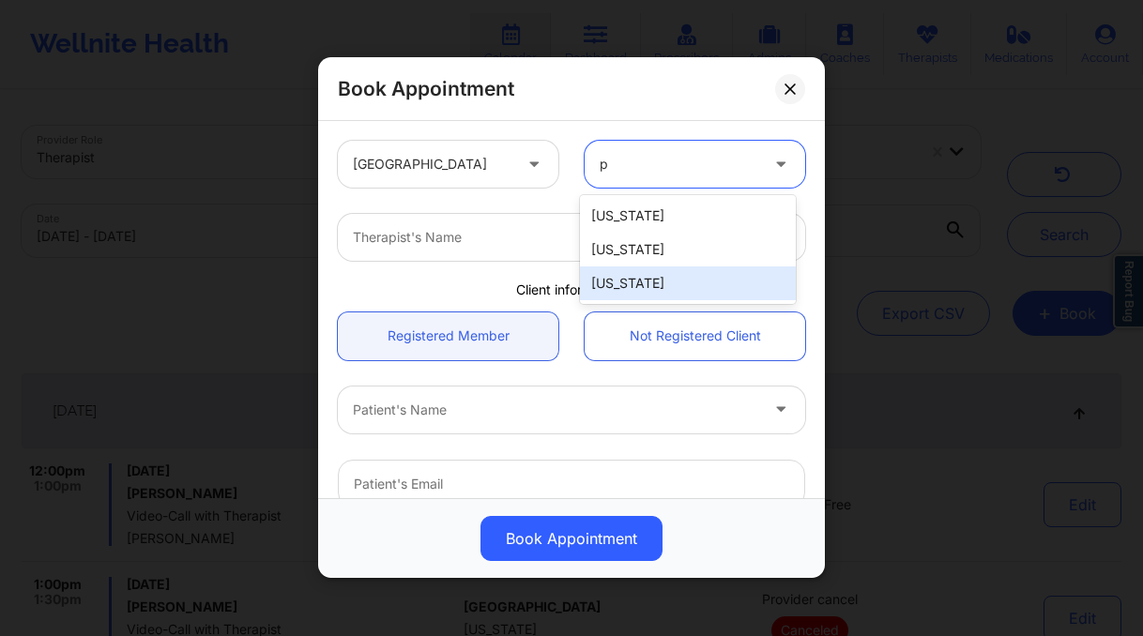
click at [696, 283] on div "[US_STATE]" at bounding box center [688, 284] width 216 height 34
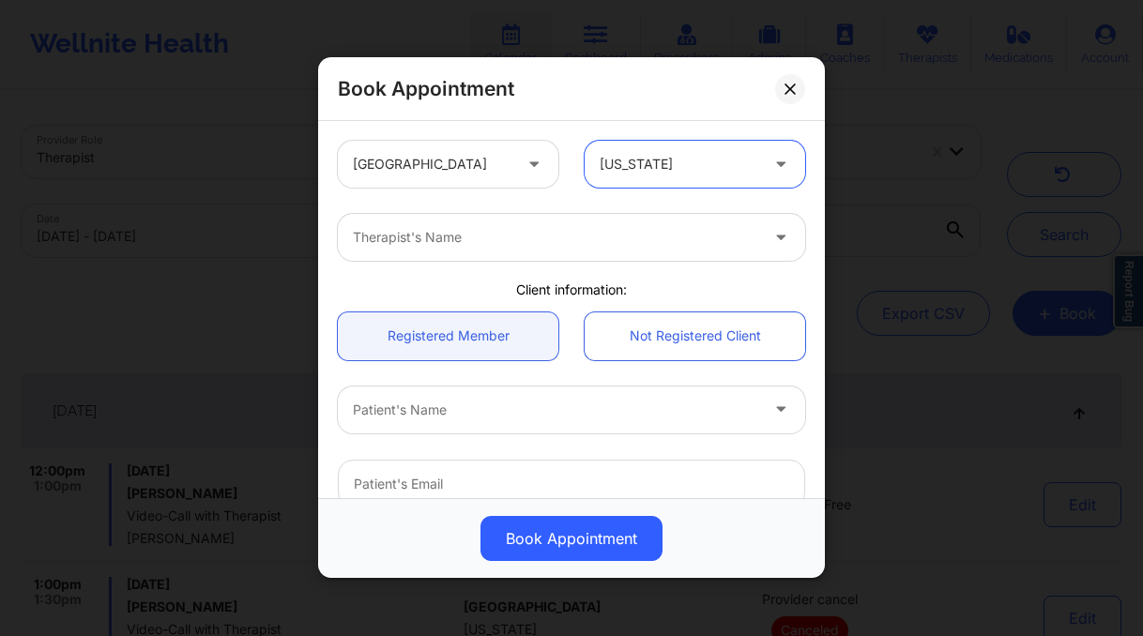
click at [462, 224] on div "Therapist's Name" at bounding box center [549, 237] width 422 height 47
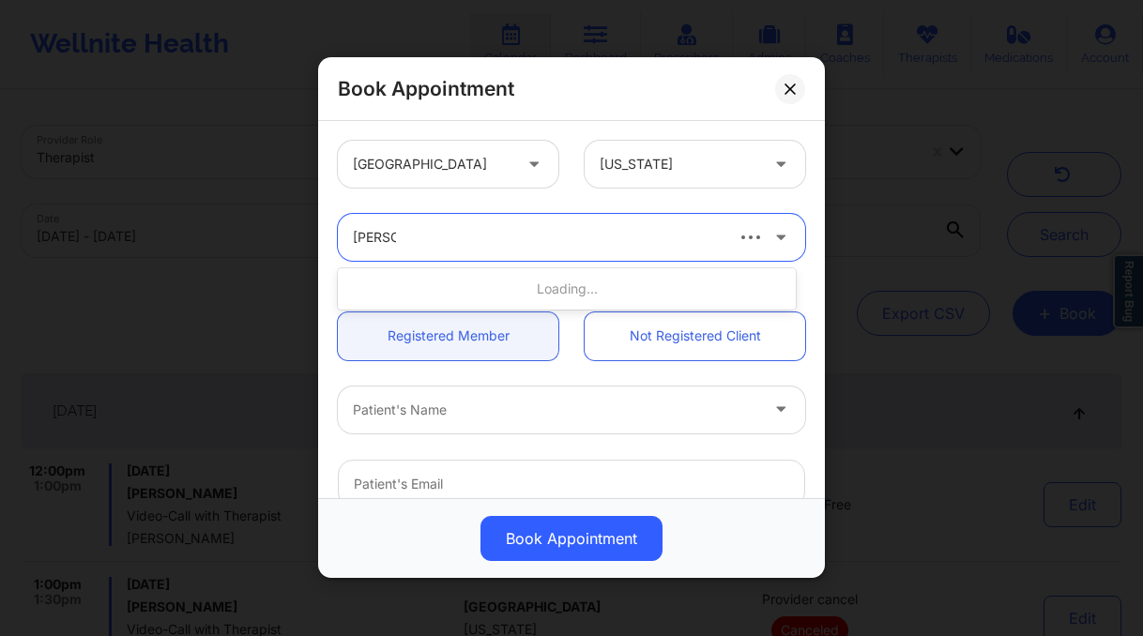
type input "[PERSON_NAME] ca"
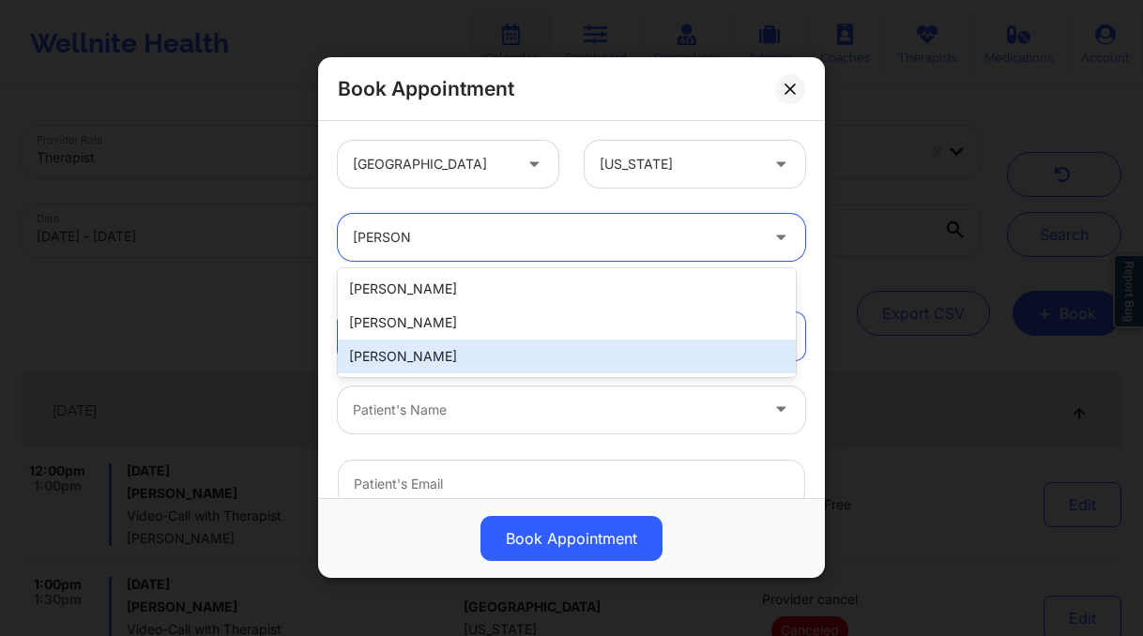
click at [517, 358] on div "[PERSON_NAME]" at bounding box center [567, 357] width 458 height 34
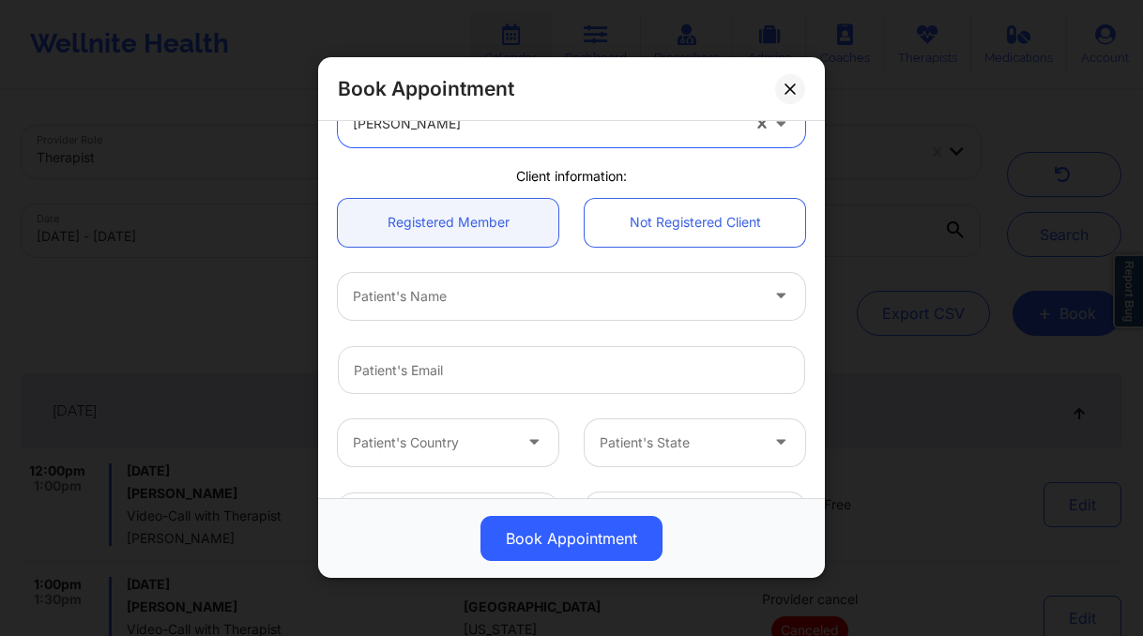
scroll to position [349, 0]
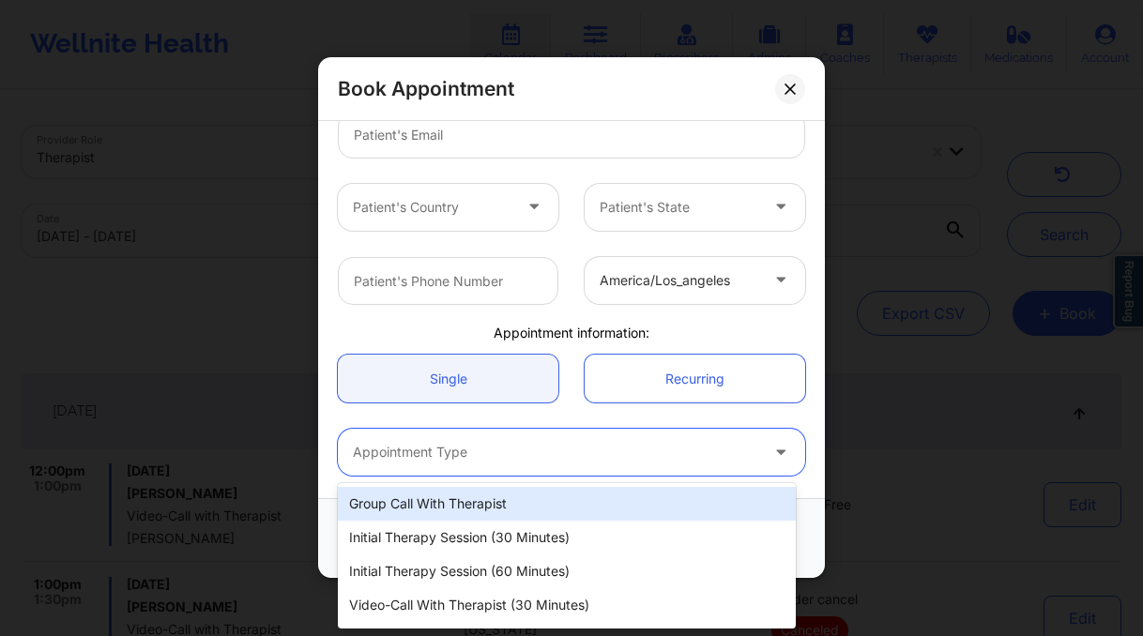
click at [565, 451] on div at bounding box center [555, 453] width 405 height 23
click at [515, 253] on div "america/los_angeles" at bounding box center [572, 280] width 494 height 73
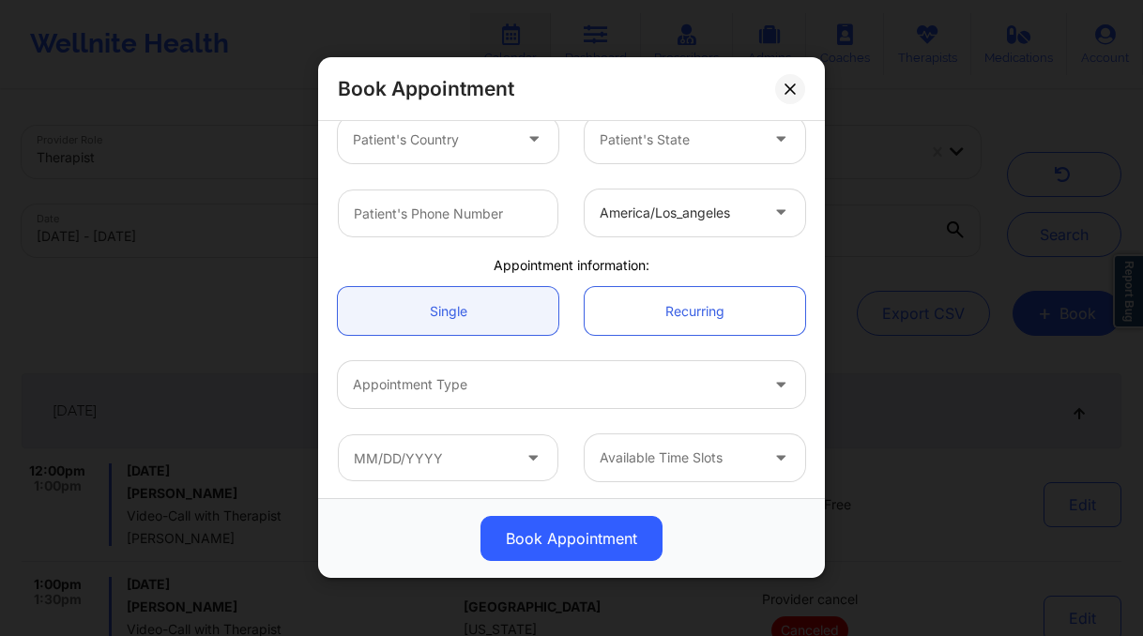
scroll to position [419, 0]
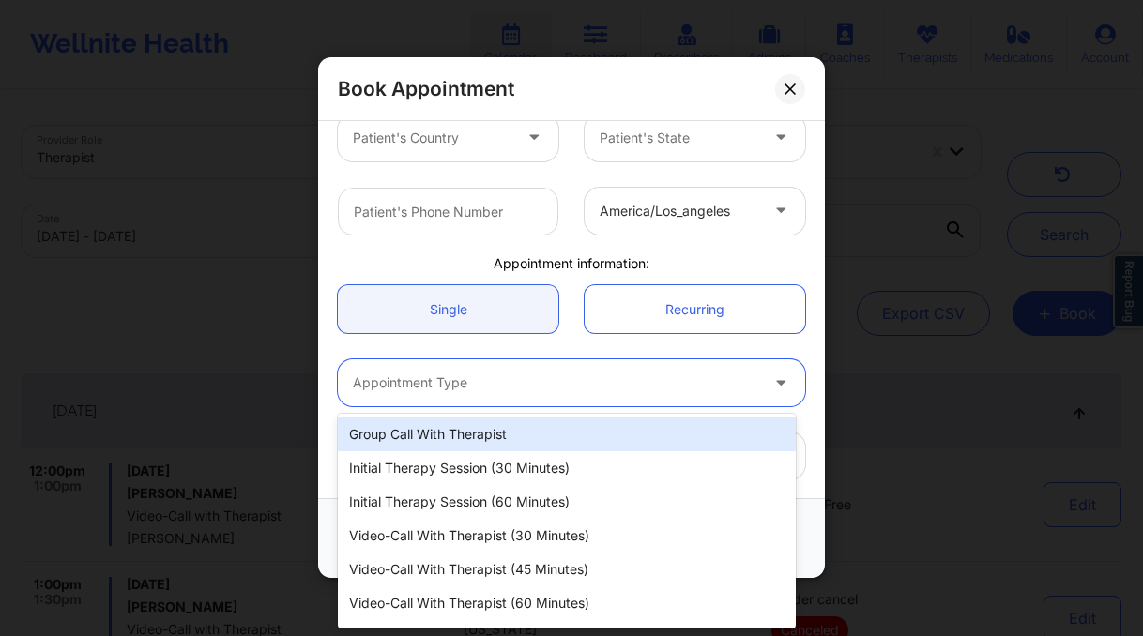
click at [570, 396] on div "Appointment Type" at bounding box center [549, 382] width 422 height 47
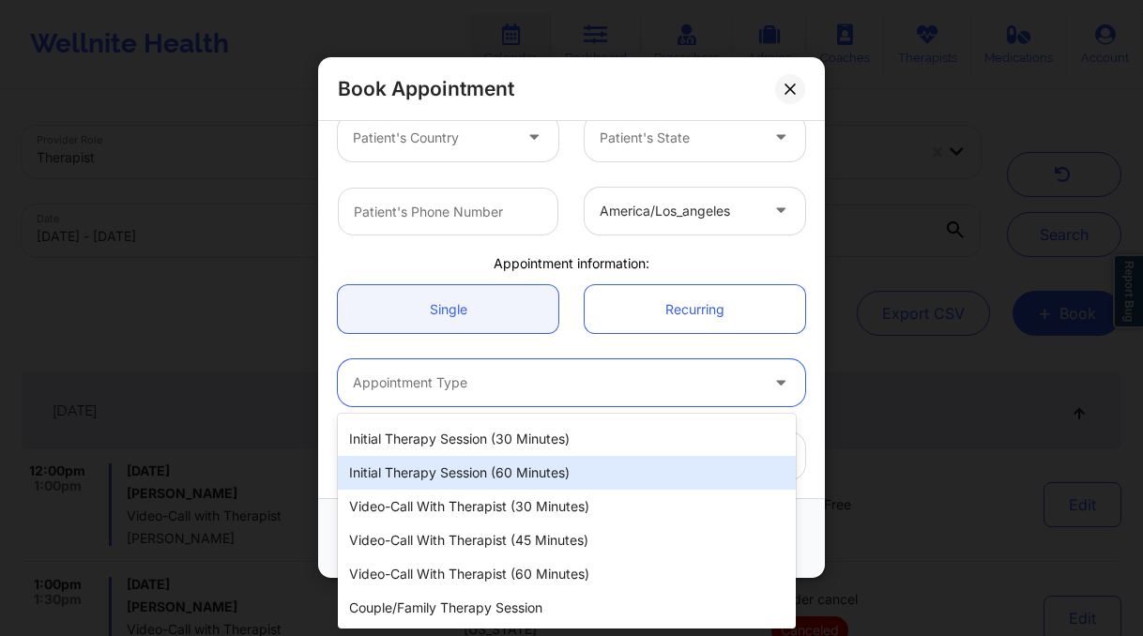
scroll to position [0, 0]
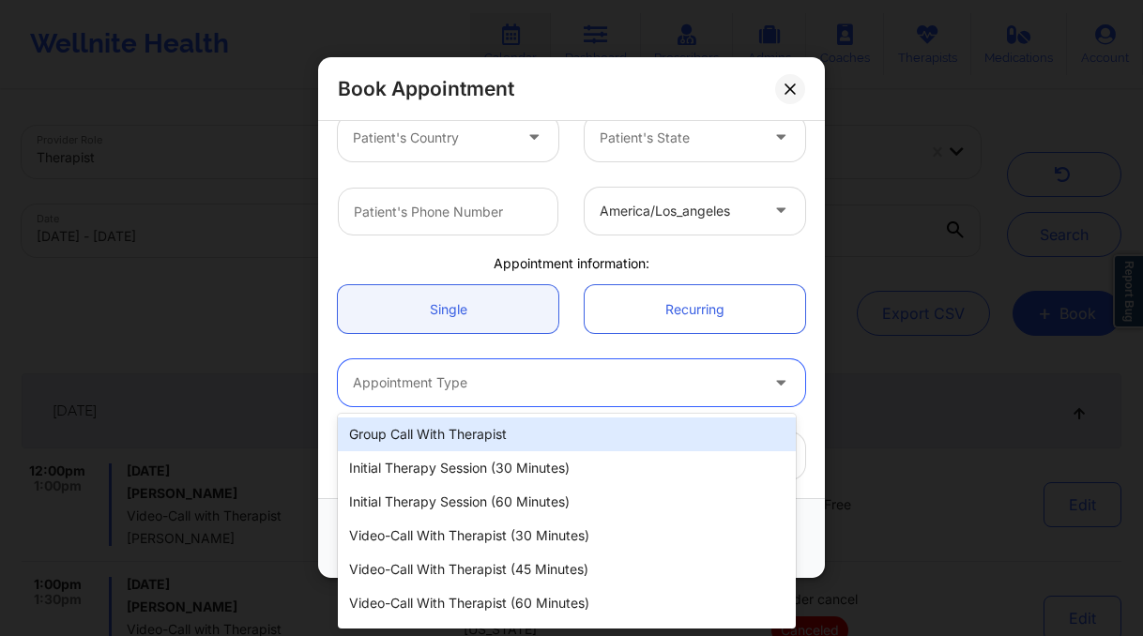
click at [586, 437] on div "Group Call with Therapist" at bounding box center [567, 435] width 458 height 34
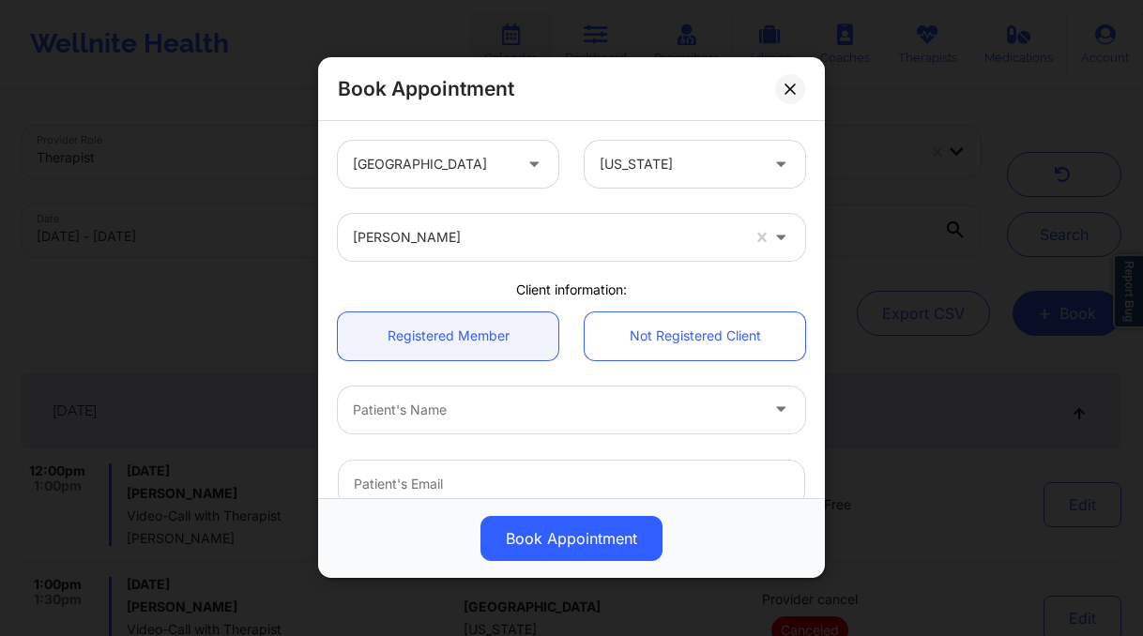
click at [480, 414] on div at bounding box center [555, 410] width 405 height 23
type input "jamera"
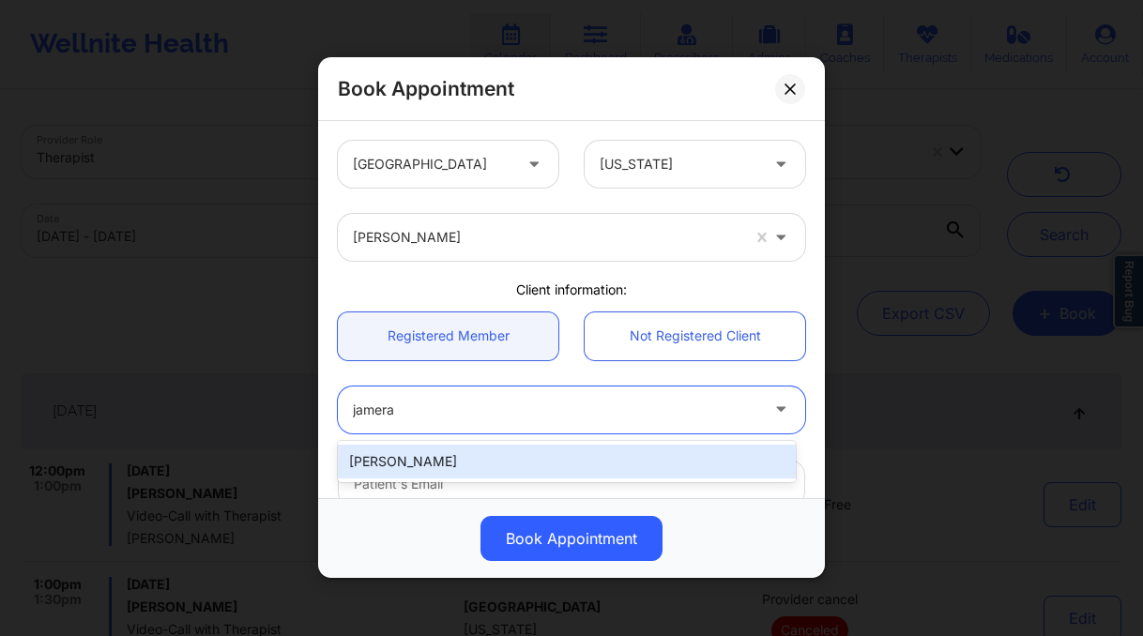
click at [462, 457] on div "[PERSON_NAME]" at bounding box center [567, 462] width 458 height 34
type input "[EMAIL_ADDRESS][DOMAIN_NAME]"
type input "[PHONE_NUMBER]"
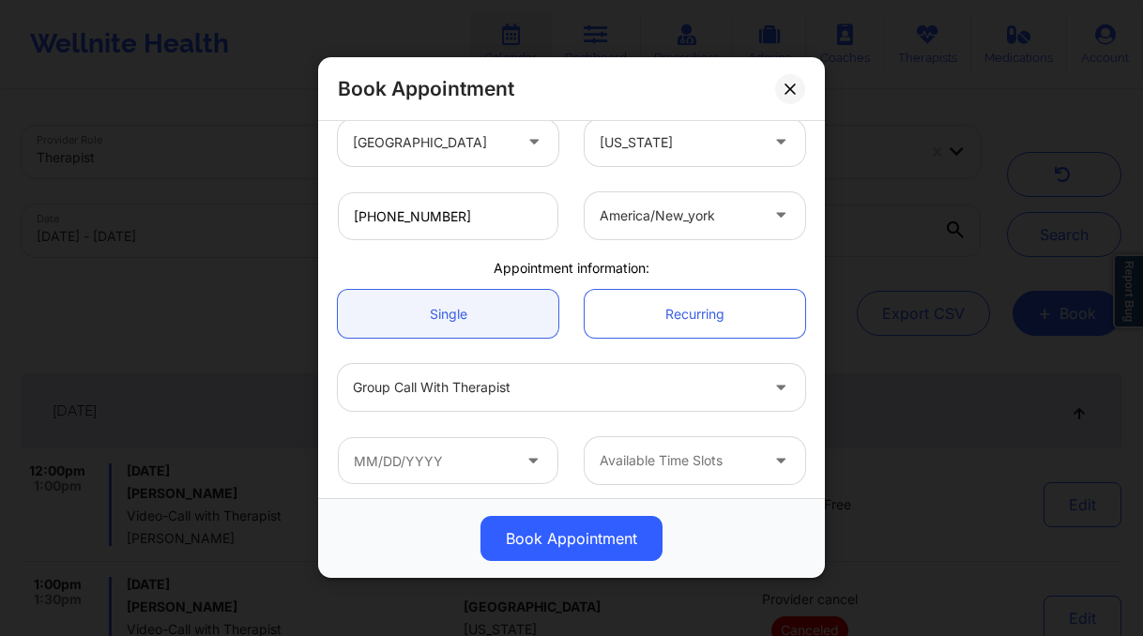
scroll to position [419, 0]
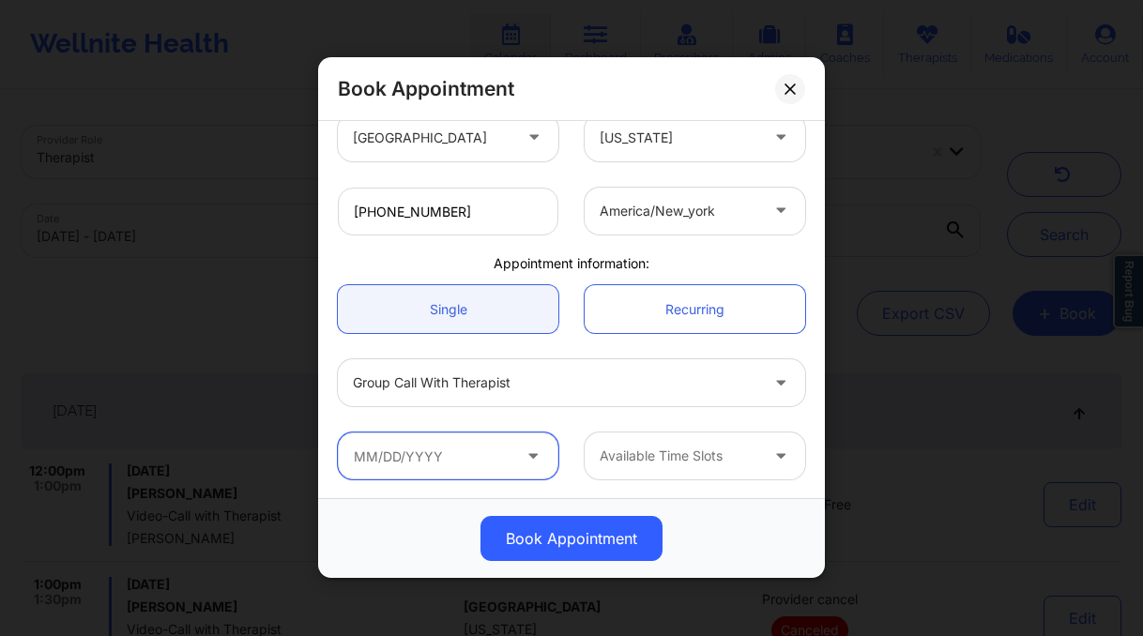
click at [500, 449] on input "text" at bounding box center [448, 456] width 221 height 47
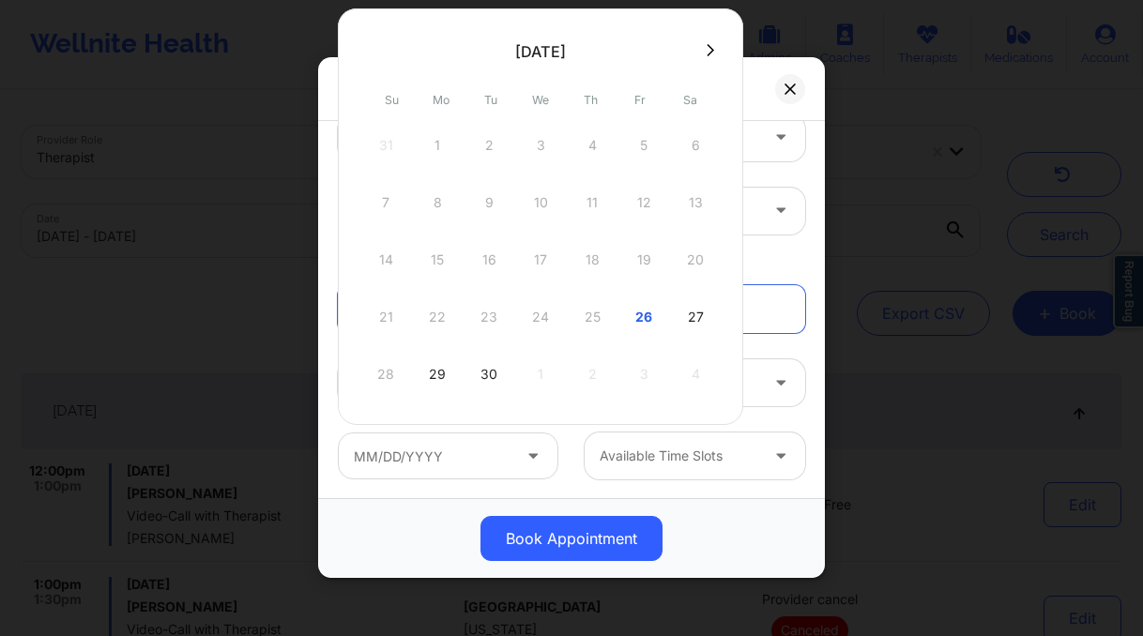
click at [598, 311] on div "21 22 23 24 25 26 27" at bounding box center [540, 317] width 357 height 53
click at [787, 111] on div "Book Appointment" at bounding box center [571, 89] width 507 height 64
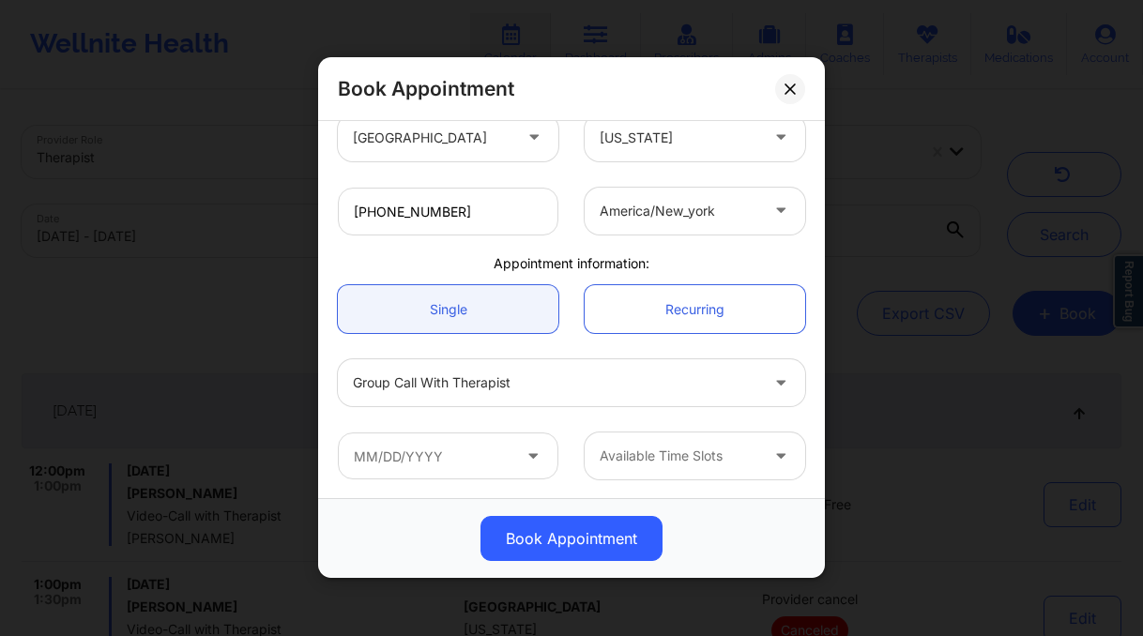
click at [785, 94] on icon at bounding box center [790, 89] width 11 height 11
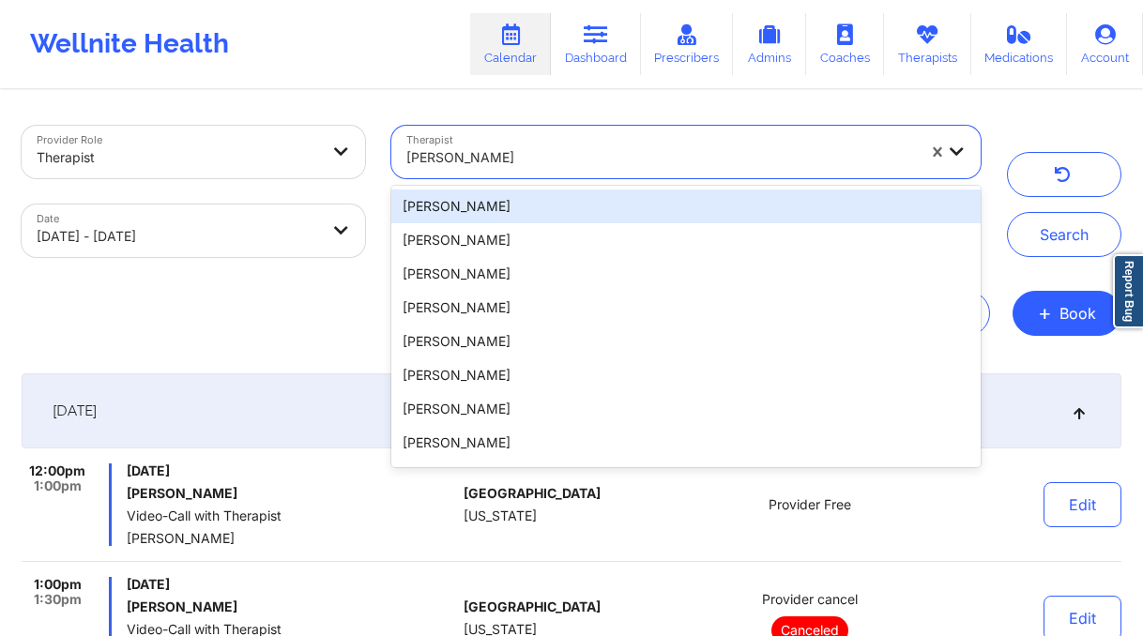
click at [517, 155] on div at bounding box center [661, 157] width 510 height 23
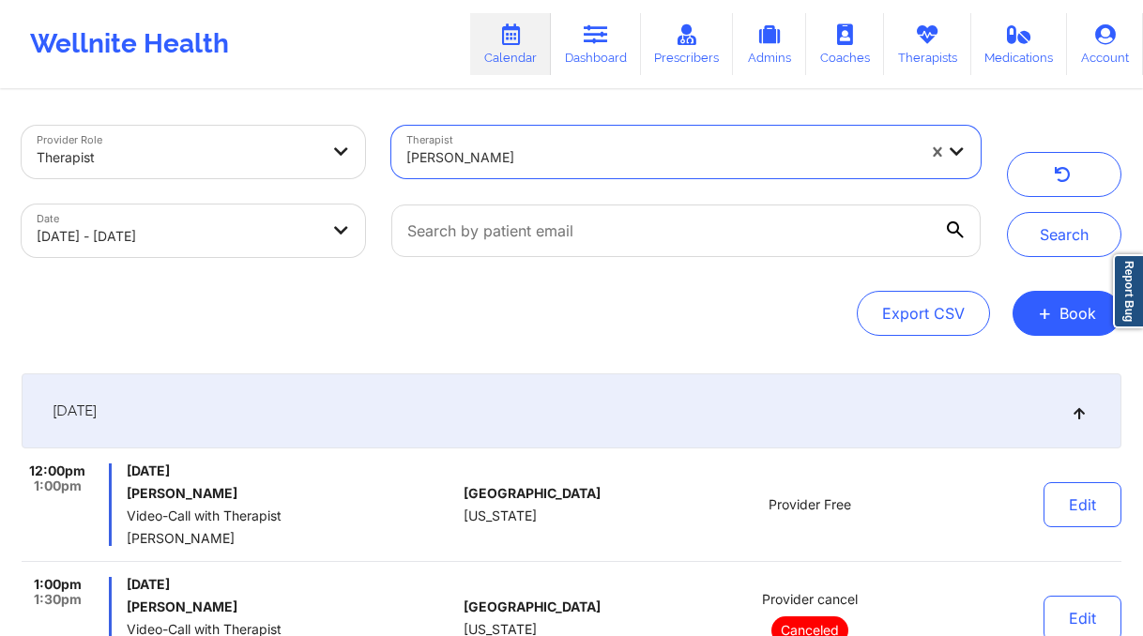
click at [519, 152] on div at bounding box center [661, 157] width 510 height 23
type input "candece"
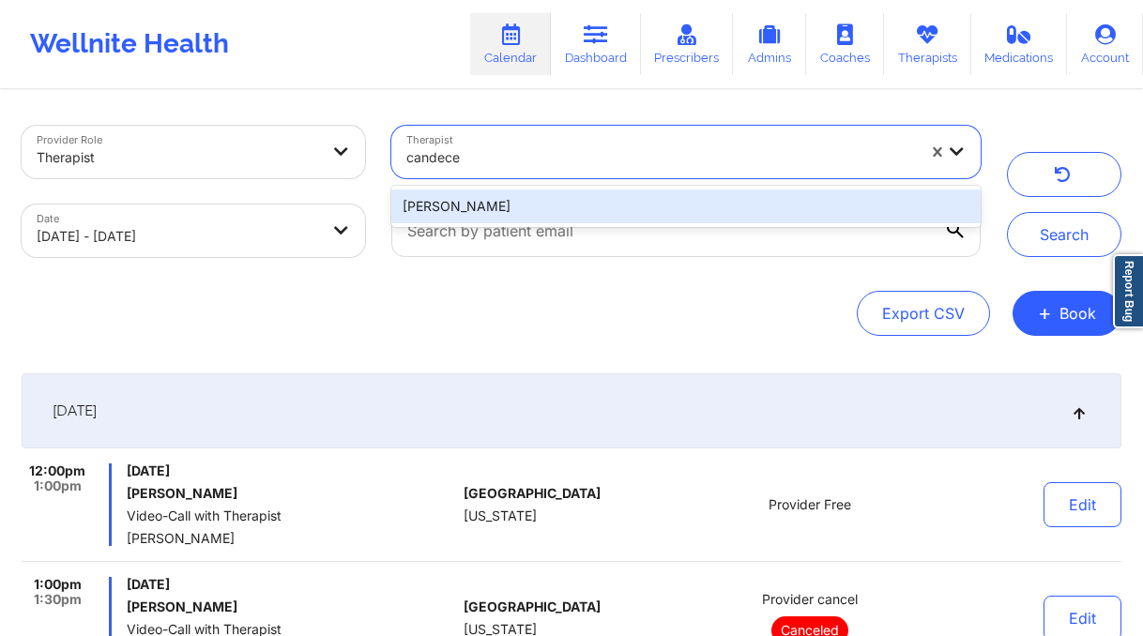
click at [589, 211] on div "[PERSON_NAME]" at bounding box center [685, 207] width 589 height 34
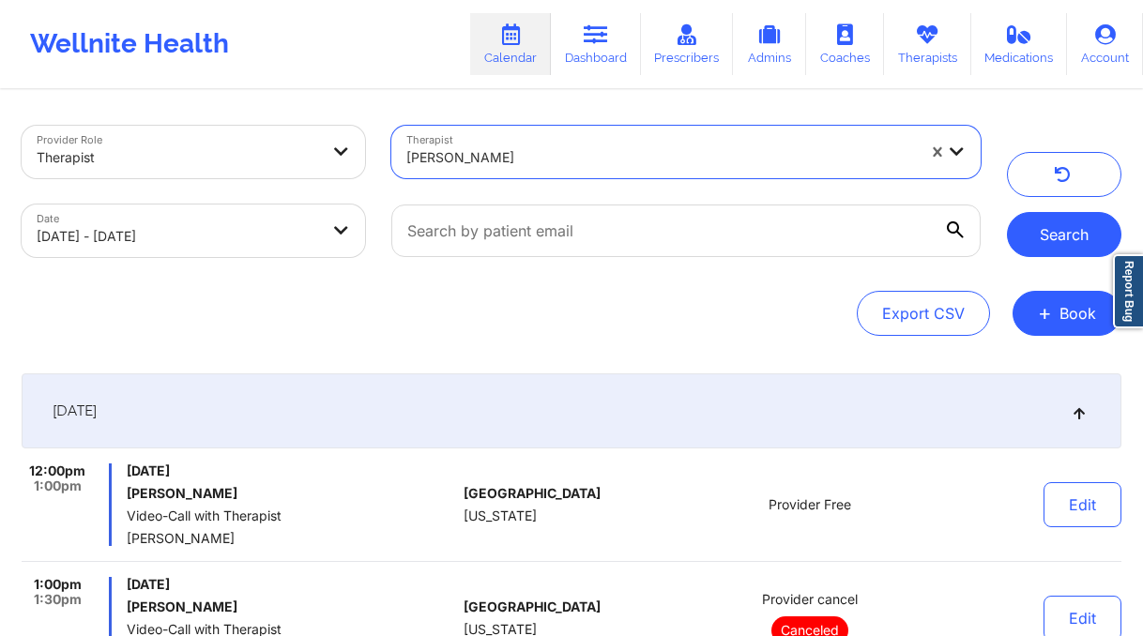
click at [1051, 237] on button "Search" at bounding box center [1064, 234] width 115 height 45
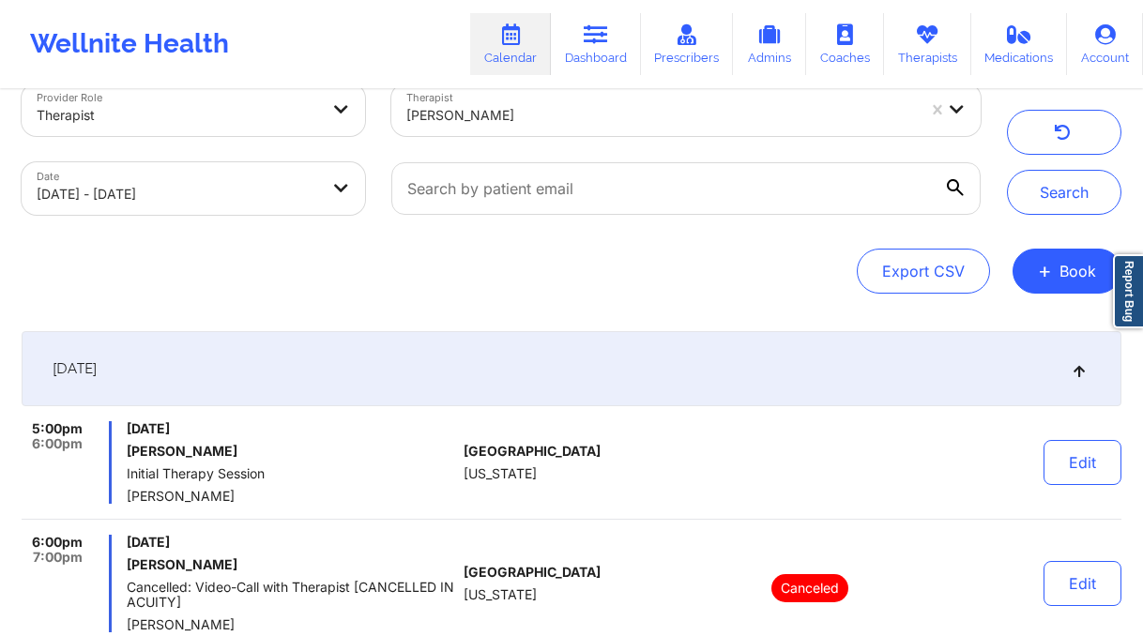
scroll to position [0, 0]
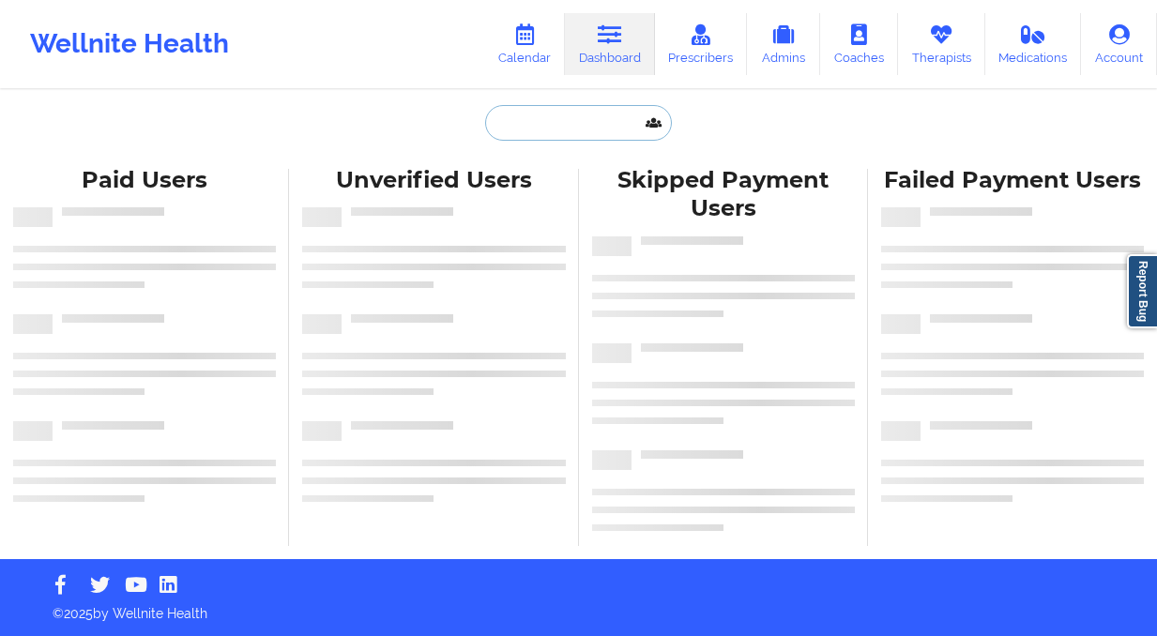
click at [585, 127] on input "text" at bounding box center [578, 123] width 186 height 36
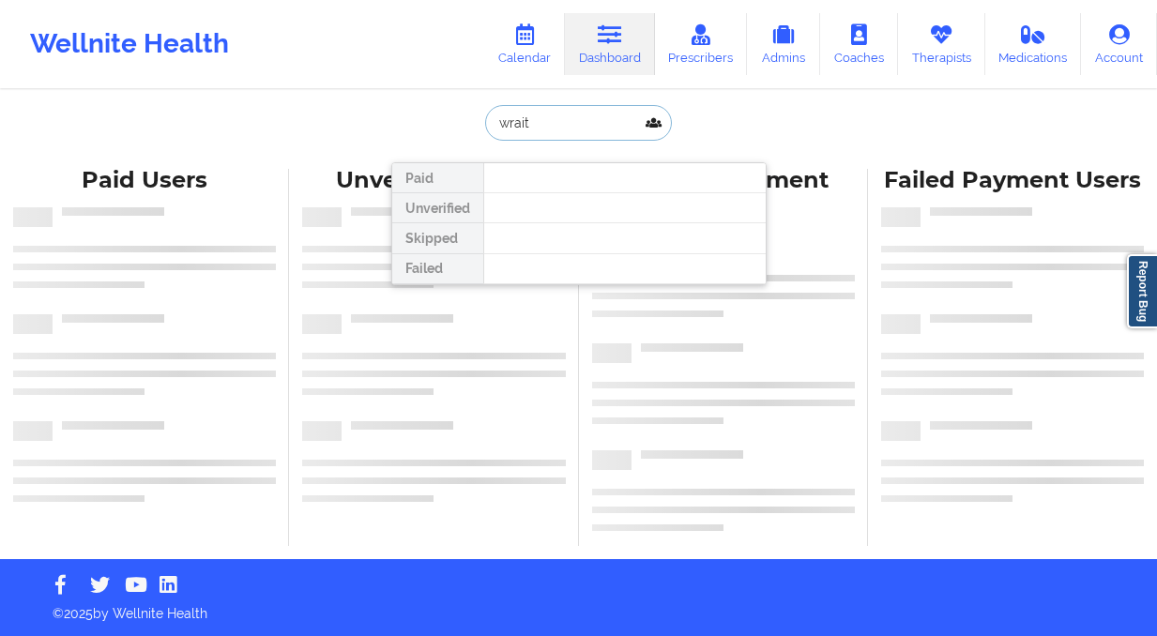
type input "wraith"
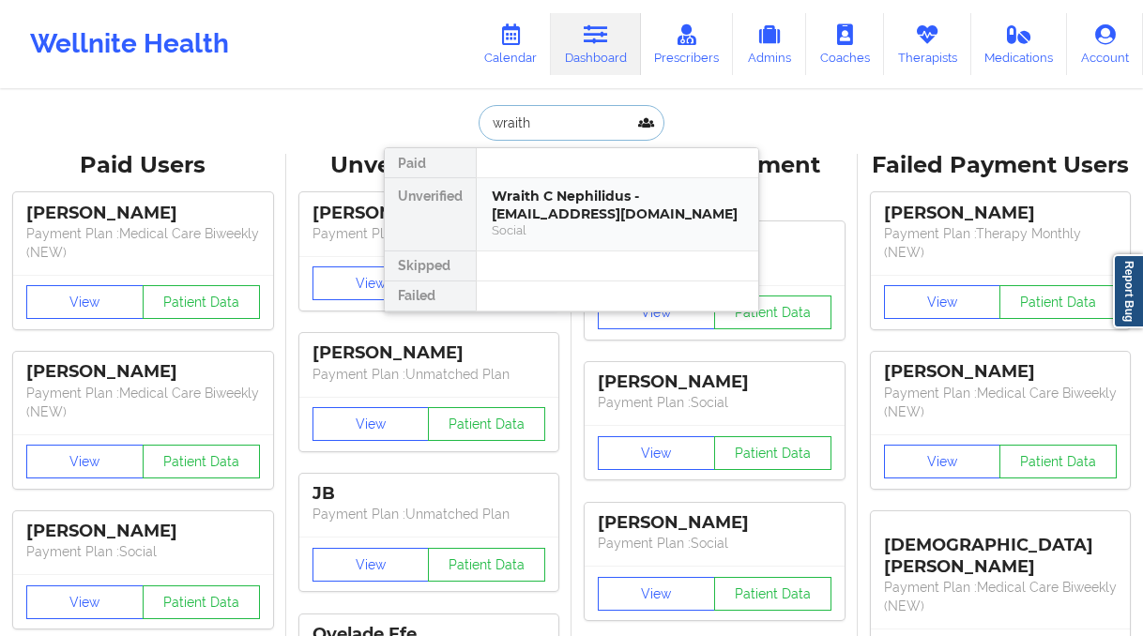
click at [583, 209] on div "Wraith C Nephilidus - wraith.c.nephilidus@gmail.com" at bounding box center [618, 205] width 252 height 35
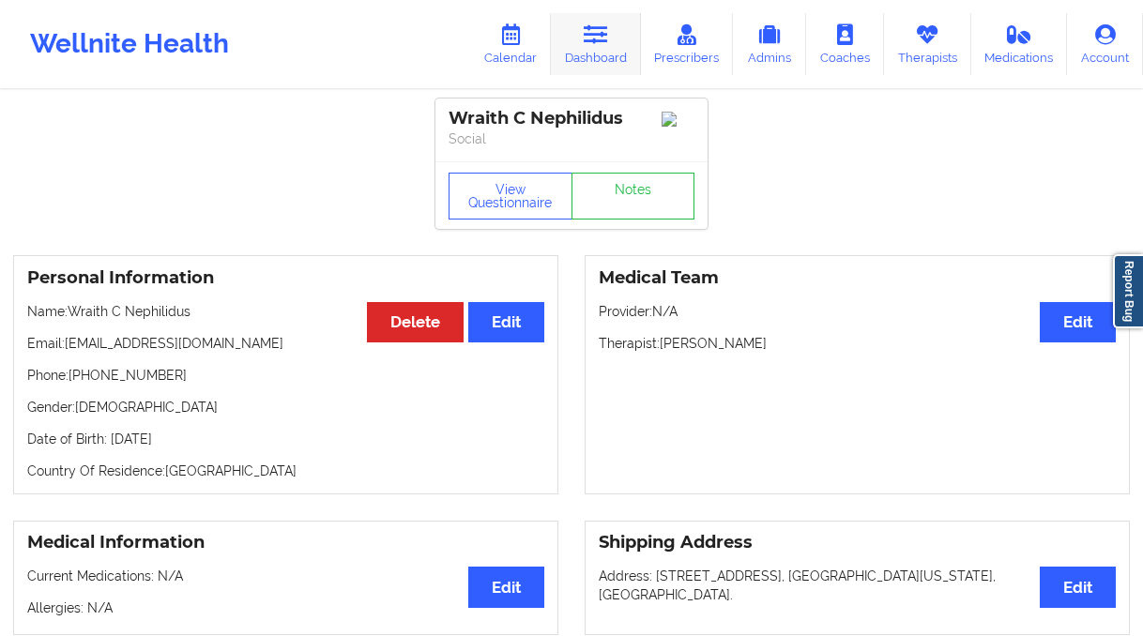
click at [608, 33] on icon at bounding box center [596, 34] width 24 height 21
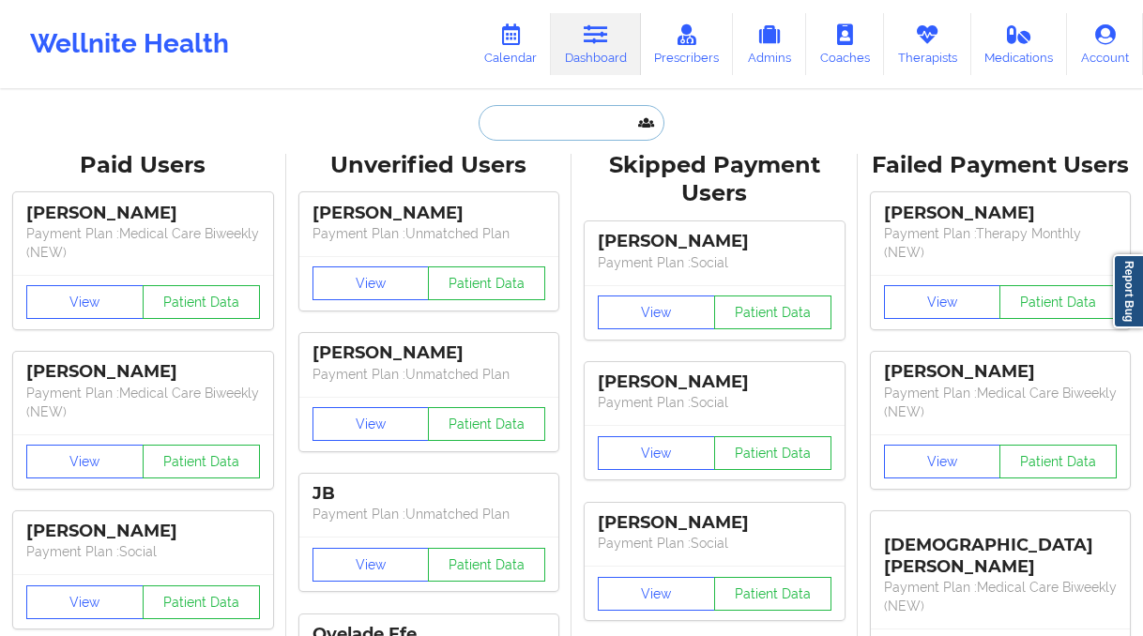
click at [573, 116] on input "text" at bounding box center [572, 123] width 186 height 36
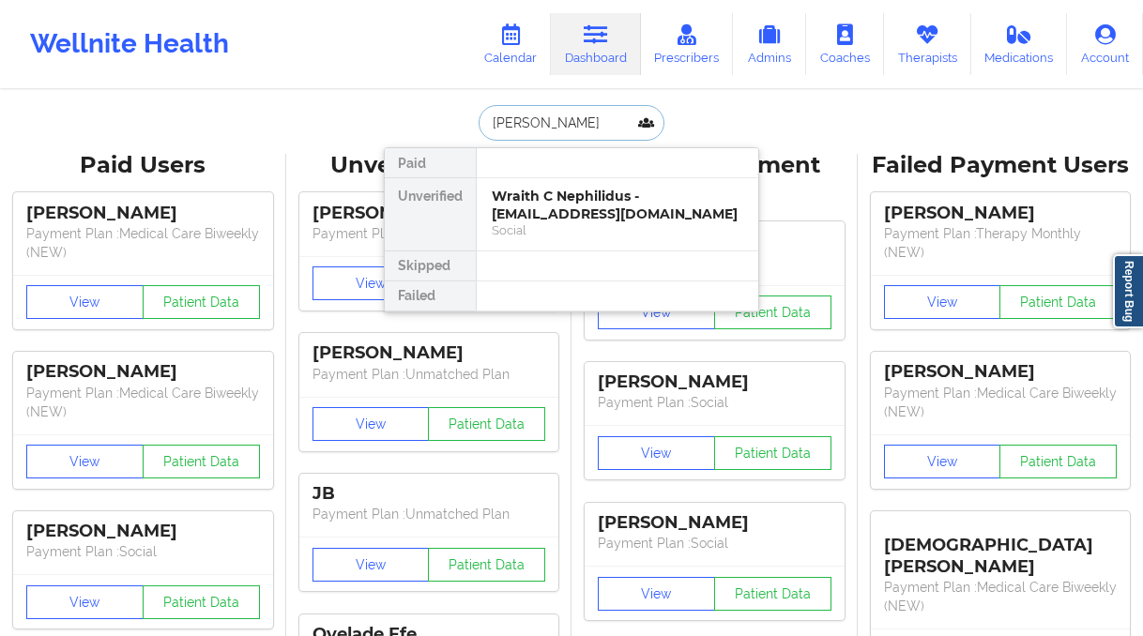
type input "paul pazm"
click at [569, 208] on div "Paul Pazmino - pazman53@yahoo.com" at bounding box center [618, 205] width 252 height 35
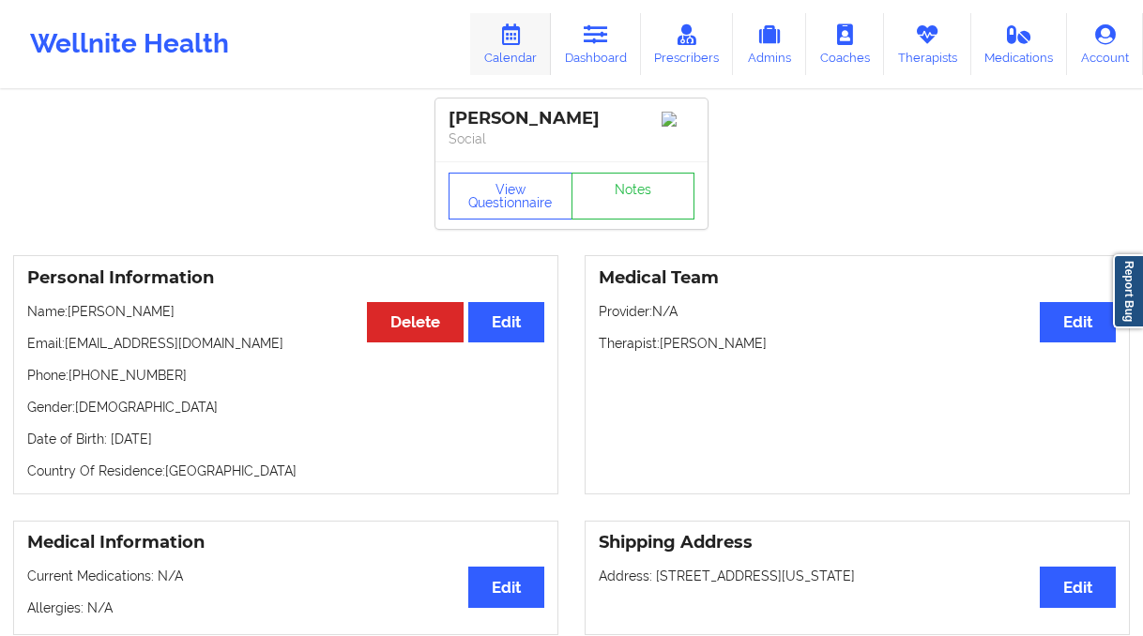
click at [501, 36] on link "Calendar" at bounding box center [510, 44] width 81 height 62
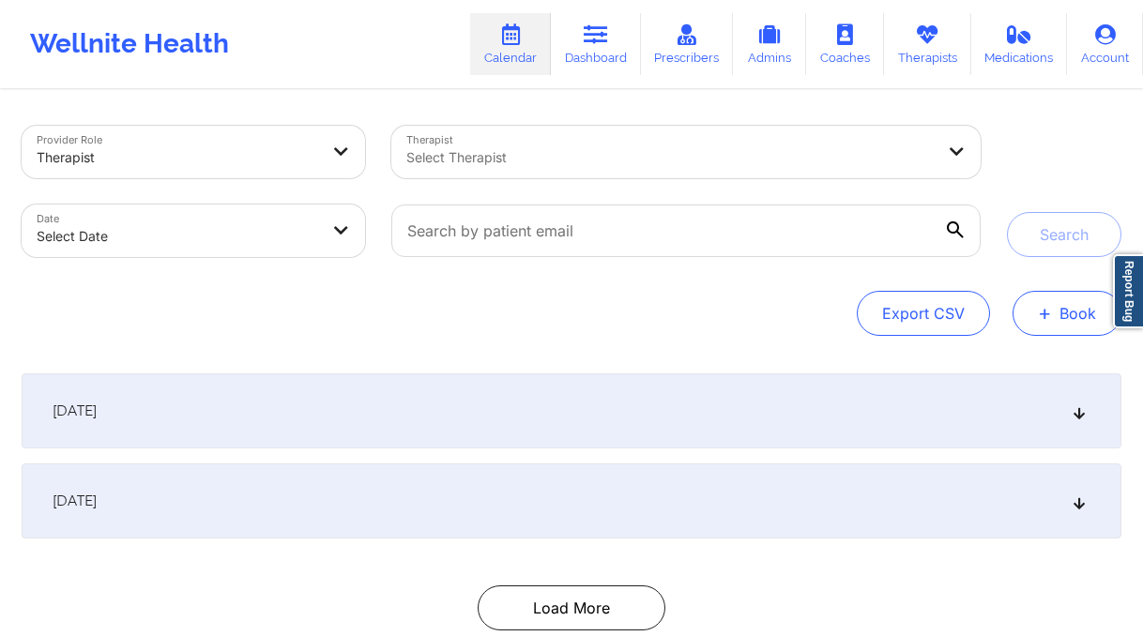
click at [1078, 299] on button "+ Book" at bounding box center [1067, 313] width 109 height 45
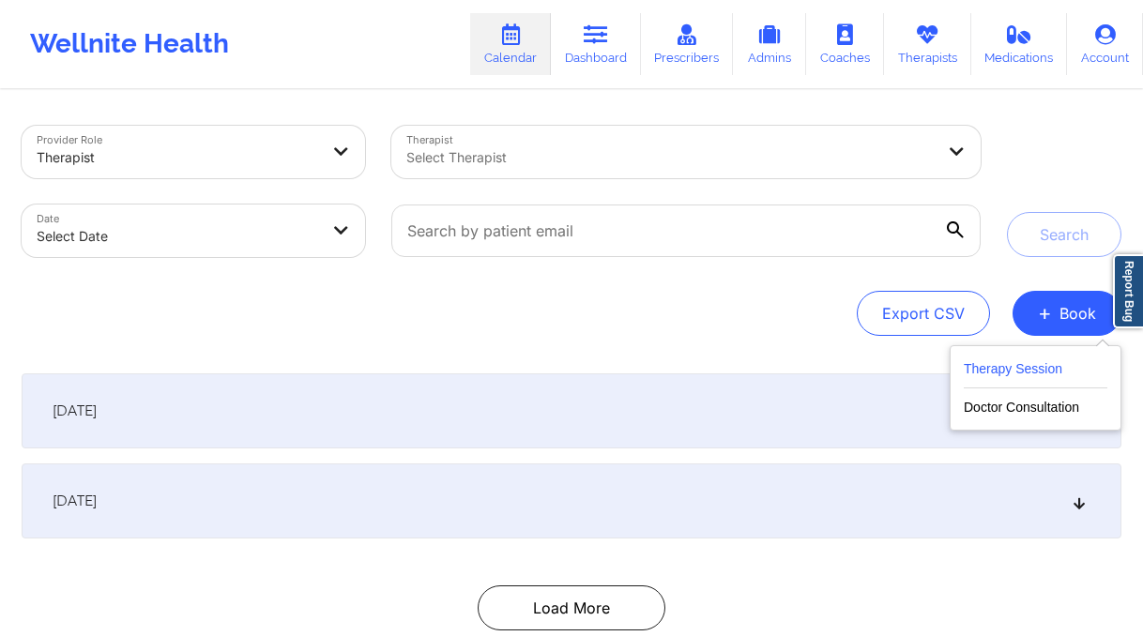
click at [994, 372] on button "Therapy Session" at bounding box center [1036, 373] width 144 height 31
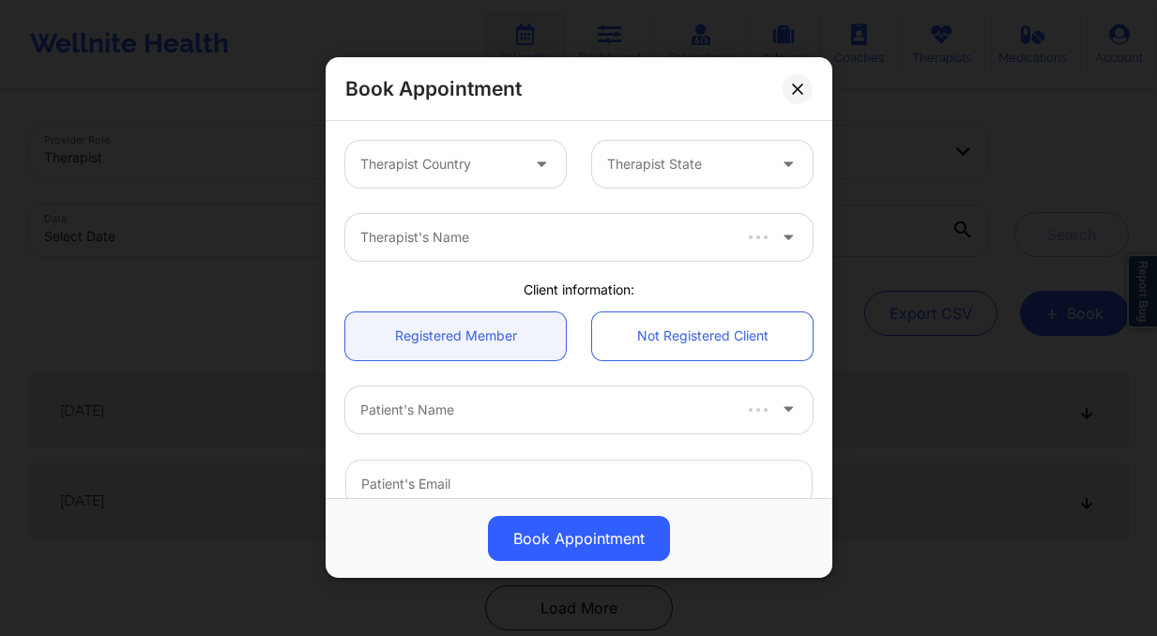
click at [453, 177] on div "Therapist Country" at bounding box center [433, 164] width 176 height 47
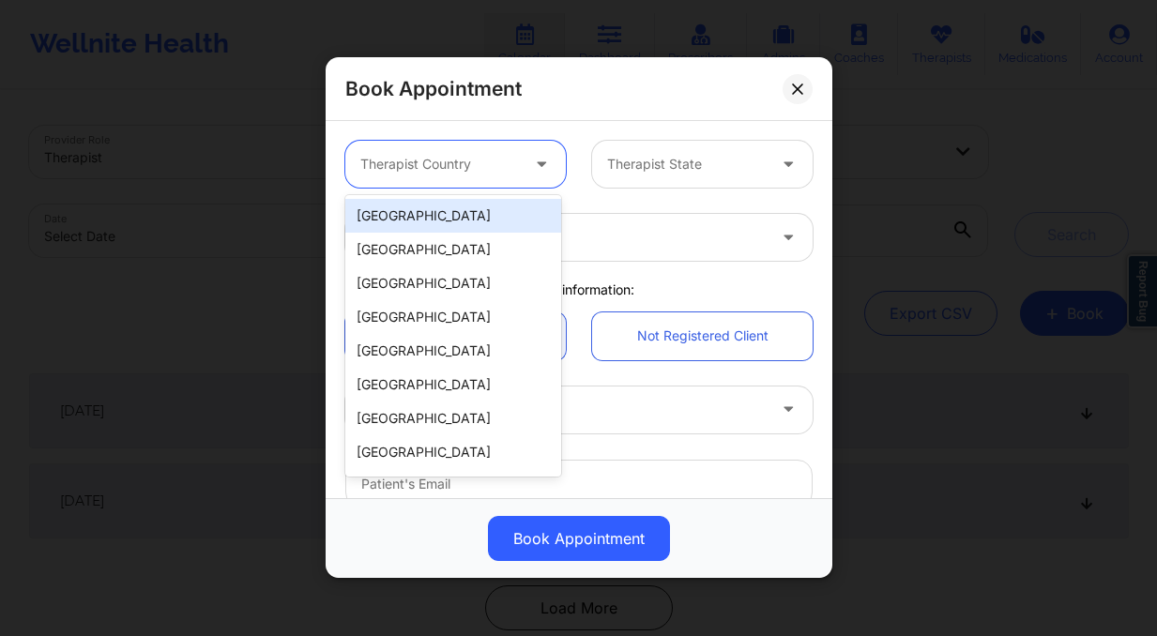
click at [462, 217] on div "[GEOGRAPHIC_DATA]" at bounding box center [453, 216] width 216 height 34
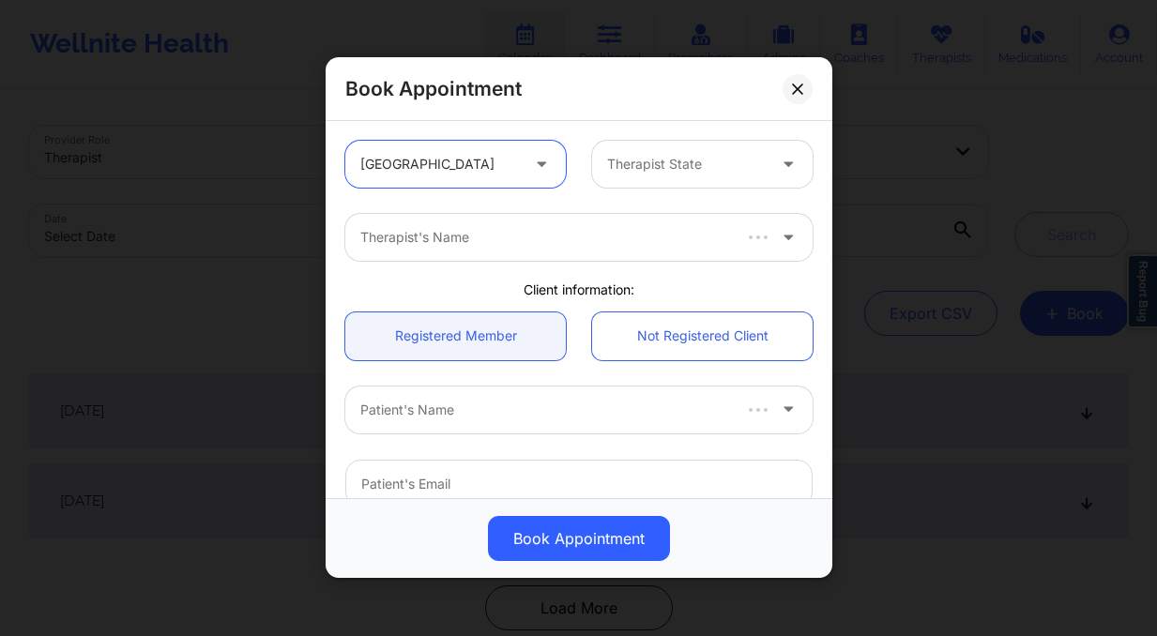
click at [675, 173] on div at bounding box center [686, 165] width 159 height 23
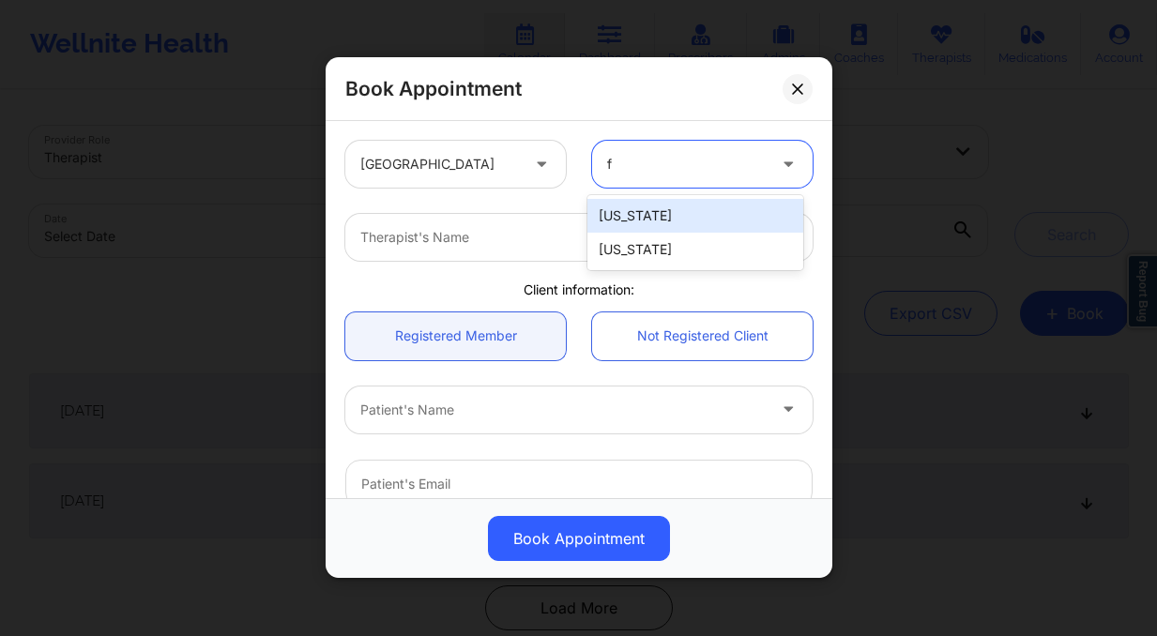
type input "fl"
click at [681, 220] on div "[US_STATE]" at bounding box center [696, 216] width 216 height 34
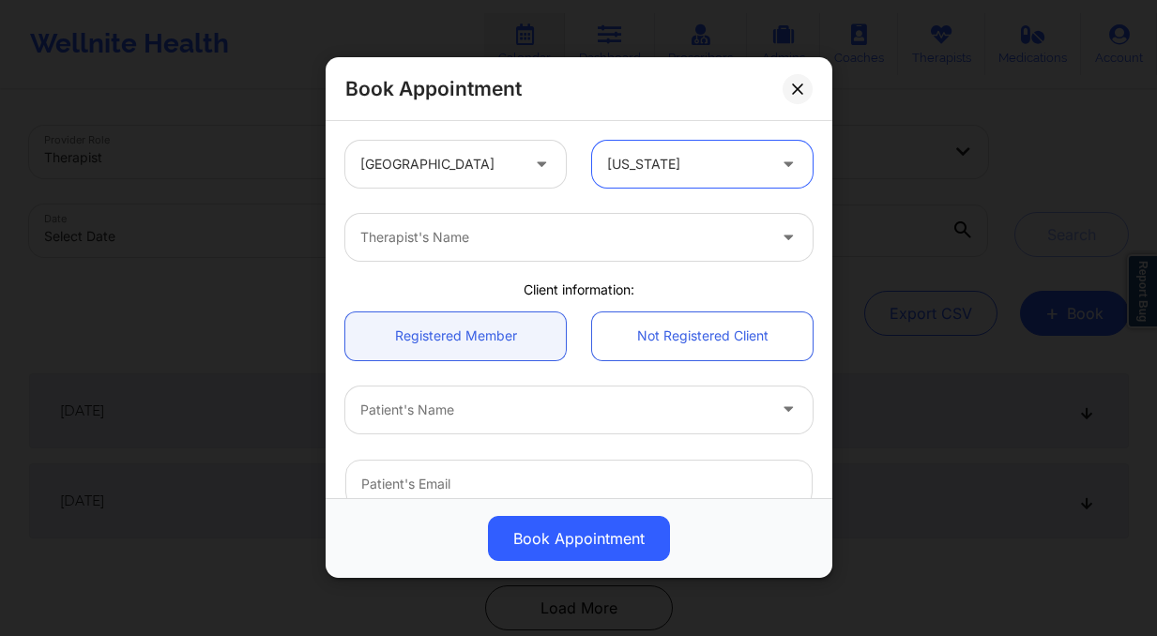
click at [436, 236] on div at bounding box center [562, 238] width 405 height 23
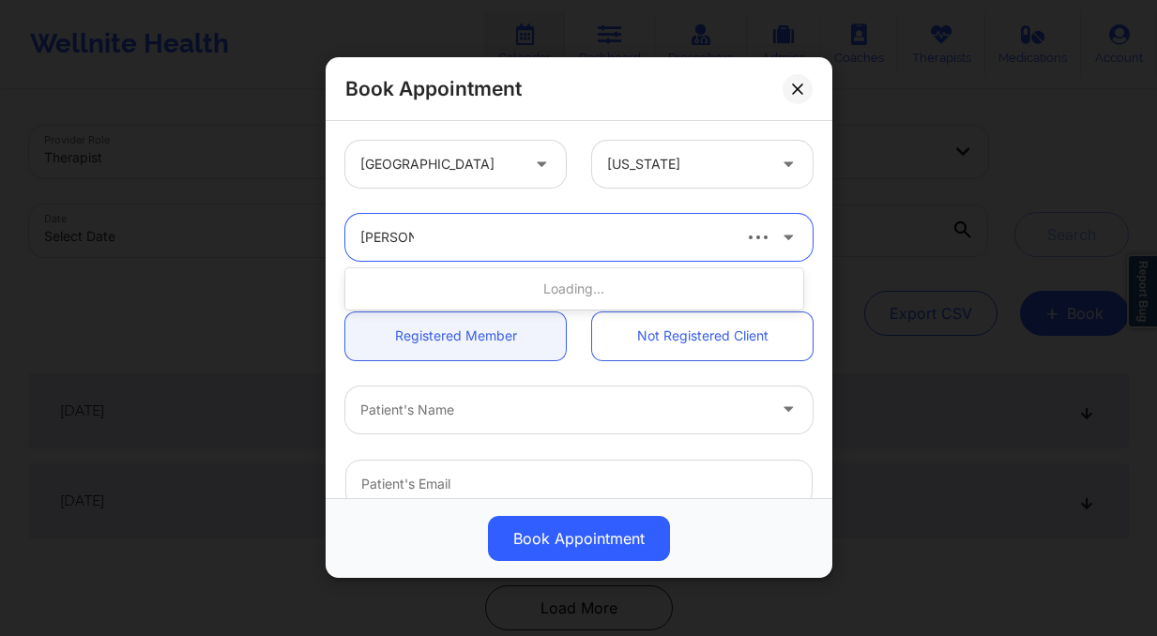
type input "donna ci"
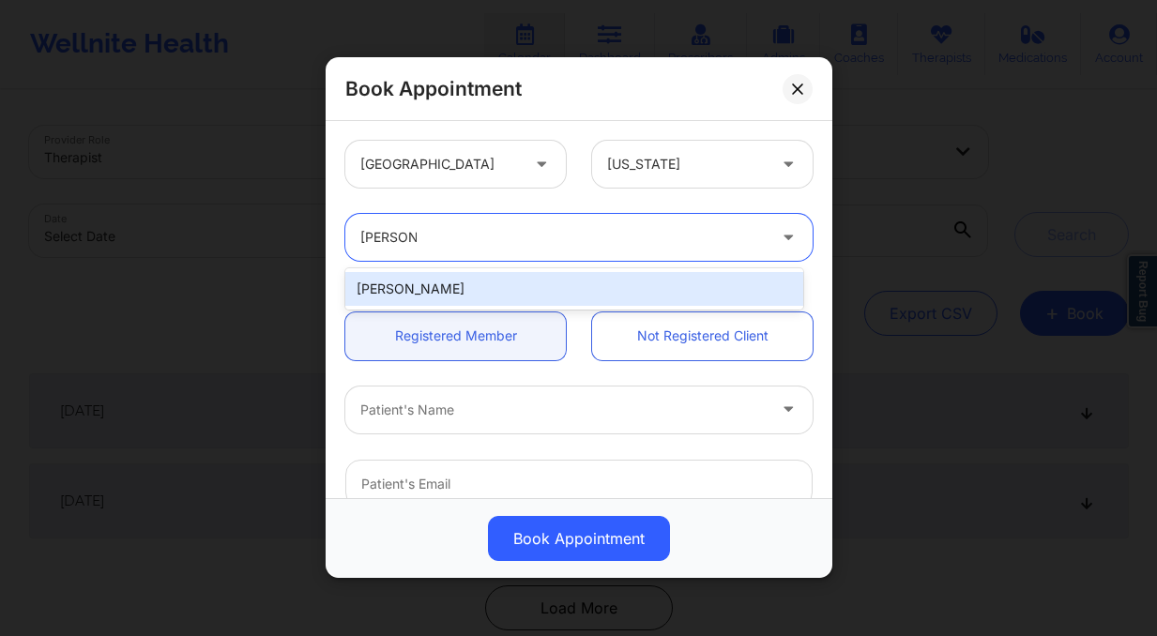
click at [536, 290] on div "Donna Cipriani" at bounding box center [574, 289] width 458 height 34
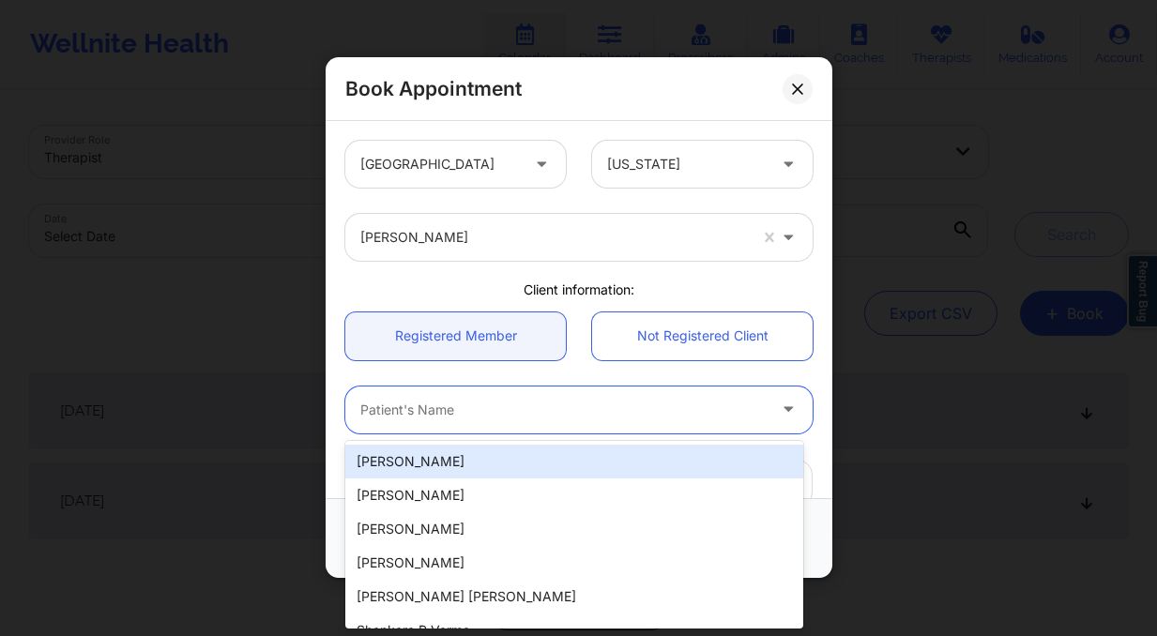
click at [490, 411] on div at bounding box center [562, 410] width 405 height 23
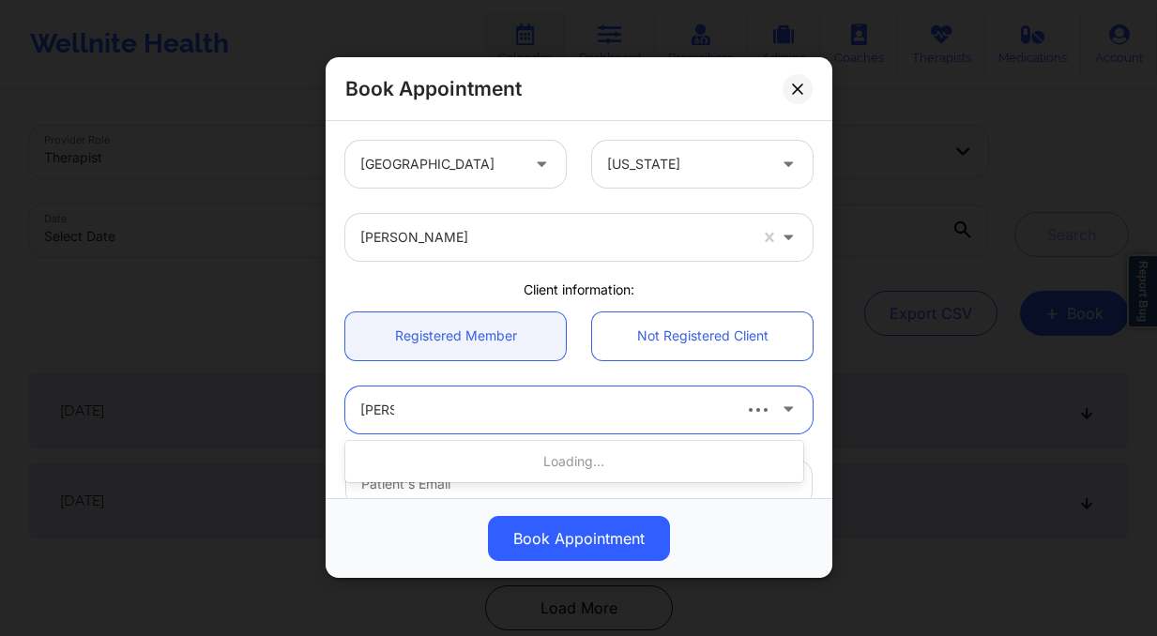
type input "paul pa"
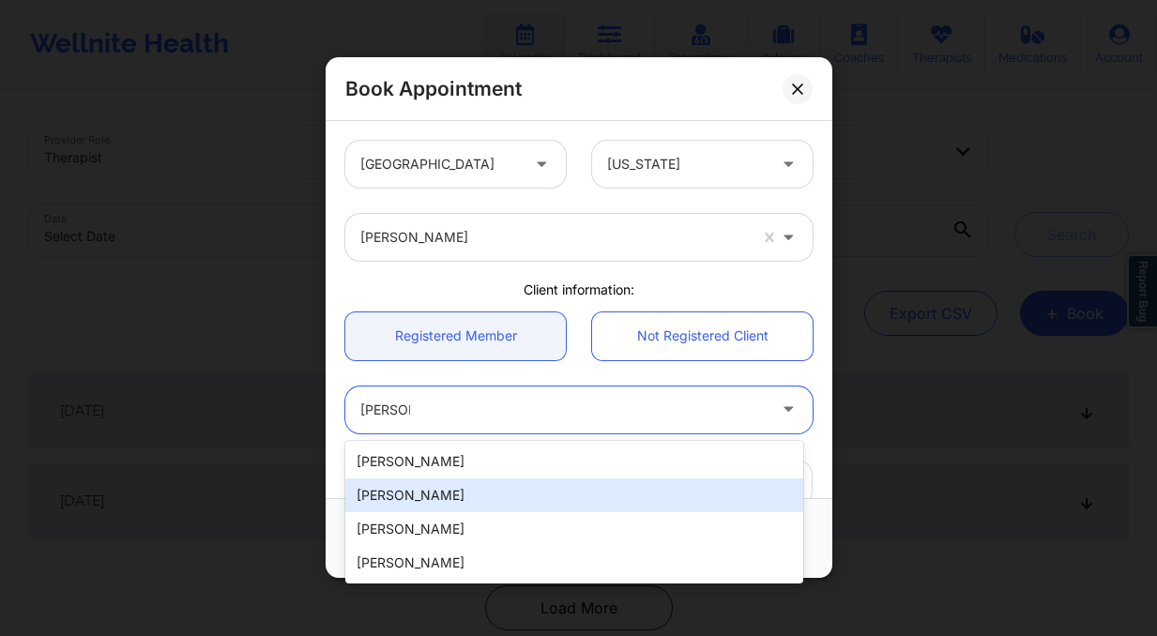
click at [485, 497] on div "Paul Pazmino" at bounding box center [574, 496] width 458 height 34
type input "pazman53@yahoo.com"
type input "+1786-472-0676"
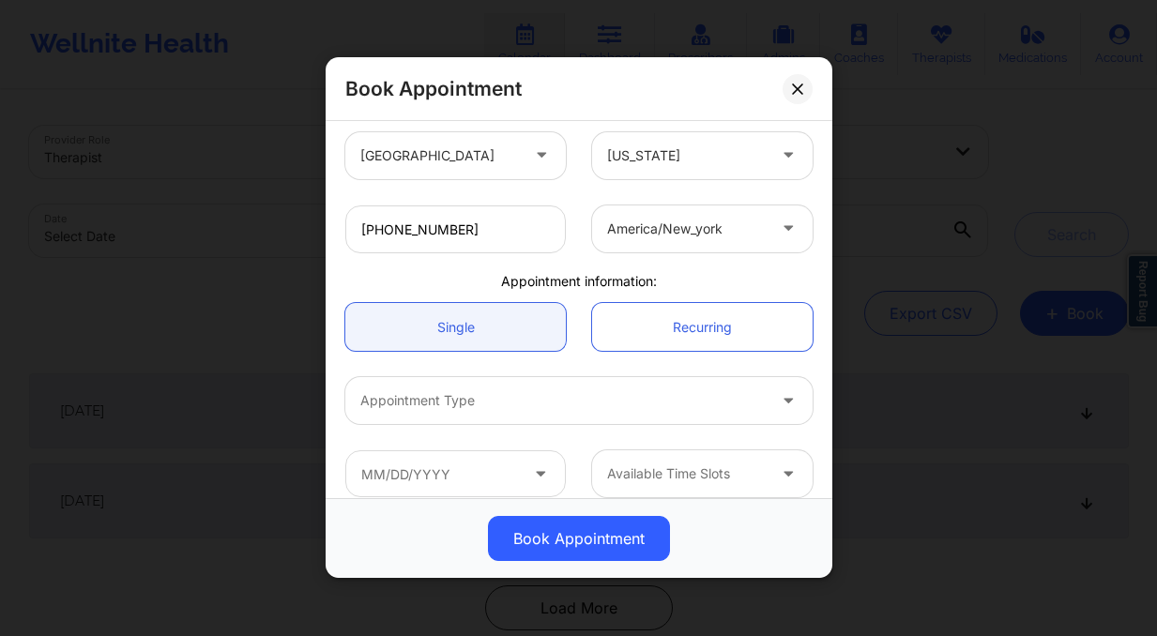
scroll to position [419, 0]
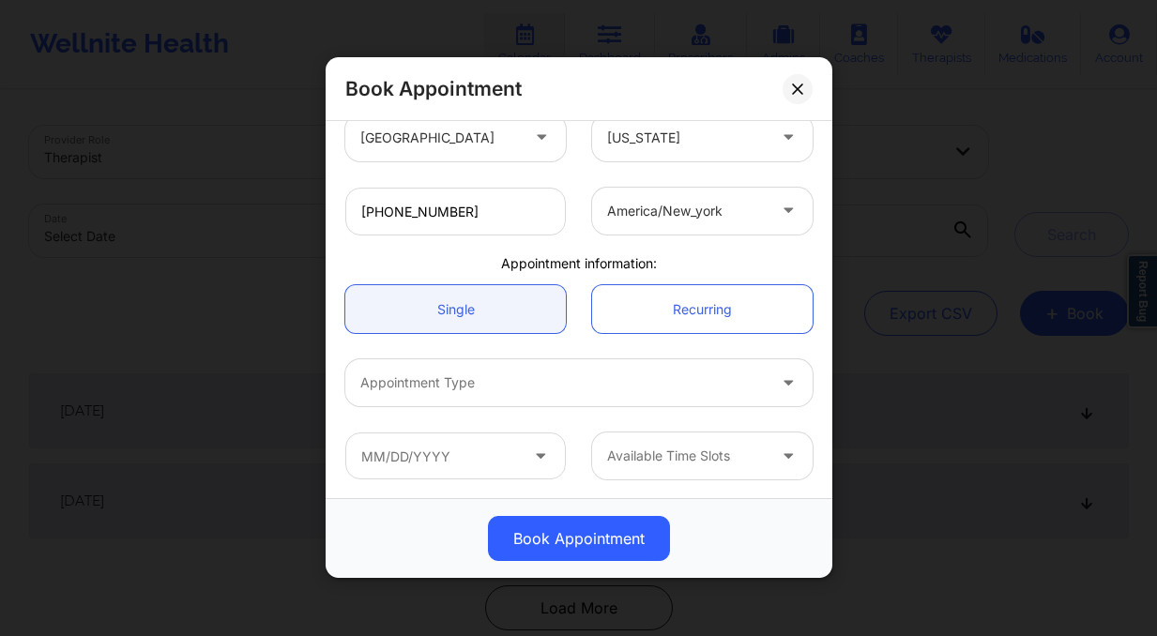
click at [463, 378] on div at bounding box center [562, 384] width 405 height 23
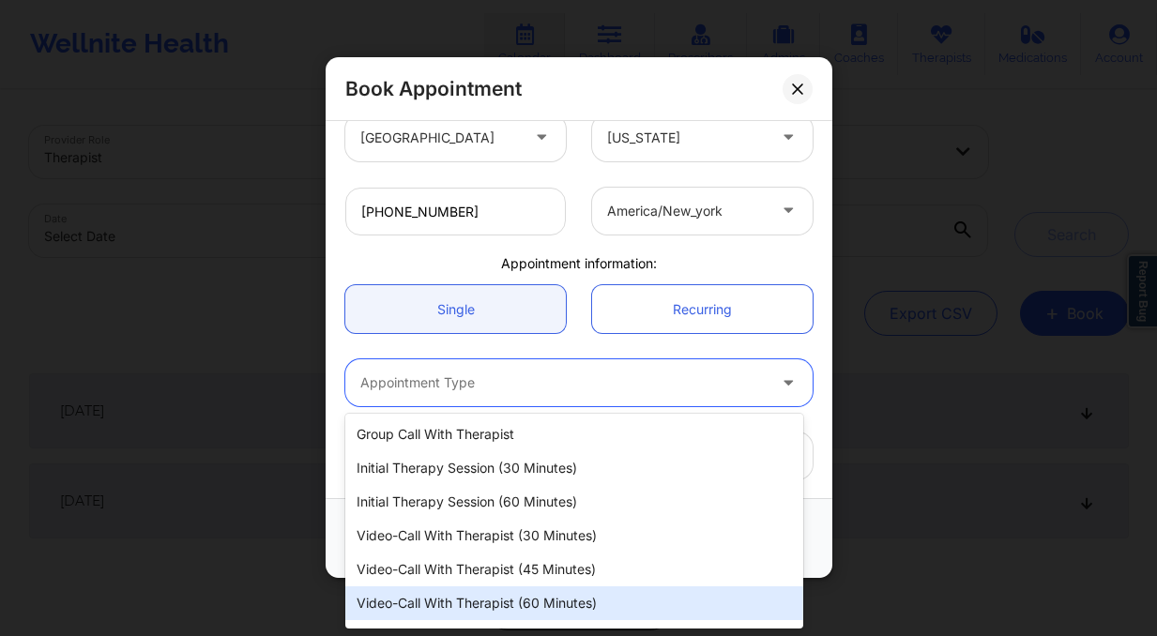
click at [572, 591] on div "Video-Call with Therapist (60 minutes)" at bounding box center [574, 604] width 458 height 34
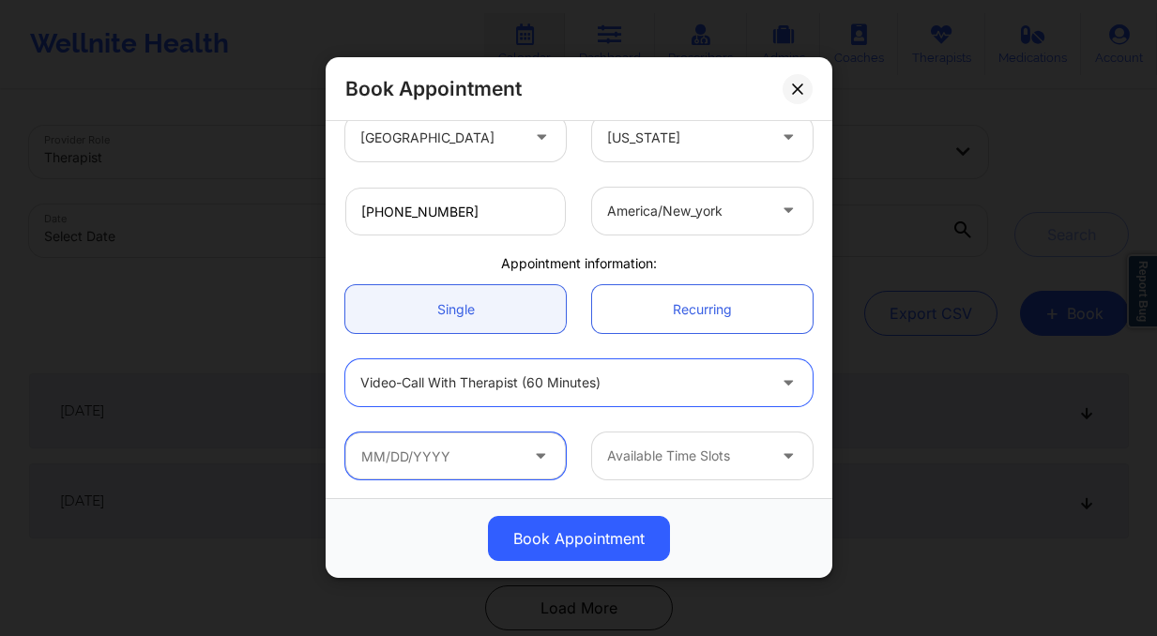
click at [469, 454] on input "text" at bounding box center [455, 456] width 221 height 47
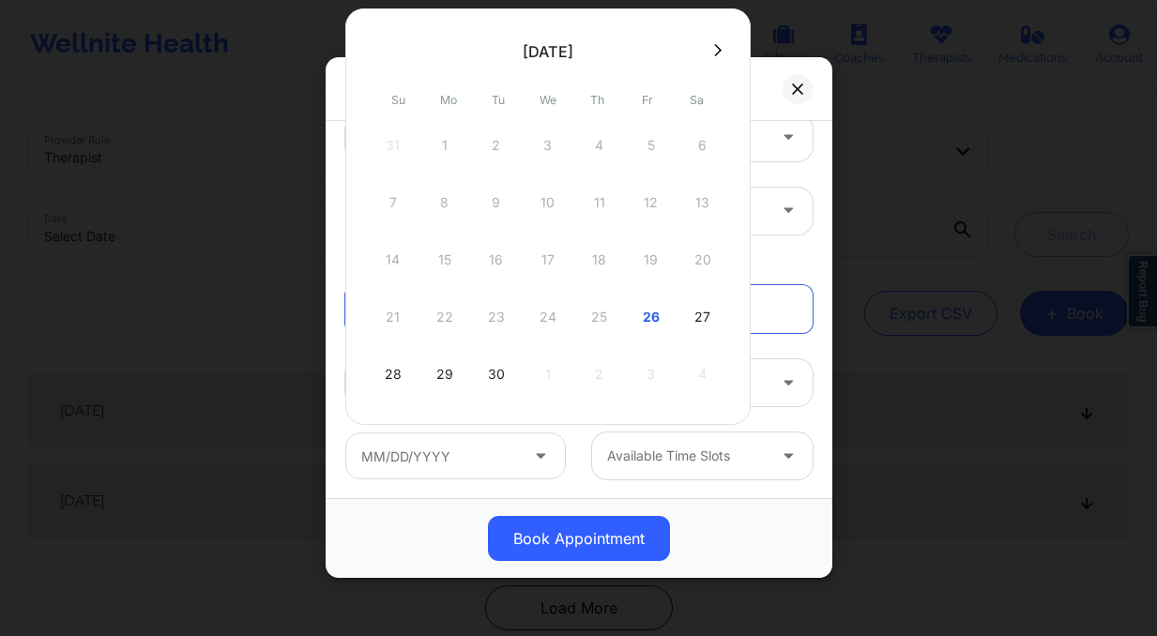
click at [716, 50] on icon at bounding box center [718, 50] width 8 height 14
click at [378, 50] on icon at bounding box center [379, 50] width 8 height 14
click at [648, 324] on div "26" at bounding box center [651, 317] width 47 height 53
type input "[DATE]"
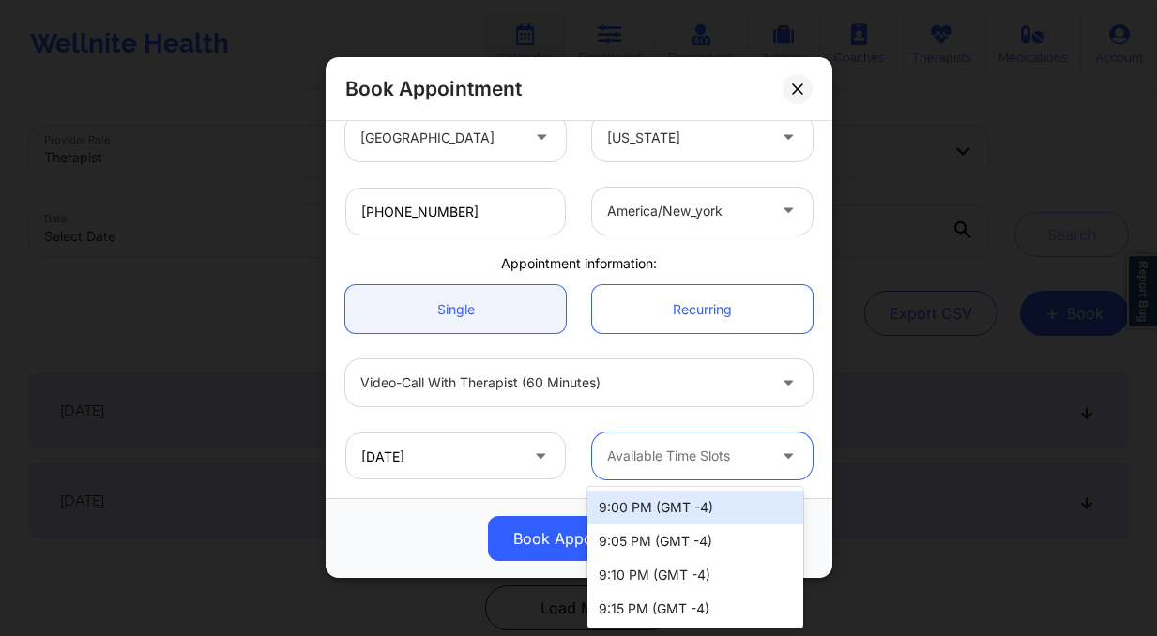
click at [744, 466] on div at bounding box center [686, 457] width 159 height 23
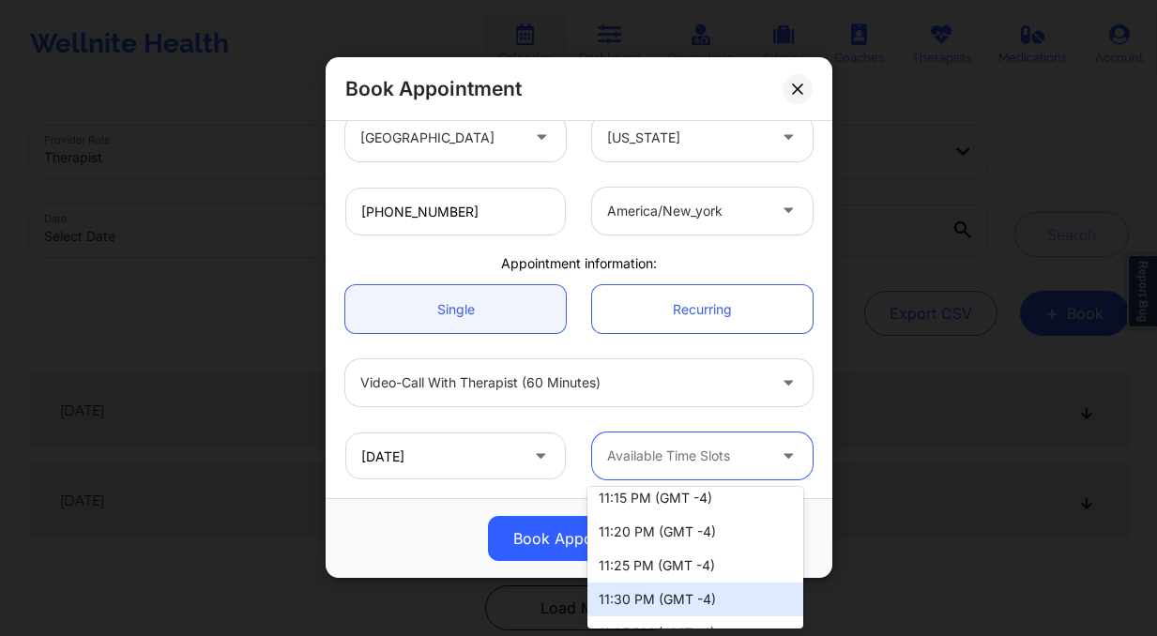
scroll to position [349, 0]
click at [679, 596] on div "11:30 PM (GMT -4)" at bounding box center [696, 598] width 216 height 34
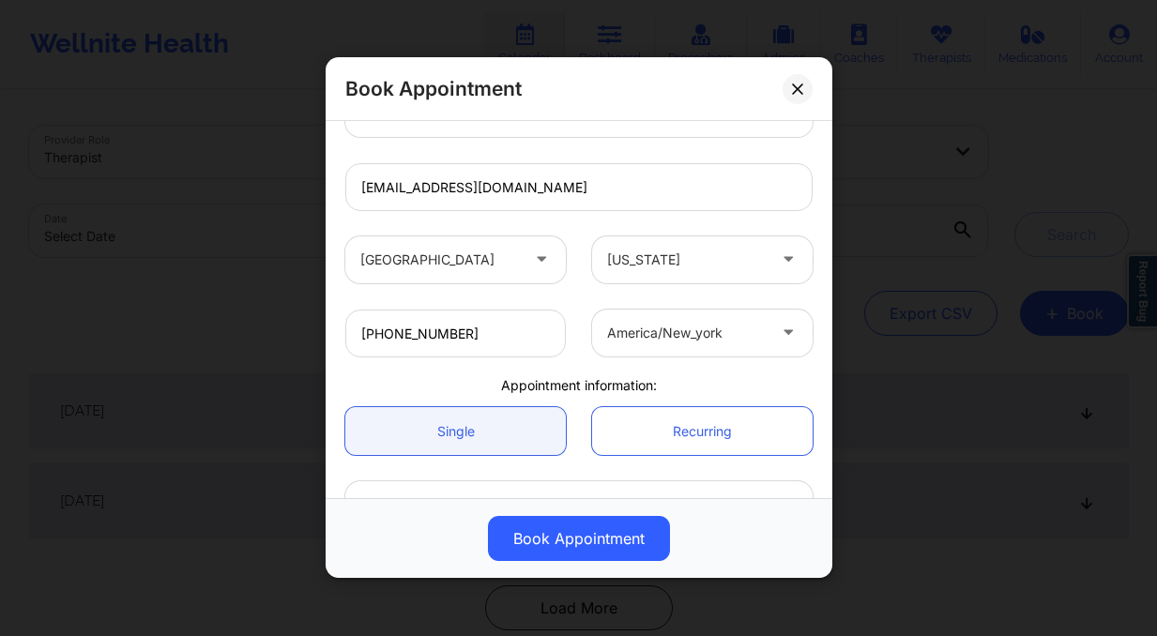
scroll to position [419, 0]
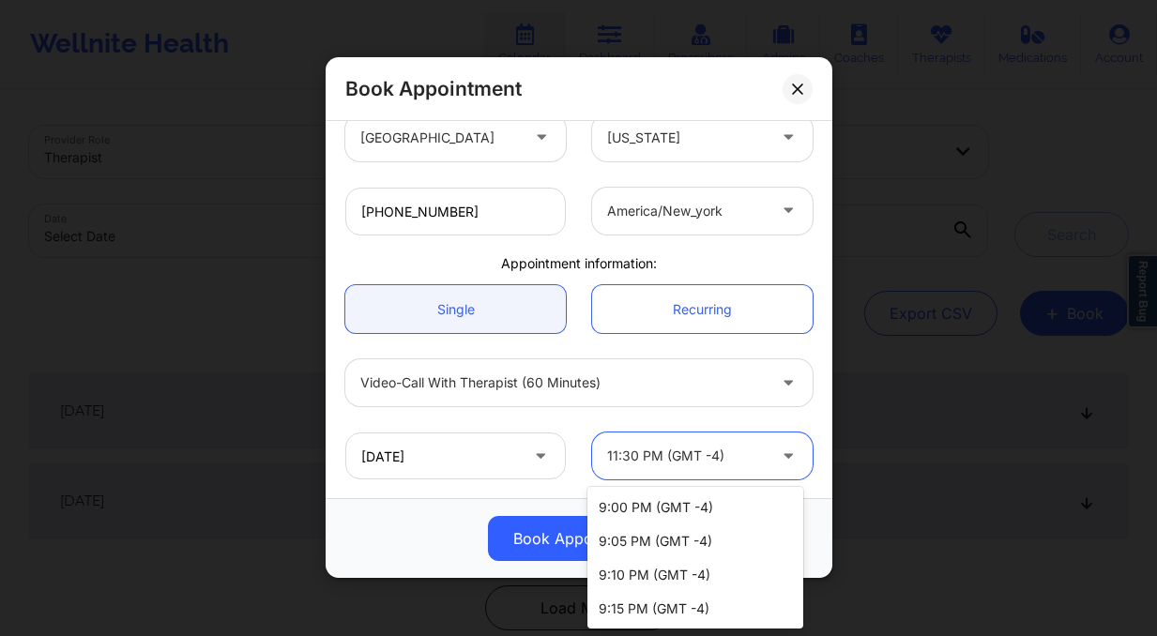
click at [614, 447] on div at bounding box center [686, 457] width 159 height 23
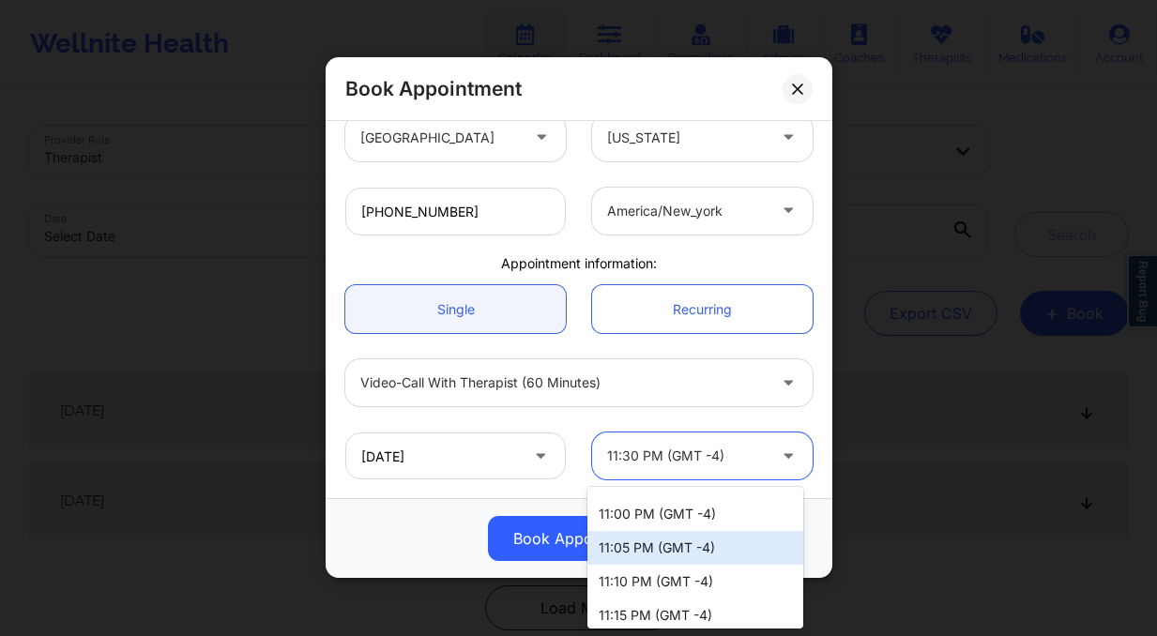
scroll to position [228, 0]
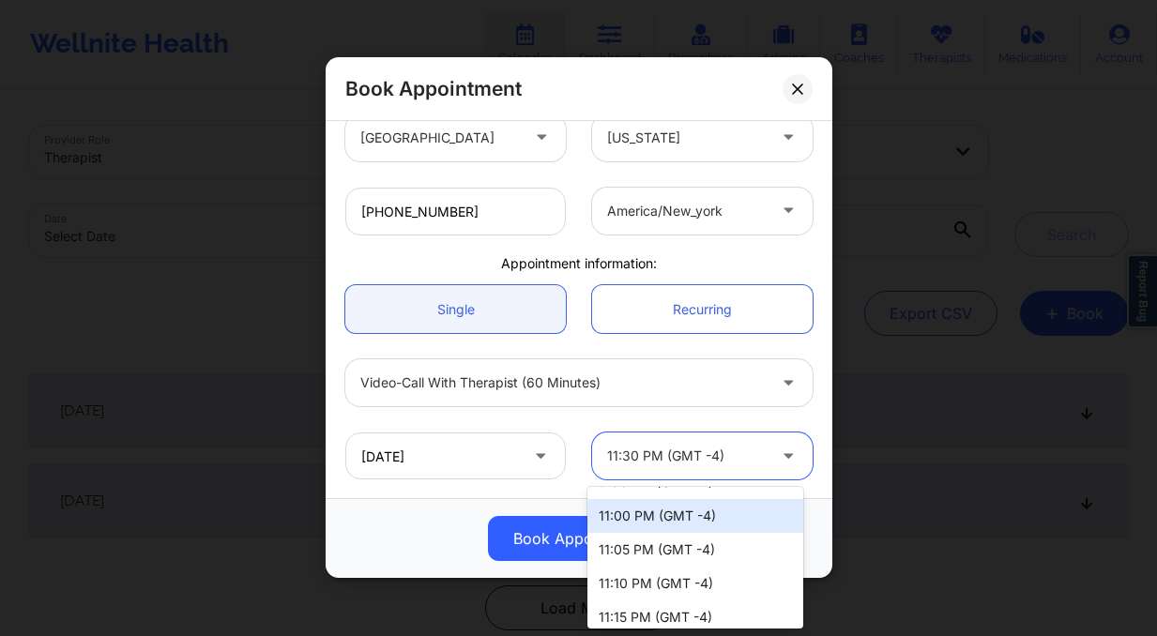
click at [712, 512] on div "11:00 PM (GMT -4)" at bounding box center [696, 516] width 216 height 34
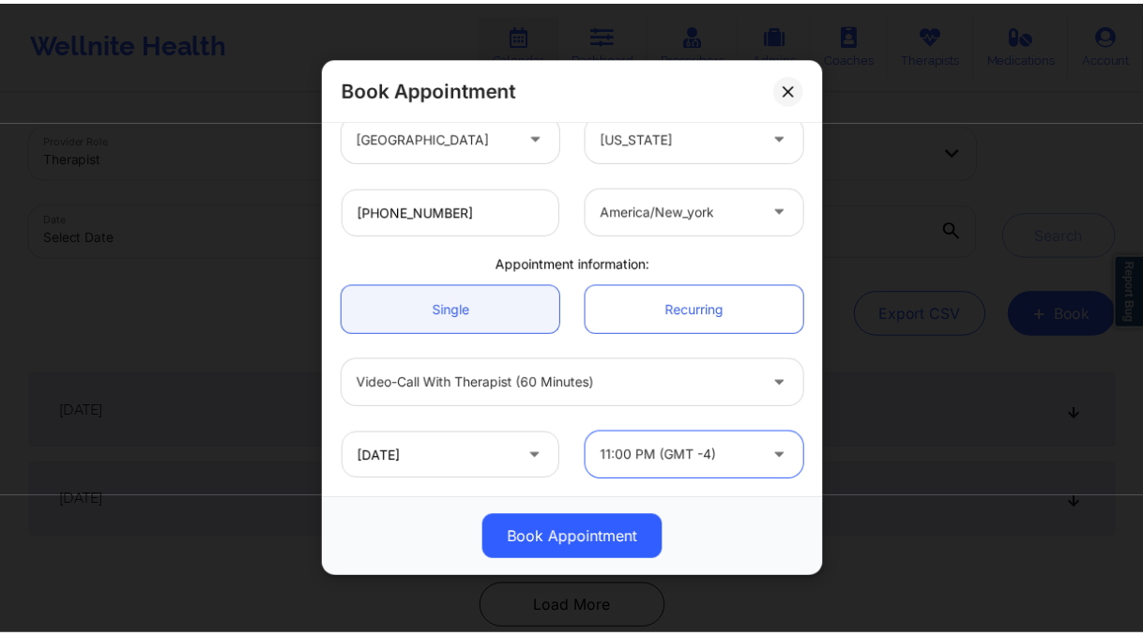
scroll to position [103, 0]
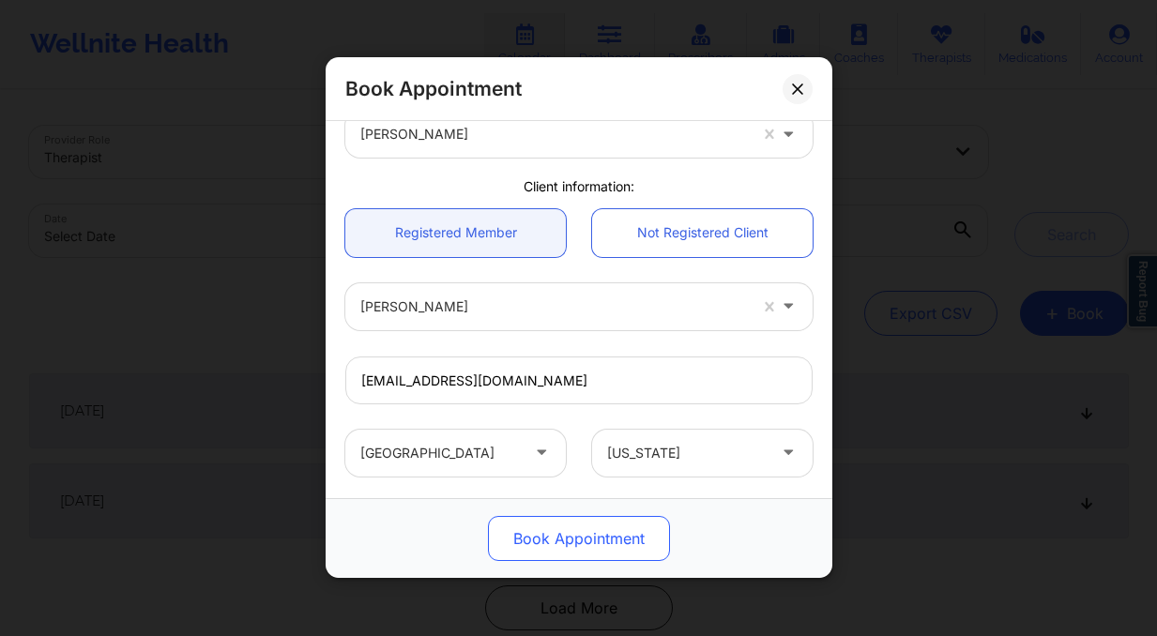
click at [612, 545] on button "Book Appointment" at bounding box center [579, 539] width 182 height 45
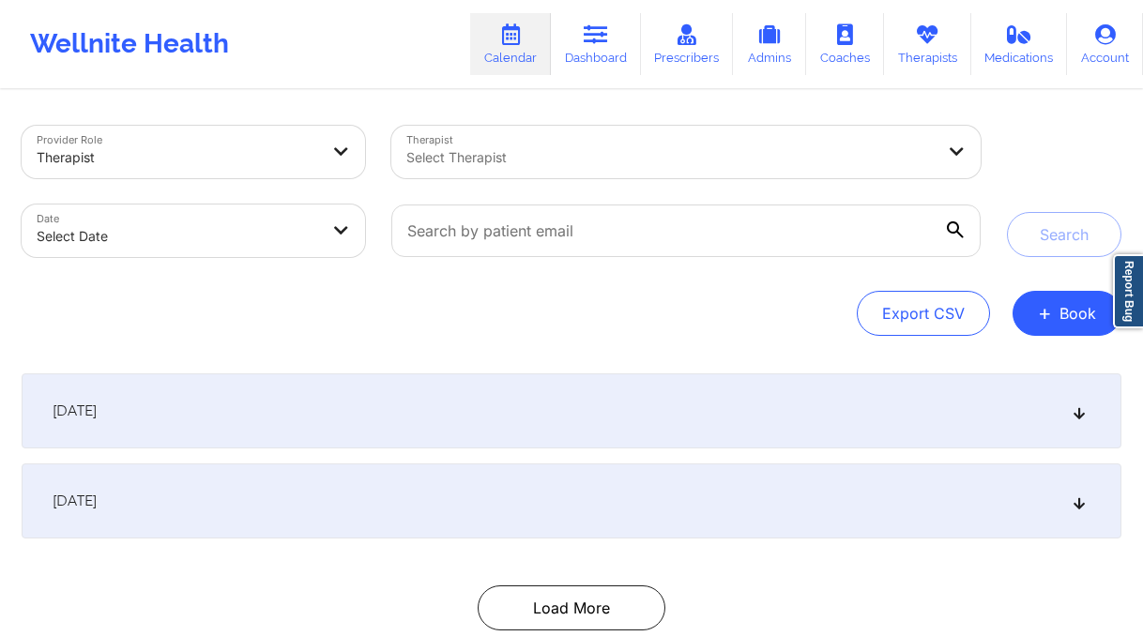
click at [460, 488] on div "[DATE]" at bounding box center [572, 501] width 1100 height 75
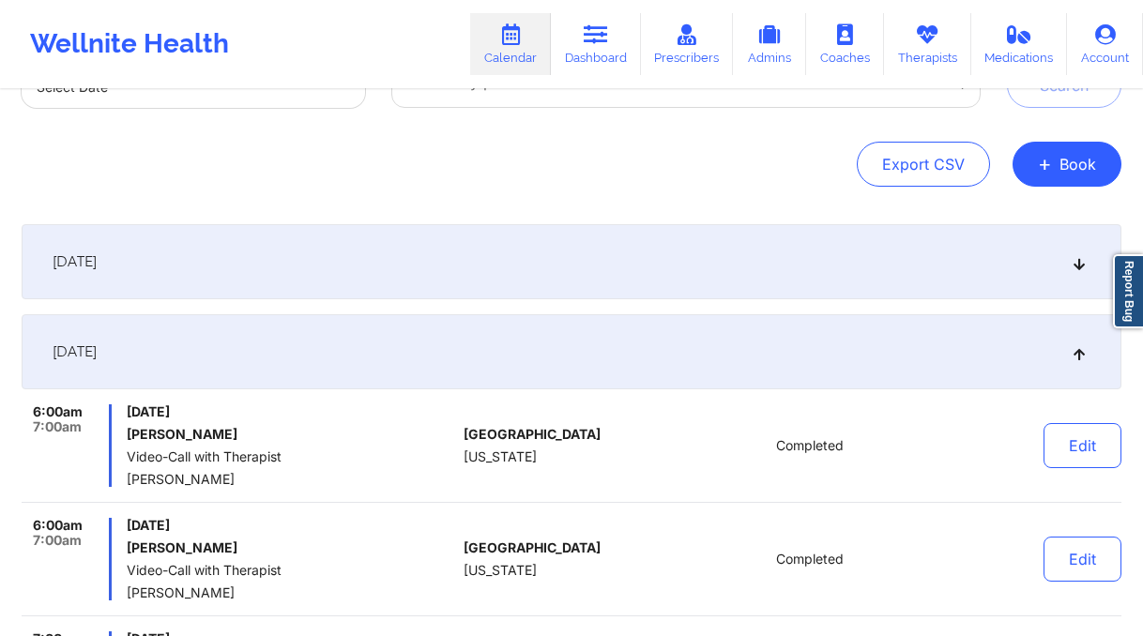
scroll to position [0, 0]
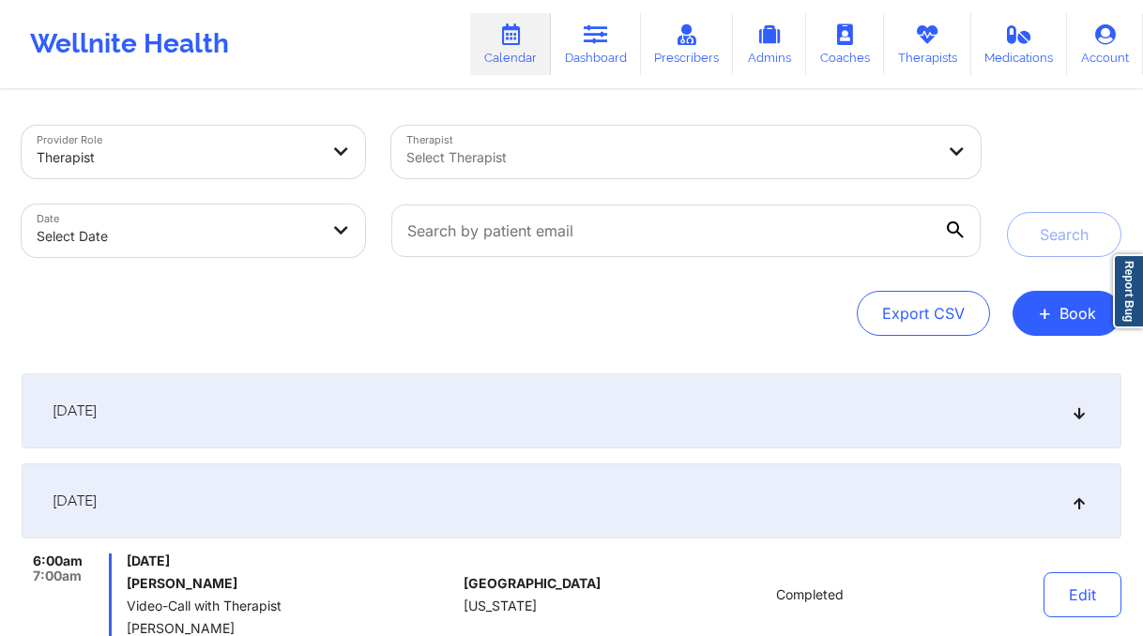
click at [496, 157] on div at bounding box center [670, 157] width 528 height 23
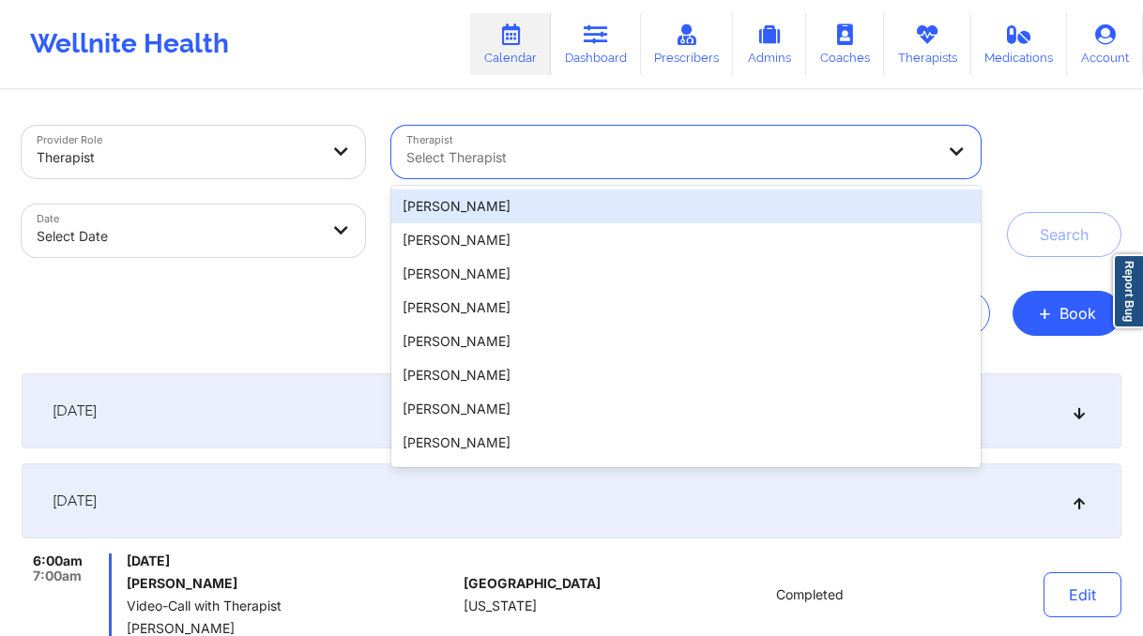
click at [231, 207] on body "Wellnite Health Calendar Dashboard Prescribers Admins Coaches Therapists Medica…" at bounding box center [571, 318] width 1143 height 636
select select "2025-8"
select select "2025-9"
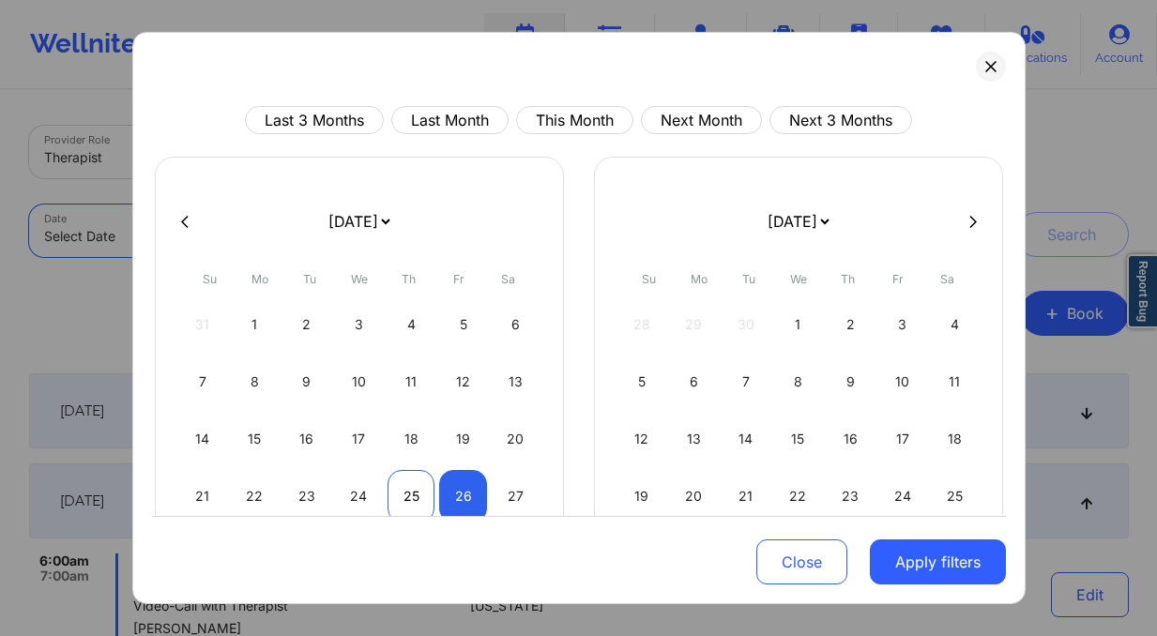
click at [397, 484] on div "25" at bounding box center [412, 496] width 48 height 53
select select "2025-8"
select select "2025-9"
select select "2025-8"
select select "2025-9"
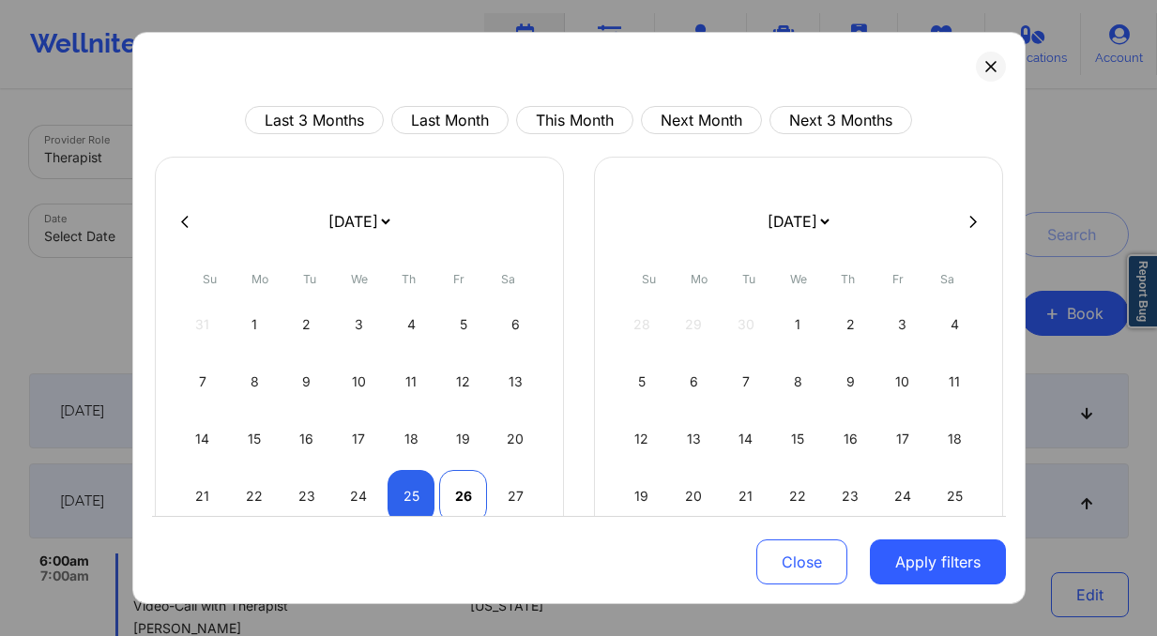
select select "2025-8"
select select "2025-9"
click at [466, 495] on div "26" at bounding box center [463, 496] width 48 height 53
select select "2025-8"
select select "2025-9"
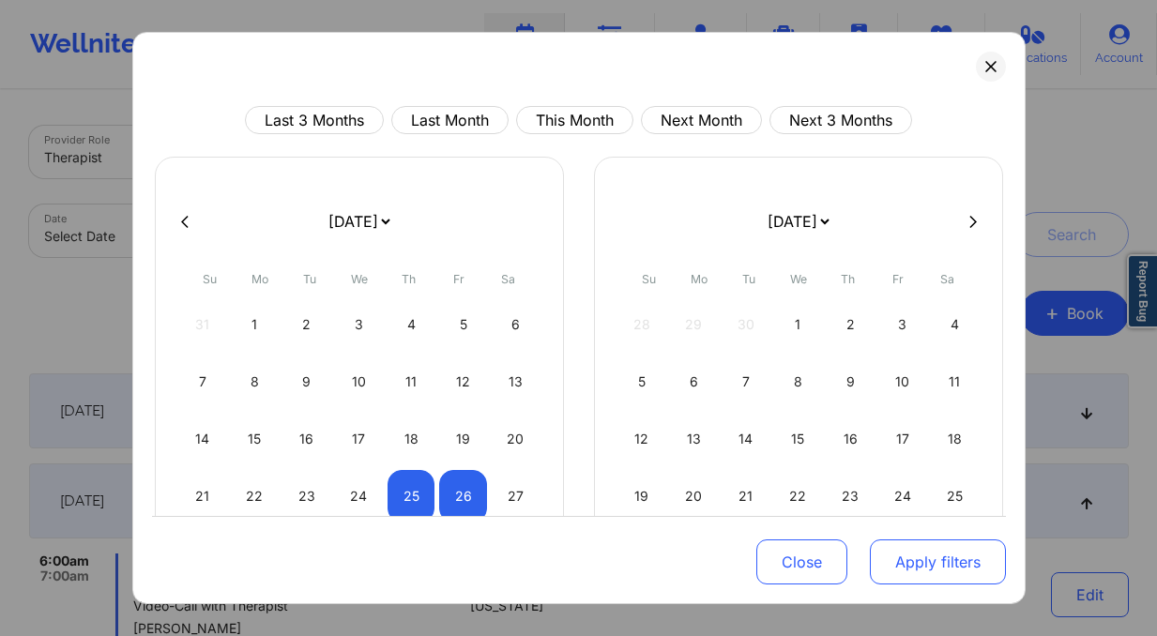
click at [898, 553] on button "Apply filters" at bounding box center [938, 562] width 136 height 45
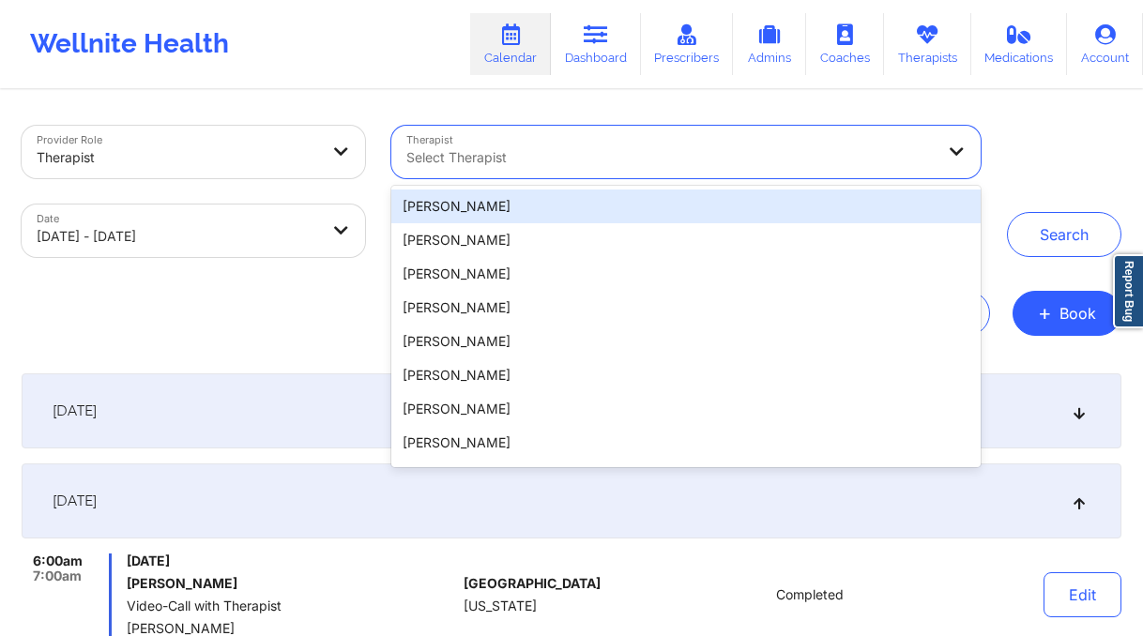
click at [592, 157] on div at bounding box center [670, 157] width 528 height 23
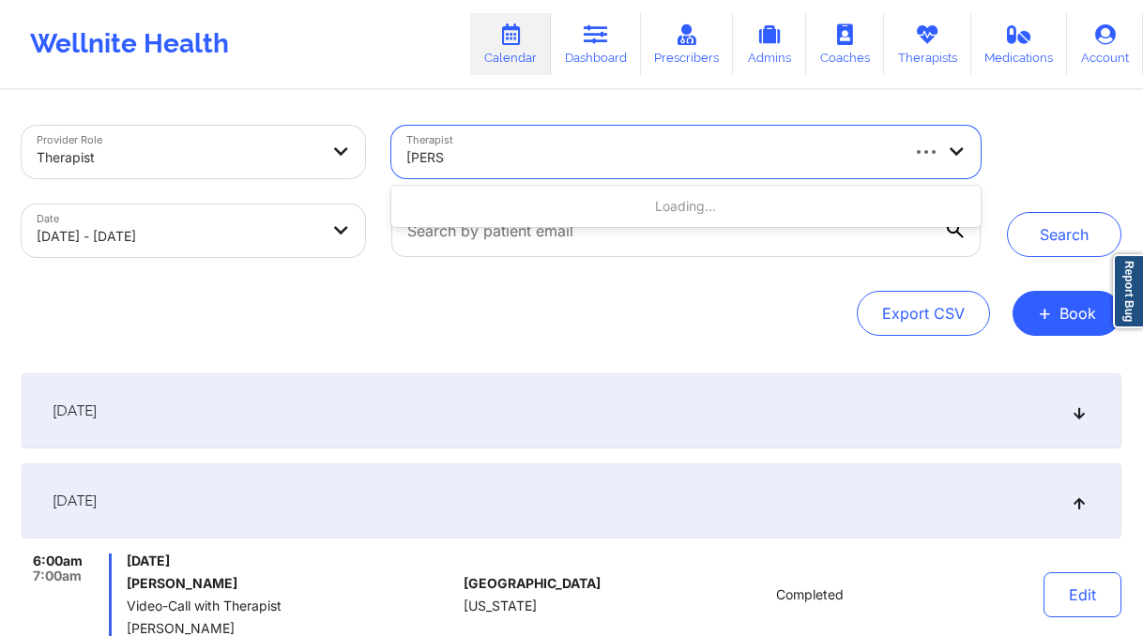
type input "[PERSON_NAME]"
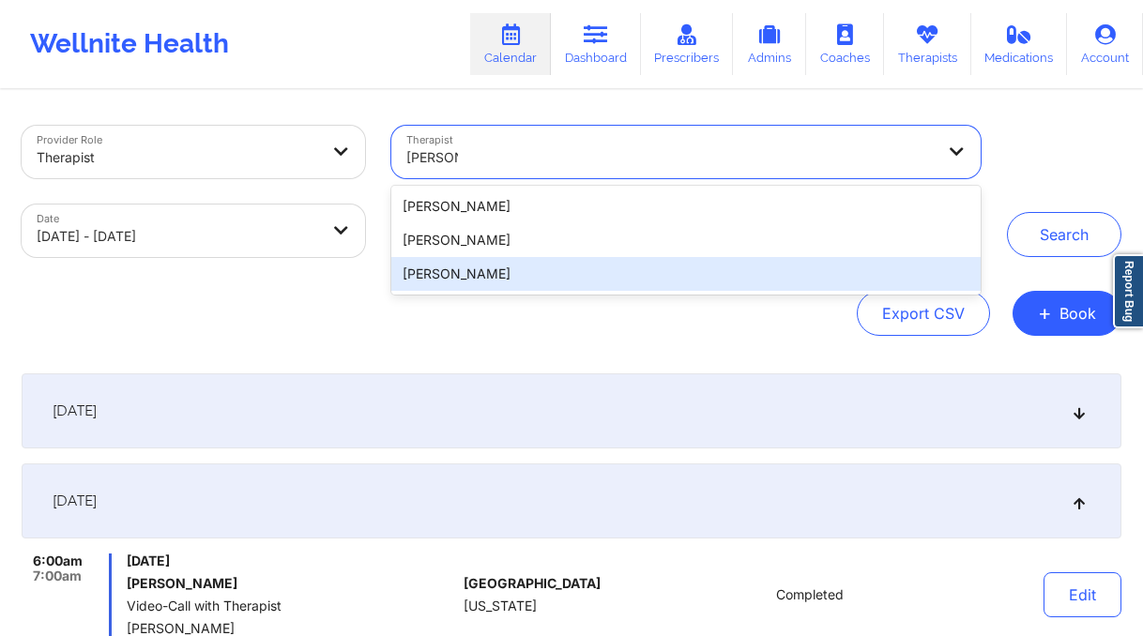
click at [566, 280] on div "[PERSON_NAME]" at bounding box center [685, 274] width 589 height 34
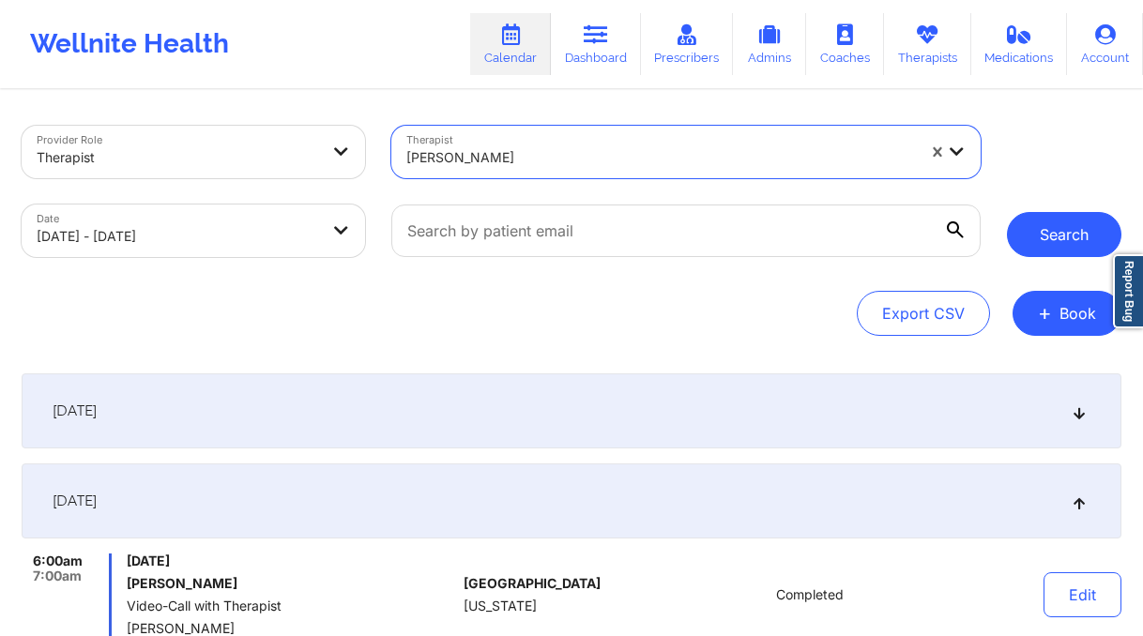
click at [1060, 244] on button "Search" at bounding box center [1064, 234] width 115 height 45
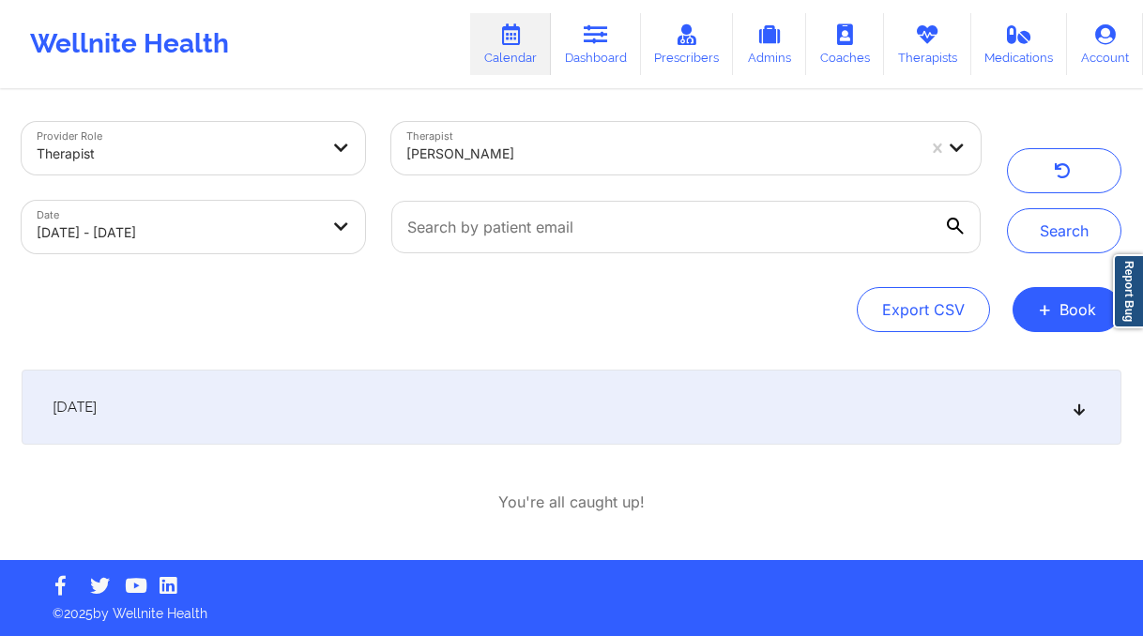
click at [578, 431] on div "[DATE]" at bounding box center [572, 407] width 1100 height 75
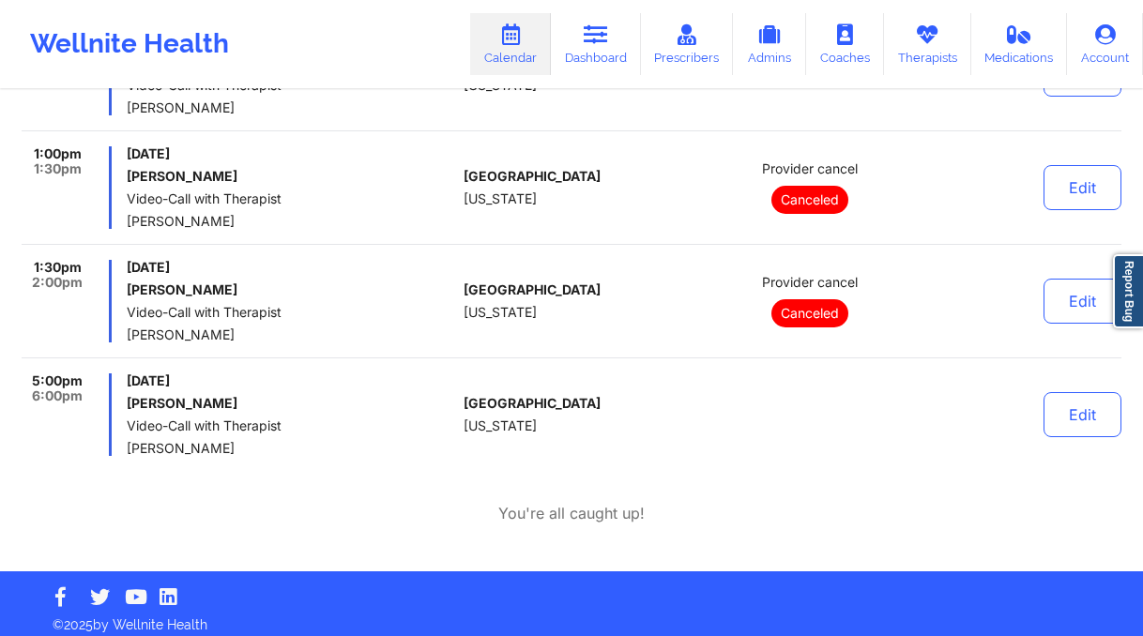
scroll to position [442, 0]
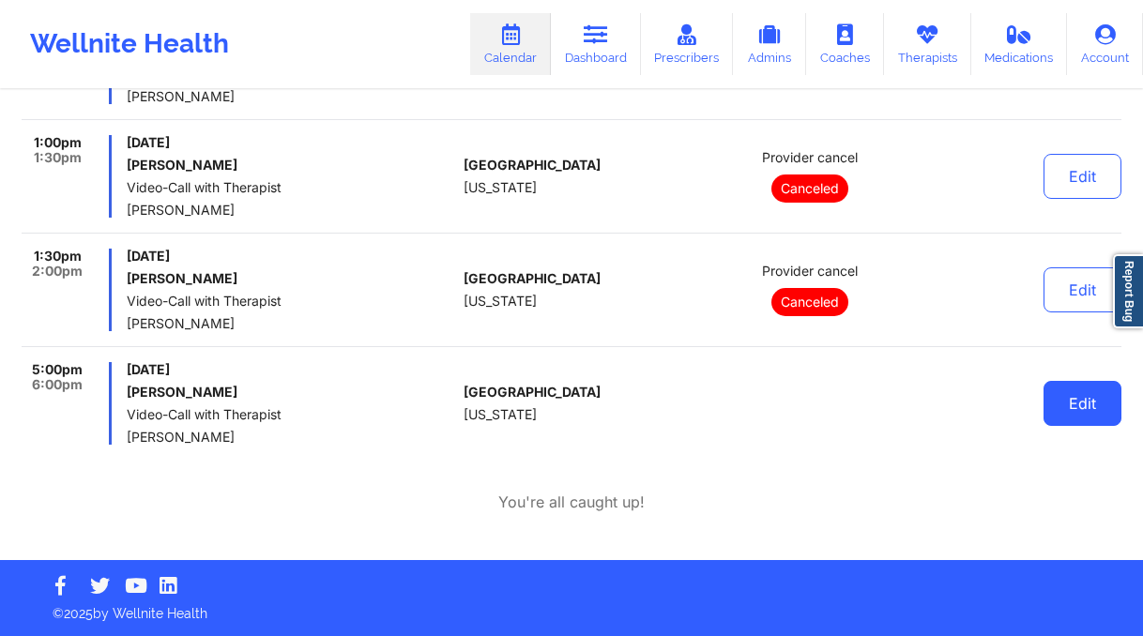
click at [1075, 411] on button "Edit" at bounding box center [1083, 403] width 78 height 45
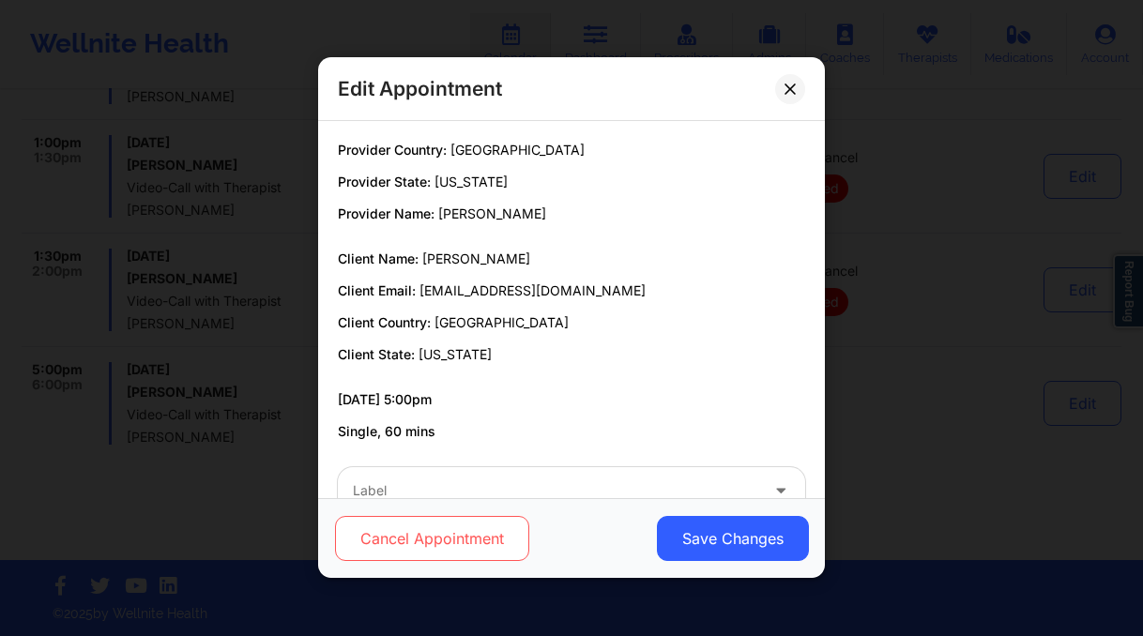
click at [497, 530] on button "Cancel Appointment" at bounding box center [432, 539] width 194 height 45
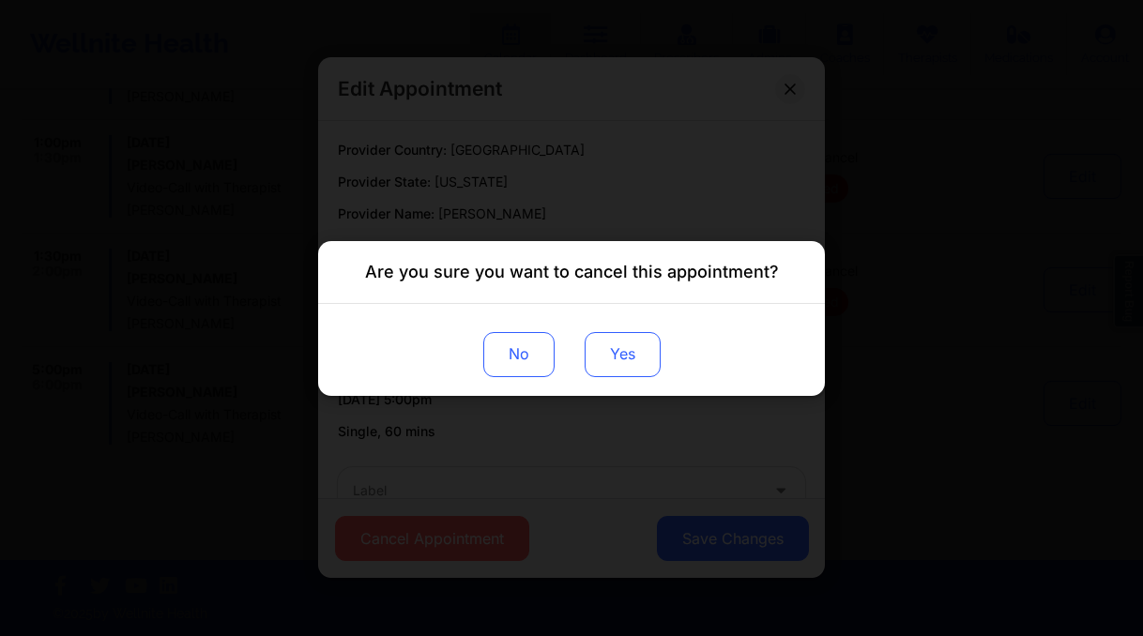
click at [594, 344] on button "Yes" at bounding box center [623, 353] width 76 height 45
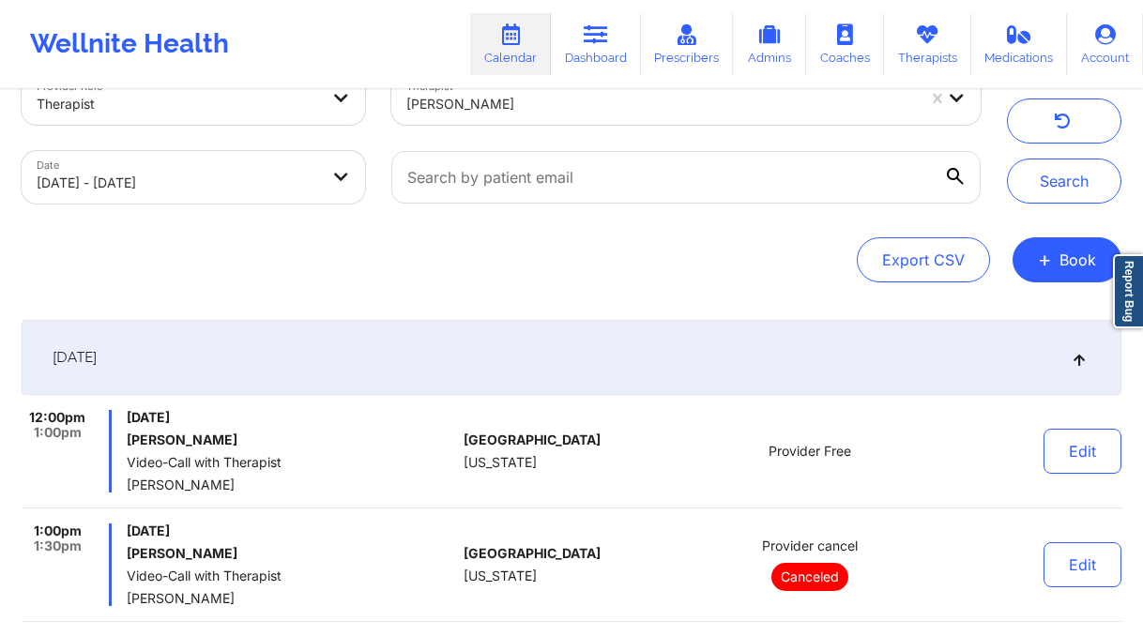
scroll to position [0, 0]
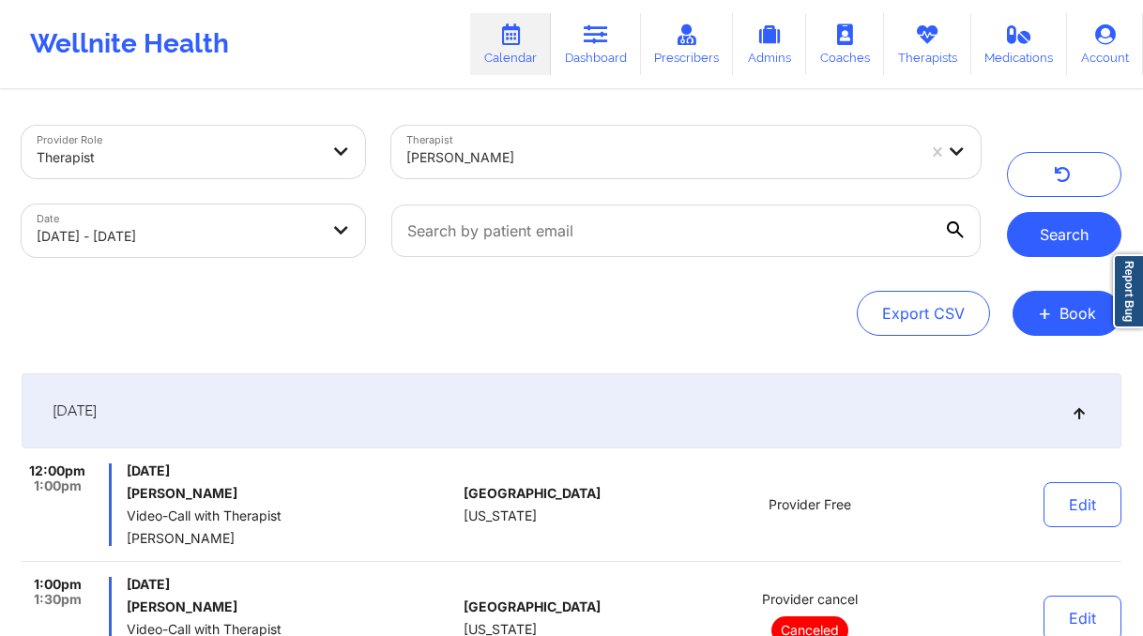
click at [1037, 241] on button "Search" at bounding box center [1064, 234] width 115 height 45
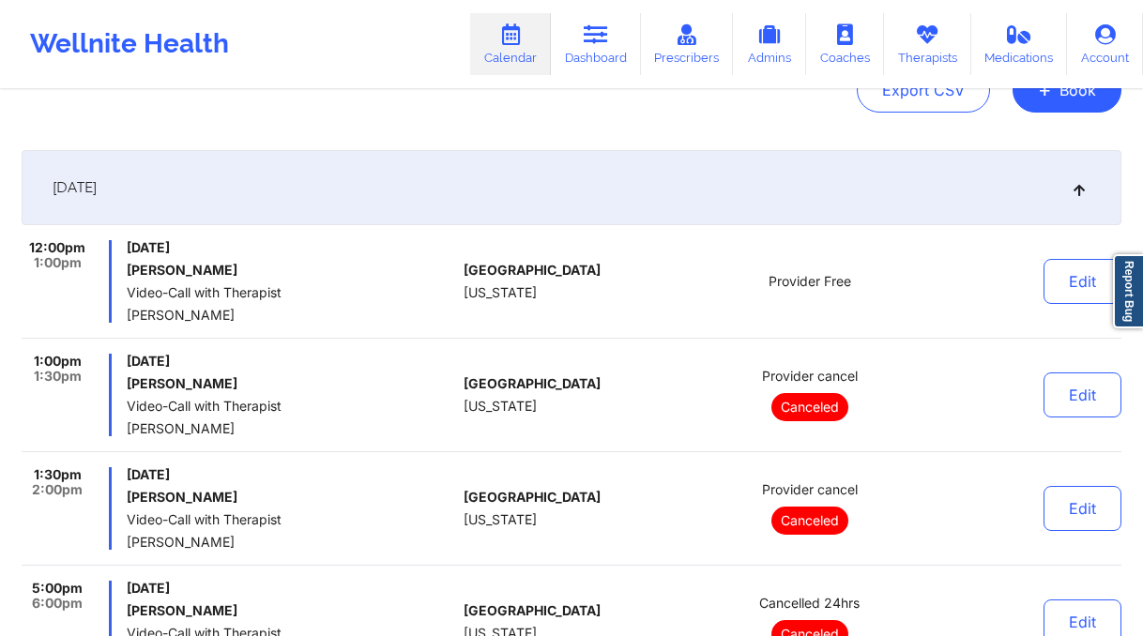
scroll to position [442, 0]
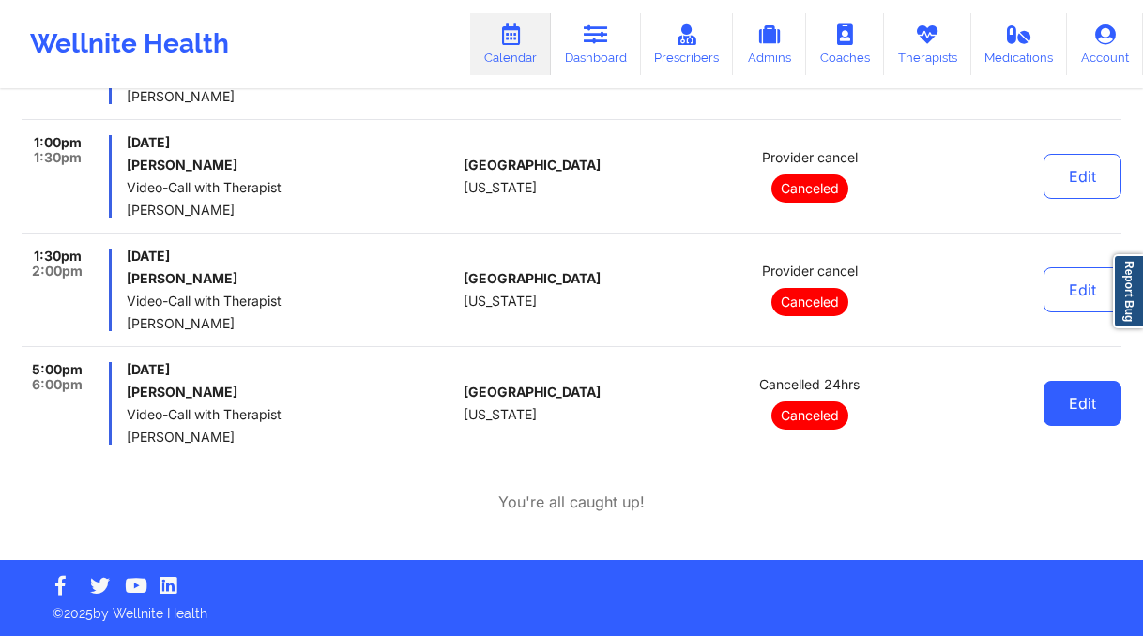
click at [1075, 402] on button "Edit" at bounding box center [1083, 403] width 78 height 45
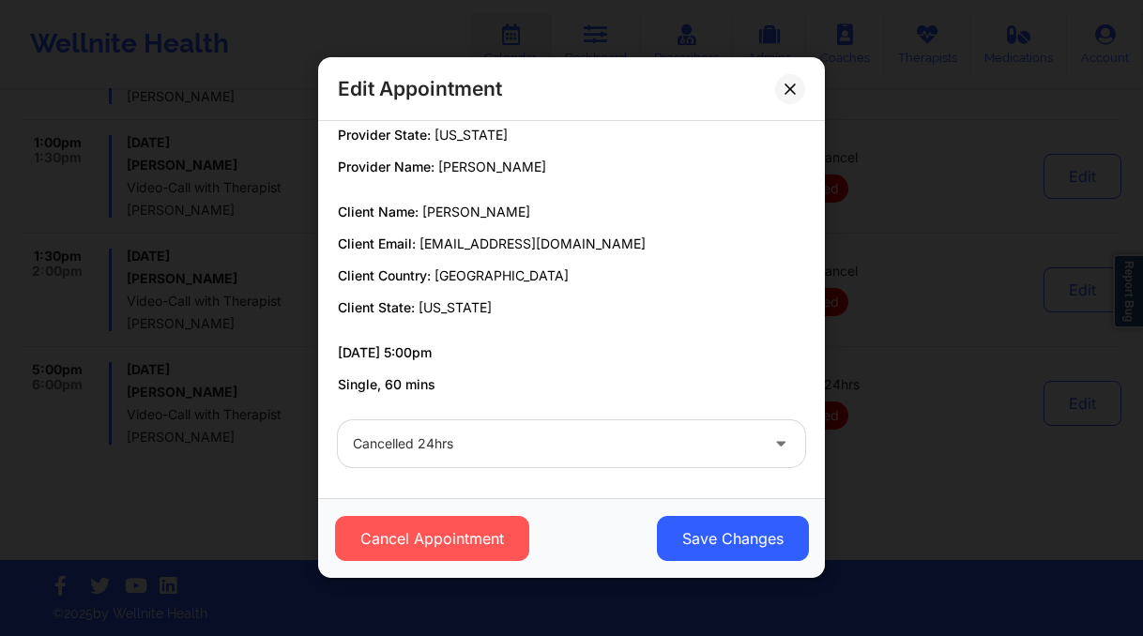
scroll to position [48, 0]
click at [567, 440] on div at bounding box center [555, 444] width 405 height 23
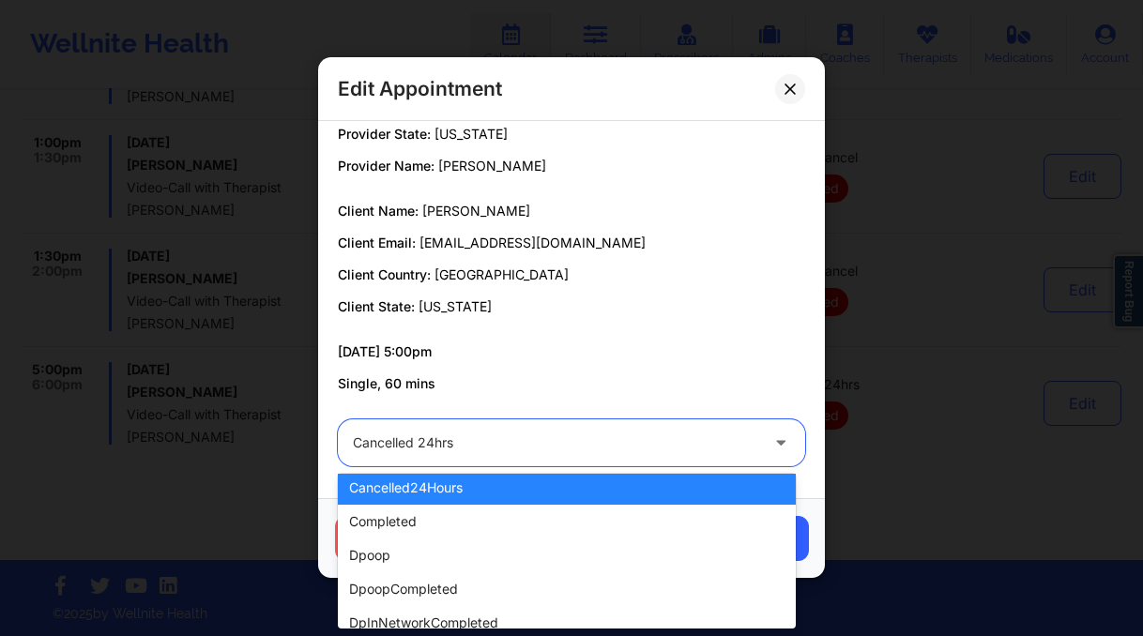
scroll to position [0, 0]
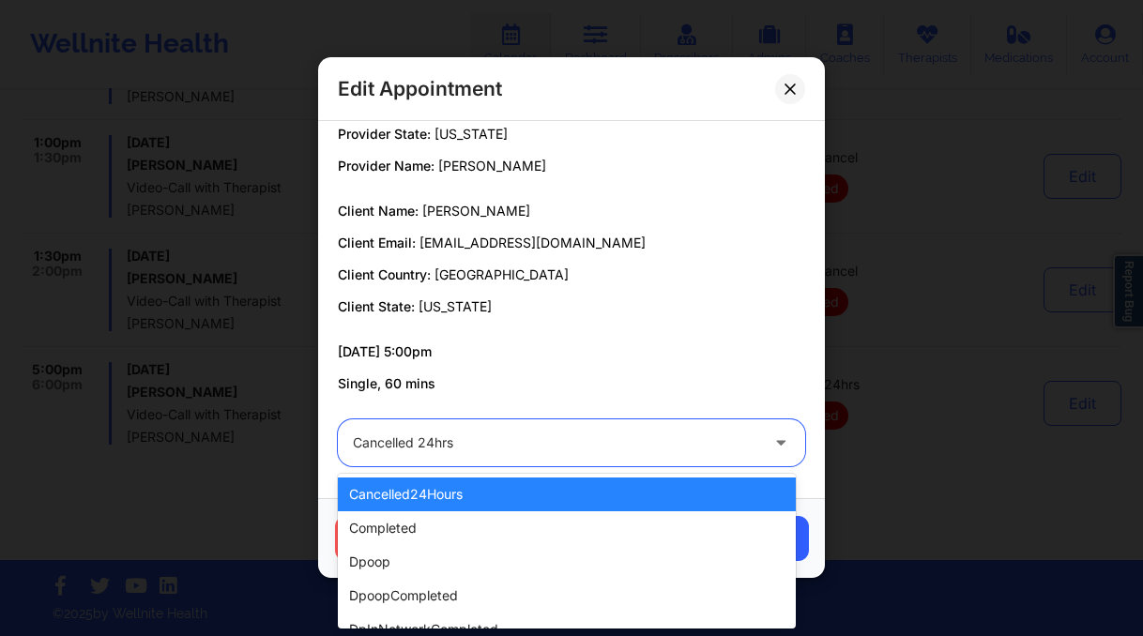
drag, startPoint x: 858, startPoint y: 262, endPoint x: 843, endPoint y: 250, distance: 19.3
click at [858, 262] on div "Edit Appointment Provider Country: United States Provider State: New York Provi…" at bounding box center [571, 318] width 1143 height 636
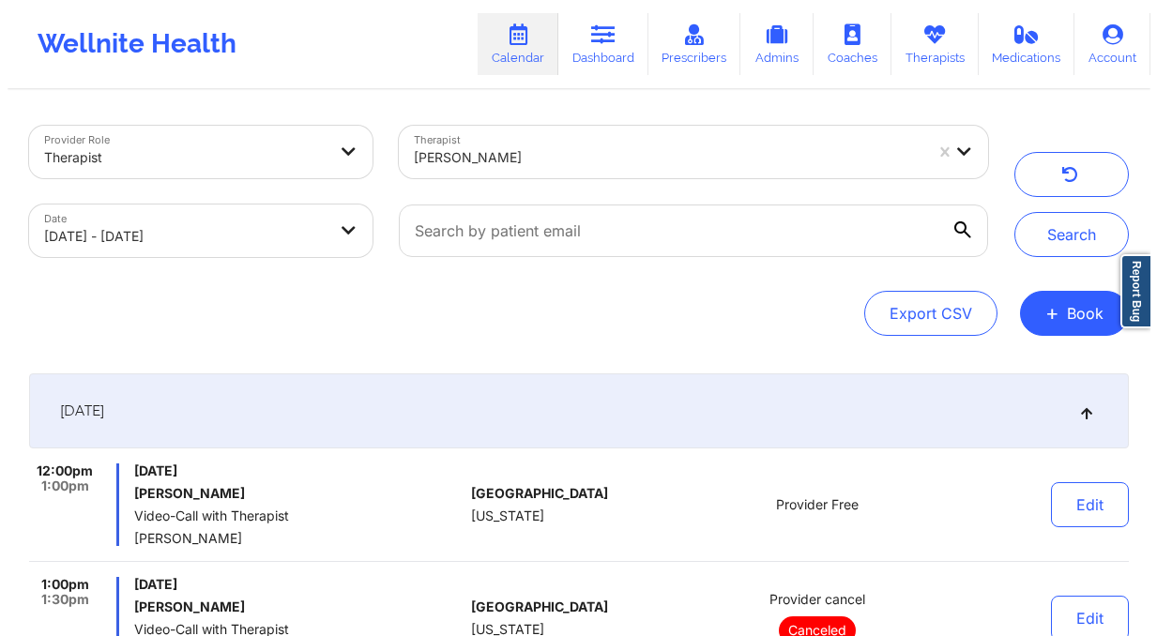
scroll to position [38, 0]
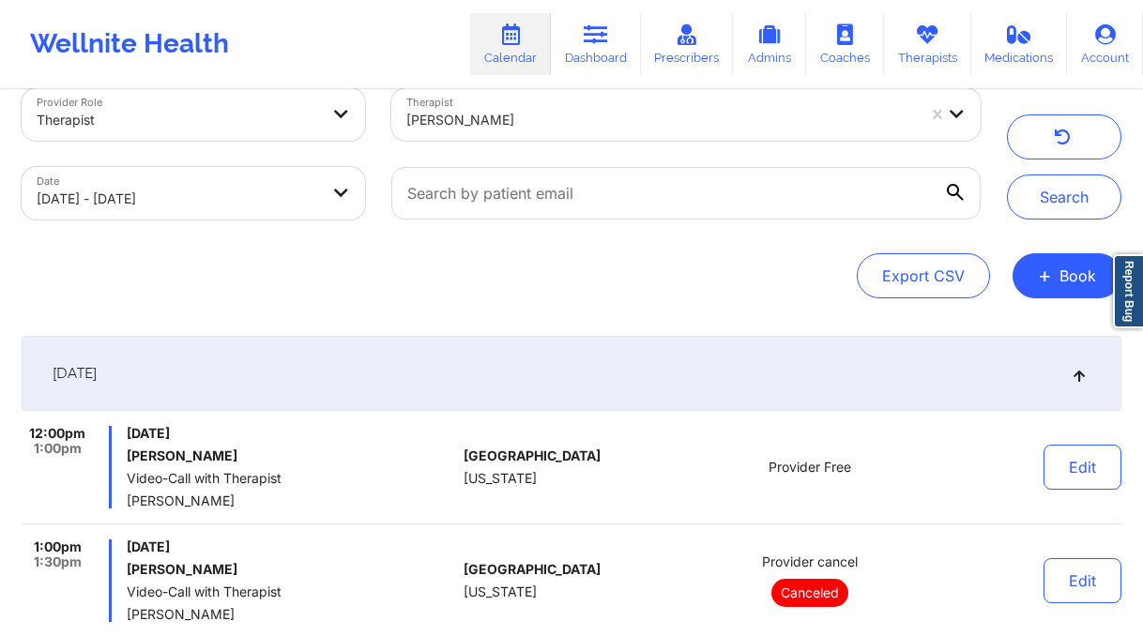
click at [302, 192] on body "Wellnite Health Calendar Dashboard Prescribers Admins Coaches Therapists Medica…" at bounding box center [571, 280] width 1143 height 636
select select "2025-8"
select select "2025-9"
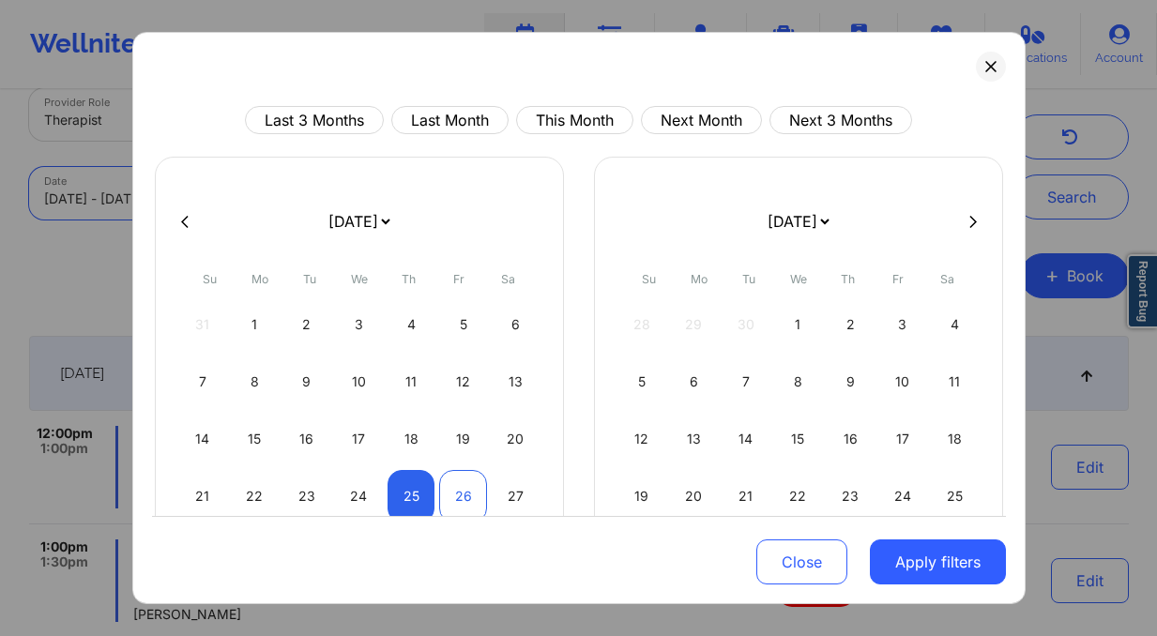
click at [450, 482] on div "26" at bounding box center [463, 496] width 48 height 53
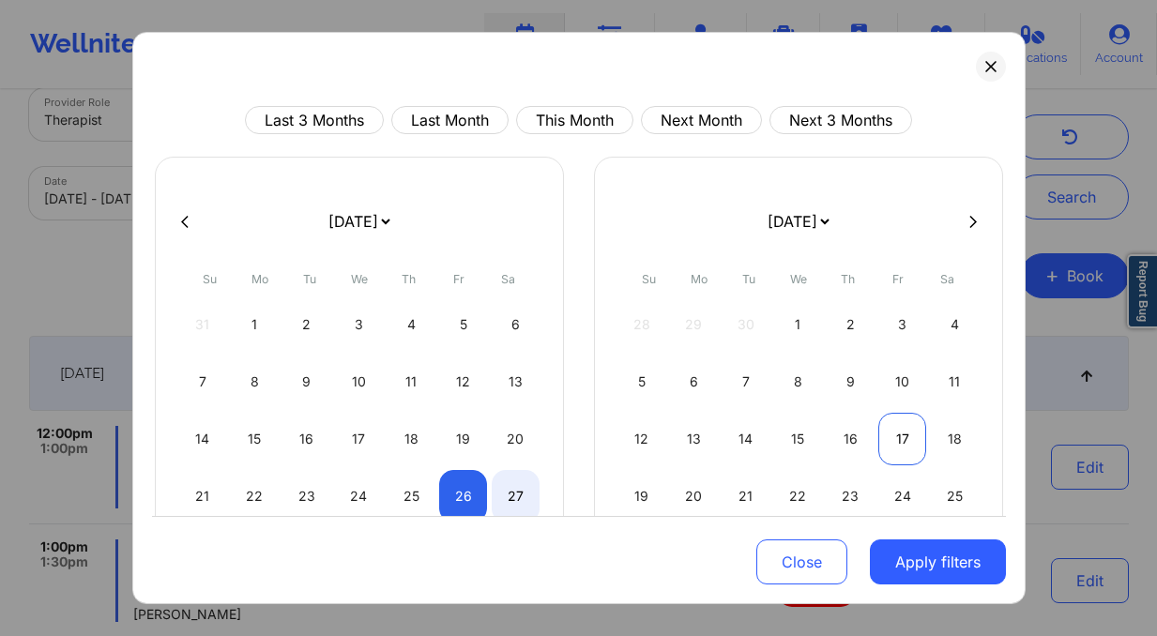
select select "2025-8"
select select "2025-9"
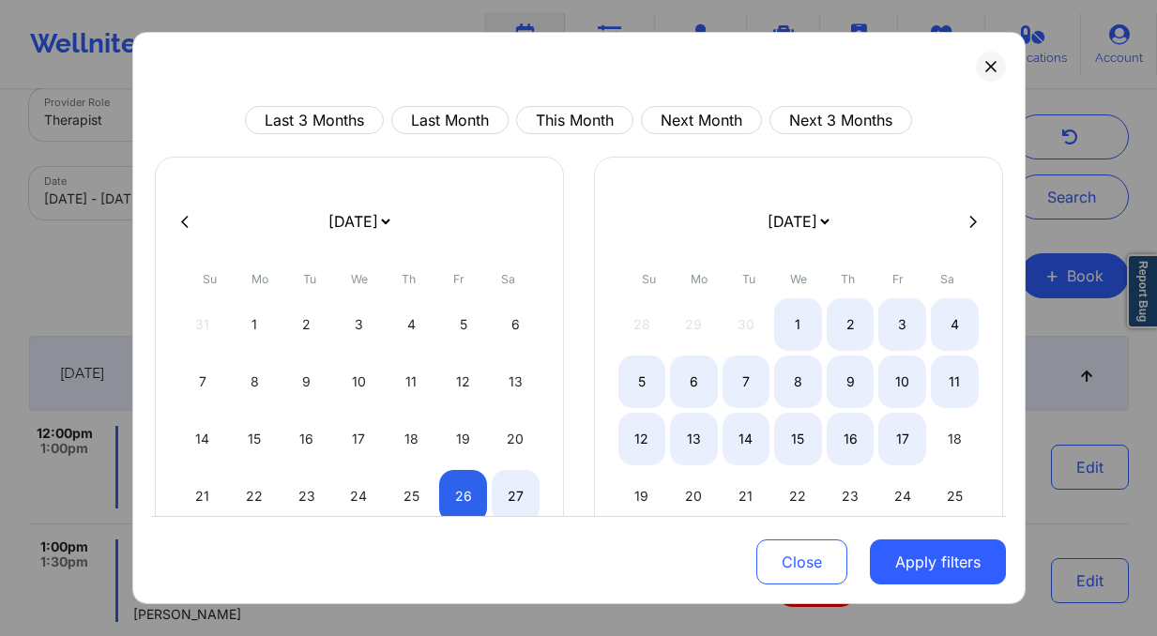
select select "2025-8"
select select "2025-9"
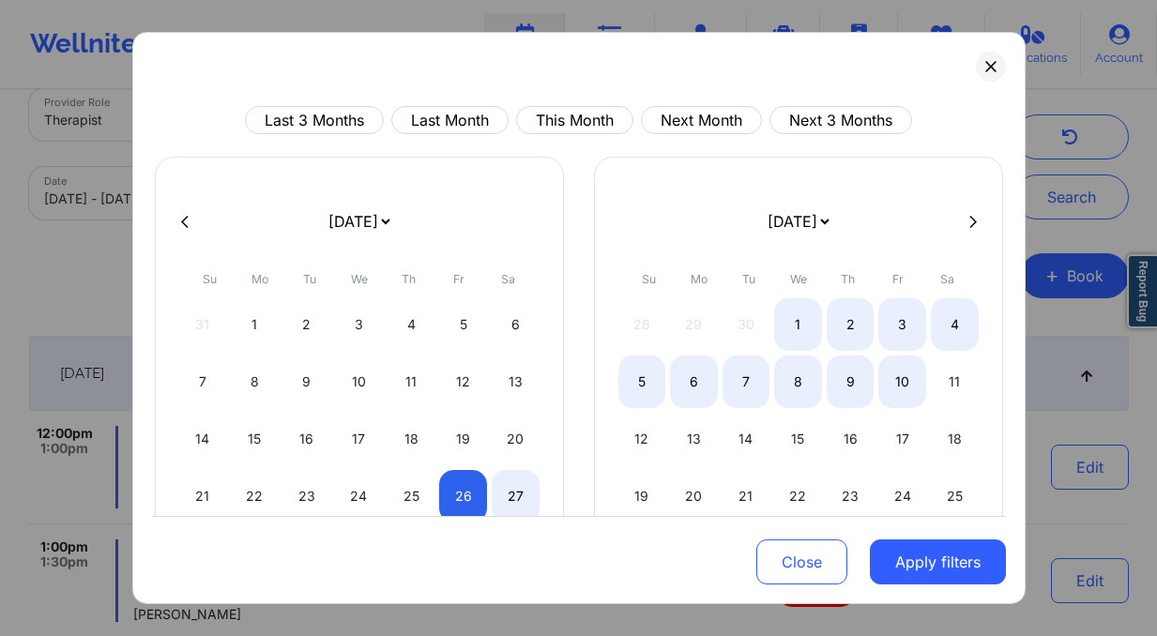
click at [967, 220] on button at bounding box center [973, 221] width 19 height 16
select select "2025-9"
select select "2025-10"
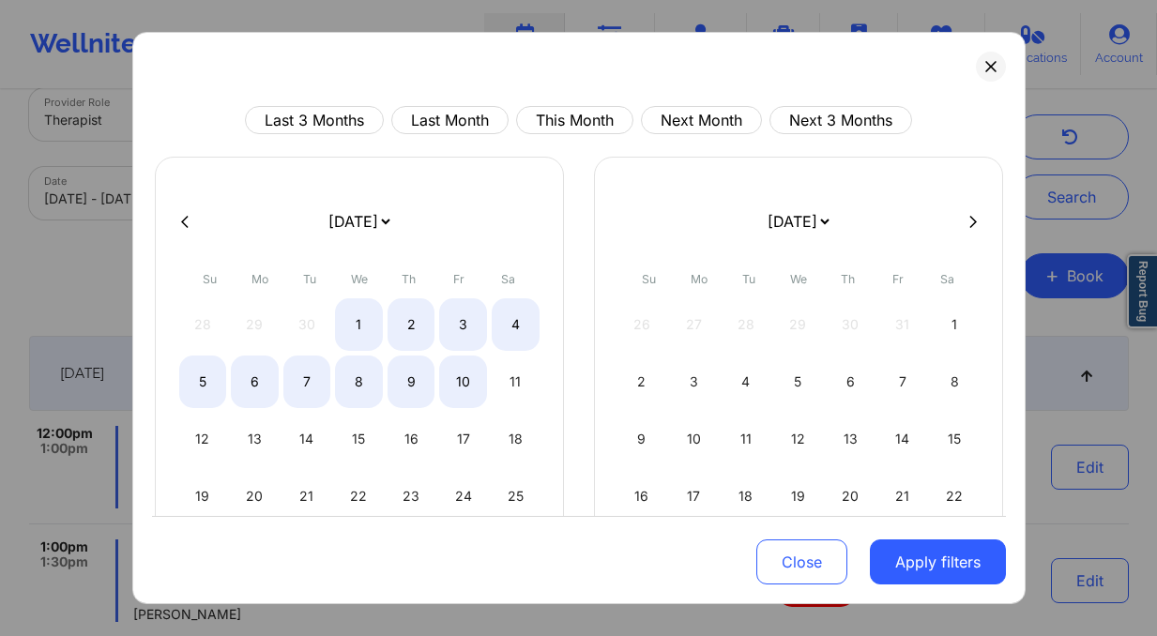
click at [971, 220] on button at bounding box center [973, 221] width 19 height 16
select select "2025-10"
select select "2025-11"
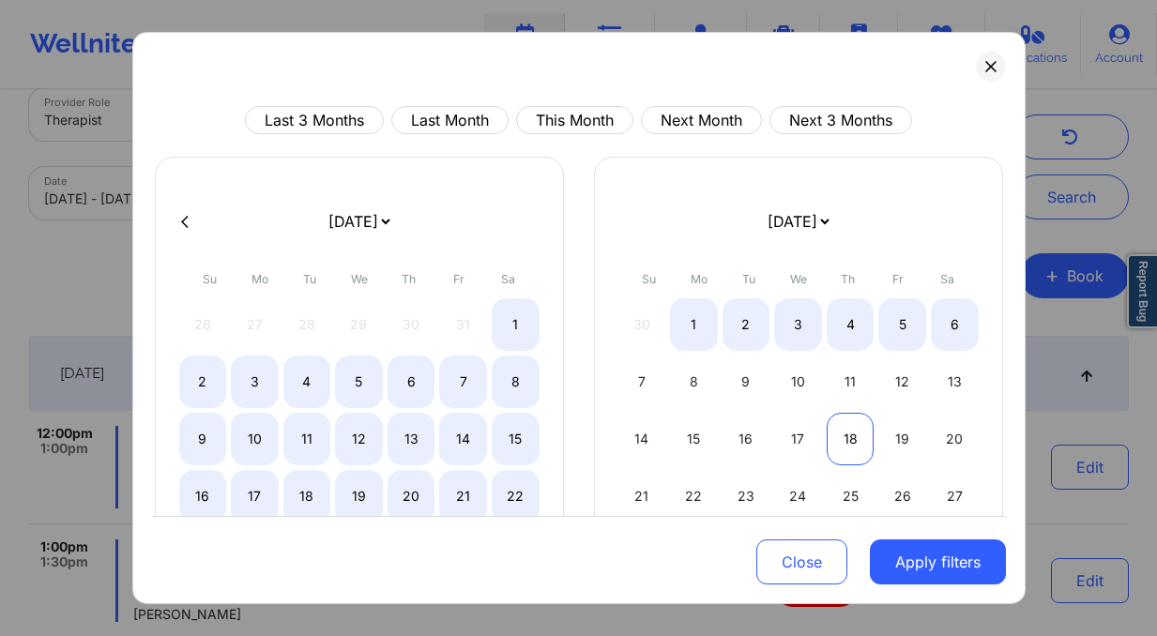
select select "2025-10"
select select "2025-11"
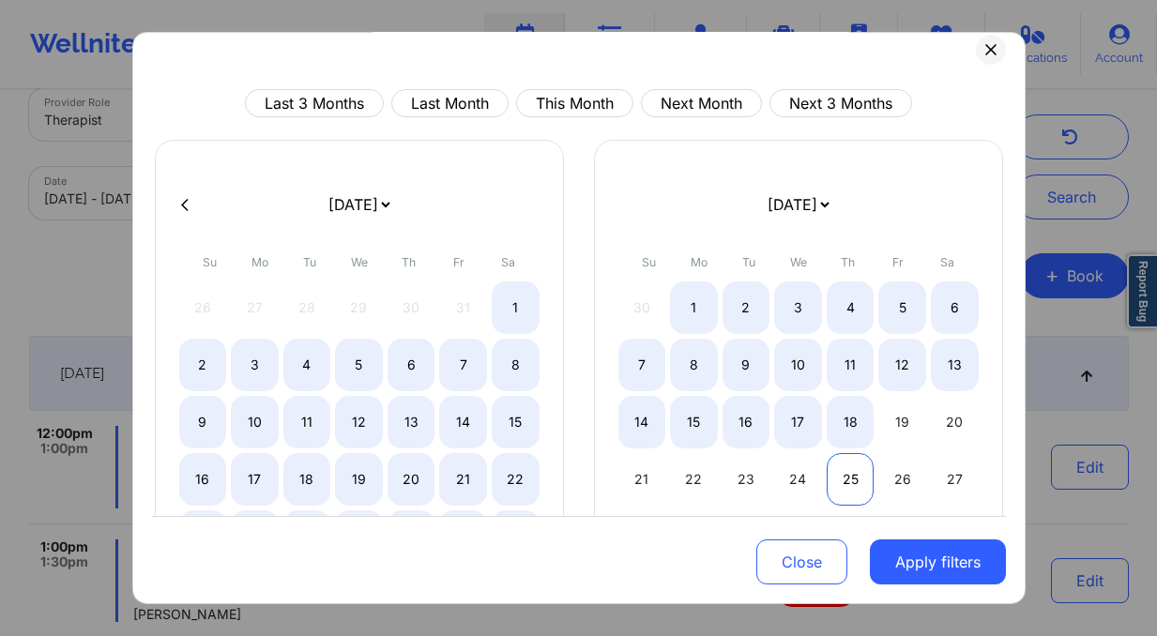
select select "2025-10"
select select "2025-11"
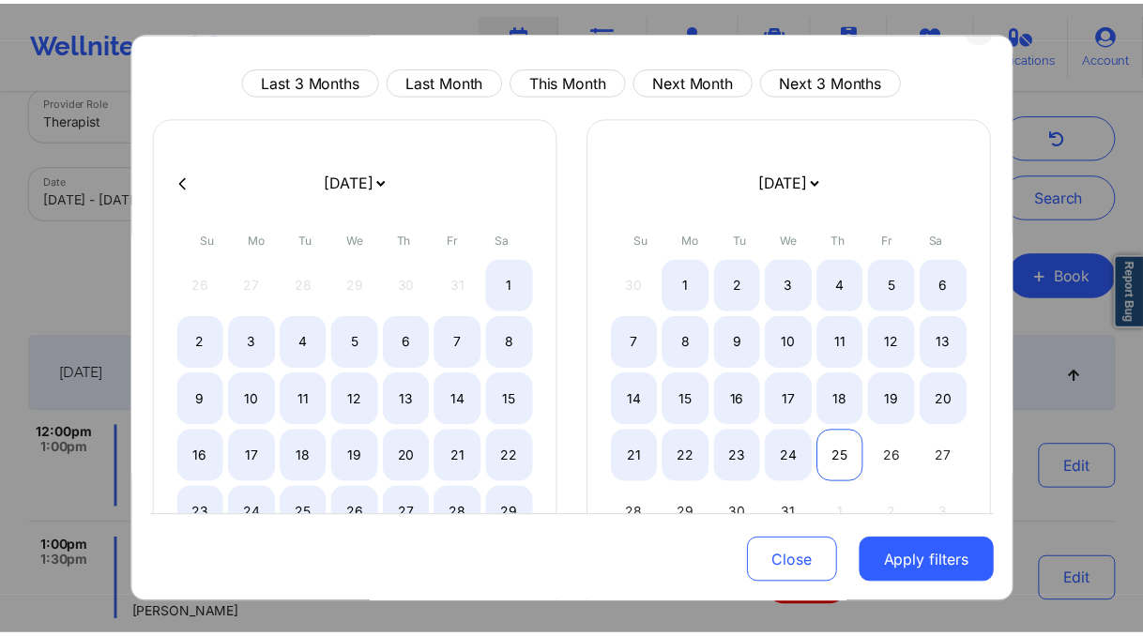
scroll to position [39, 0]
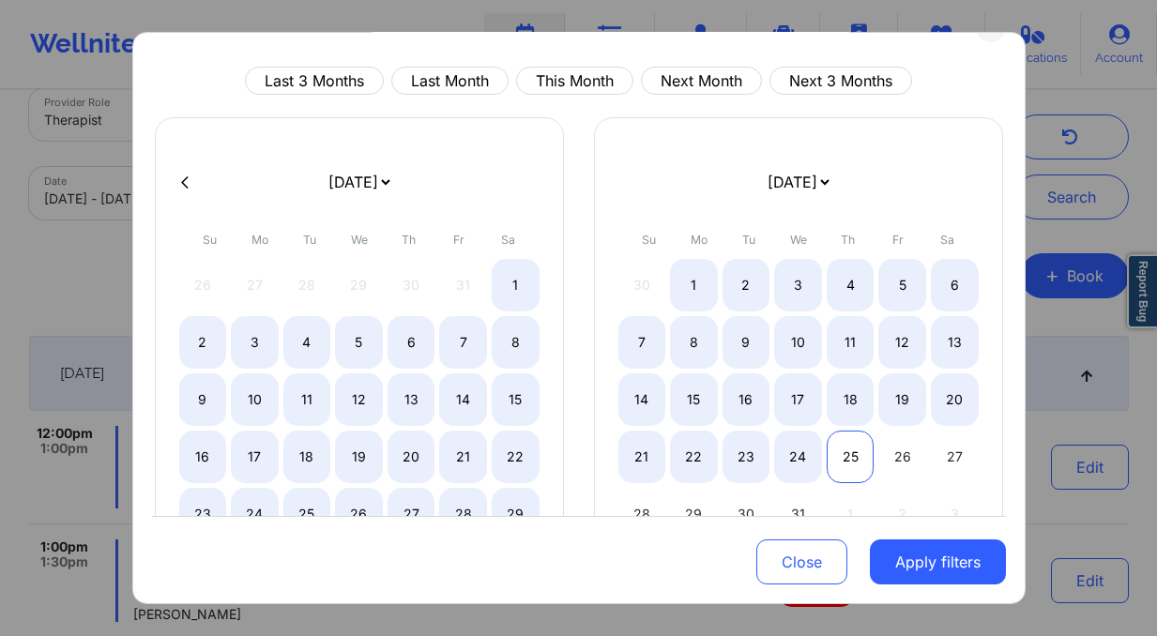
select select "2025-10"
select select "2025-11"
click at [850, 457] on div "25" at bounding box center [851, 457] width 48 height 53
select select "2025-8"
select select "2025-9"
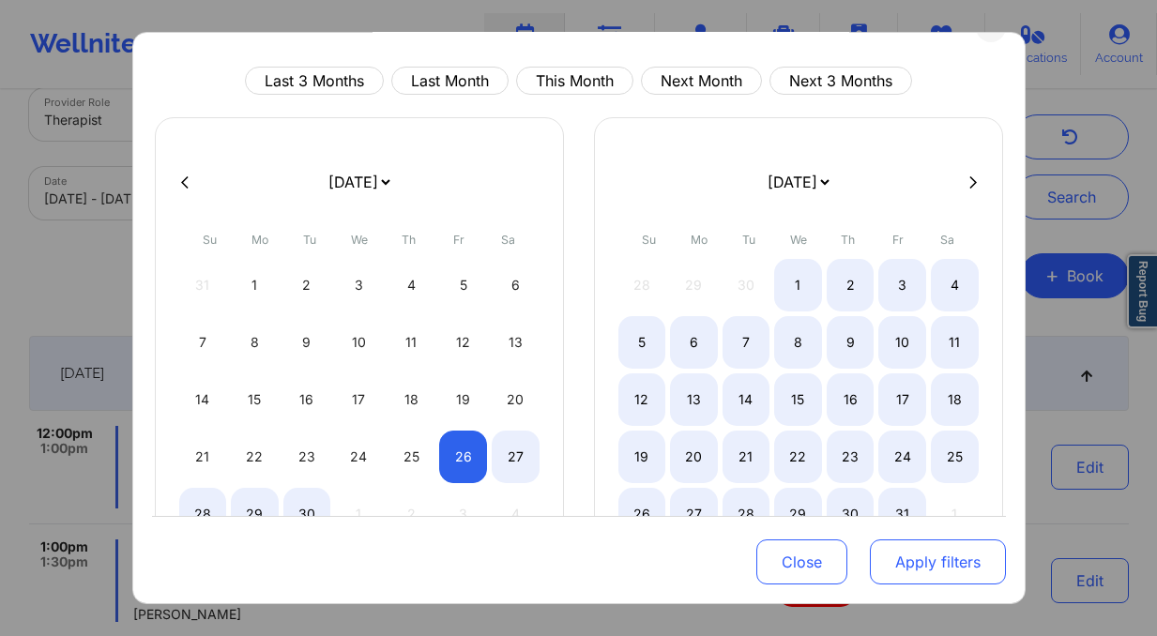
click at [932, 570] on button "Apply filters" at bounding box center [938, 562] width 136 height 45
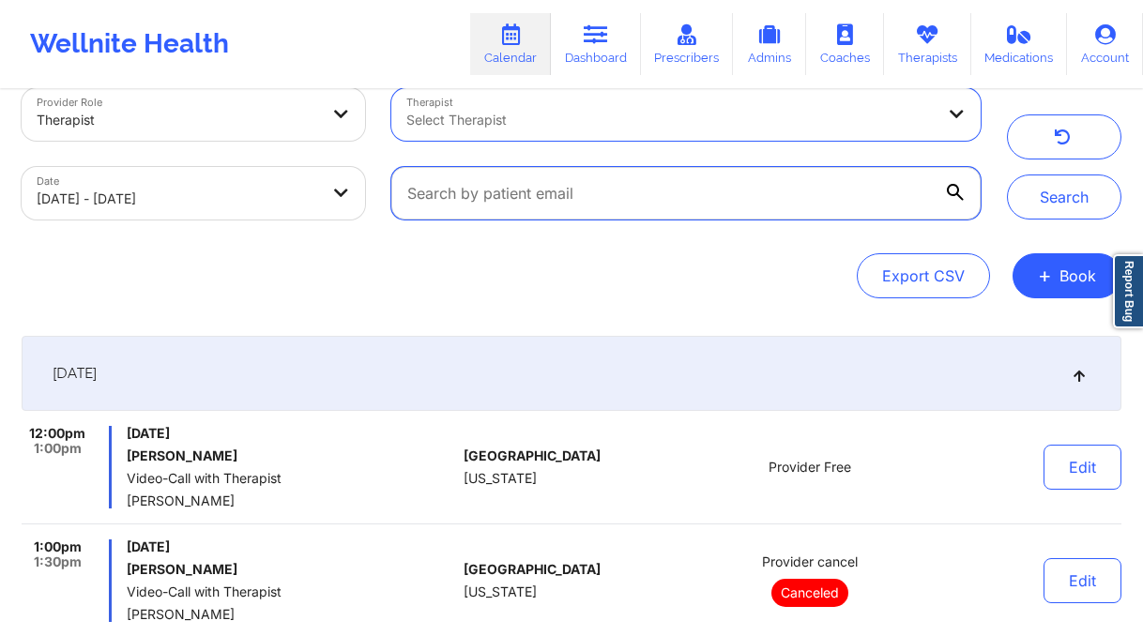
click at [566, 193] on input "text" at bounding box center [685, 193] width 589 height 53
paste input "dspinzola@gmail.com"
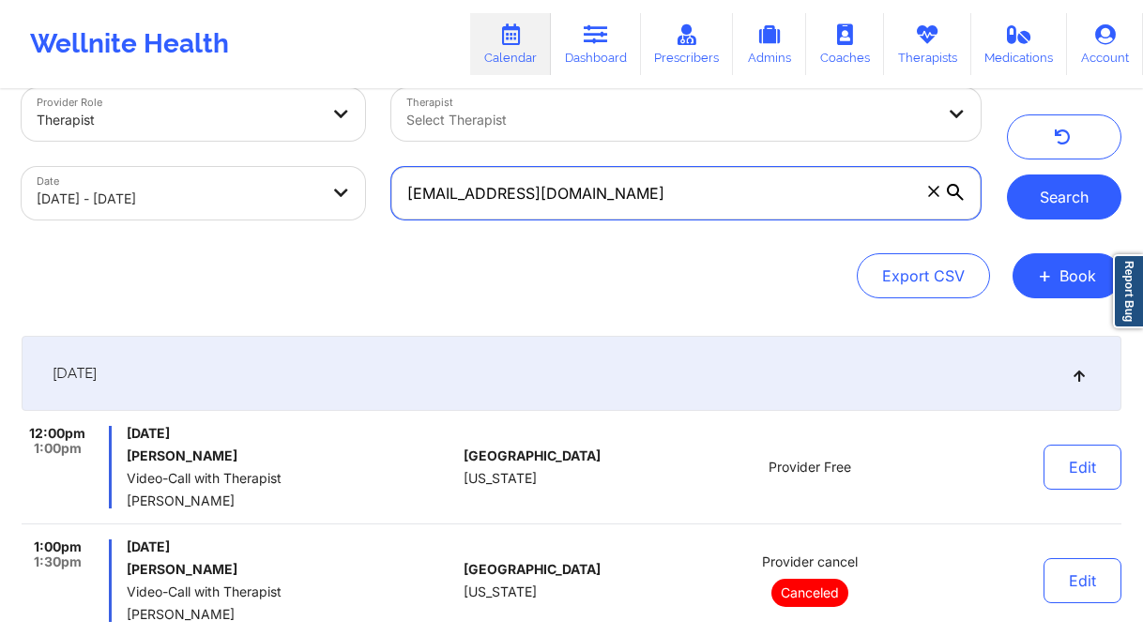
type input "dspinzola@gmail.com"
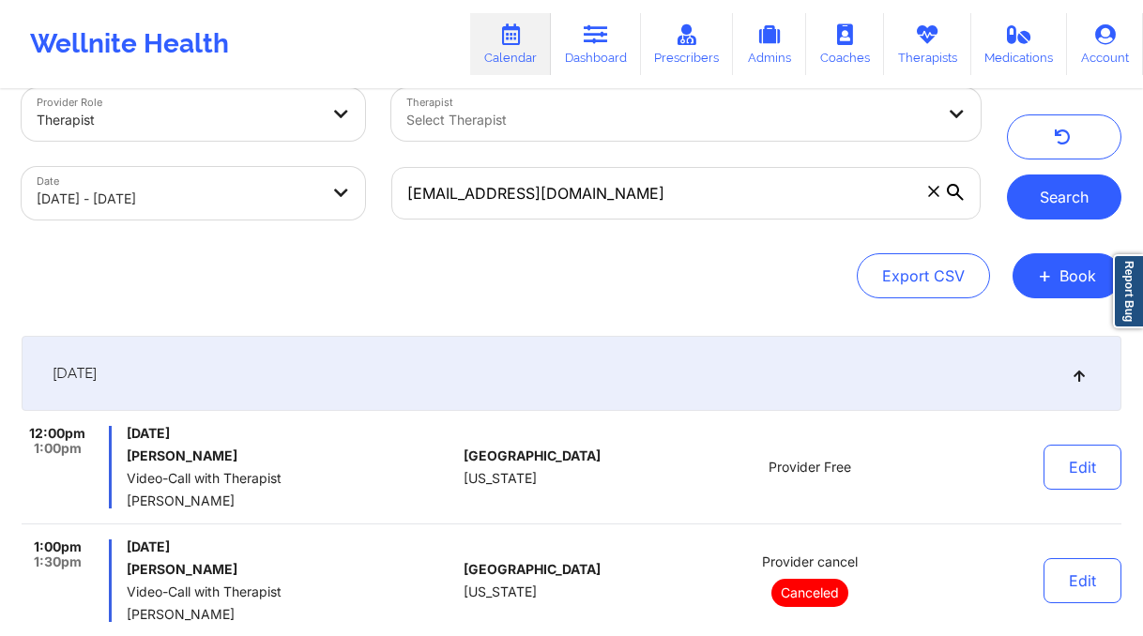
click at [1042, 203] on button "Search" at bounding box center [1064, 197] width 115 height 45
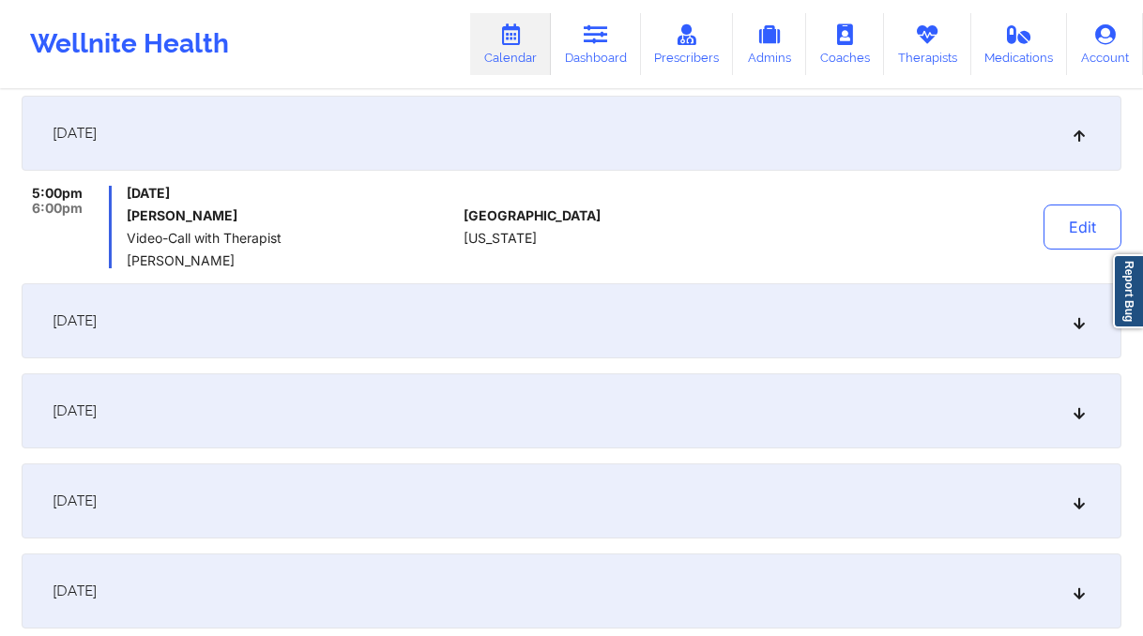
scroll to position [231, 0]
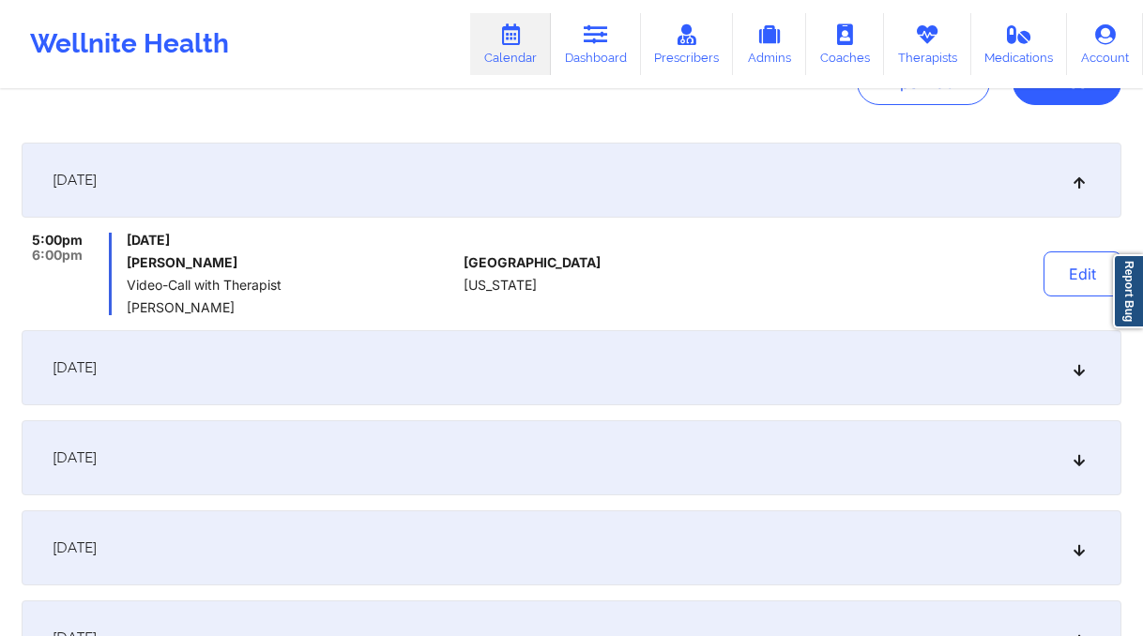
click at [776, 170] on div "October 2, 2025" at bounding box center [572, 180] width 1100 height 75
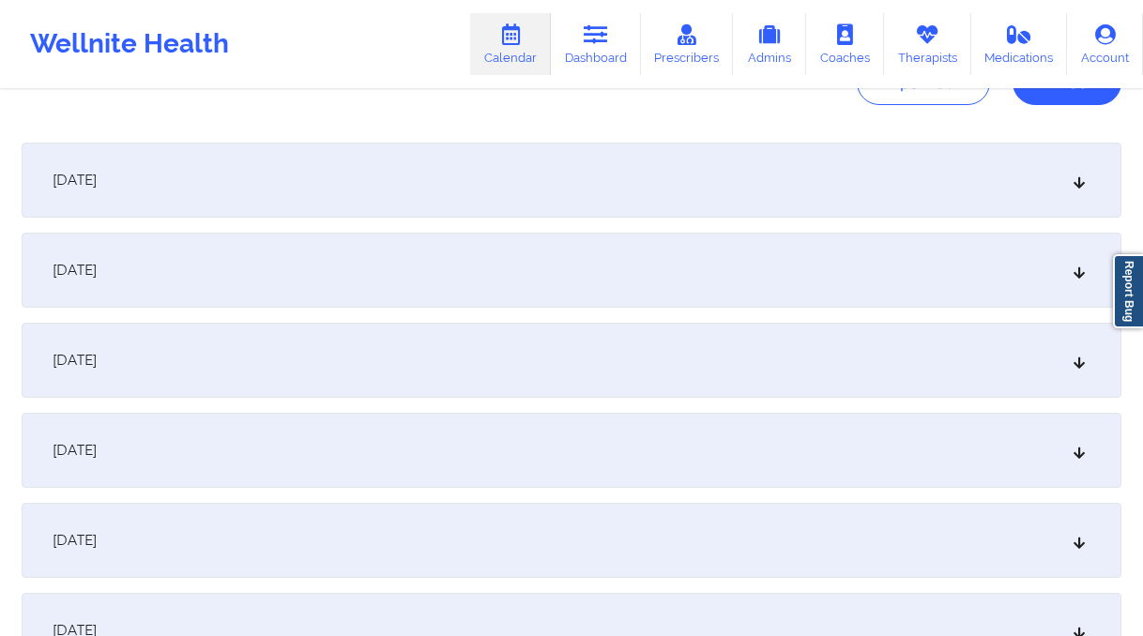
click at [763, 178] on div "October 2, 2025" at bounding box center [572, 180] width 1100 height 75
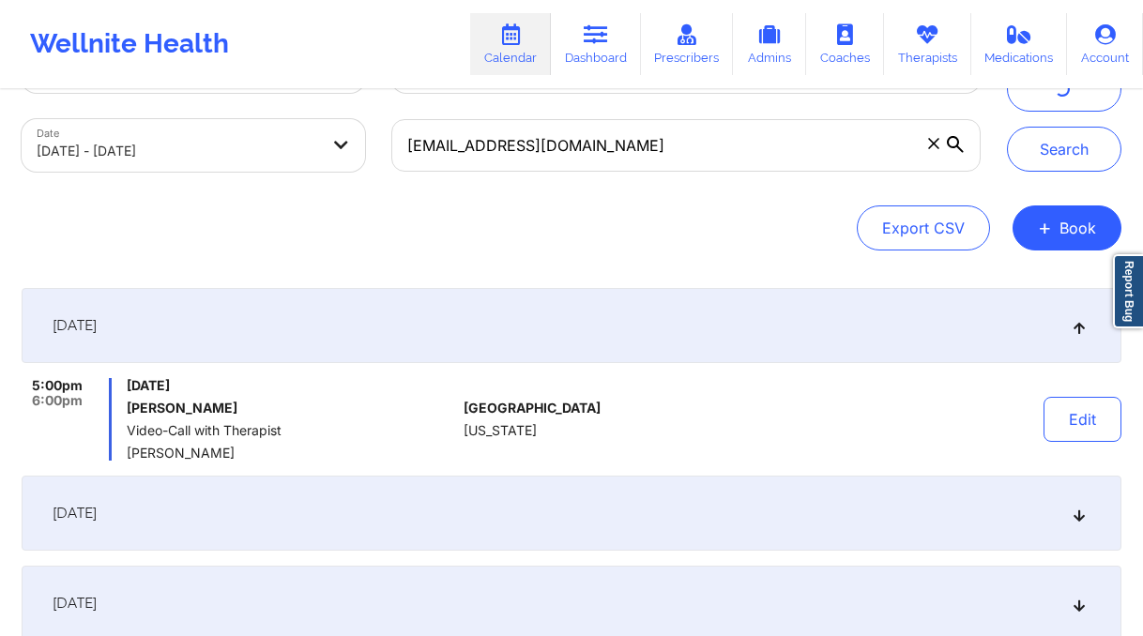
scroll to position [159, 0]
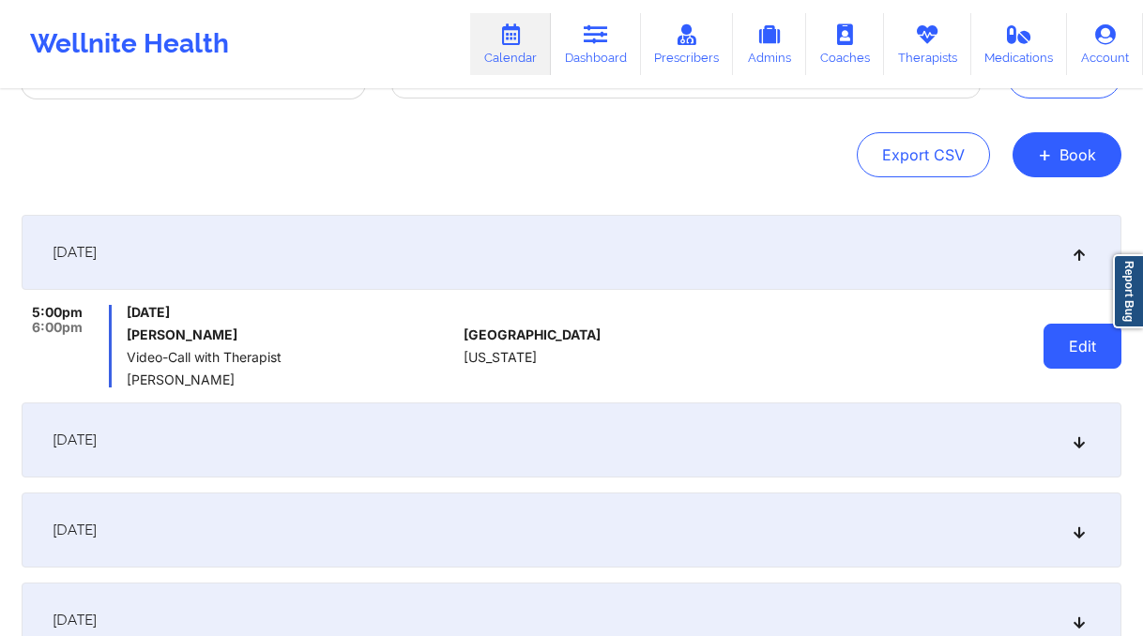
click at [1056, 332] on button "Edit" at bounding box center [1083, 346] width 78 height 45
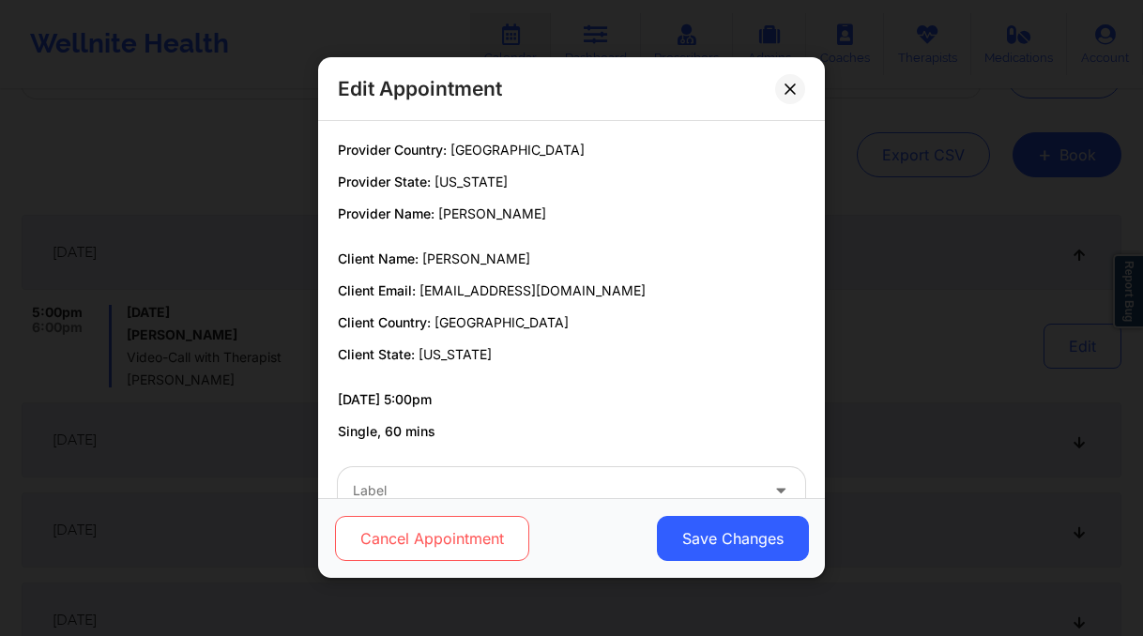
click at [420, 530] on button "Cancel Appointment" at bounding box center [432, 539] width 194 height 45
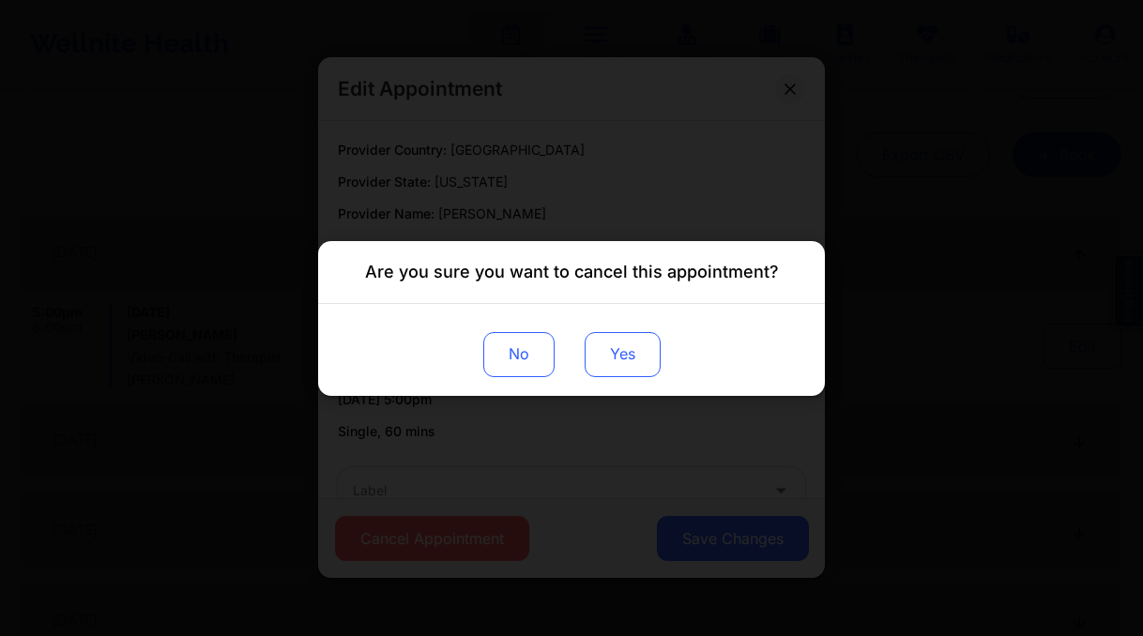
click at [627, 350] on button "Yes" at bounding box center [623, 353] width 76 height 45
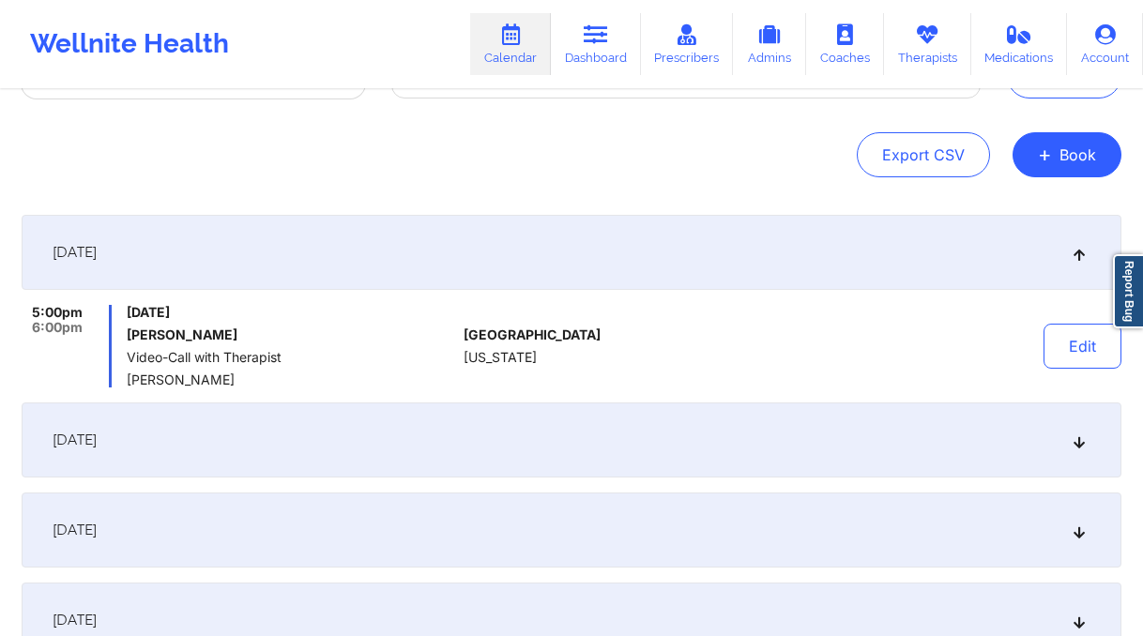
click at [247, 451] on div "October 9, 2025" at bounding box center [572, 440] width 1100 height 75
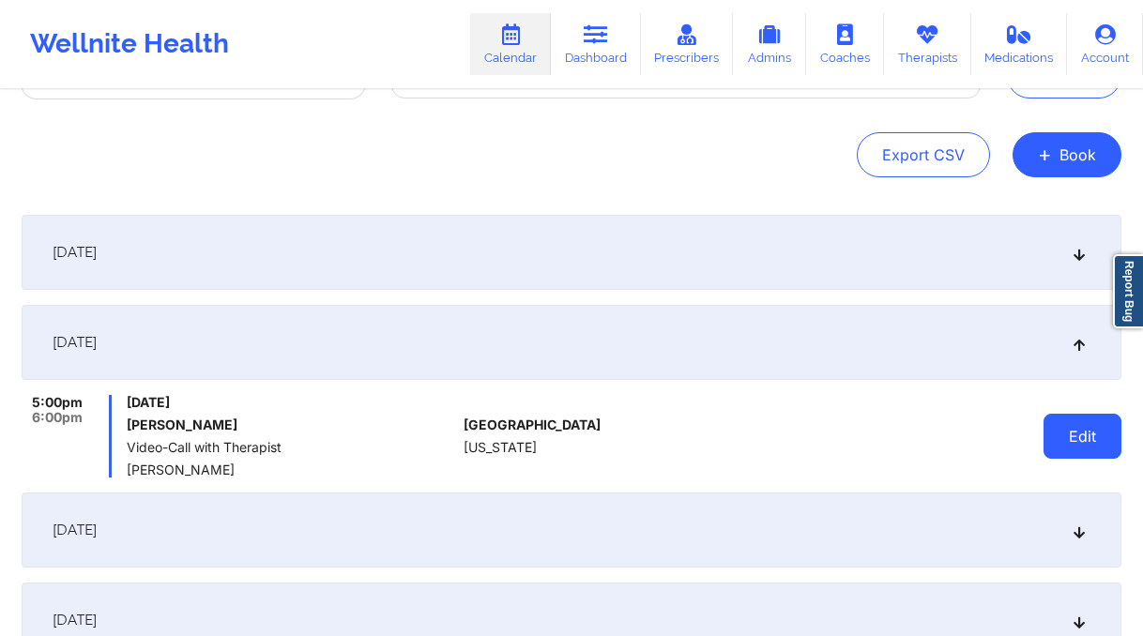
click at [1095, 436] on button "Edit" at bounding box center [1083, 436] width 78 height 45
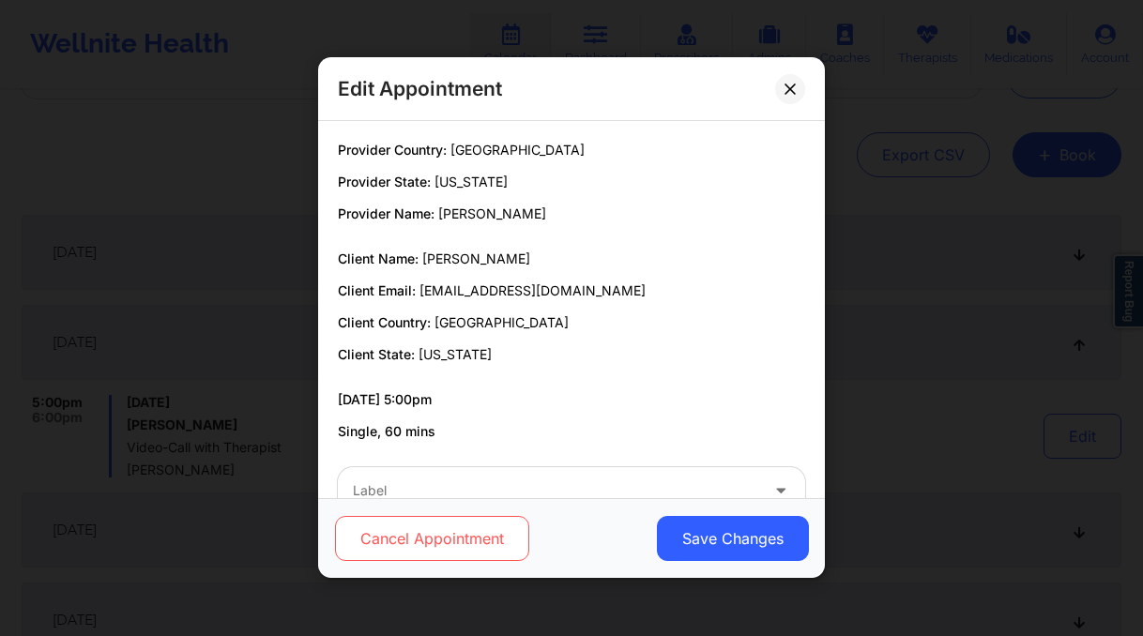
click at [482, 543] on button "Cancel Appointment" at bounding box center [432, 539] width 194 height 45
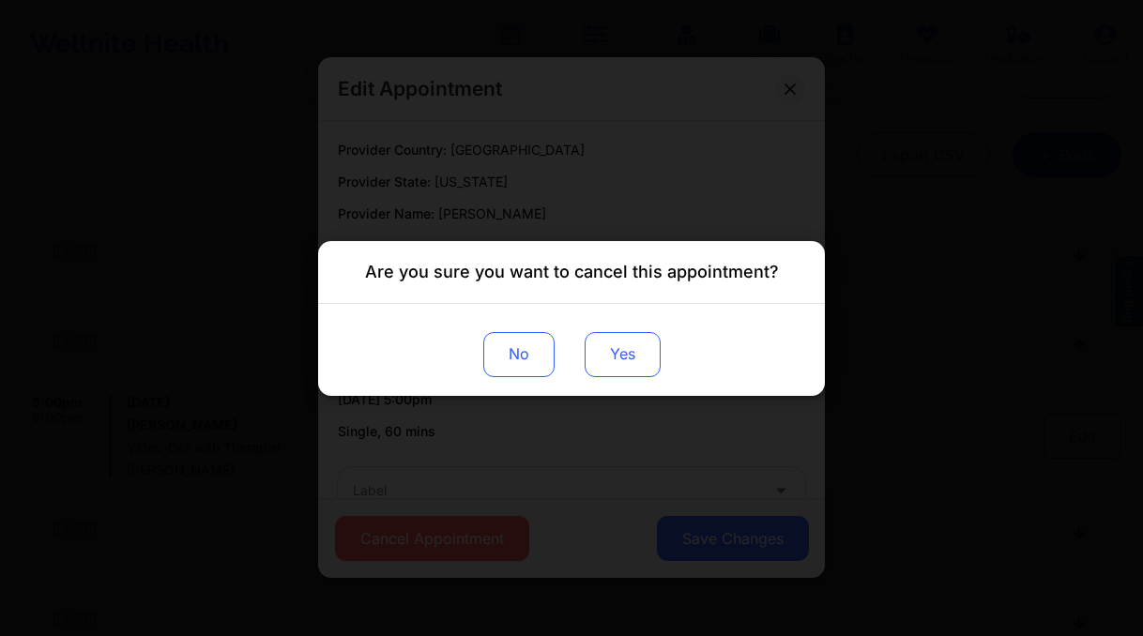
click at [630, 355] on button "Yes" at bounding box center [623, 353] width 76 height 45
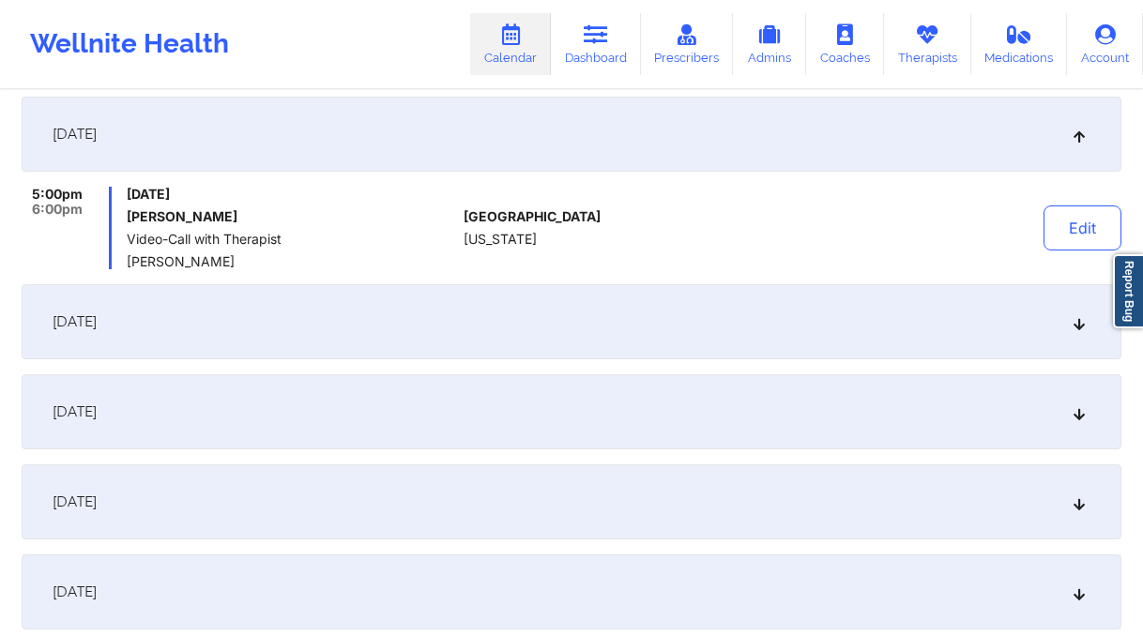
scroll to position [391, 0]
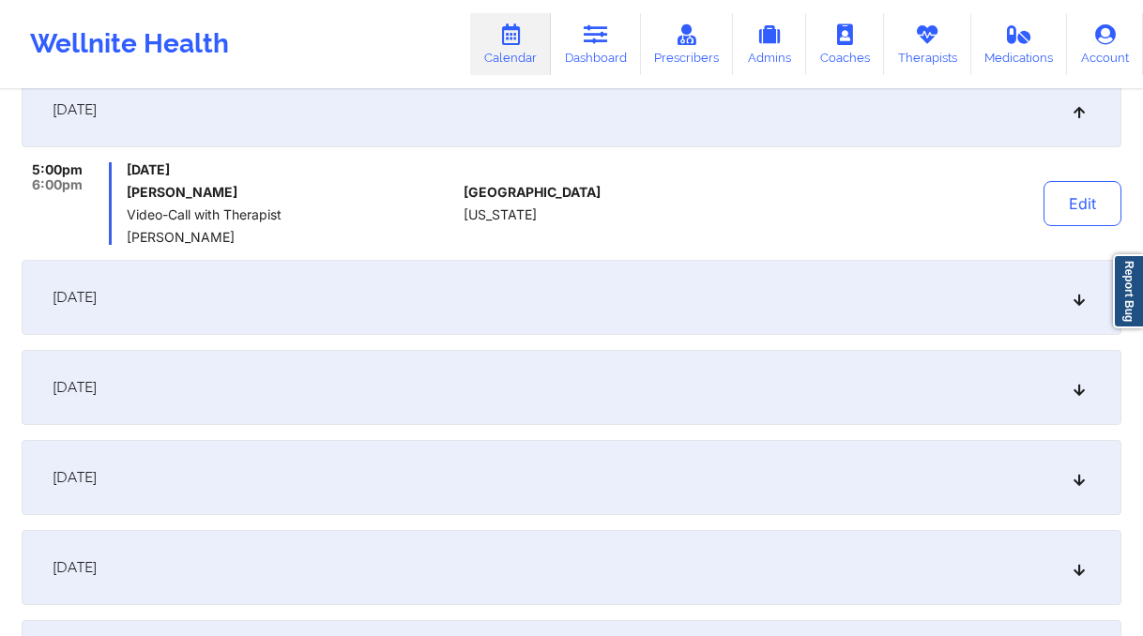
click at [350, 310] on div "October 16, 2025" at bounding box center [572, 297] width 1100 height 75
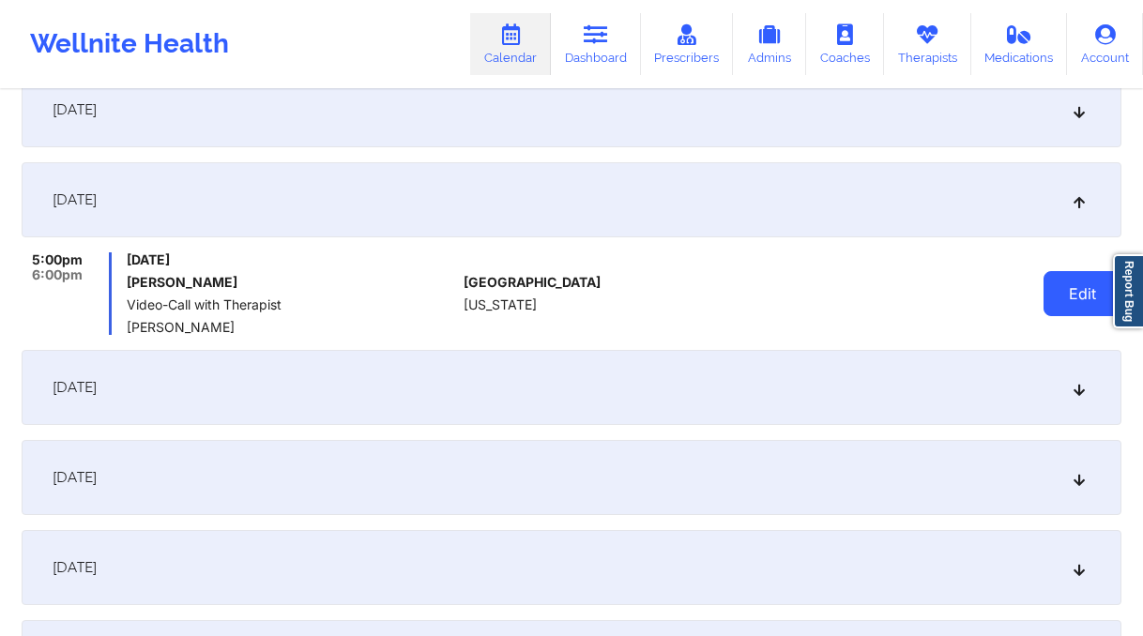
click at [1066, 288] on button "Edit" at bounding box center [1083, 293] width 78 height 45
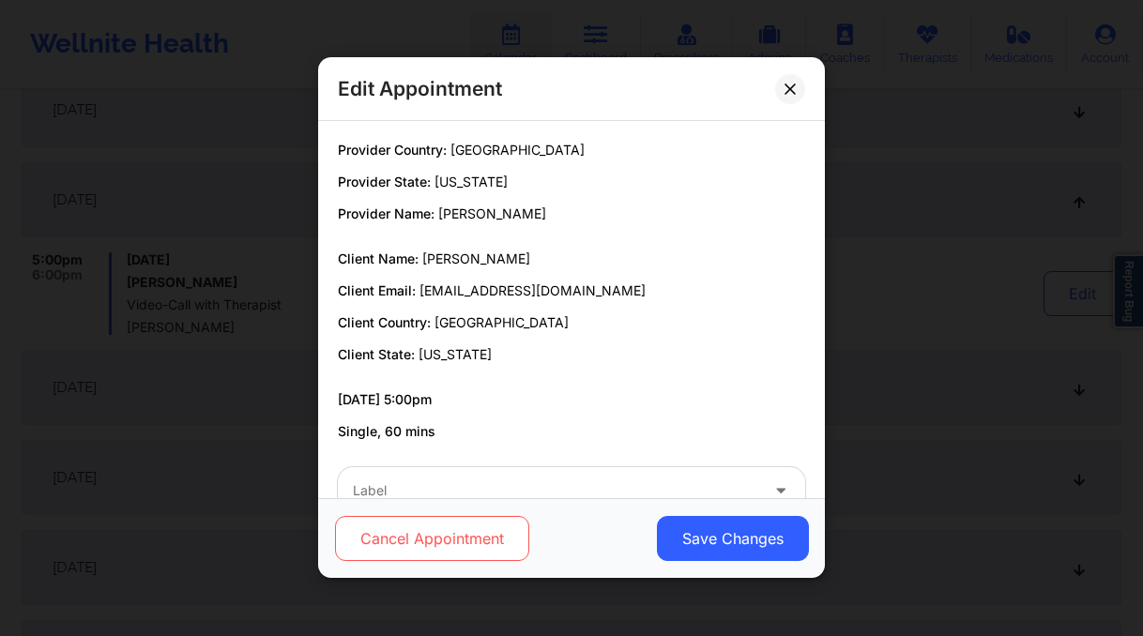
click at [401, 531] on button "Cancel Appointment" at bounding box center [432, 539] width 194 height 45
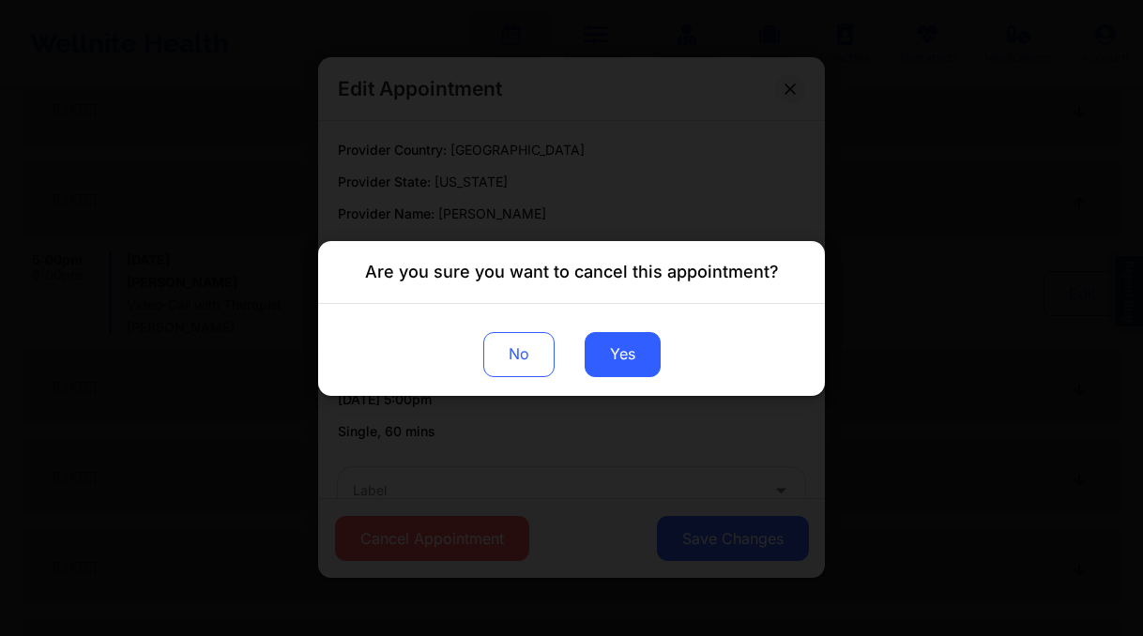
drag, startPoint x: 621, startPoint y: 357, endPoint x: 530, endPoint y: 377, distance: 93.4
click at [621, 357] on button "Yes" at bounding box center [623, 353] width 76 height 45
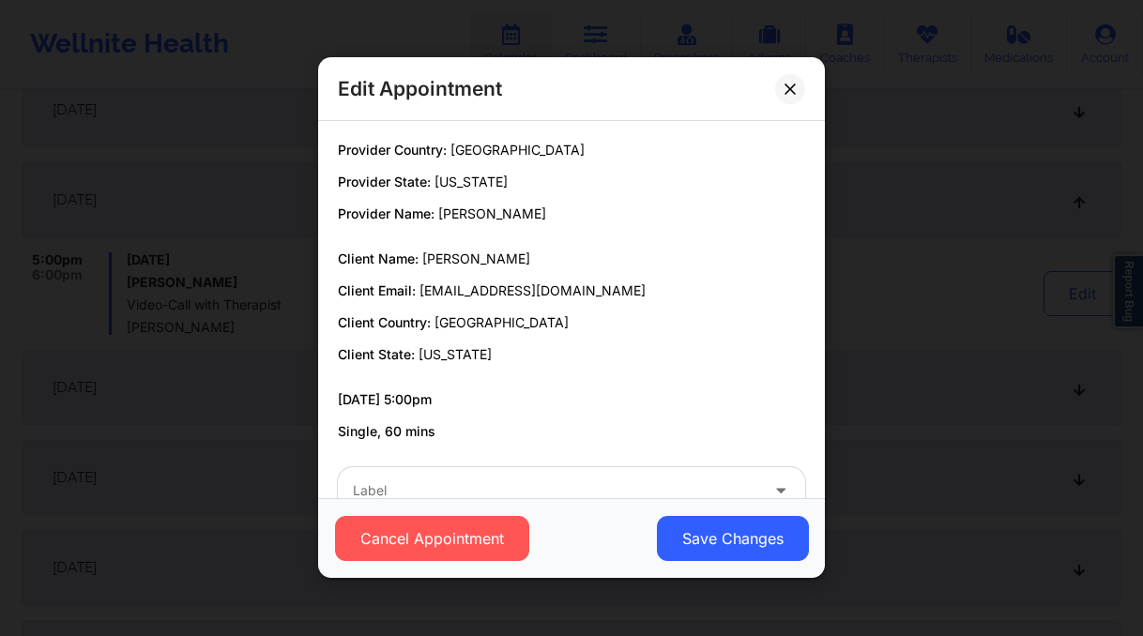
click at [204, 410] on div "Edit Appointment Provider Country: United States Provider State: New York Provi…" at bounding box center [571, 318] width 1143 height 636
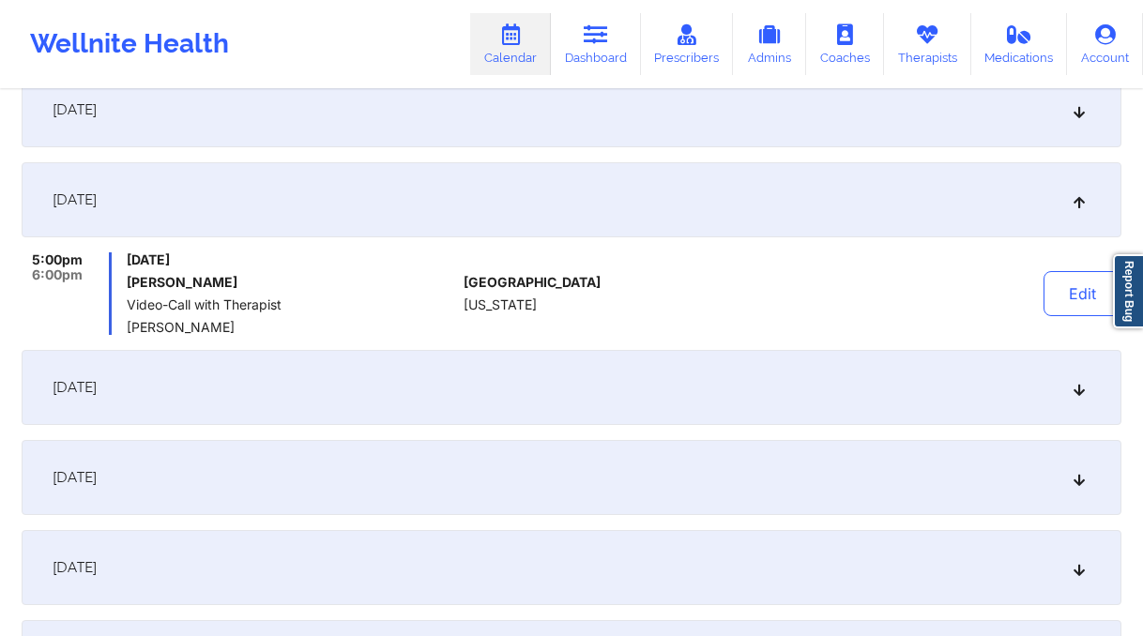
click at [279, 386] on div "October 23, 2025" at bounding box center [572, 387] width 1100 height 75
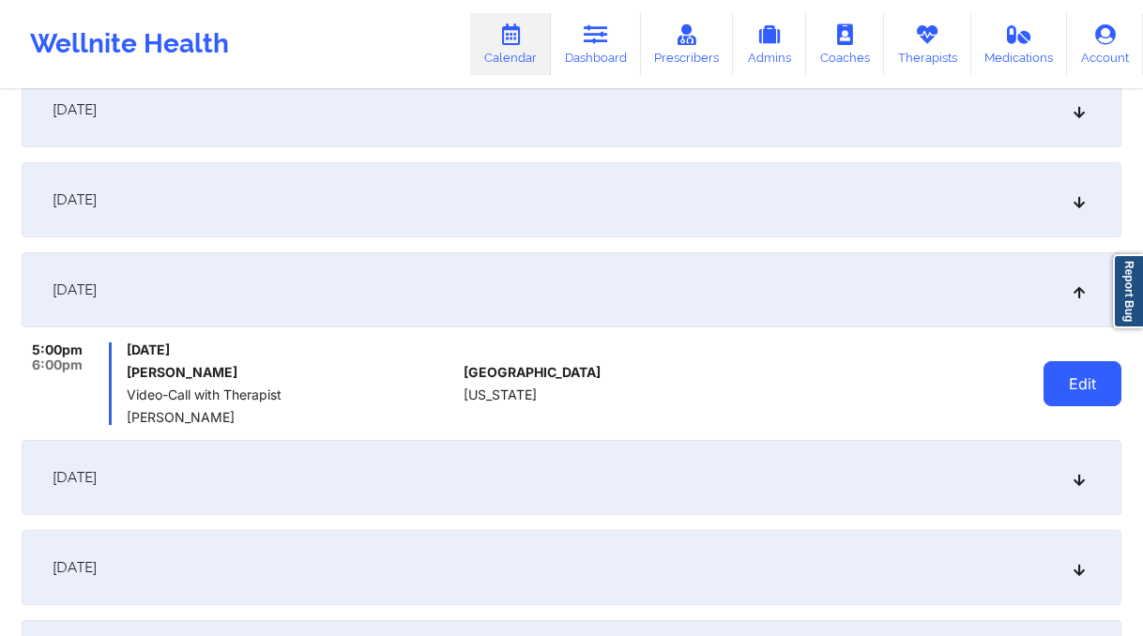
click at [1055, 389] on button "Edit" at bounding box center [1083, 383] width 78 height 45
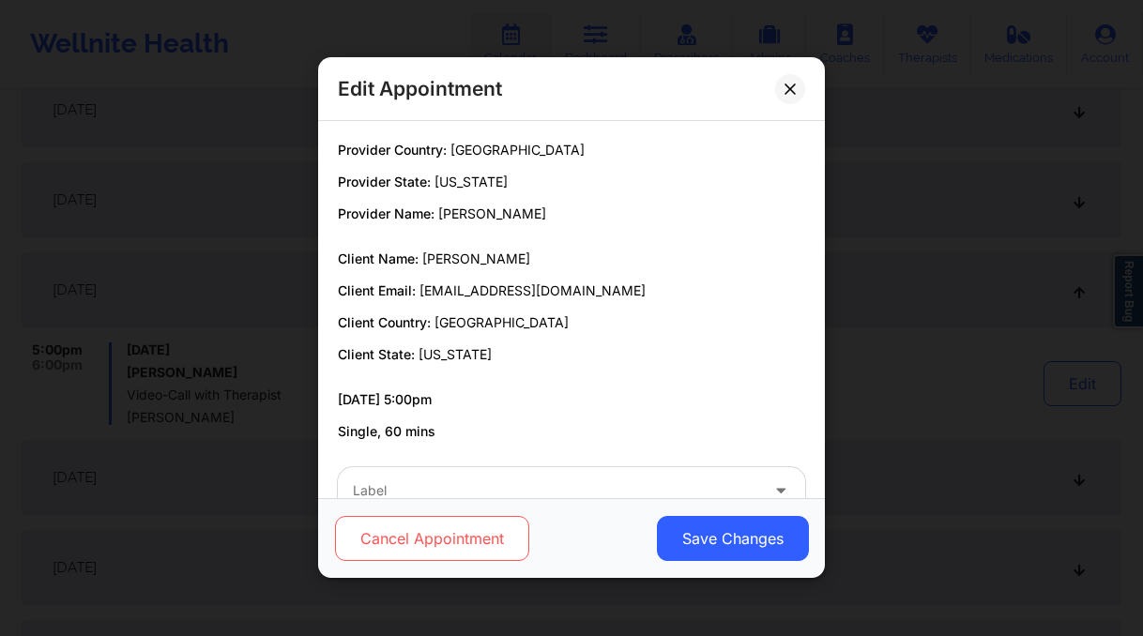
click at [470, 535] on button "Cancel Appointment" at bounding box center [432, 539] width 194 height 45
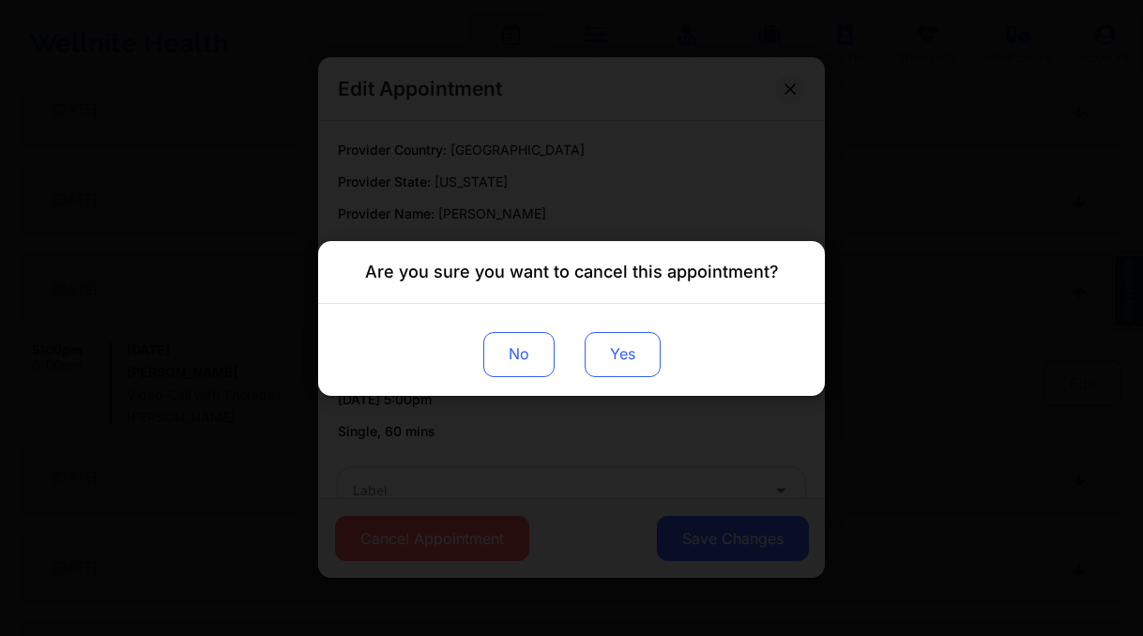
click at [643, 360] on button "Yes" at bounding box center [623, 353] width 76 height 45
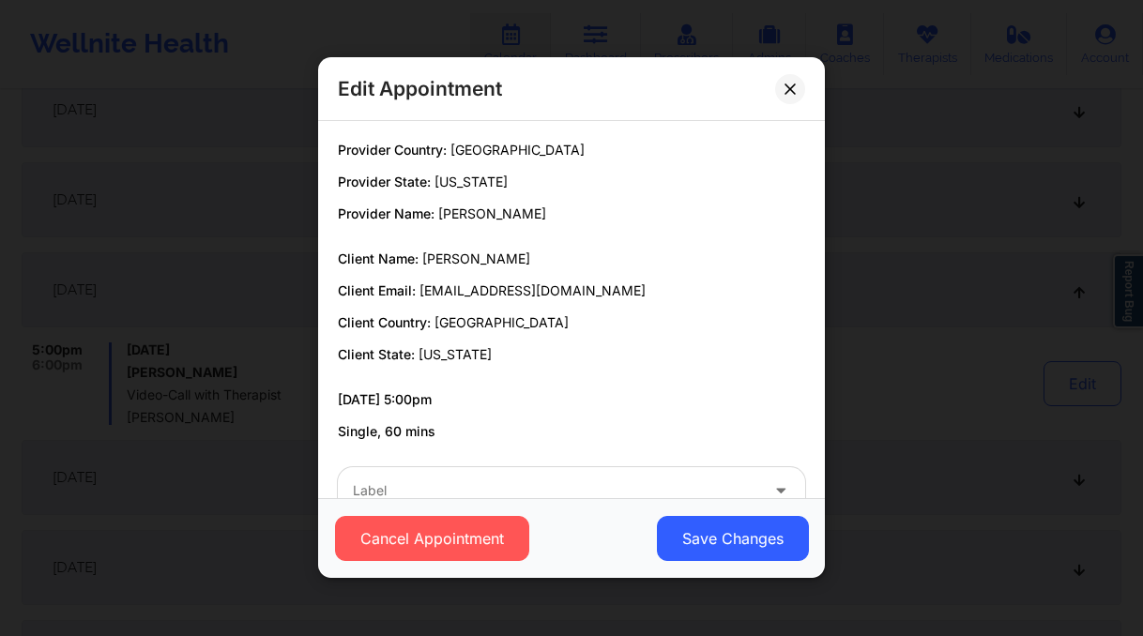
click at [196, 471] on div "Edit Appointment Provider Country: United States Provider State: New York Provi…" at bounding box center [571, 318] width 1143 height 636
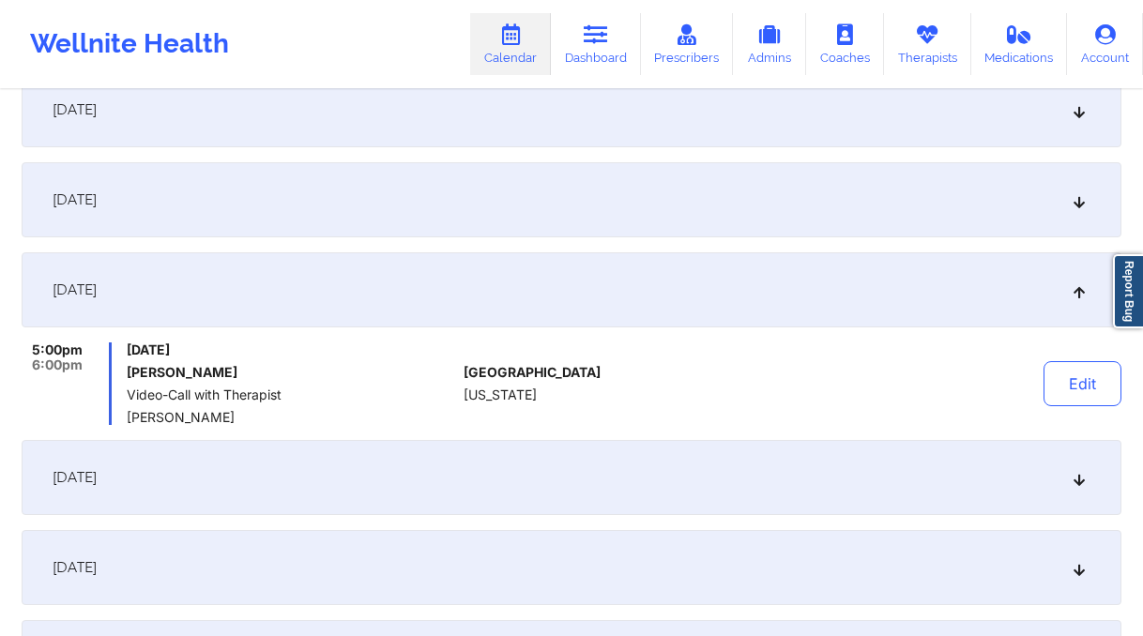
click at [225, 488] on div "October 30, 2025" at bounding box center [572, 477] width 1100 height 75
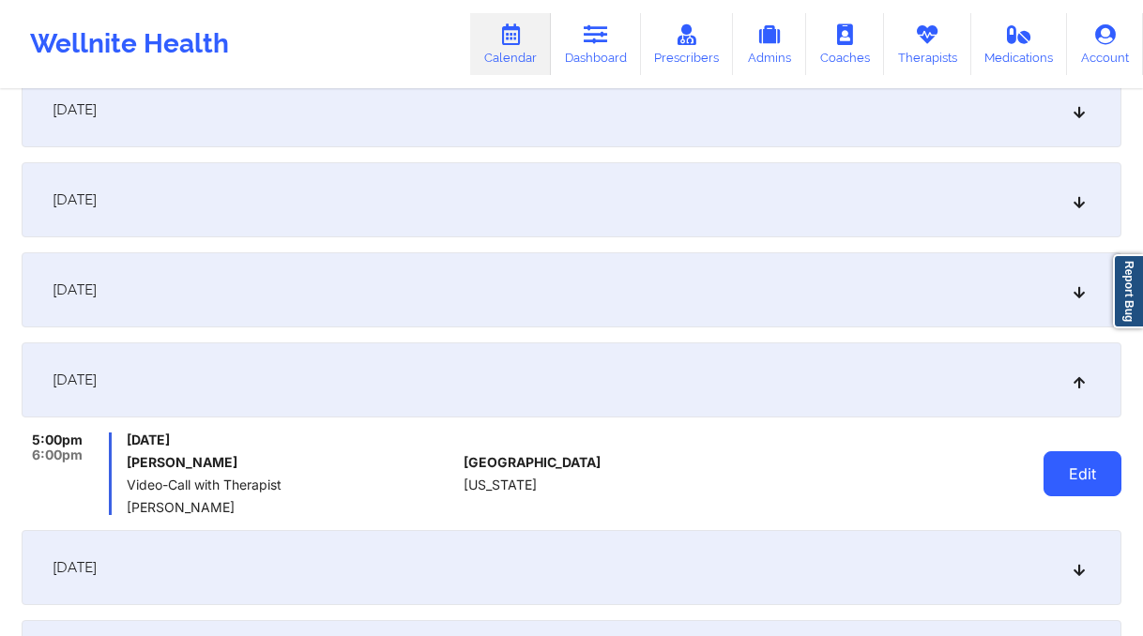
click at [1102, 470] on button "Edit" at bounding box center [1083, 473] width 78 height 45
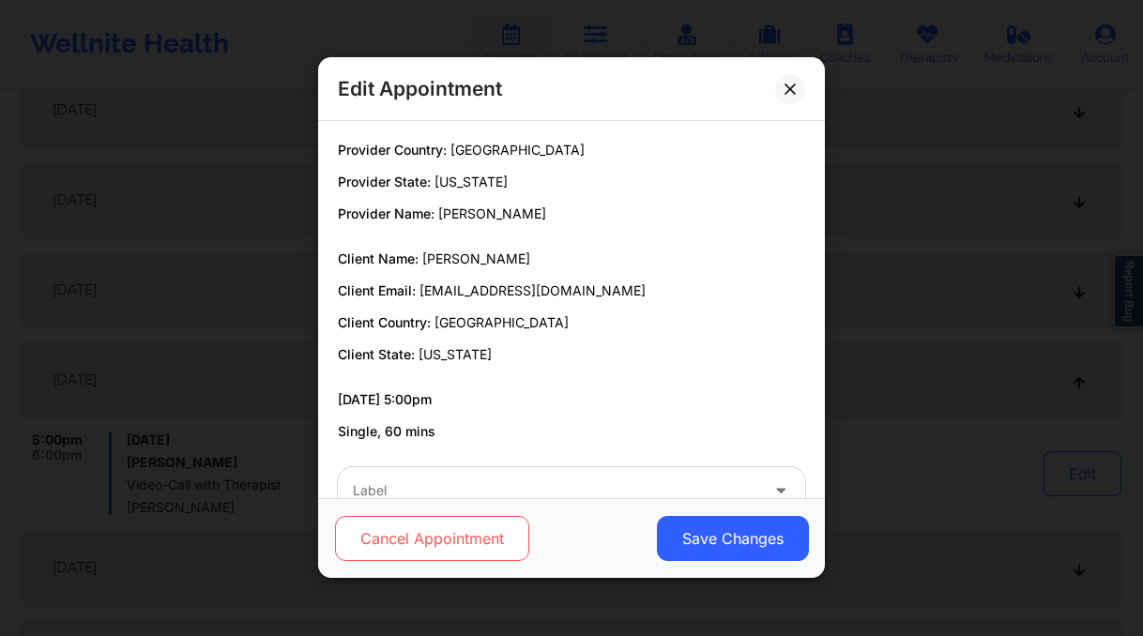
click at [472, 549] on button "Cancel Appointment" at bounding box center [432, 539] width 194 height 45
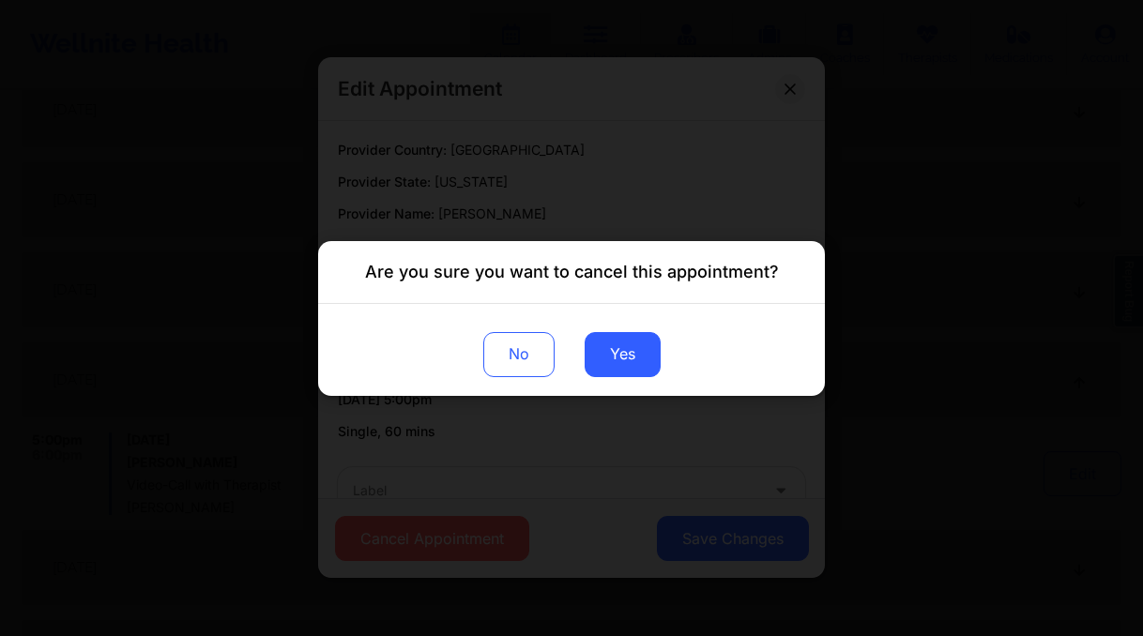
click at [666, 340] on div "No Yes" at bounding box center [571, 349] width 507 height 92
click at [613, 348] on button "Yes" at bounding box center [623, 353] width 76 height 45
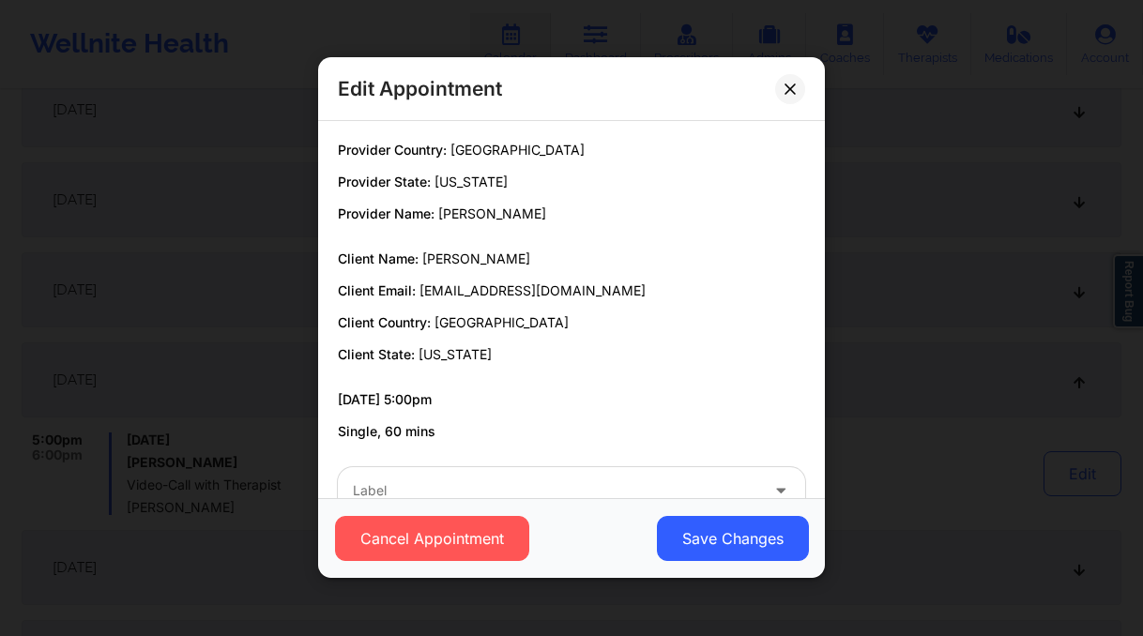
click at [199, 497] on div "Edit Appointment Provider Country: United States Provider State: New York Provi…" at bounding box center [571, 318] width 1143 height 636
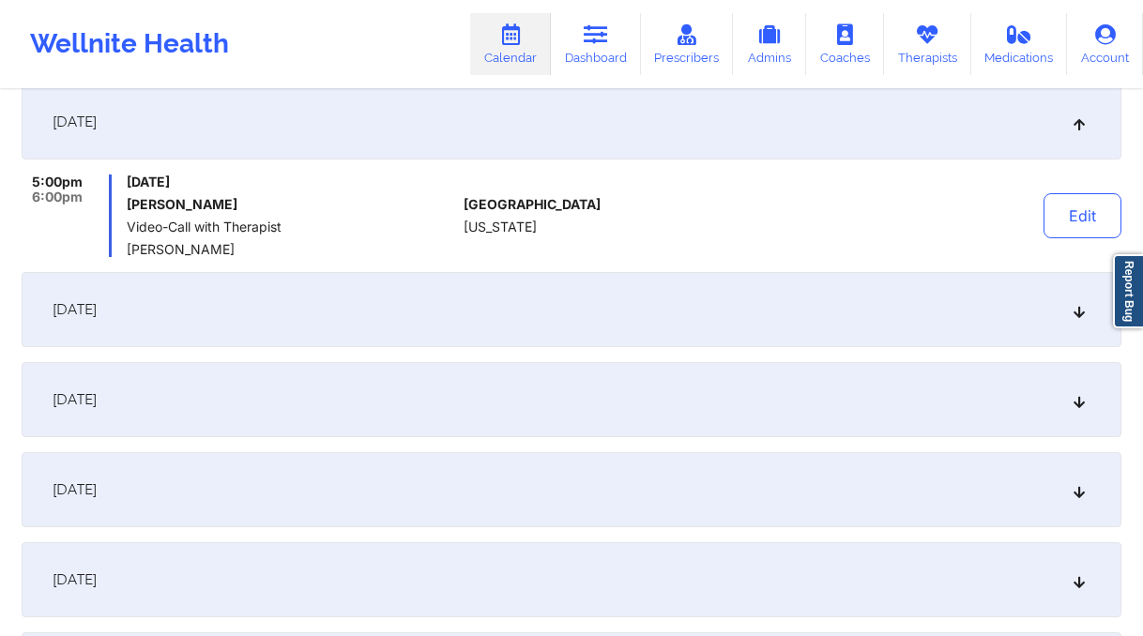
scroll to position [660, 0]
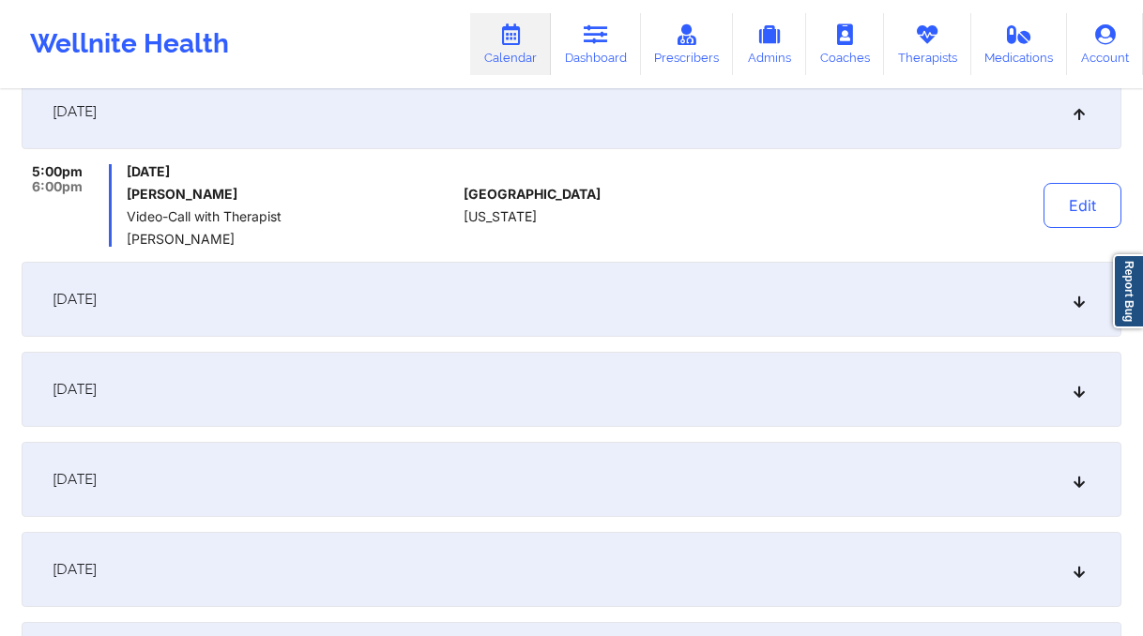
click at [445, 297] on div "November 6, 2025" at bounding box center [572, 299] width 1100 height 75
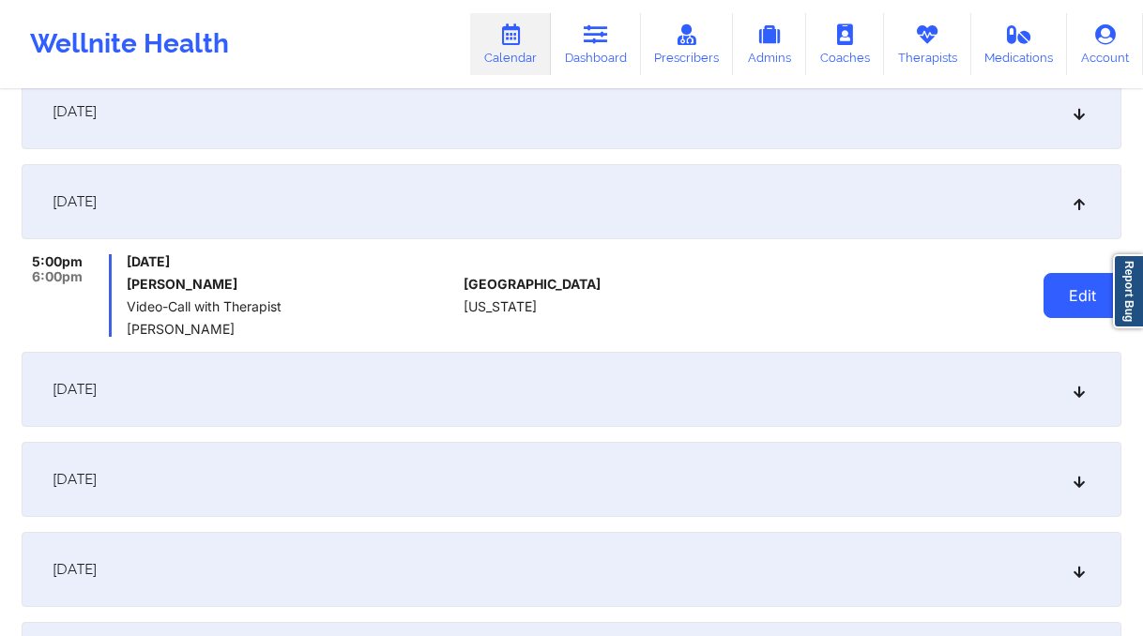
click at [1053, 297] on button "Edit" at bounding box center [1083, 295] width 78 height 45
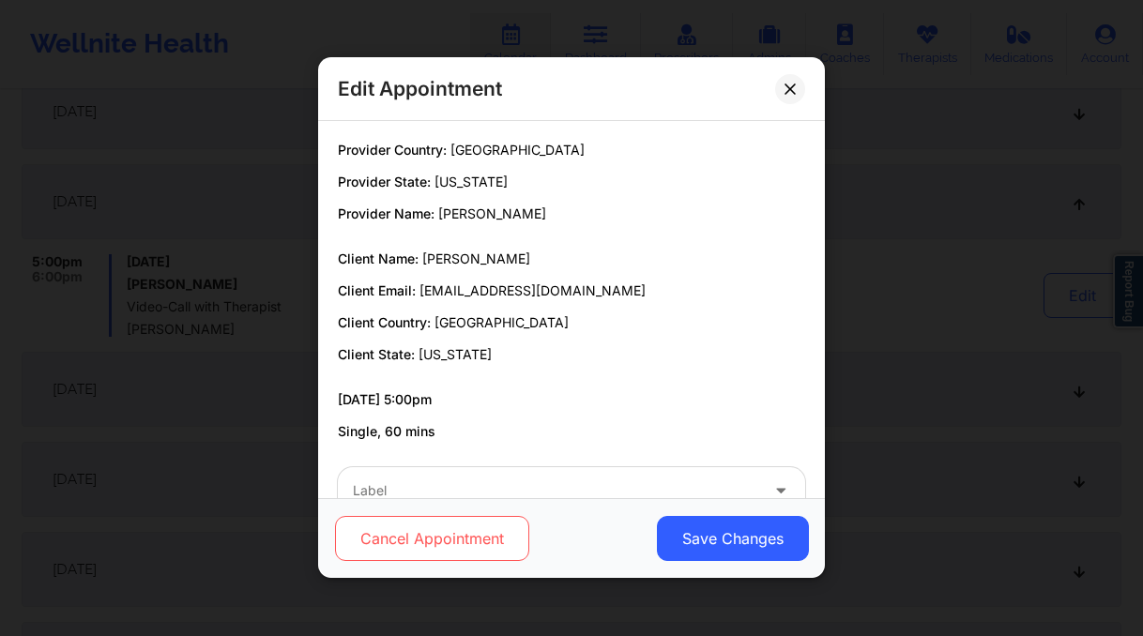
click at [427, 545] on button "Cancel Appointment" at bounding box center [432, 539] width 194 height 45
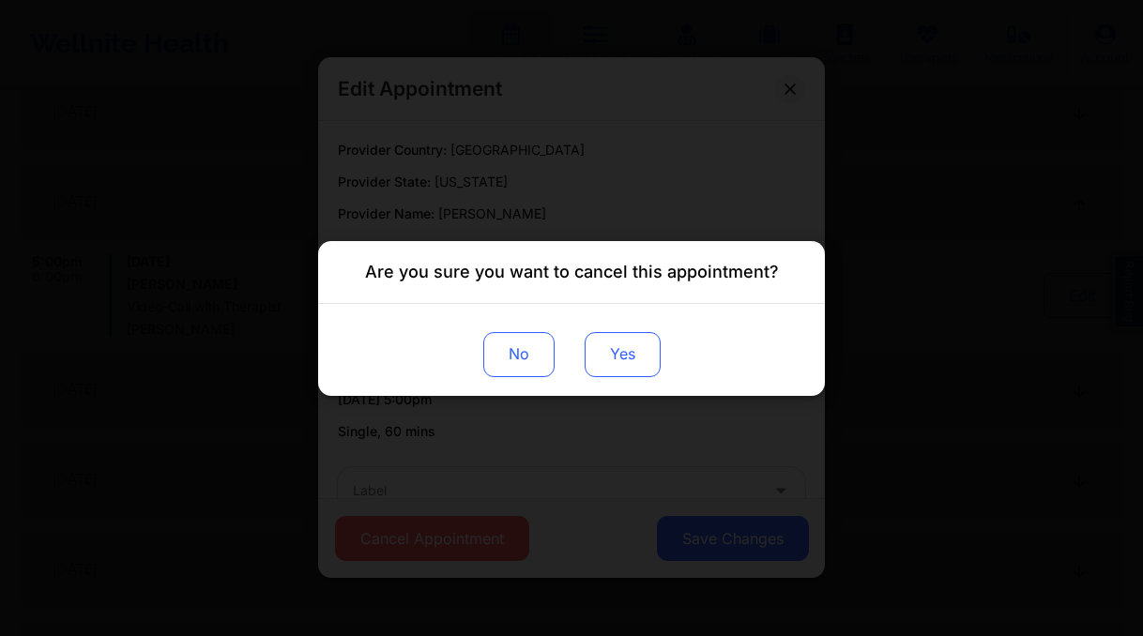
click at [634, 351] on button "Yes" at bounding box center [623, 353] width 76 height 45
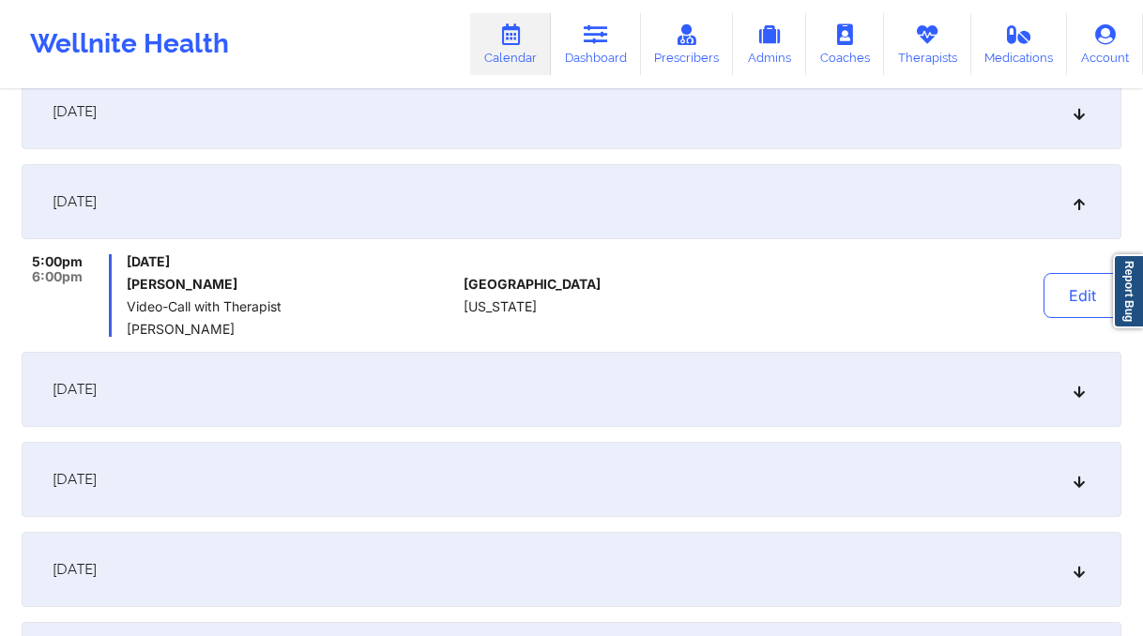
click at [240, 400] on div "November 13, 2025" at bounding box center [572, 389] width 1100 height 75
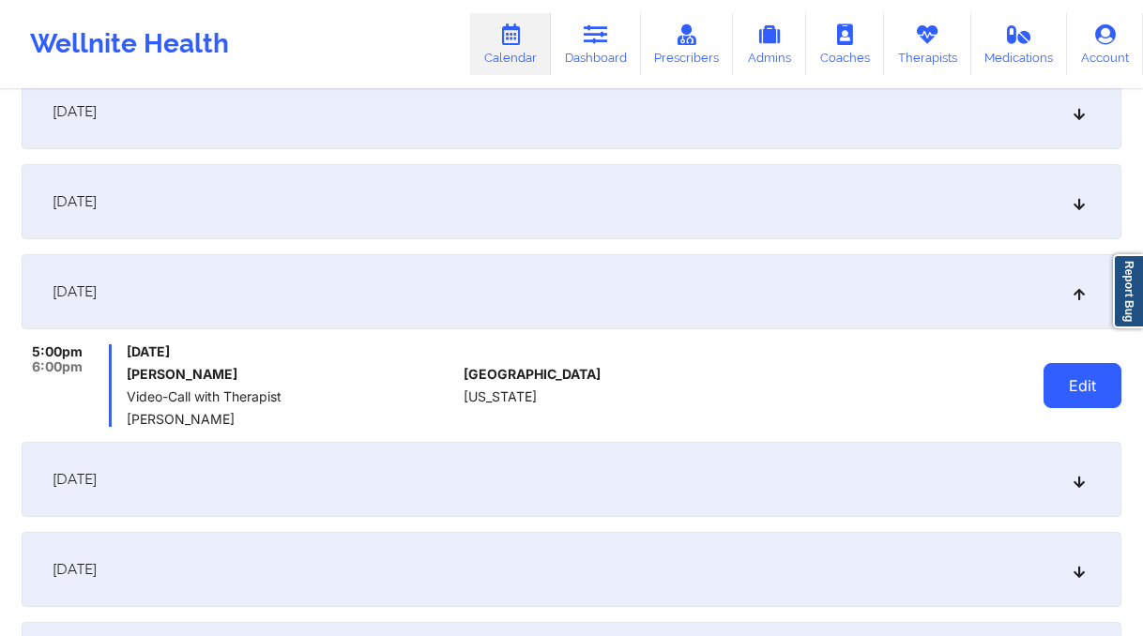
click at [1079, 380] on button "Edit" at bounding box center [1083, 385] width 78 height 45
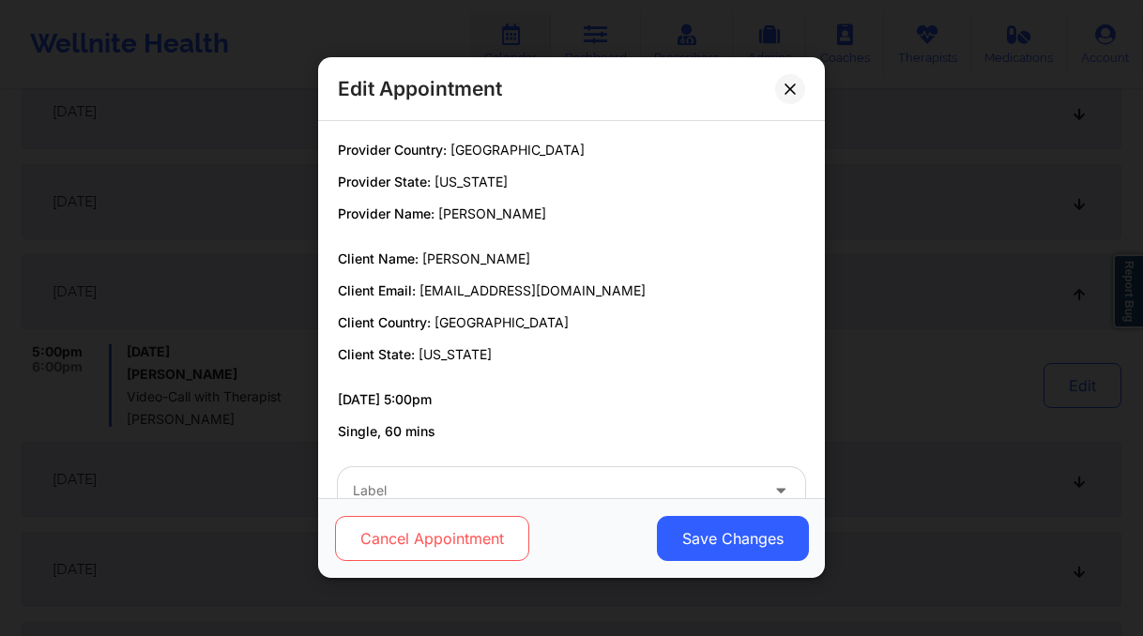
click at [475, 536] on button "Cancel Appointment" at bounding box center [432, 539] width 194 height 45
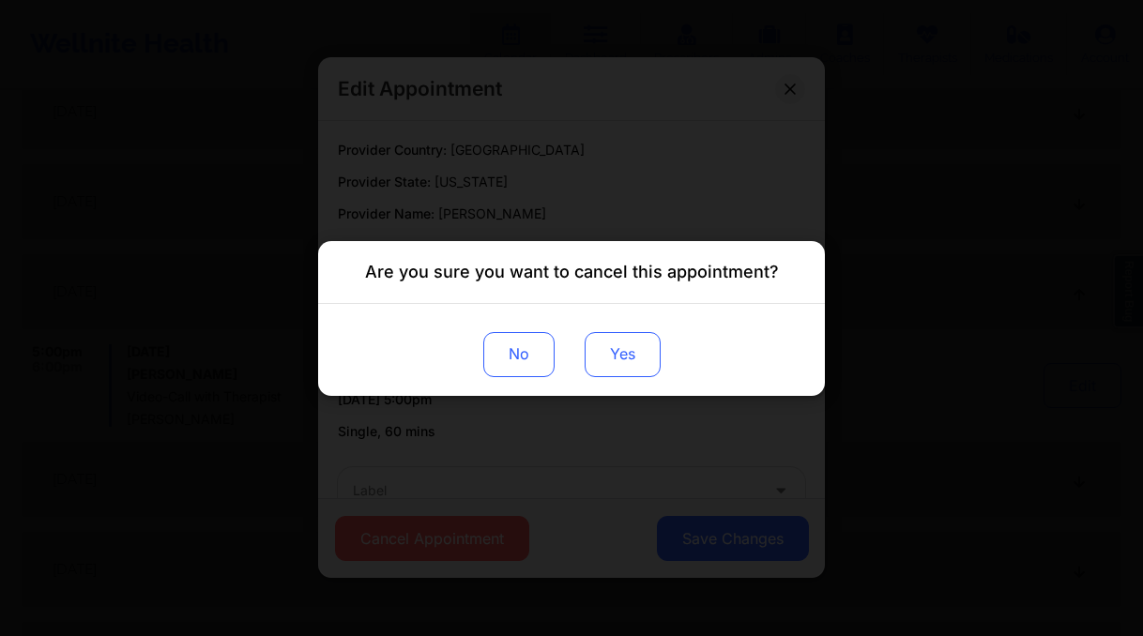
click at [614, 343] on button "Yes" at bounding box center [623, 353] width 76 height 45
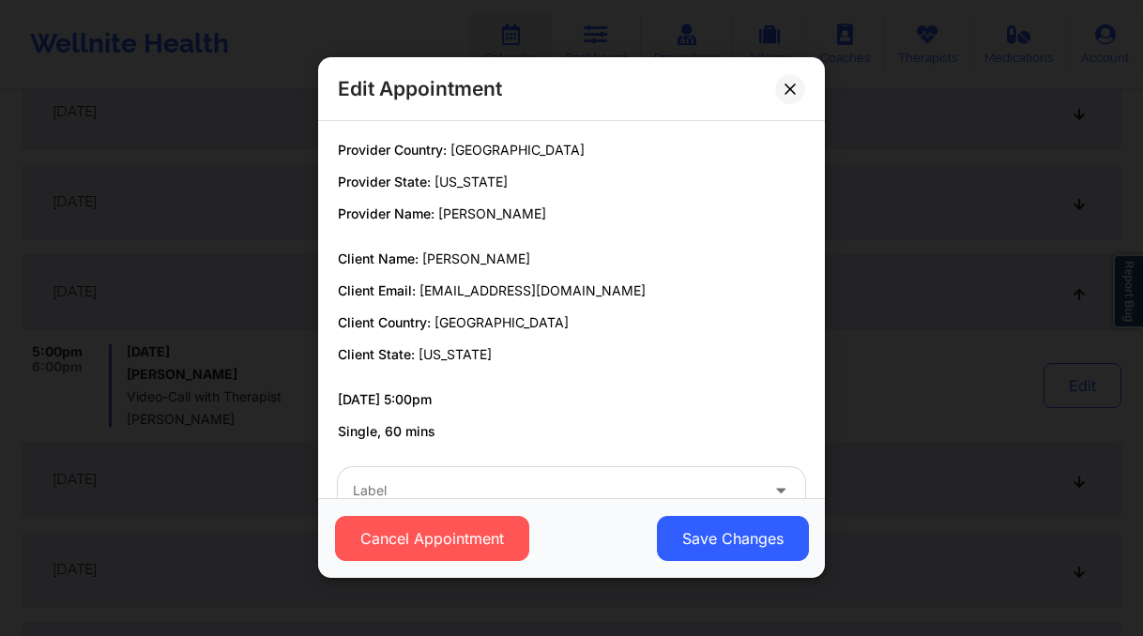
click at [208, 427] on div "Edit Appointment Provider Country: United States Provider State: New York Provi…" at bounding box center [571, 318] width 1143 height 636
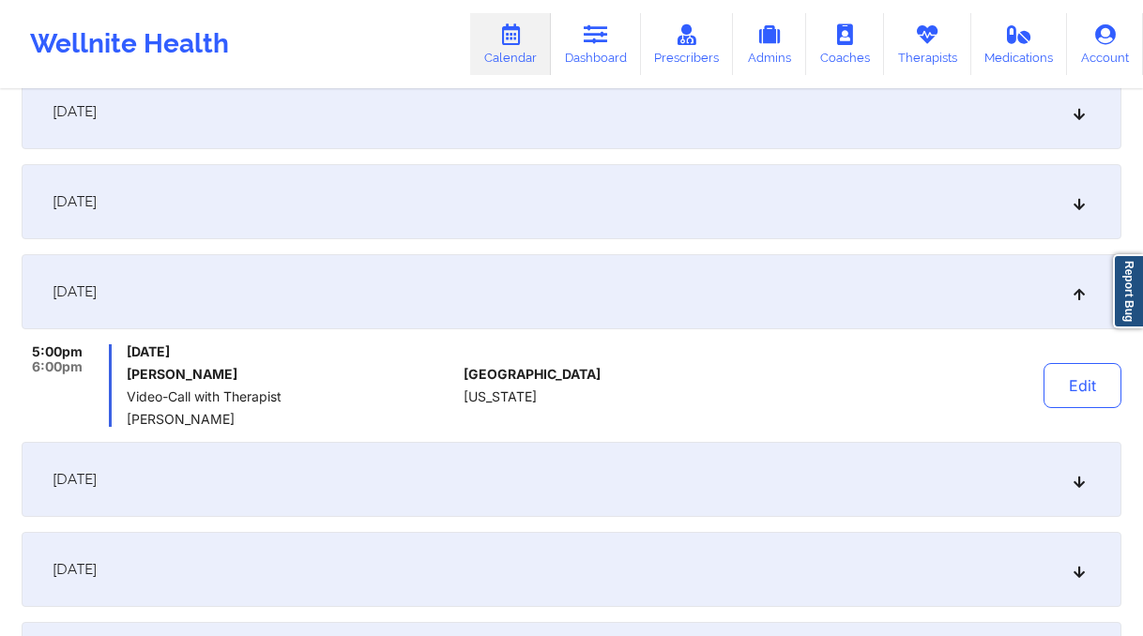
click at [239, 494] on div "November 20, 2025" at bounding box center [572, 479] width 1100 height 75
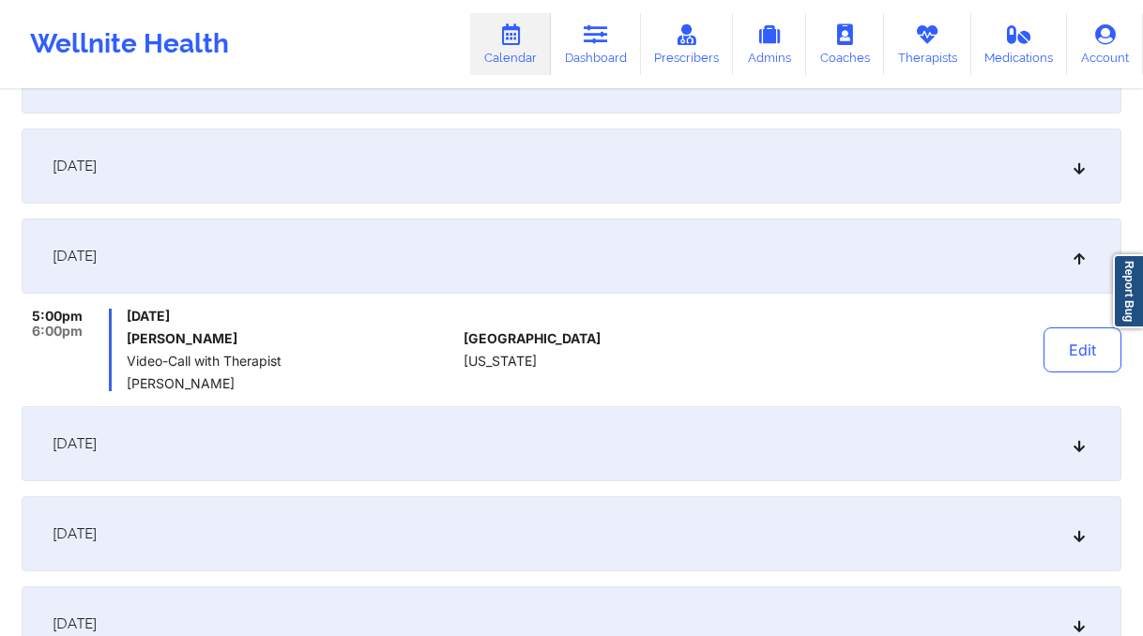
scroll to position [829, 0]
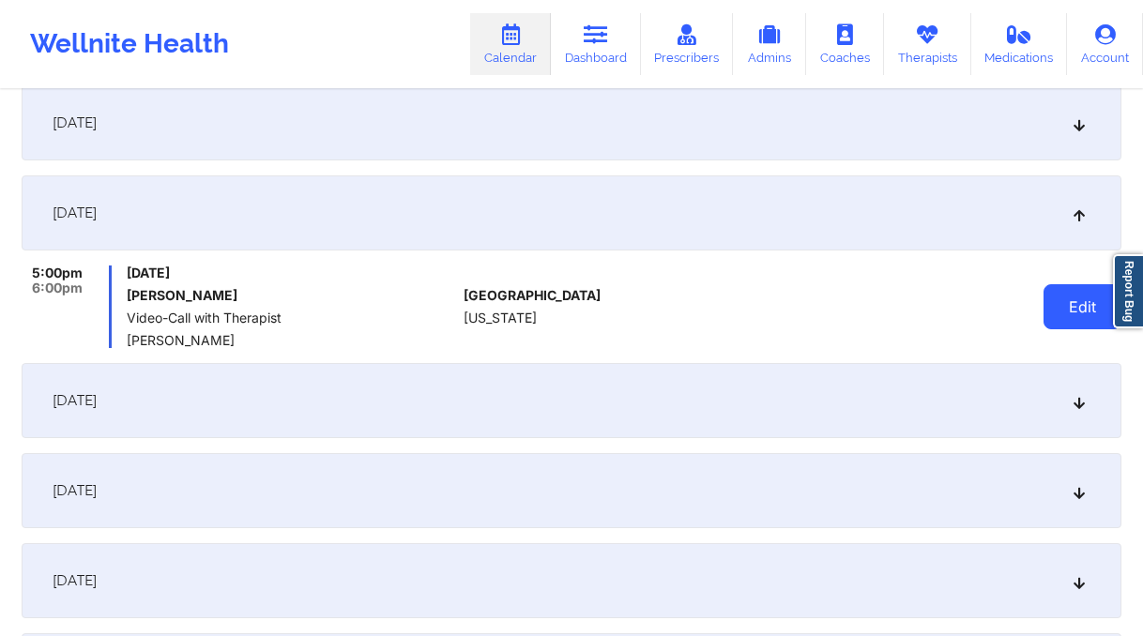
click at [1102, 303] on button "Edit" at bounding box center [1083, 306] width 78 height 45
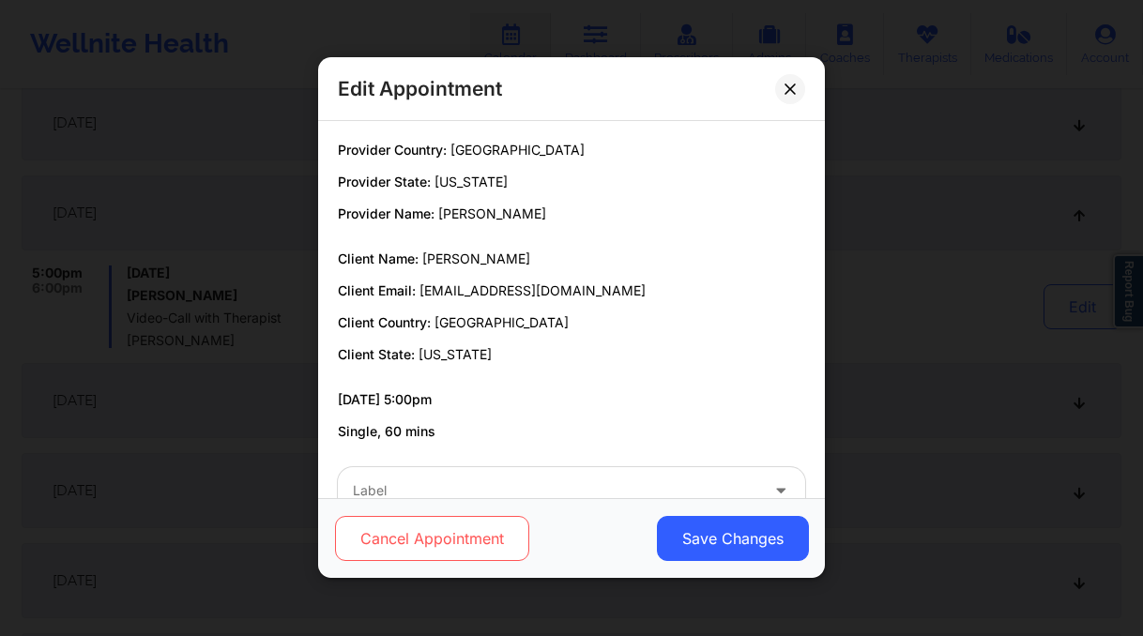
click at [494, 535] on button "Cancel Appointment" at bounding box center [432, 539] width 194 height 45
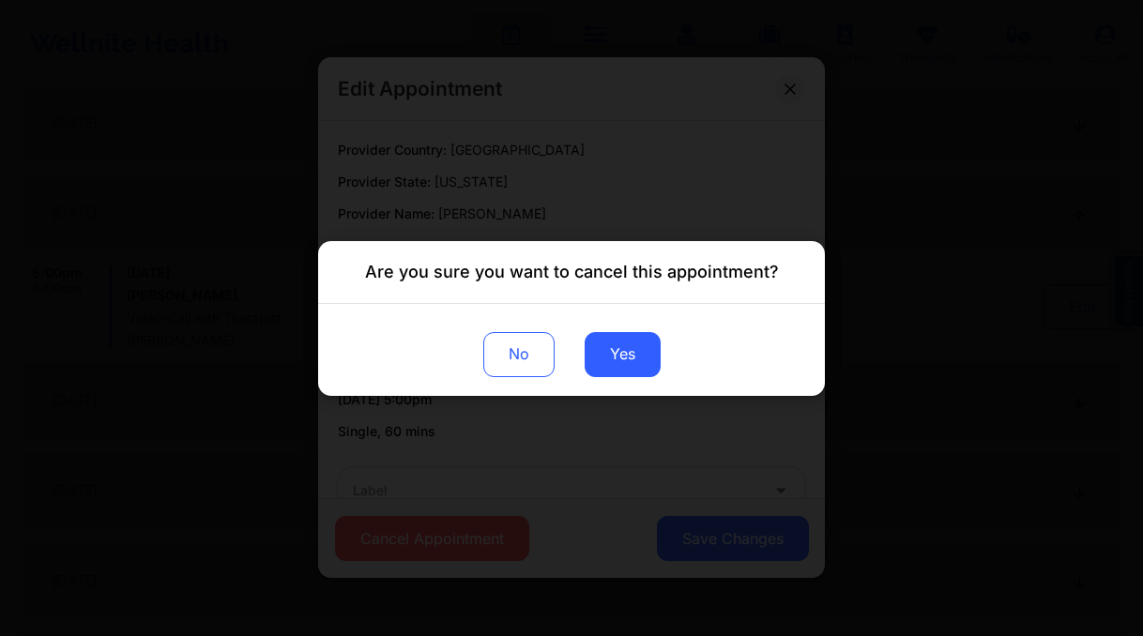
drag, startPoint x: 616, startPoint y: 344, endPoint x: 572, endPoint y: 359, distance: 46.6
click at [616, 344] on button "Yes" at bounding box center [623, 353] width 76 height 45
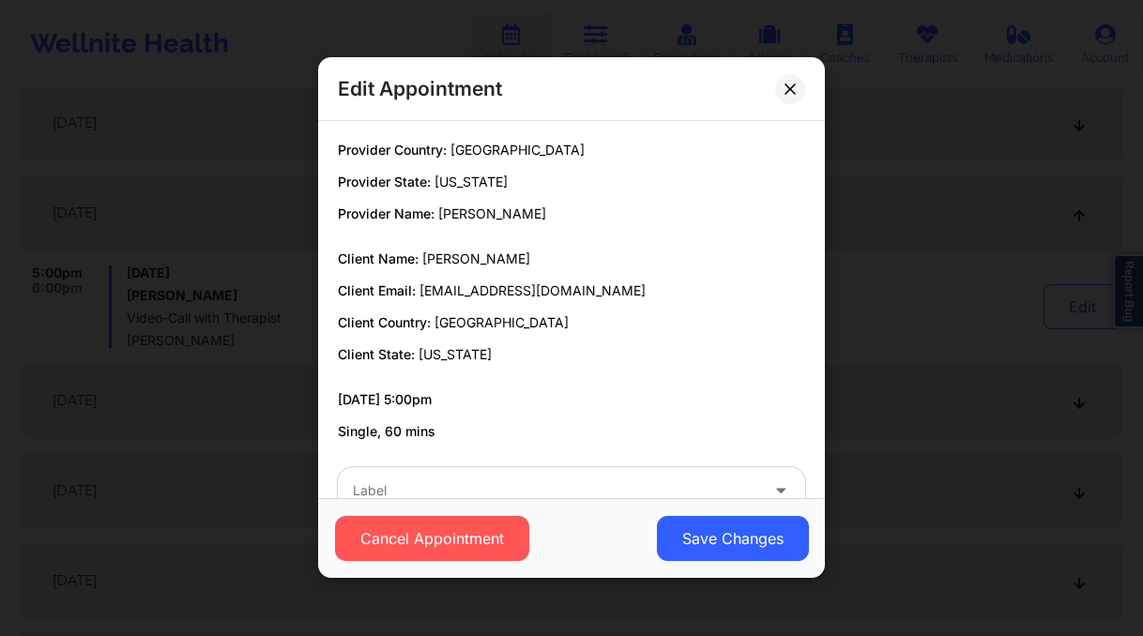
click at [189, 399] on div "Edit Appointment Provider Country: United States Provider State: New York Provi…" at bounding box center [571, 318] width 1143 height 636
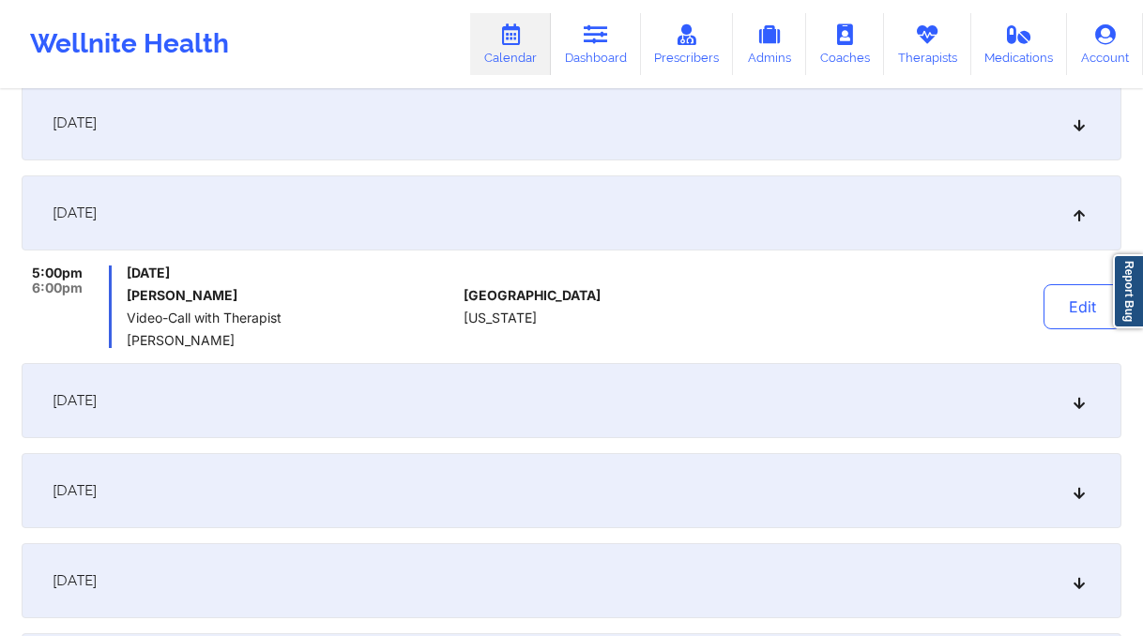
drag, startPoint x: 294, startPoint y: 411, endPoint x: 329, endPoint y: 422, distance: 37.4
click at [294, 411] on div "November 27, 2025" at bounding box center [572, 400] width 1100 height 75
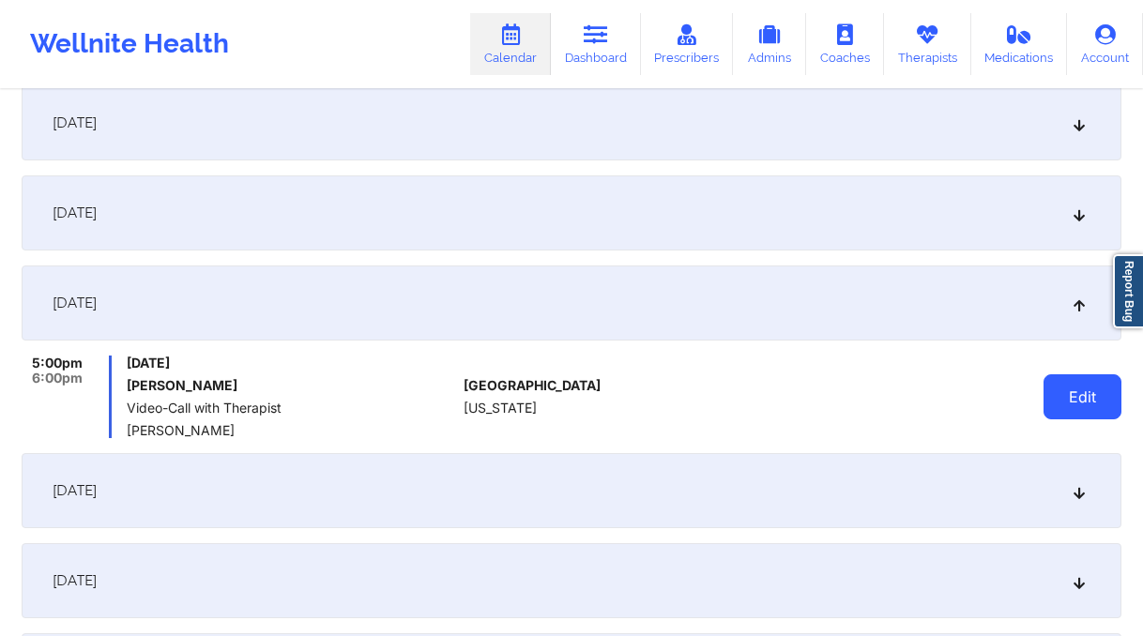
click at [1095, 391] on button "Edit" at bounding box center [1083, 397] width 78 height 45
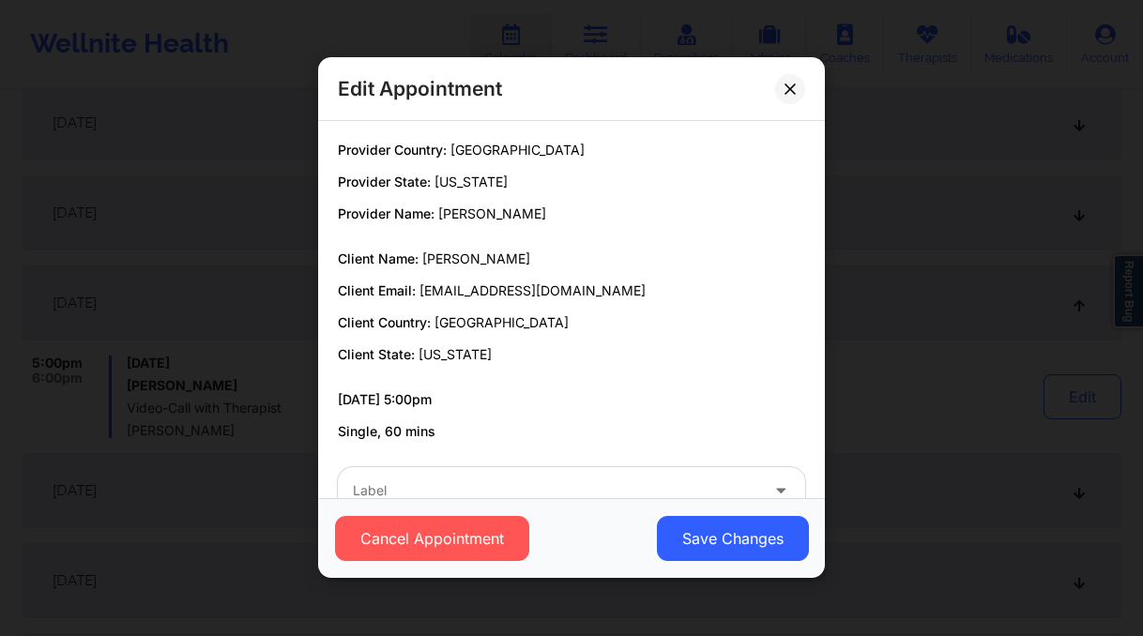
click at [535, 548] on div "Cancel Appointment Save Changes" at bounding box center [571, 539] width 481 height 45
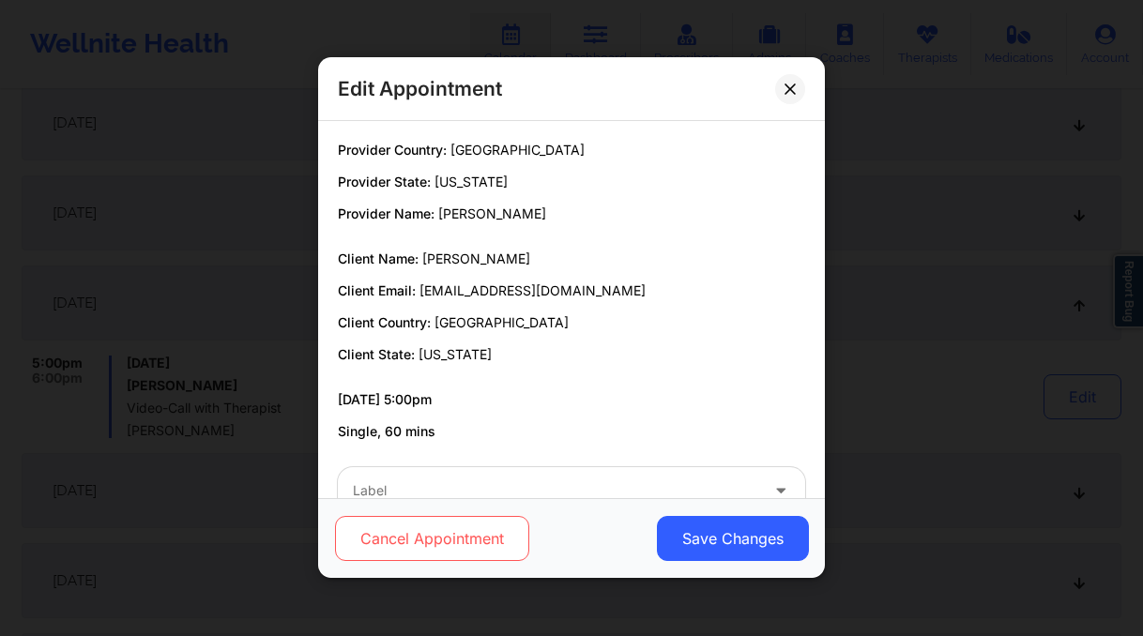
click at [516, 543] on button "Cancel Appointment" at bounding box center [432, 539] width 194 height 45
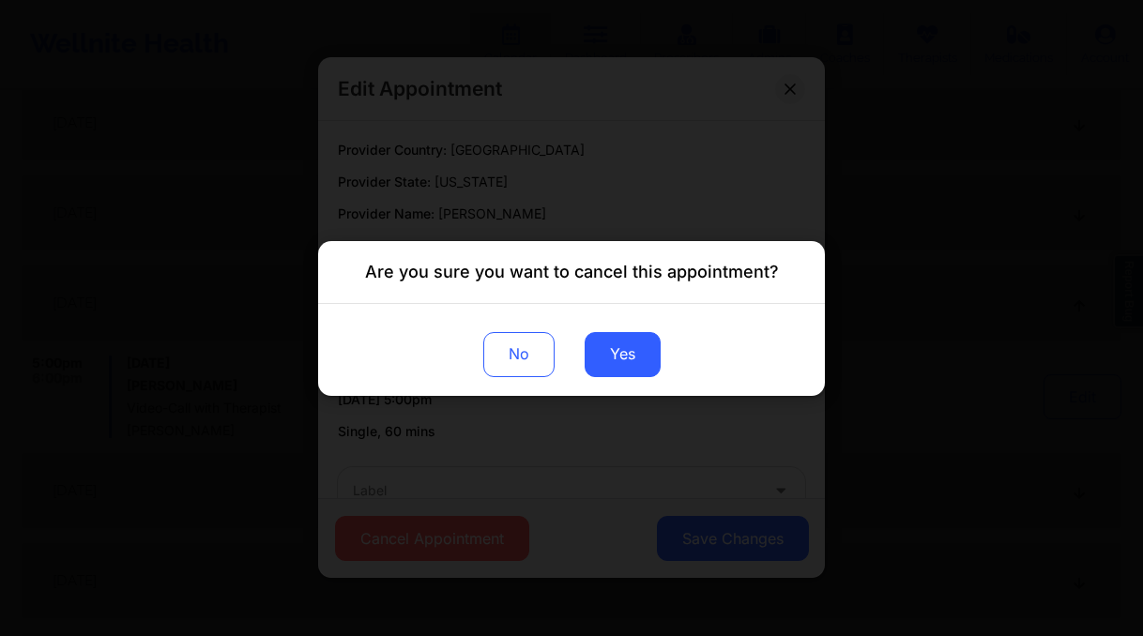
click at [637, 325] on div "No Yes" at bounding box center [571, 349] width 507 height 92
click at [654, 356] on button "Yes" at bounding box center [623, 353] width 76 height 45
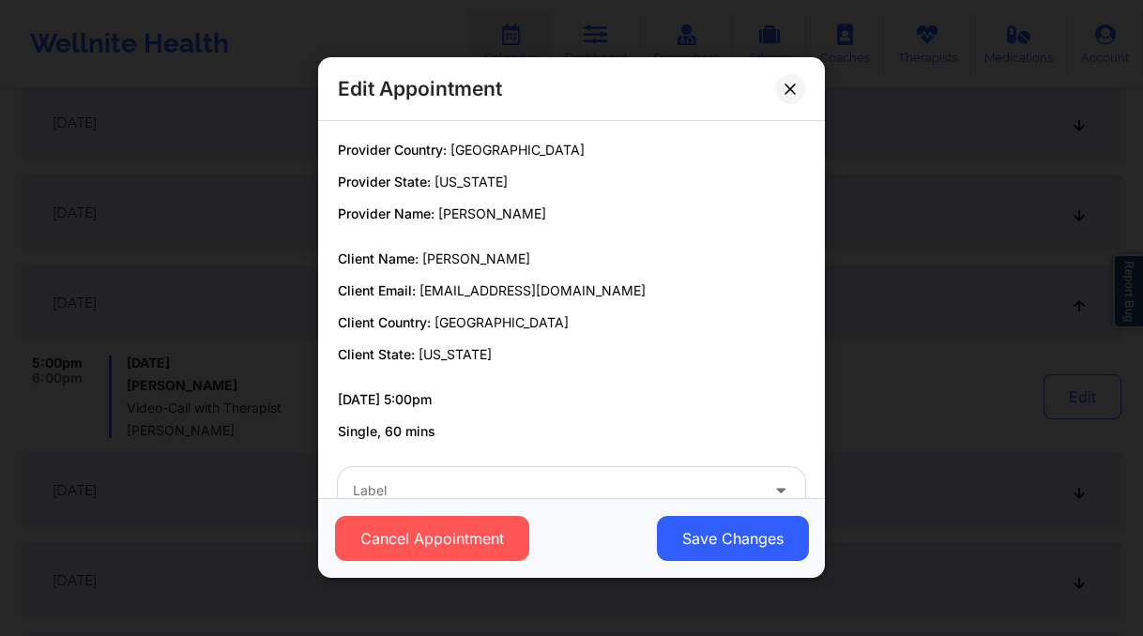
click at [148, 460] on div "Edit Appointment Provider Country: United States Provider State: New York Provi…" at bounding box center [571, 318] width 1143 height 636
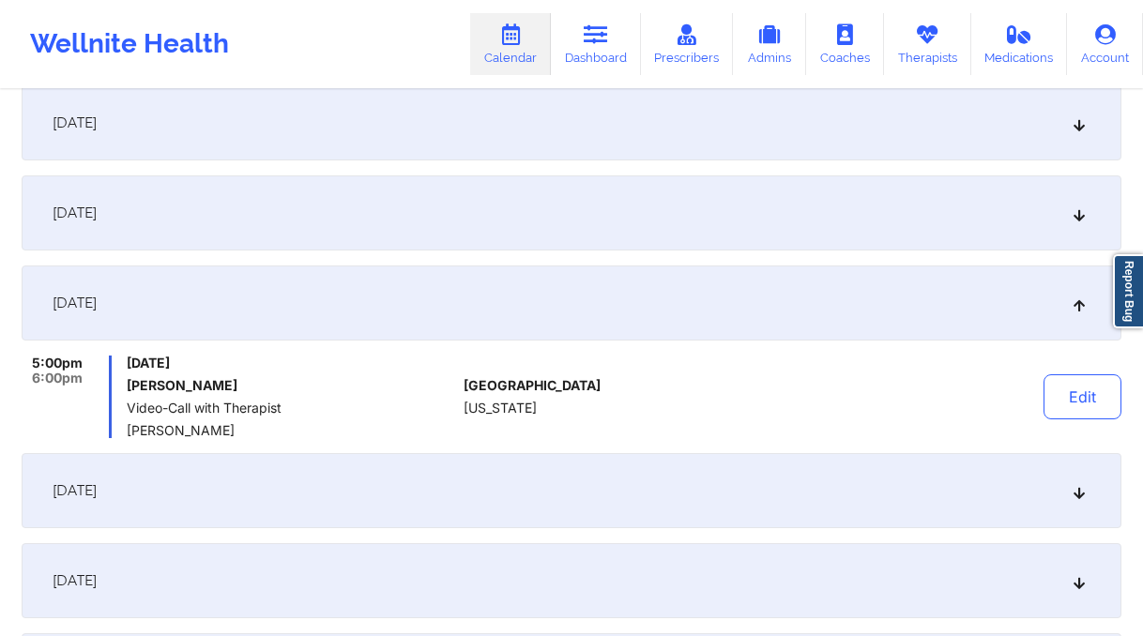
click at [285, 505] on div "December 4, 2025" at bounding box center [572, 490] width 1100 height 75
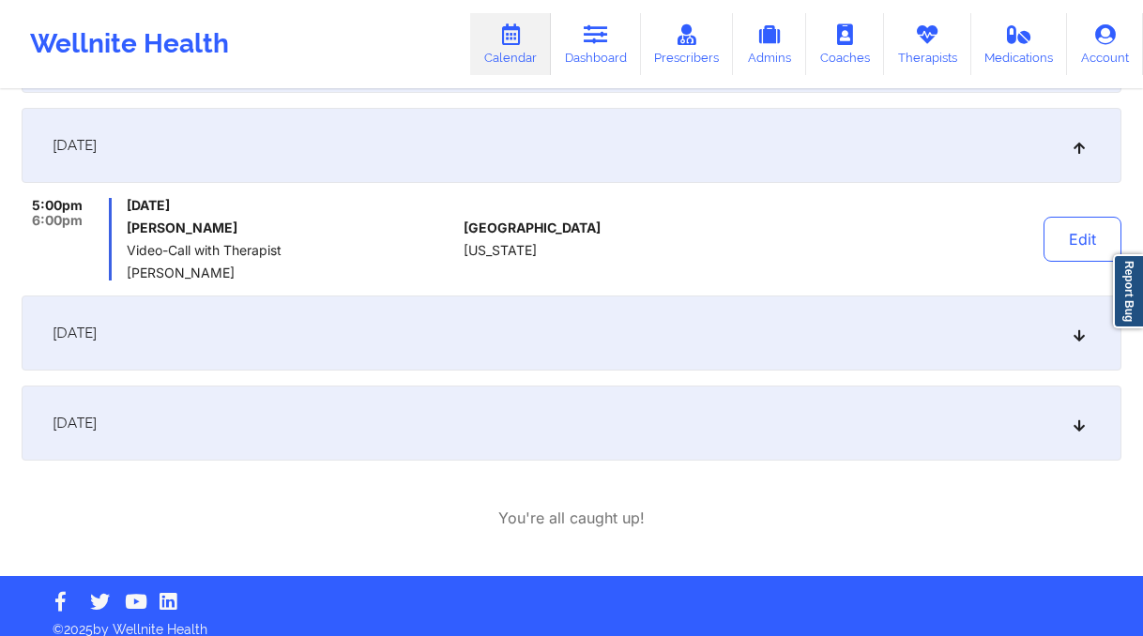
scroll to position [1093, 0]
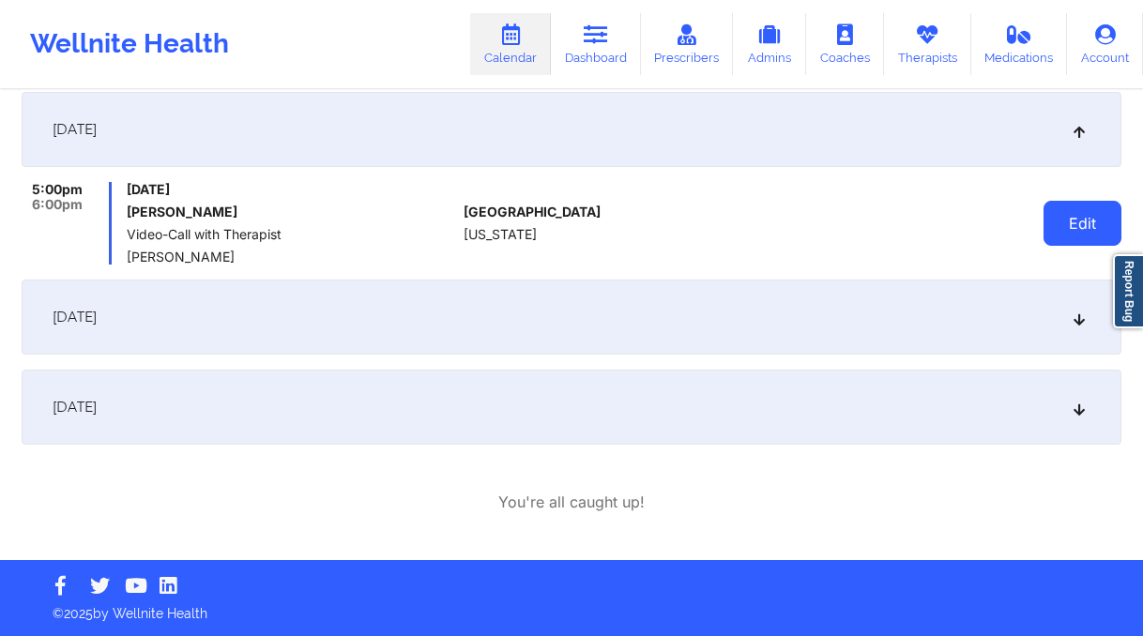
click at [1054, 226] on button "Edit" at bounding box center [1083, 223] width 78 height 45
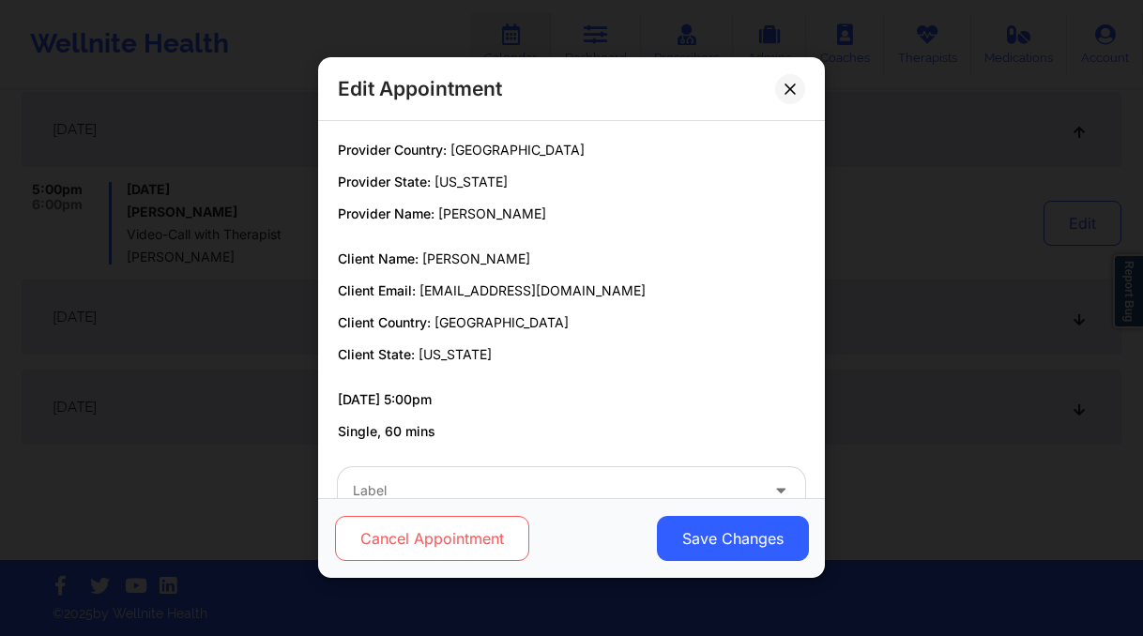
click at [443, 534] on button "Cancel Appointment" at bounding box center [432, 539] width 194 height 45
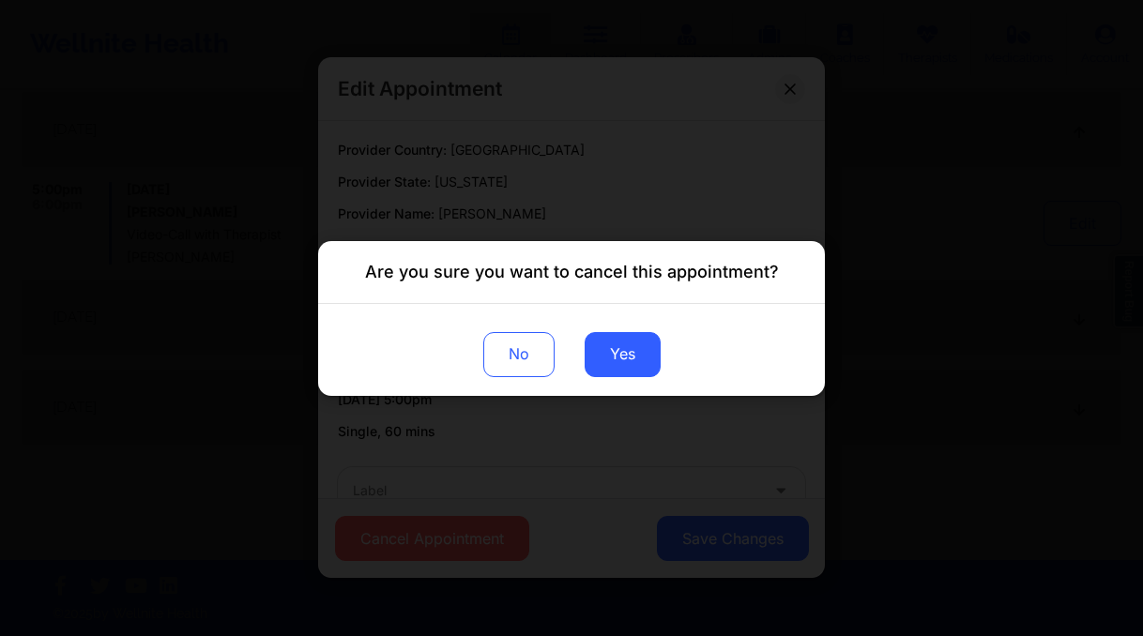
click at [622, 365] on button "Yes" at bounding box center [623, 353] width 76 height 45
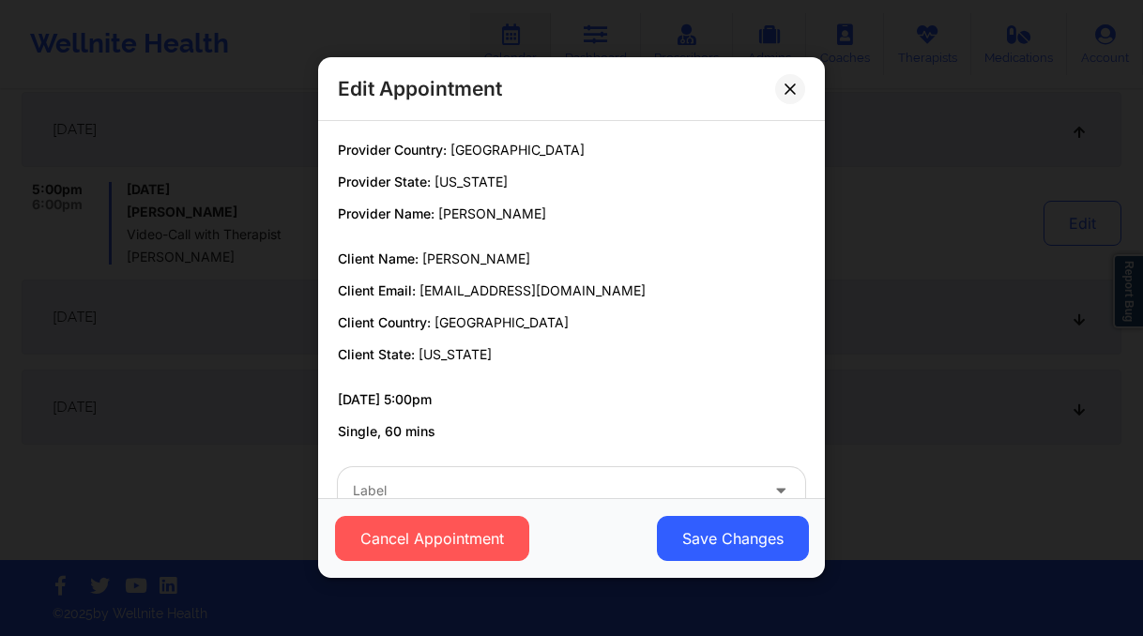
click at [163, 430] on div "Edit Appointment Provider Country: United States Provider State: New York Provi…" at bounding box center [571, 318] width 1143 height 636
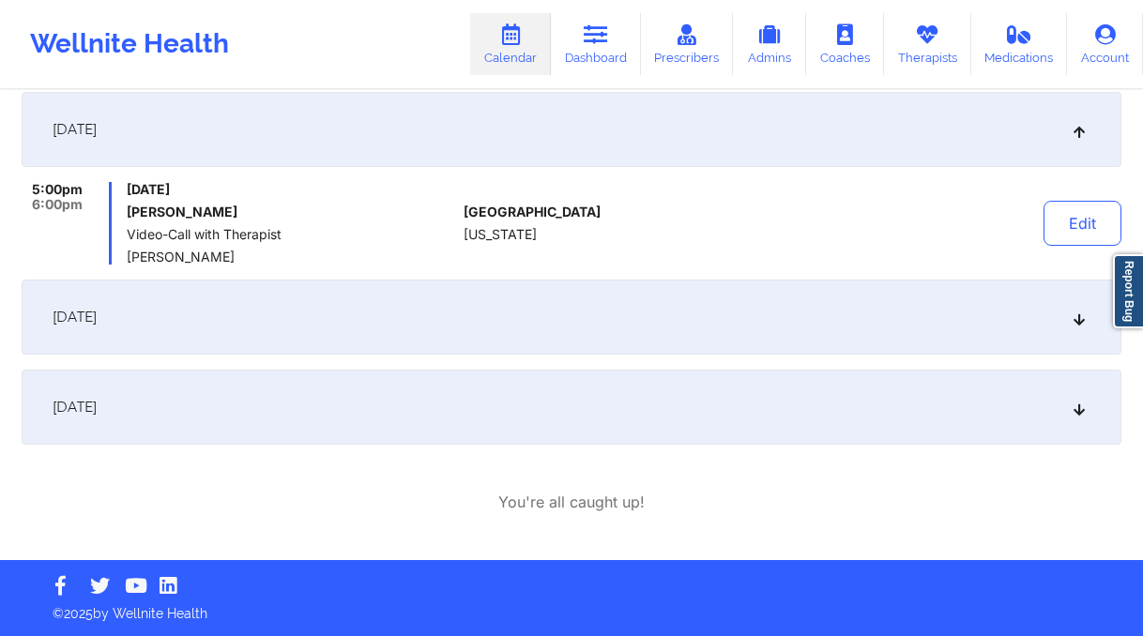
click at [291, 335] on div "December 11, 2025" at bounding box center [572, 317] width 1100 height 75
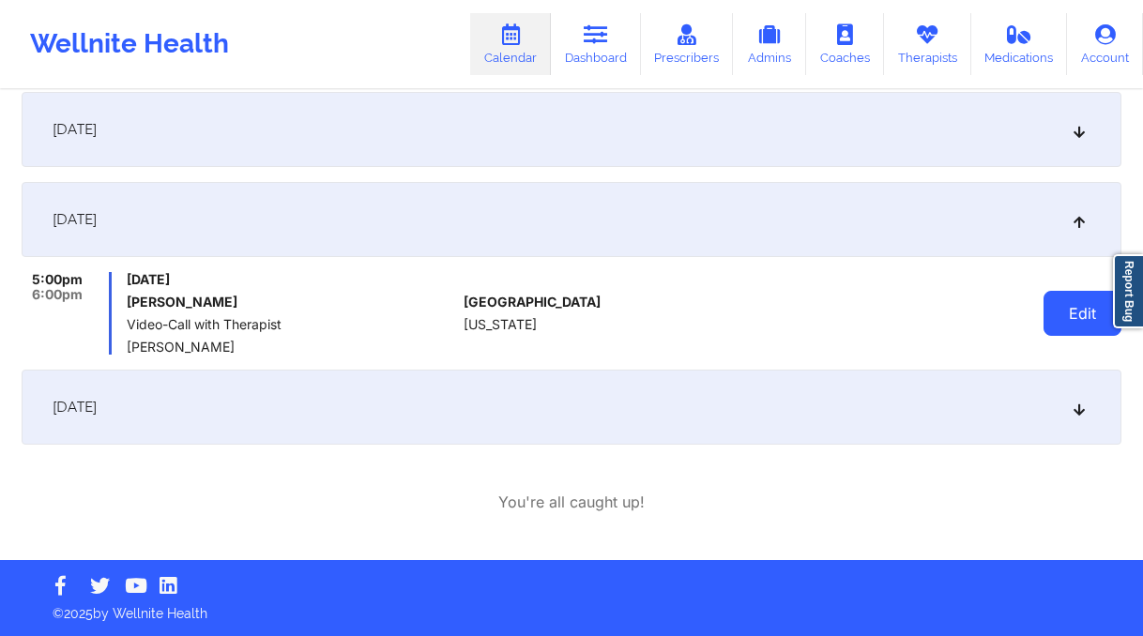
click at [1065, 306] on button "Edit" at bounding box center [1083, 313] width 78 height 45
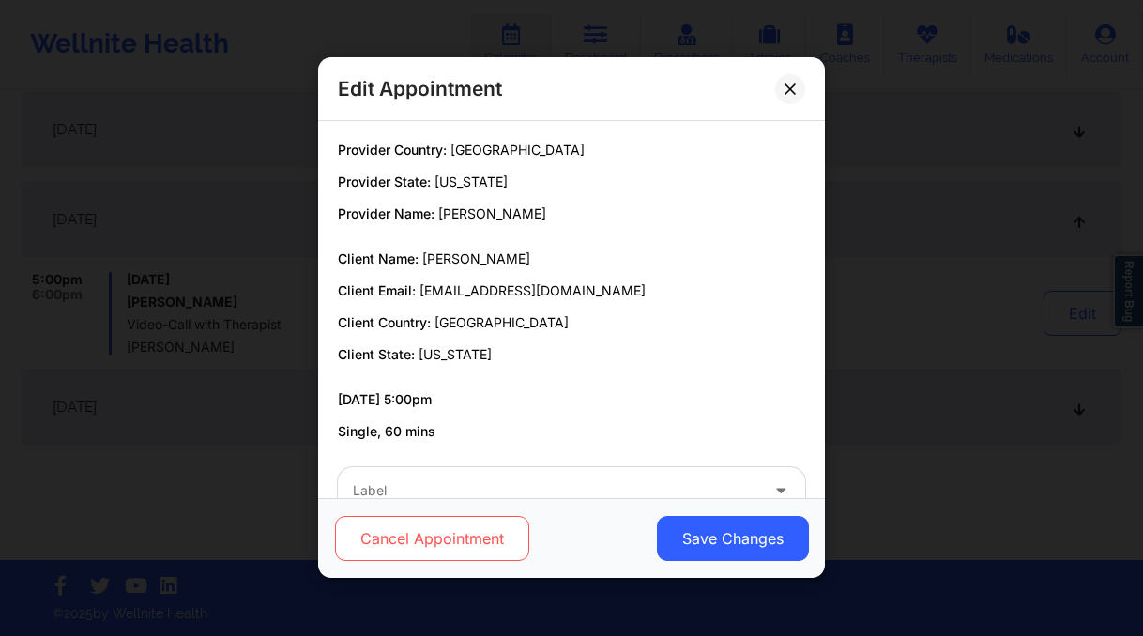
click at [436, 541] on button "Cancel Appointment" at bounding box center [432, 539] width 194 height 45
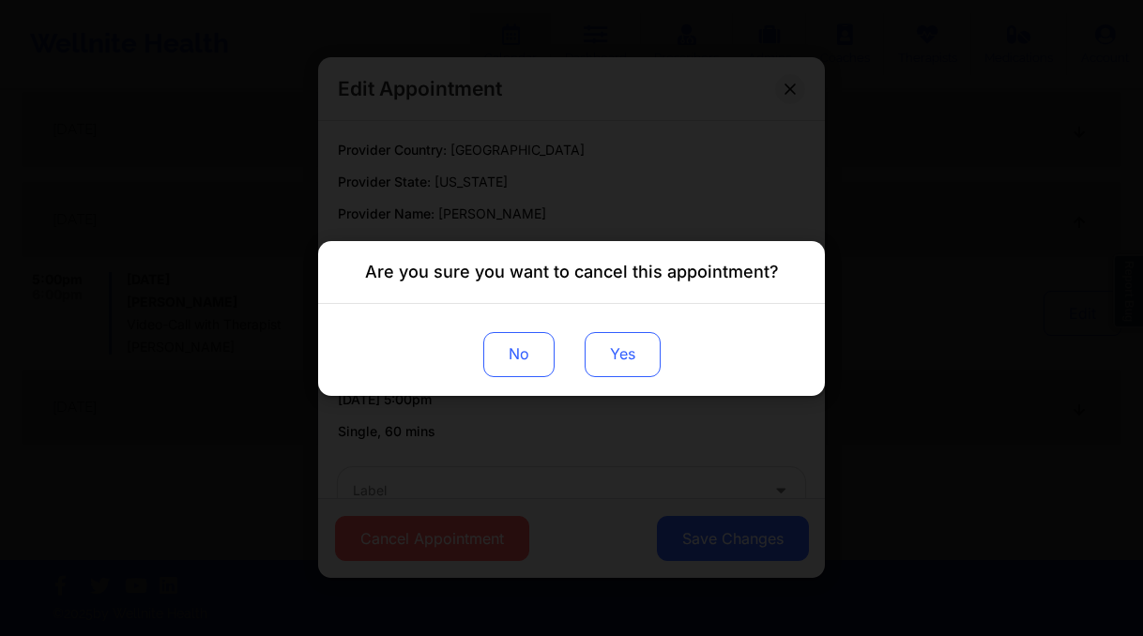
click at [634, 348] on button "Yes" at bounding box center [623, 353] width 76 height 45
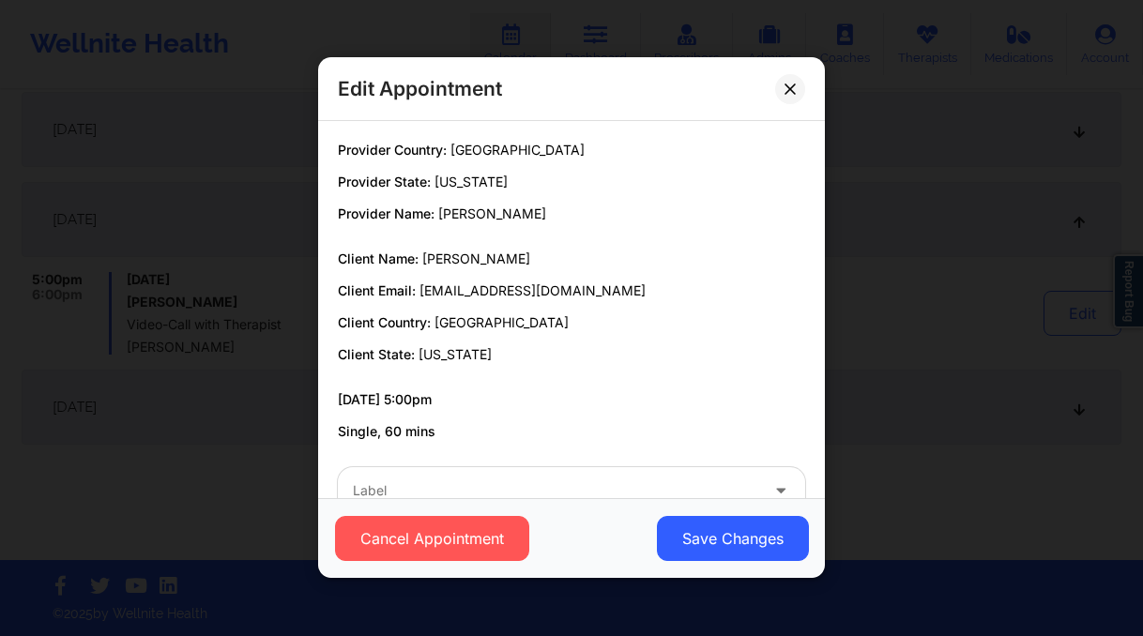
click at [245, 436] on div "Edit Appointment Provider Country: United States Provider State: New York Provi…" at bounding box center [571, 318] width 1143 height 636
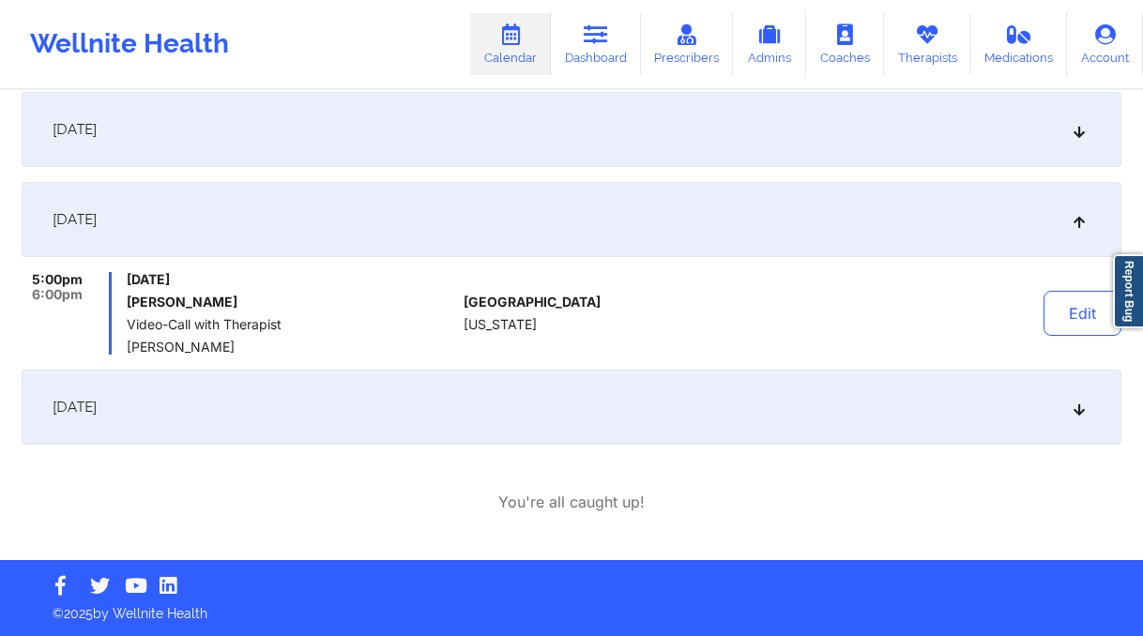
click at [247, 421] on div "December 18, 2025" at bounding box center [572, 407] width 1100 height 75
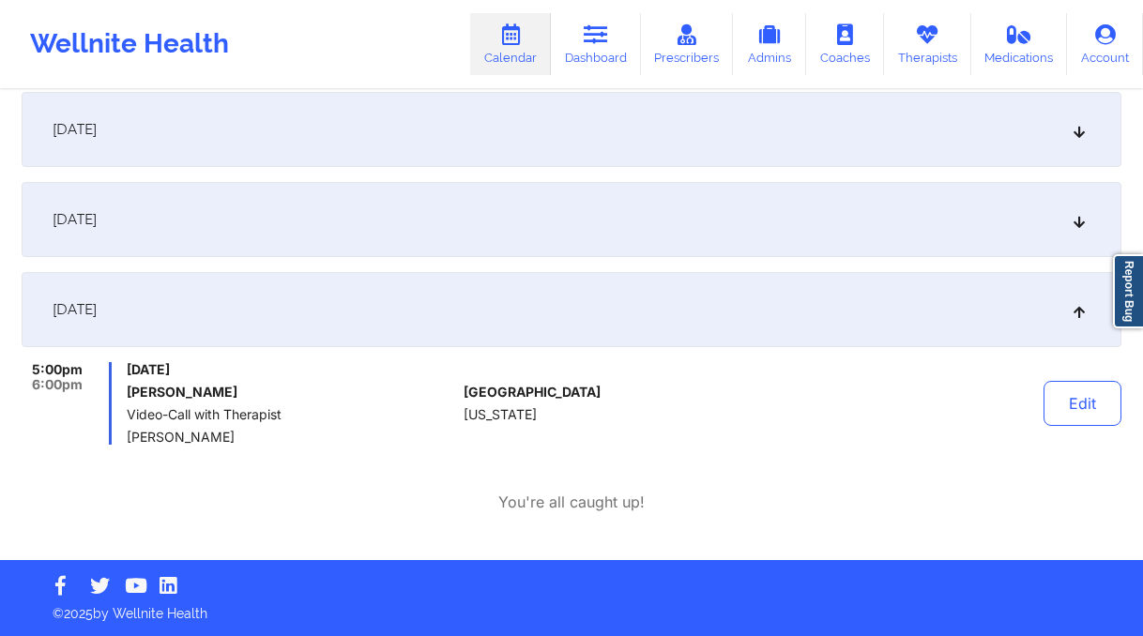
click at [1071, 407] on button "Edit" at bounding box center [1083, 403] width 78 height 45
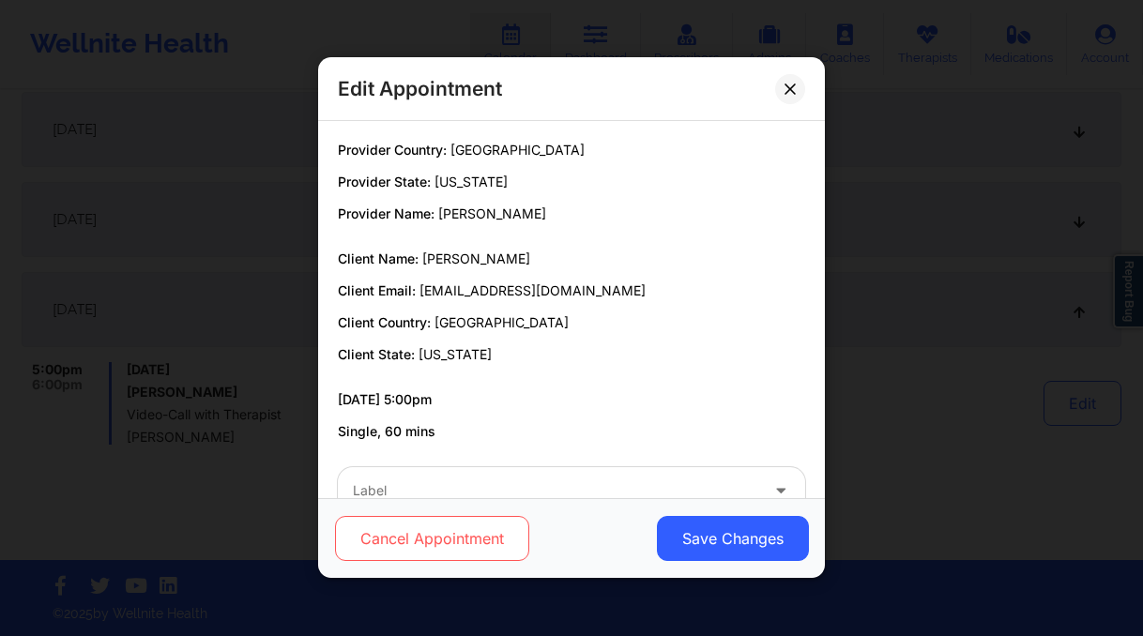
click at [436, 555] on button "Cancel Appointment" at bounding box center [432, 539] width 194 height 45
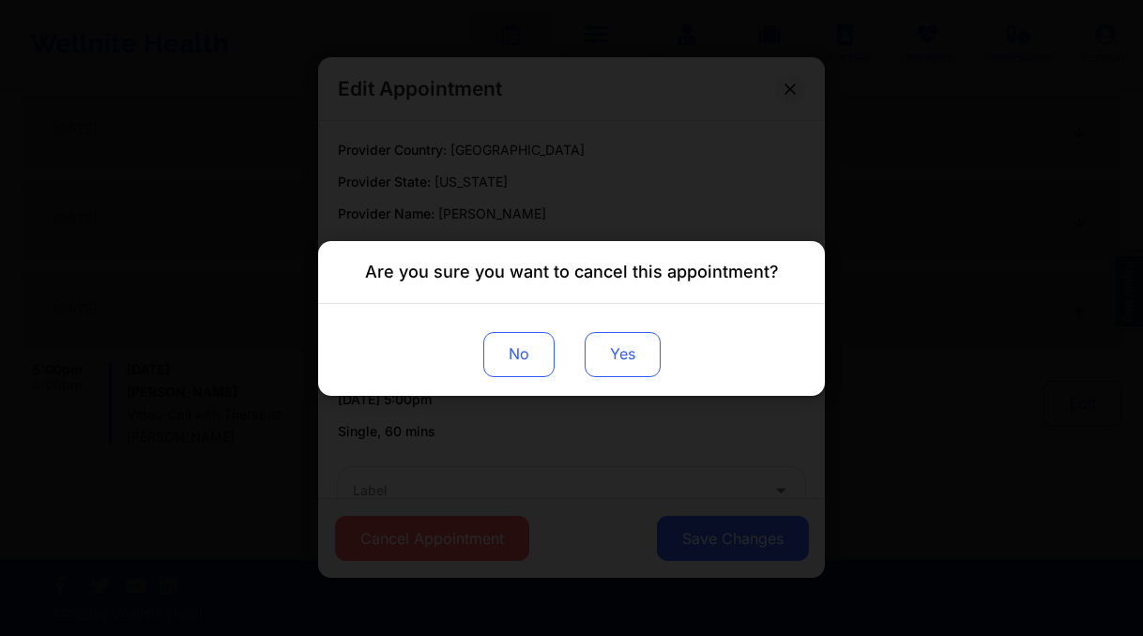
click at [633, 353] on button "Yes" at bounding box center [623, 353] width 76 height 45
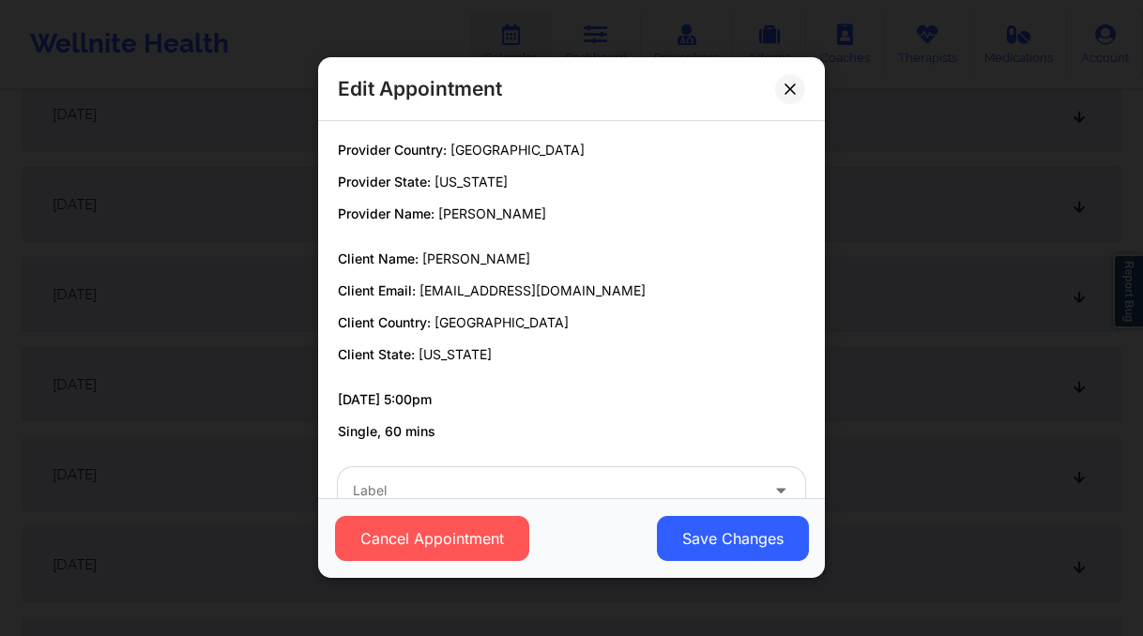
scroll to position [0, 0]
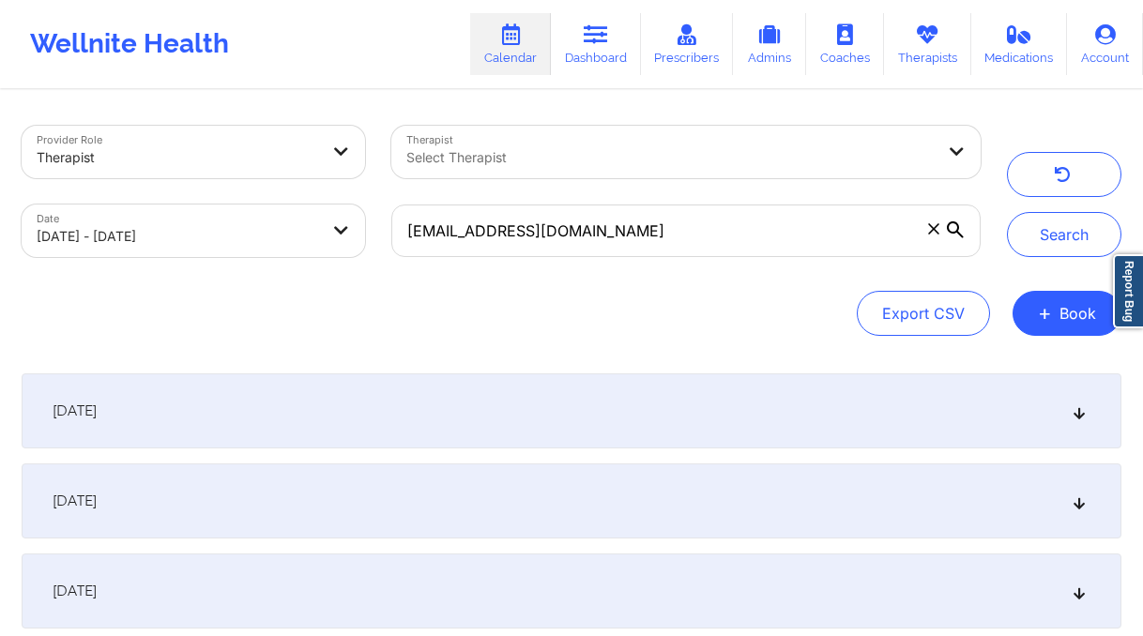
click at [937, 281] on div "Provider Role Therapist Therapist Select Therapist Date 09/26/2025 - 12/25/2025…" at bounding box center [572, 231] width 1100 height 210
drag, startPoint x: 1063, startPoint y: 237, endPoint x: 1083, endPoint y: 143, distance: 96.8
click at [1083, 143] on div "Search" at bounding box center [1064, 191] width 115 height 131
click at [1077, 176] on button "button" at bounding box center [1064, 174] width 115 height 45
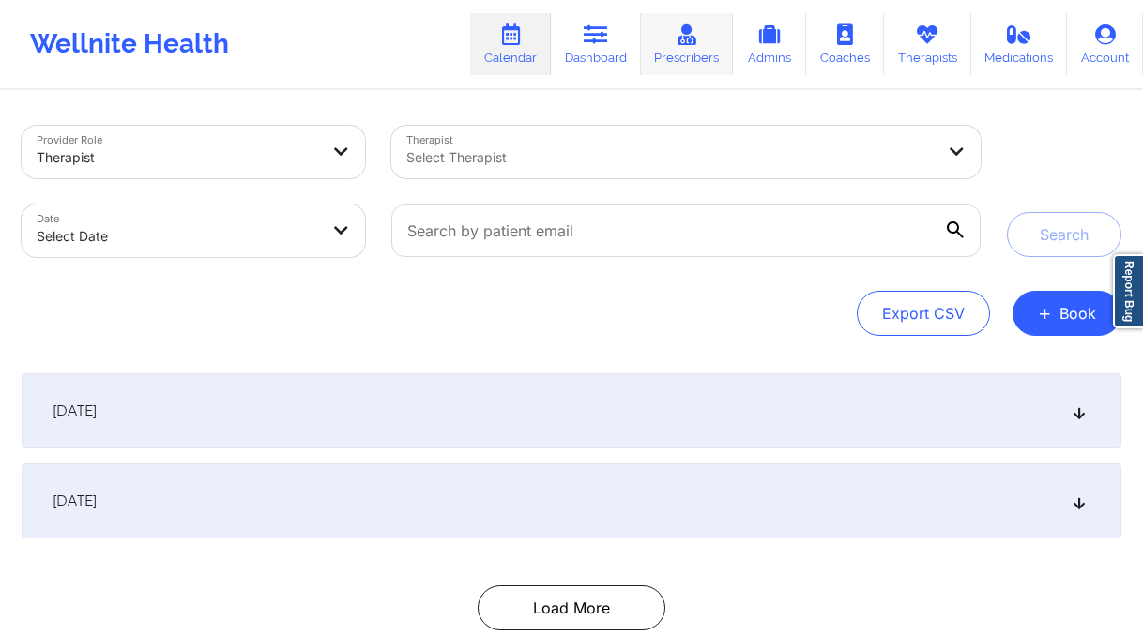
click at [686, 54] on link "Prescribers" at bounding box center [687, 44] width 93 height 62
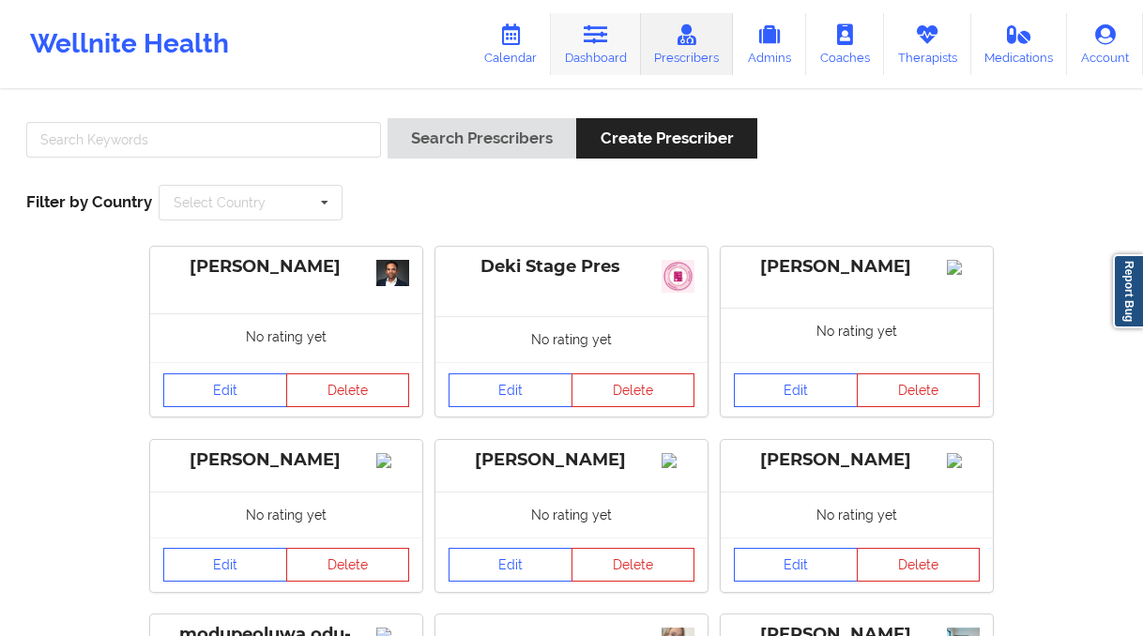
click at [618, 22] on link "Dashboard" at bounding box center [596, 44] width 90 height 62
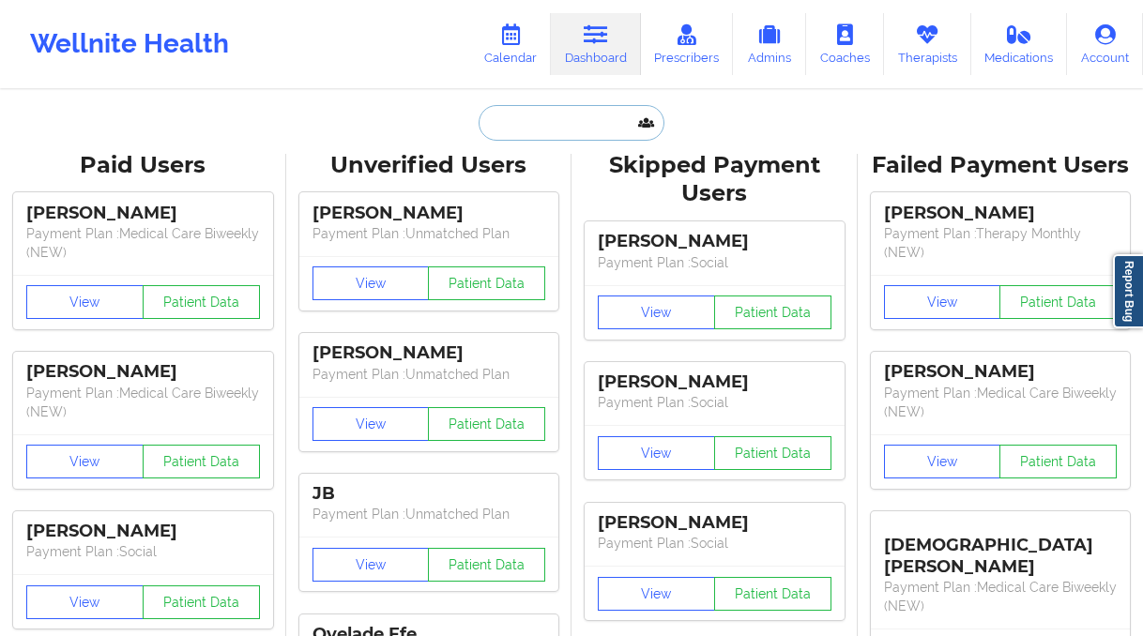
click at [534, 117] on input "text" at bounding box center [572, 123] width 186 height 36
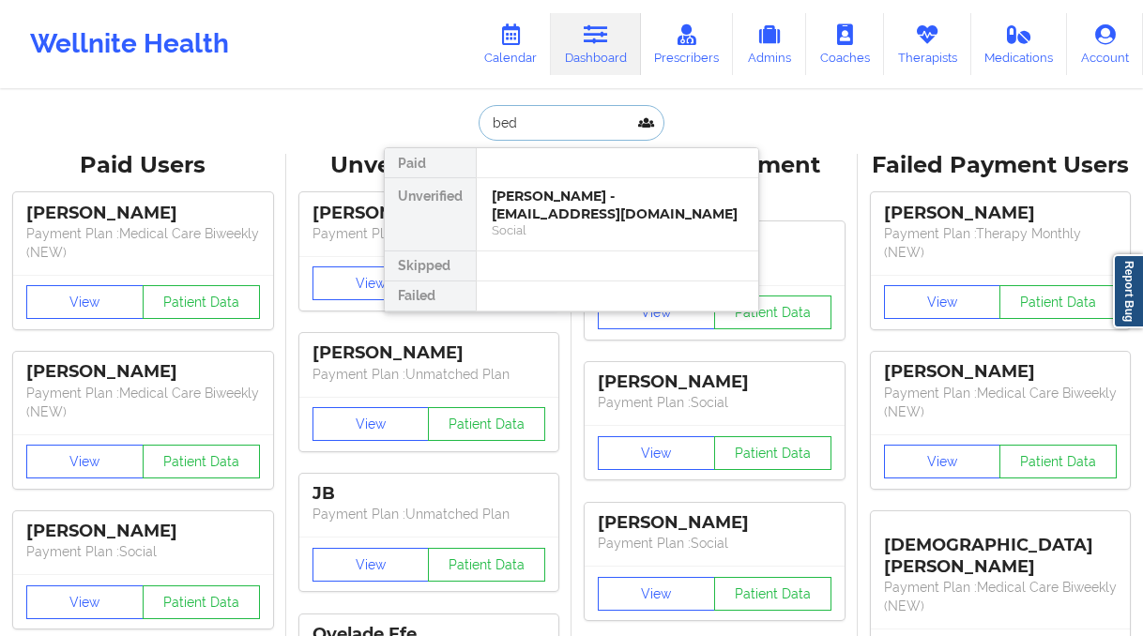
type input "bedd"
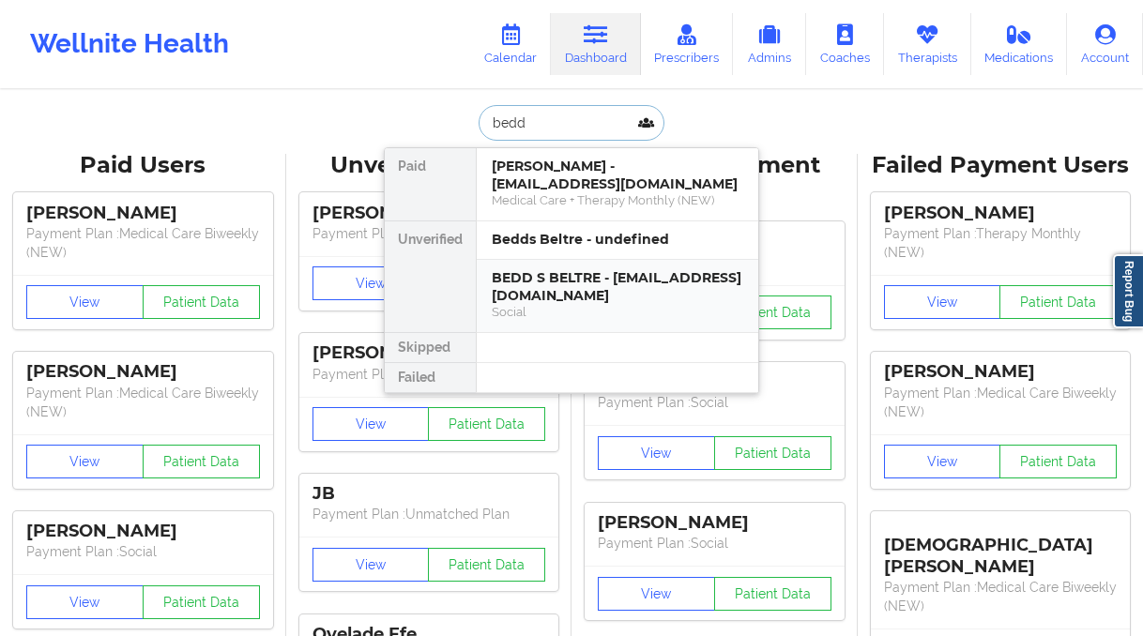
click at [601, 302] on div "BEDD S BELTRE - beltresara@gmail.com" at bounding box center [618, 286] width 252 height 35
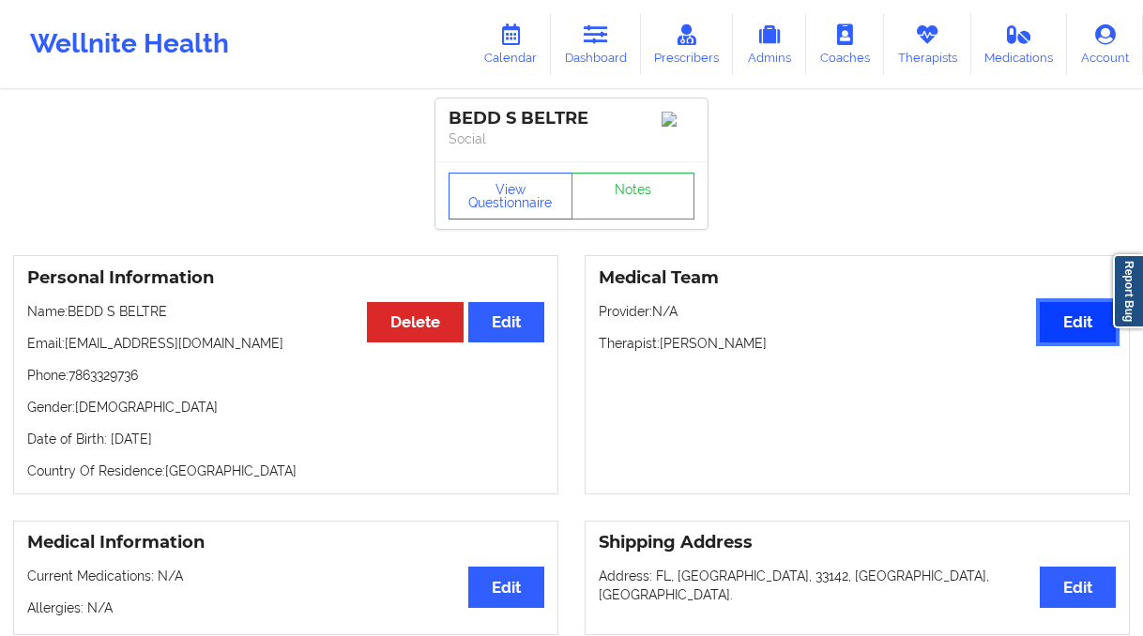
click at [1071, 340] on button "Edit" at bounding box center [1078, 322] width 76 height 40
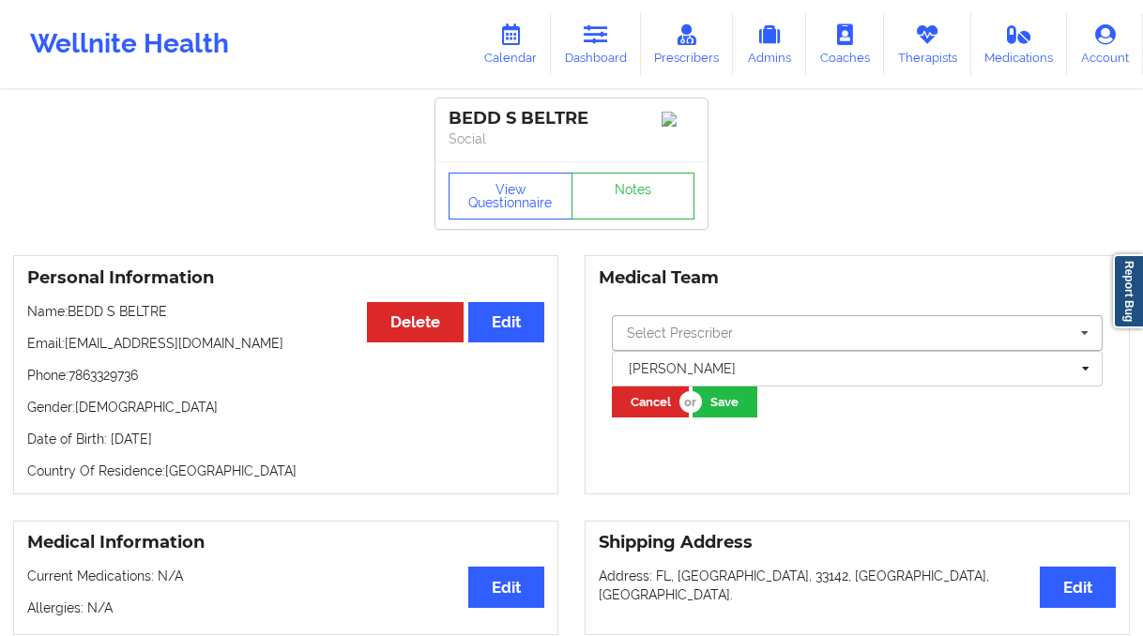
click at [711, 323] on input "text" at bounding box center [858, 333] width 489 height 34
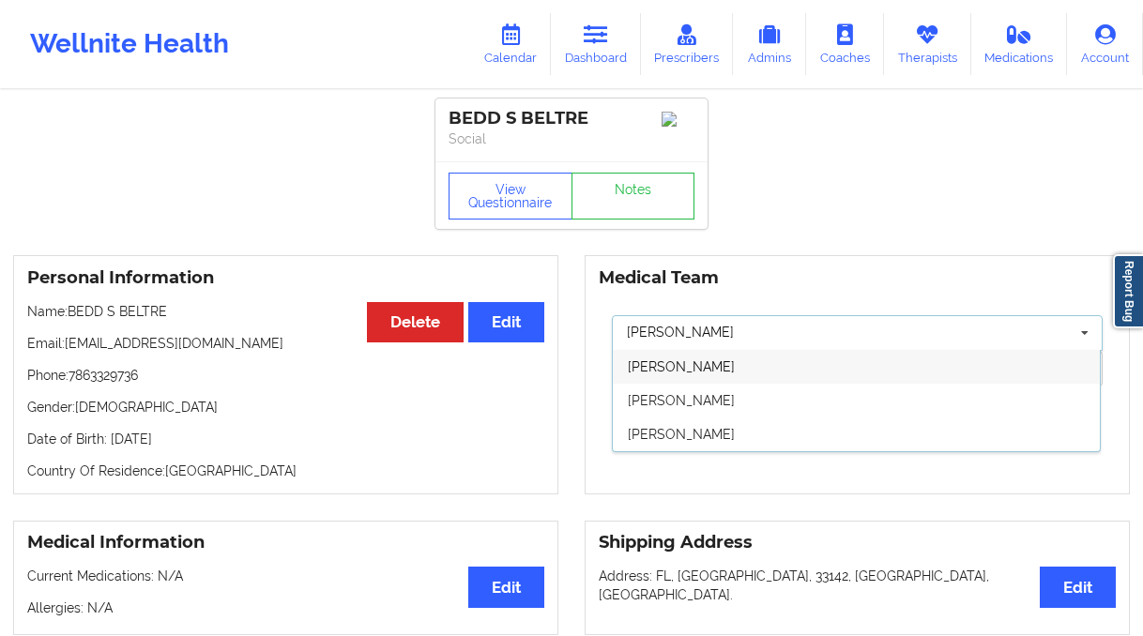
type input "[PERSON_NAME]"
click at [738, 370] on div "[PERSON_NAME]" at bounding box center [856, 367] width 487 height 34
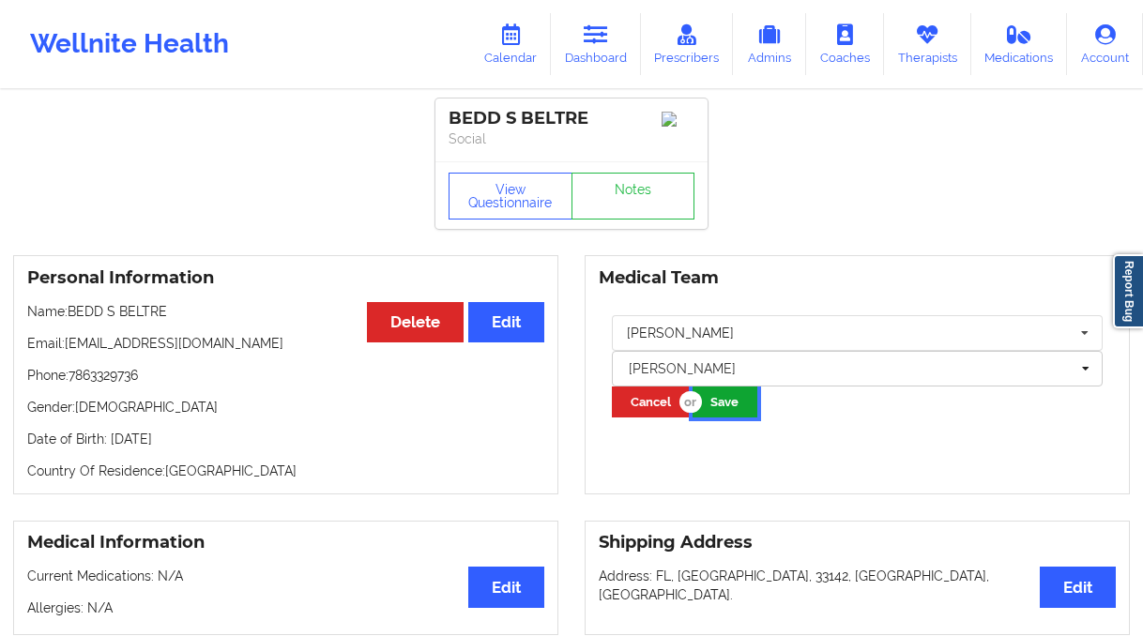
click at [720, 417] on button "Save" at bounding box center [725, 402] width 65 height 31
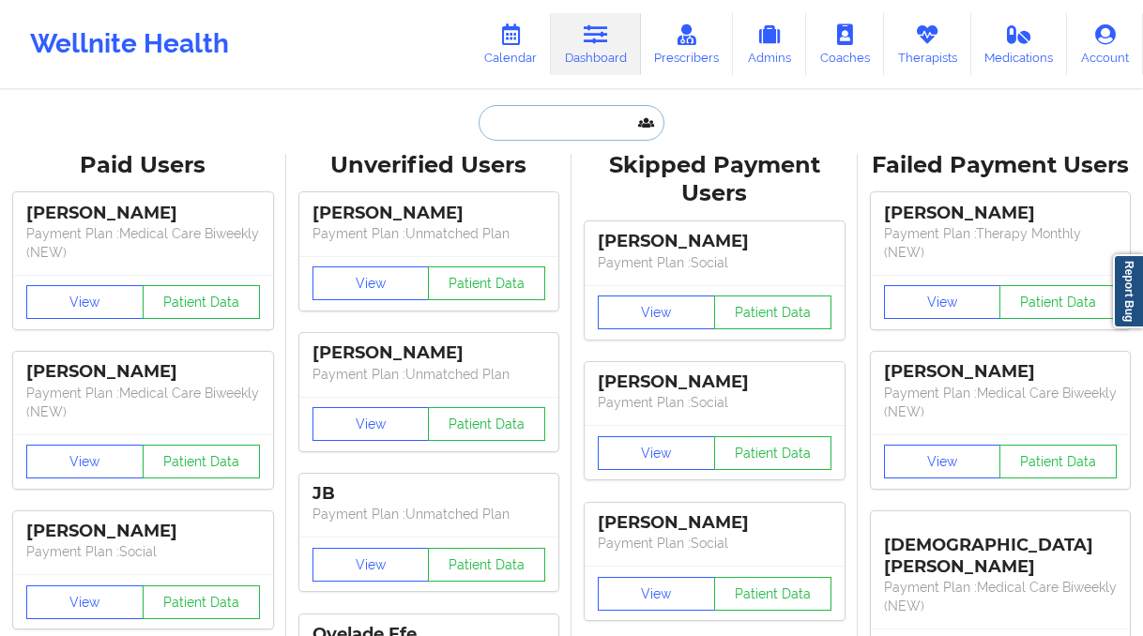
click at [567, 120] on input "text" at bounding box center [572, 123] width 186 height 36
paste input "[PERSON_NAME]"
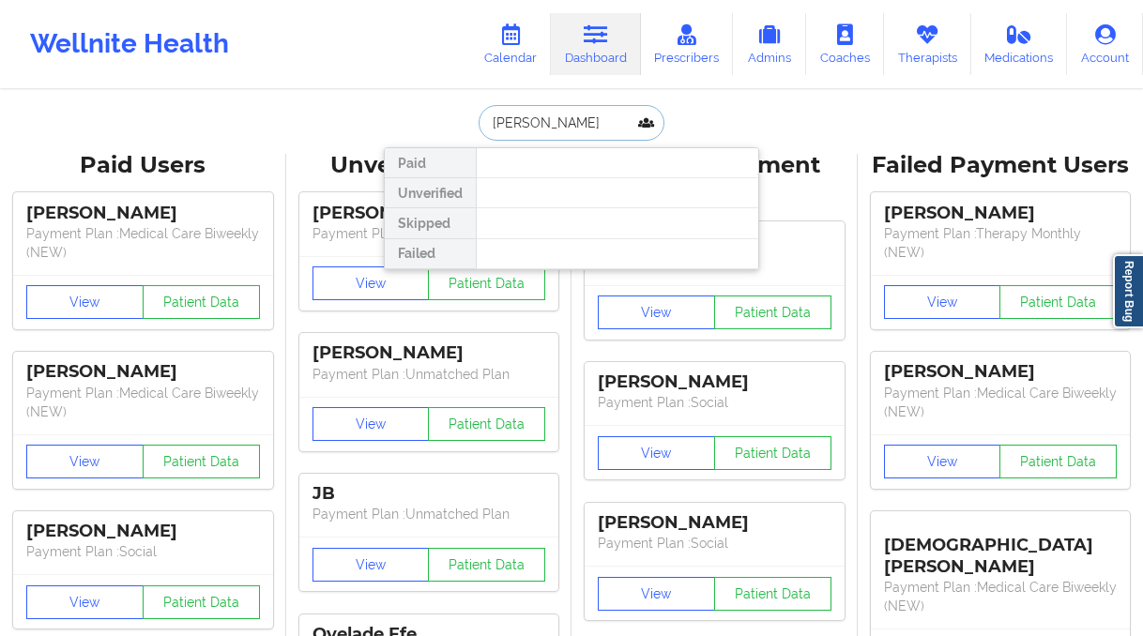
click at [494, 118] on input "Kaitlin Smit" at bounding box center [572, 123] width 186 height 36
click at [624, 129] on input "Kaitlin Smit" at bounding box center [572, 123] width 186 height 36
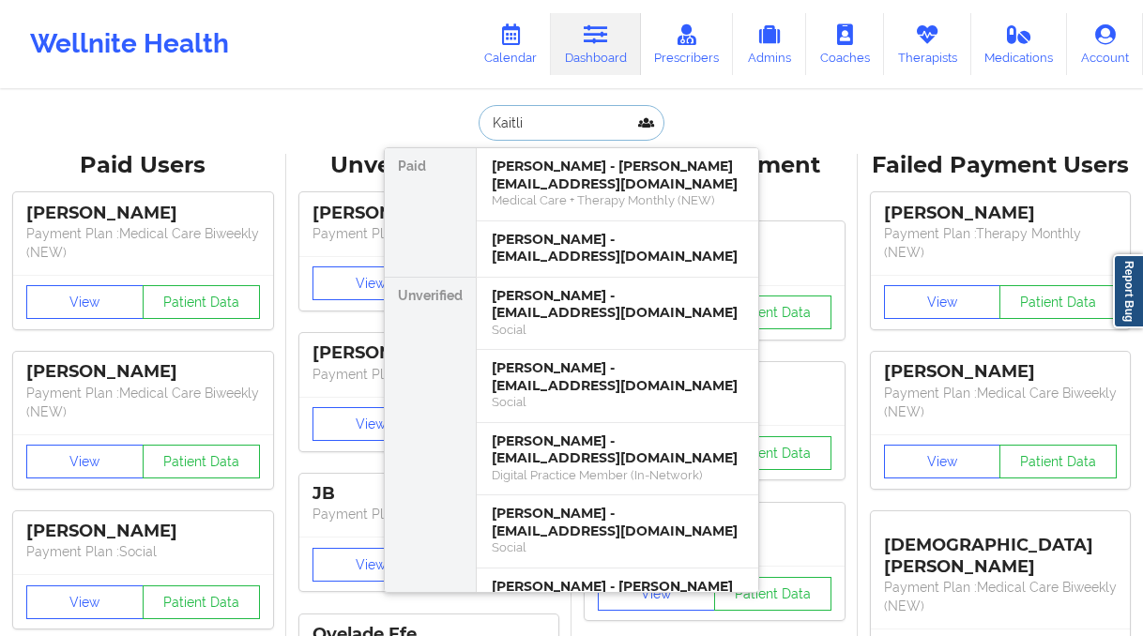
click at [558, 122] on input "Kaitli" at bounding box center [572, 123] width 186 height 36
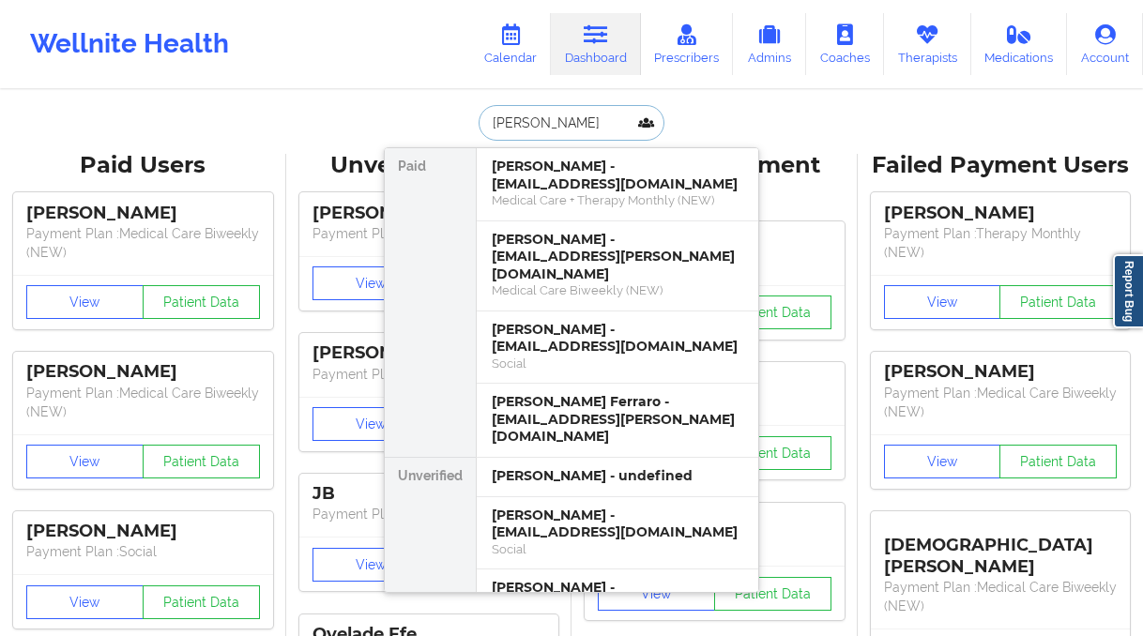
paste input "Kaitlin Smith"
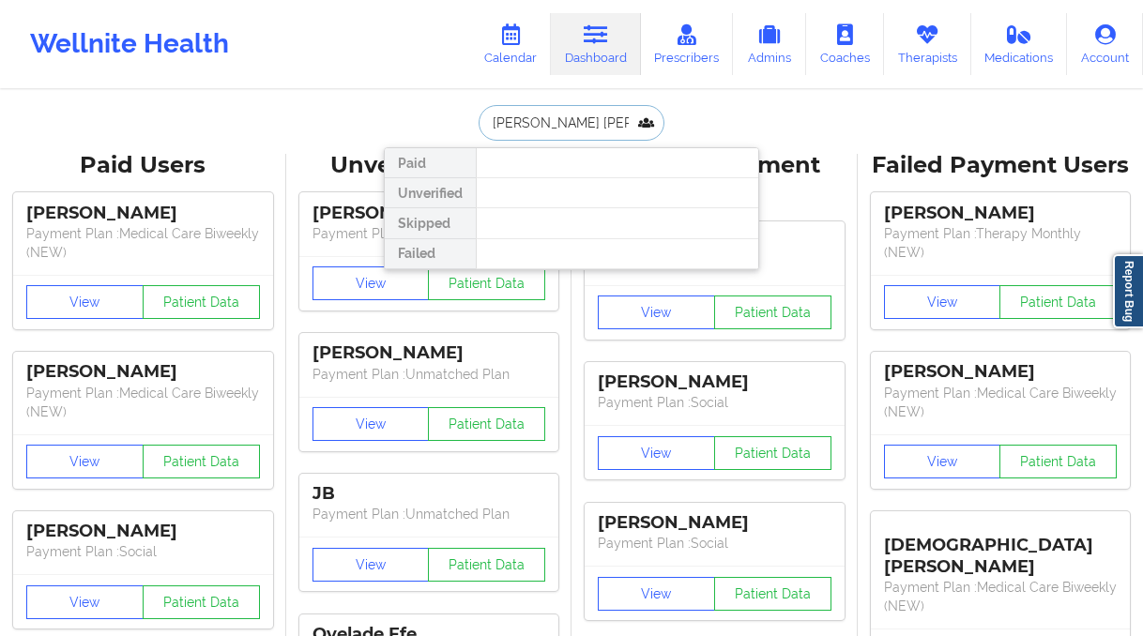
drag, startPoint x: 568, startPoint y: 124, endPoint x: 534, endPoint y: 122, distance: 33.8
click at [534, 123] on input "caitlin Kaitlin Smith" at bounding box center [572, 123] width 186 height 36
click at [602, 122] on input "caitlin Smith" at bounding box center [572, 123] width 186 height 36
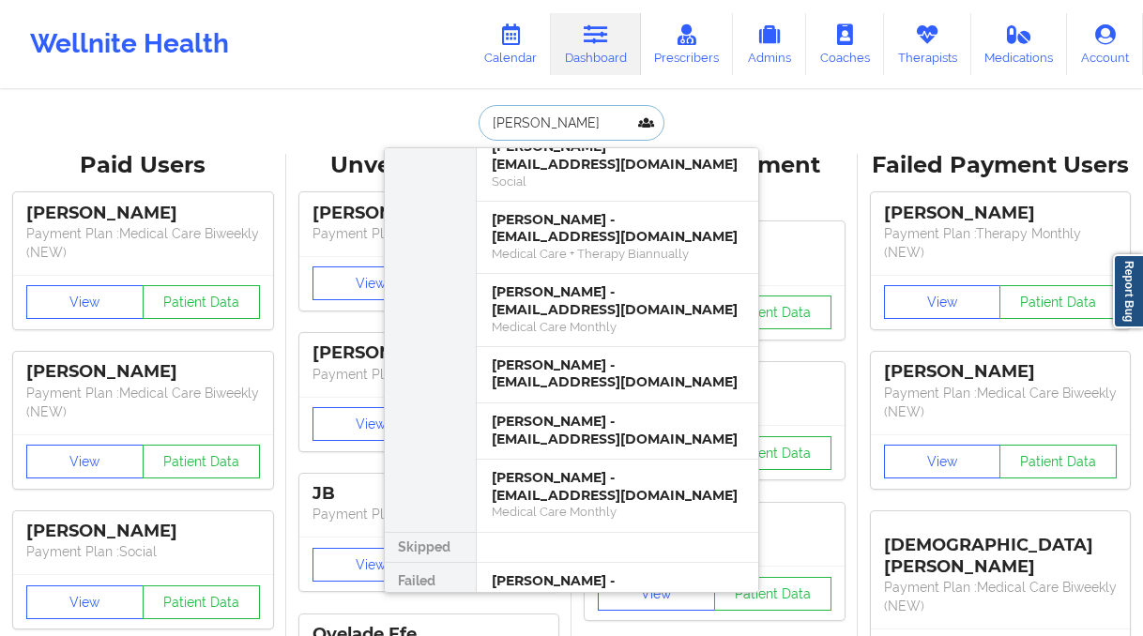
scroll to position [2198, 0]
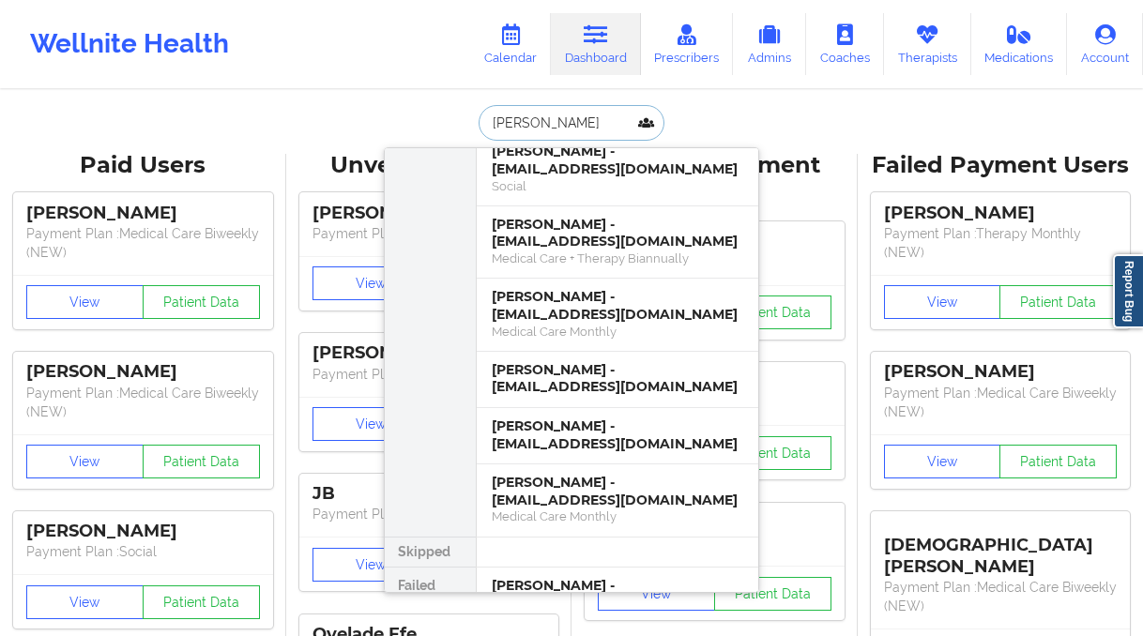
type input "caitlin"
